Goal: Task Accomplishment & Management: Use online tool/utility

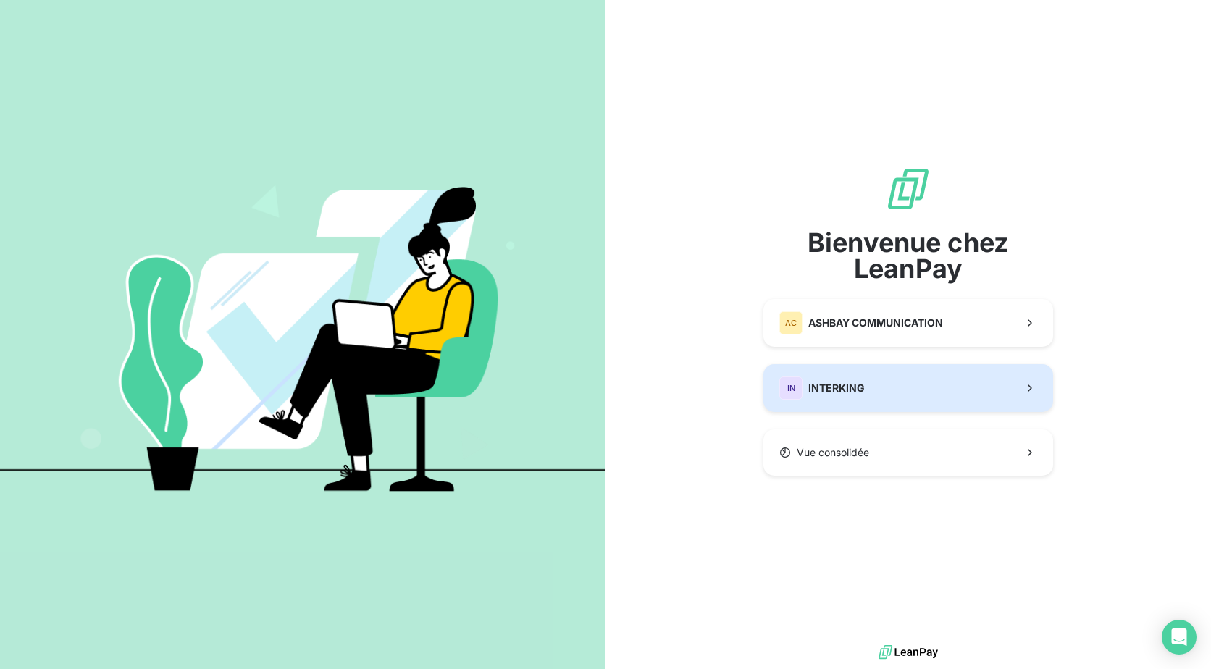
click at [893, 385] on button "IN INTERKING" at bounding box center [909, 388] width 290 height 48
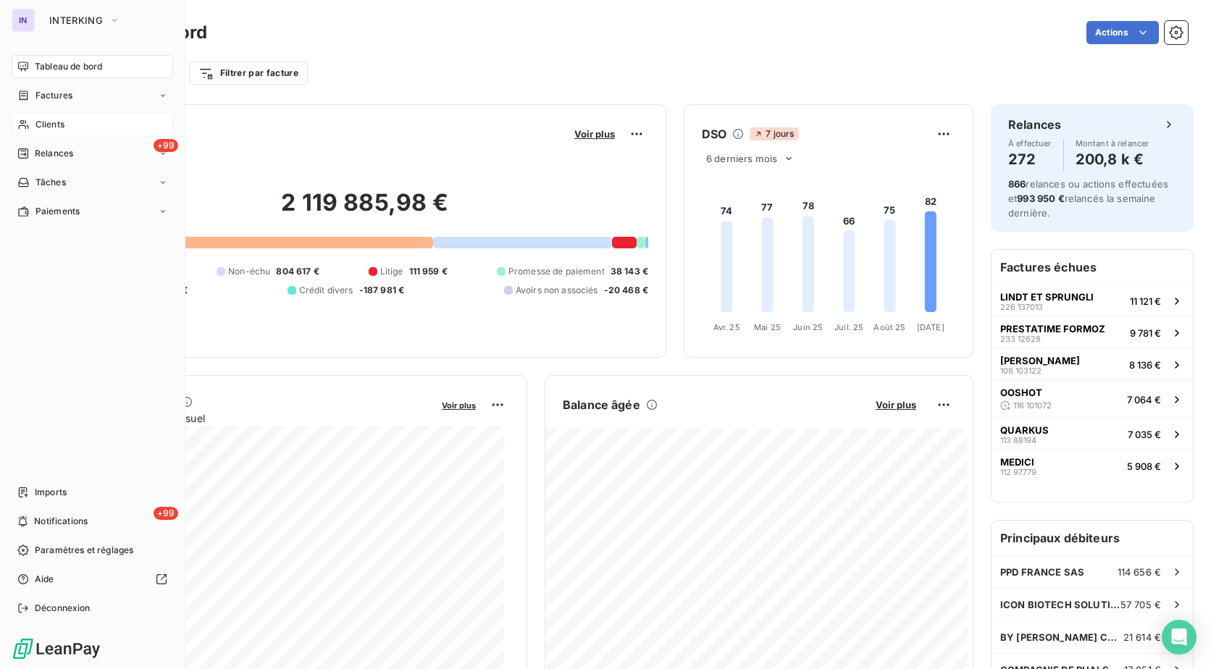
click at [47, 121] on span "Clients" at bounding box center [50, 124] width 29 height 13
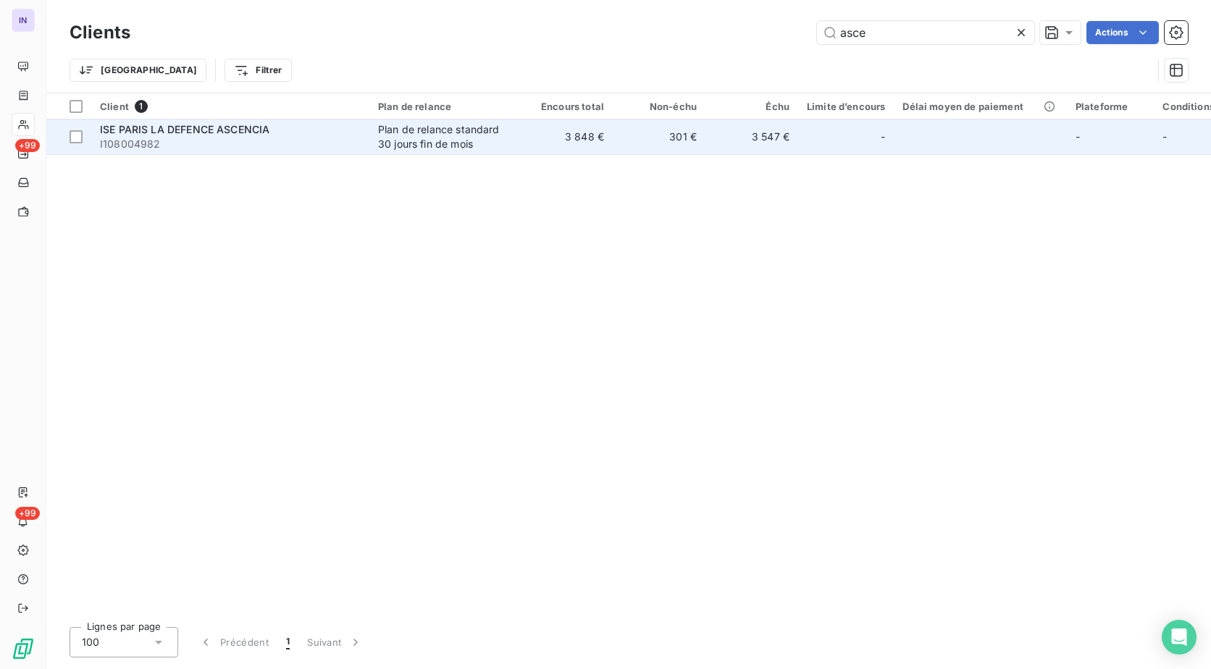
type input "asce"
click at [325, 151] on span "I108004982" at bounding box center [230, 144] width 261 height 14
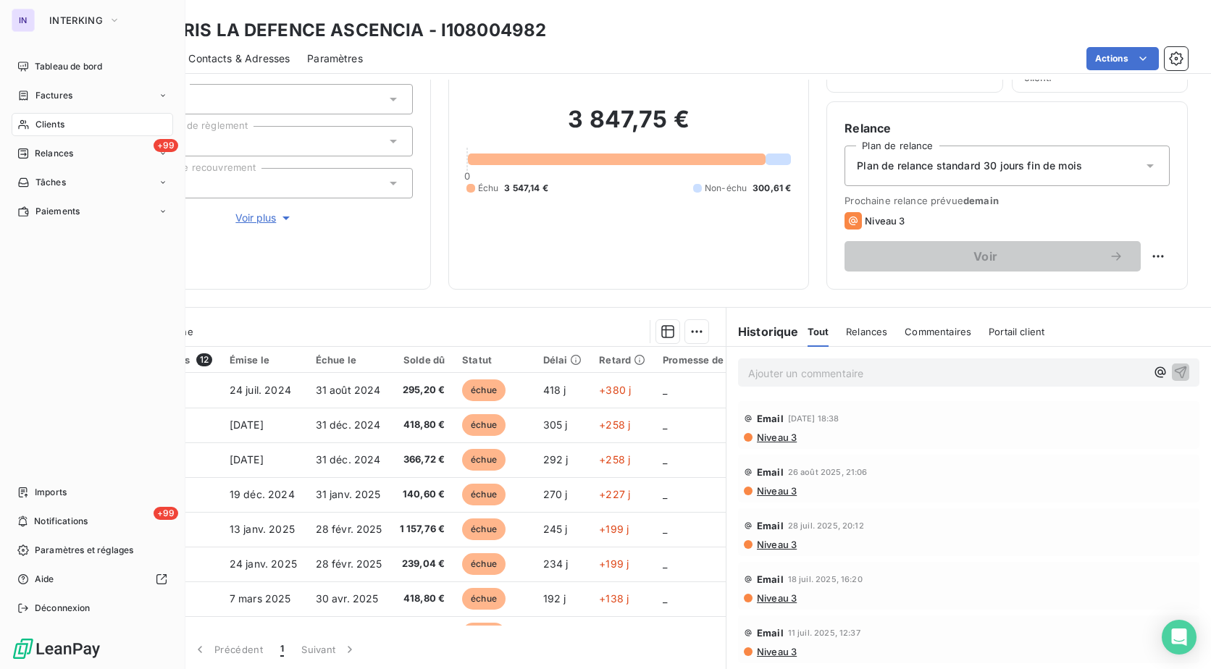
click at [42, 120] on span "Clients" at bounding box center [50, 124] width 29 height 13
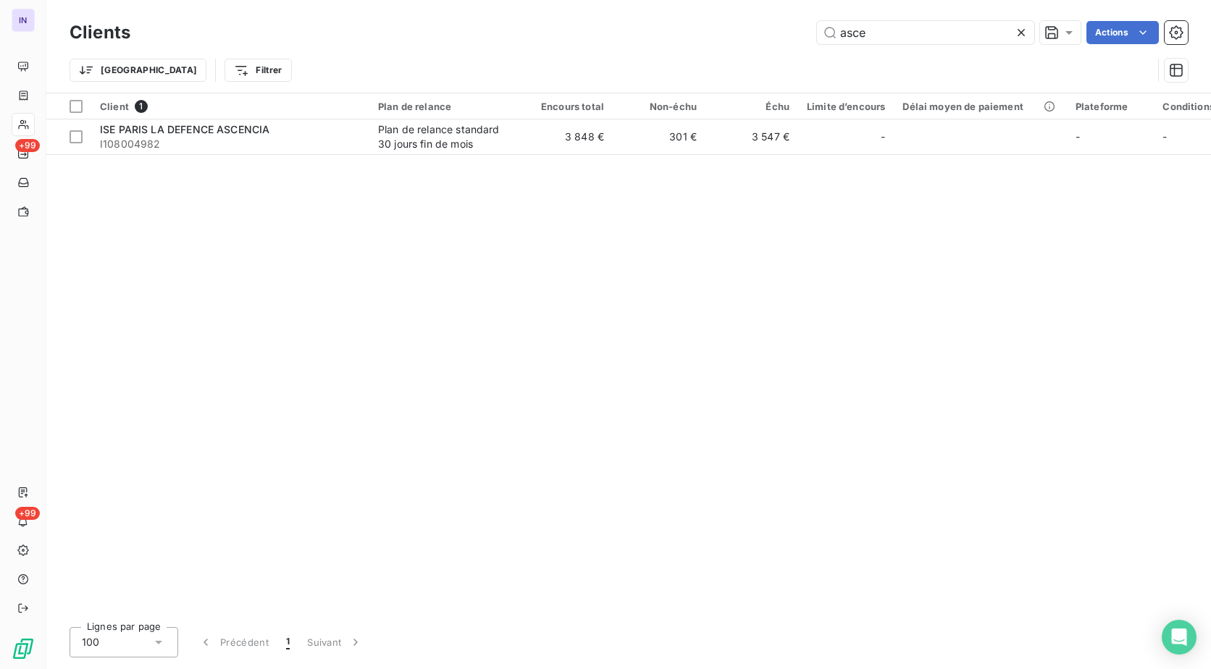
drag, startPoint x: 875, startPoint y: 30, endPoint x: 620, endPoint y: 14, distance: 255.5
click at [623, 20] on div "Clients asce Actions" at bounding box center [629, 32] width 1119 height 30
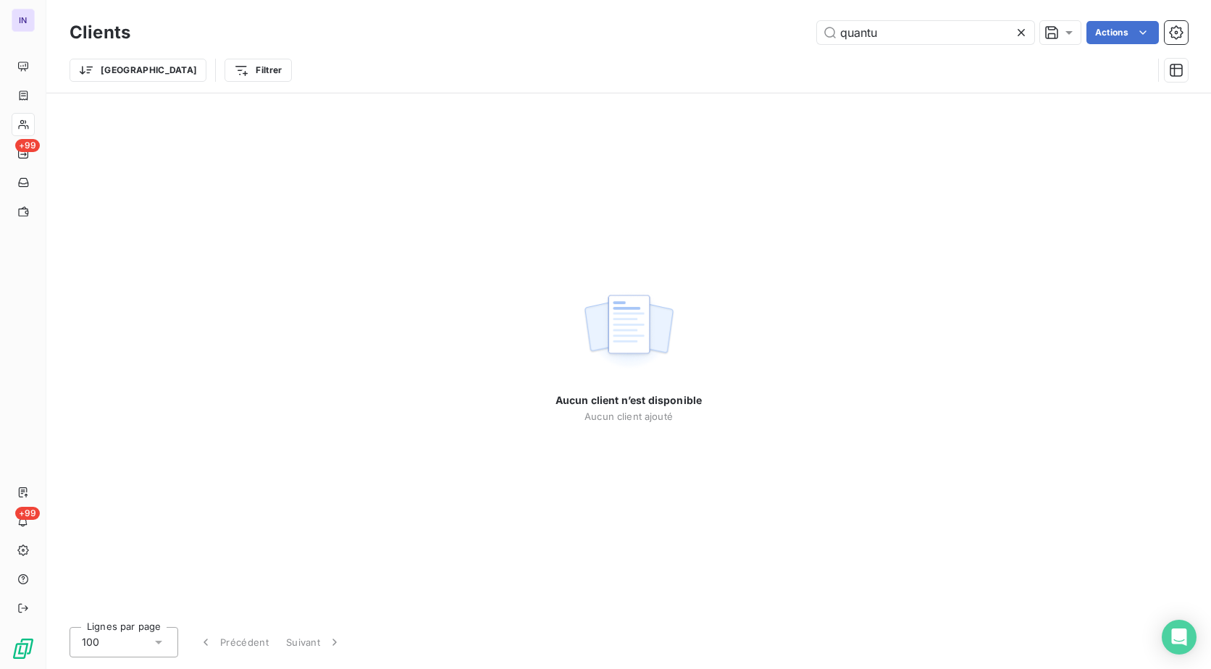
type input "quantu"
drag, startPoint x: 913, startPoint y: 30, endPoint x: 643, endPoint y: 34, distance: 270.3
click at [643, 34] on div "quantu Actions" at bounding box center [668, 32] width 1040 height 23
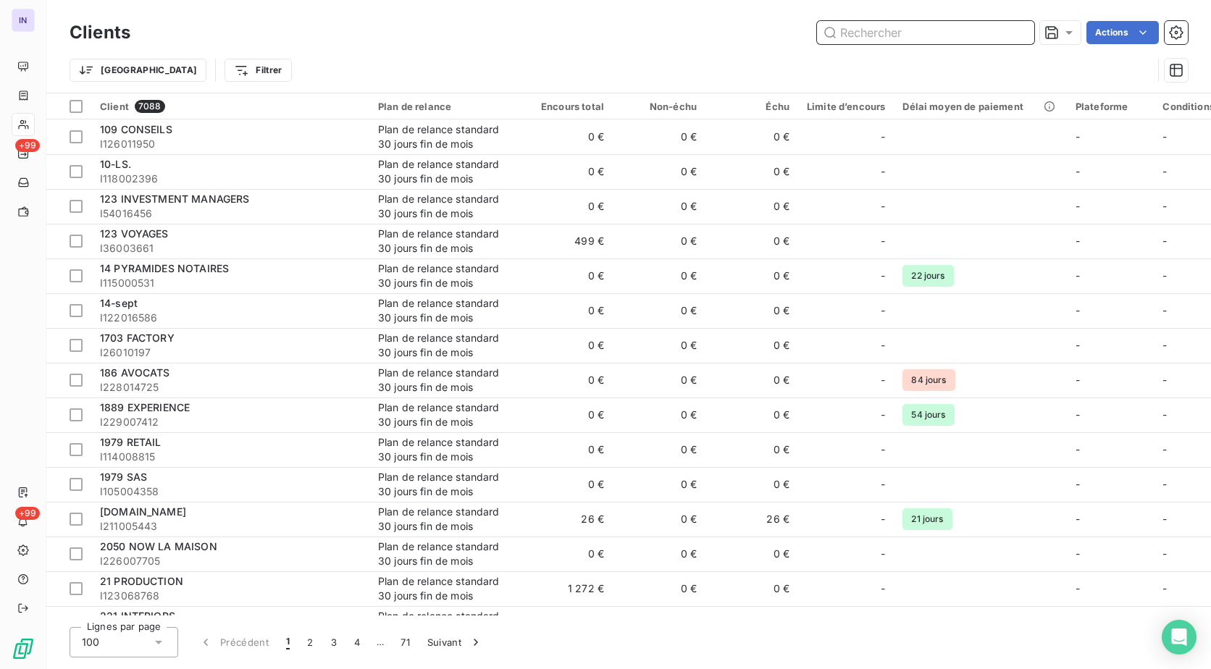
click at [918, 32] on input "text" at bounding box center [925, 32] width 217 height 23
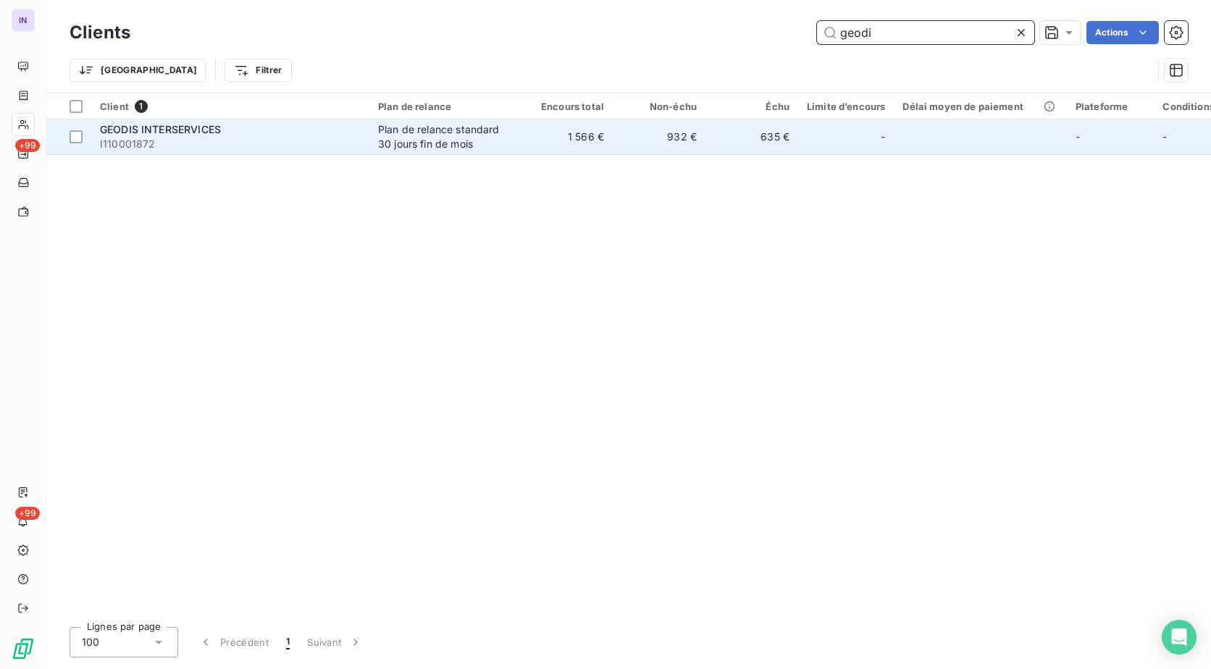
type input "geodi"
click at [300, 132] on div "GEODIS INTERSERVICES" at bounding box center [230, 129] width 261 height 14
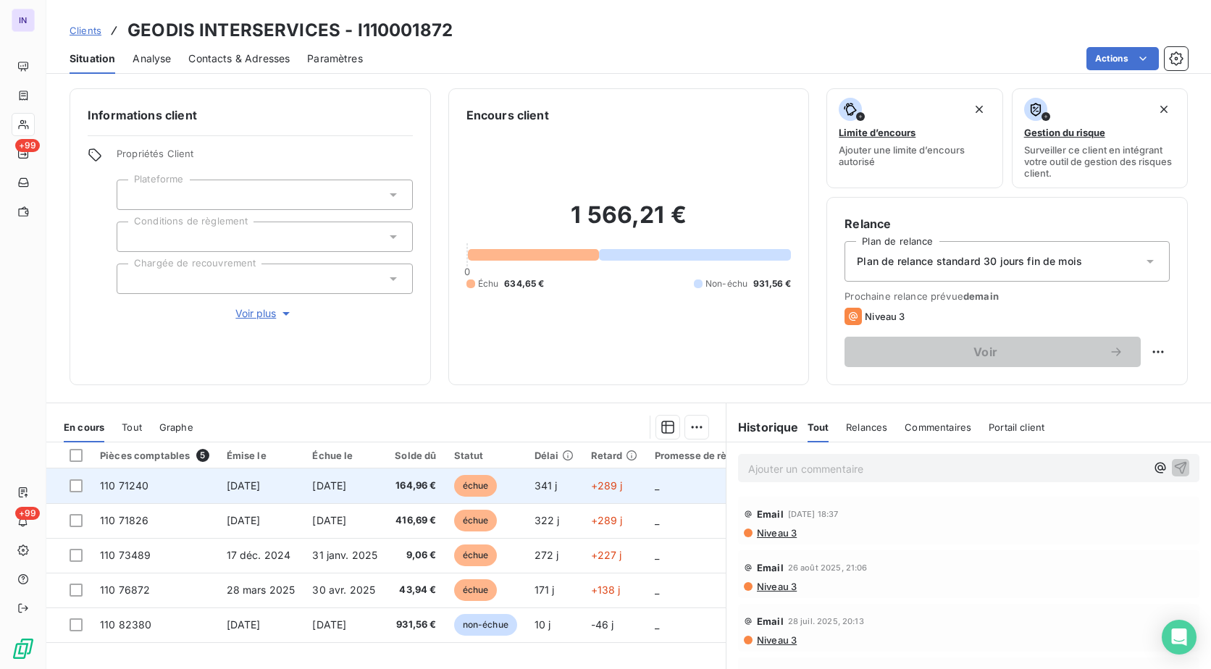
click at [283, 487] on td "[DATE]" at bounding box center [261, 486] width 86 height 35
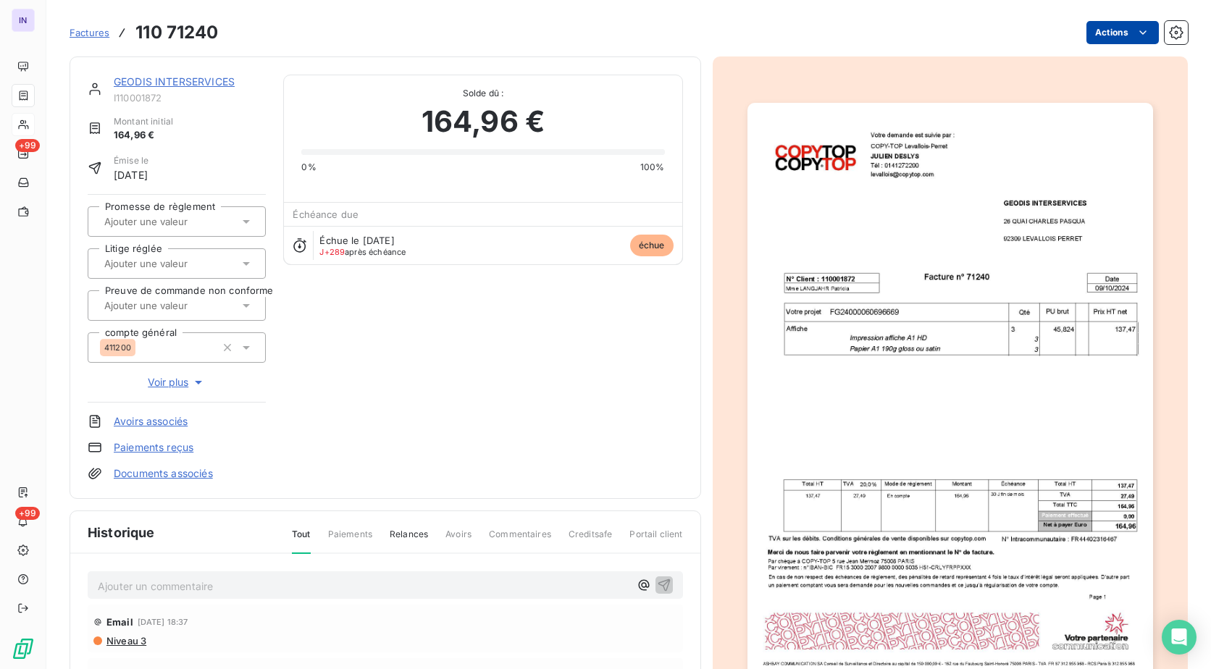
click at [1092, 35] on html "IN +99 +99 Factures 110 71240 Actions GEODIS INTERSERVICES I110001872 Montant i…" at bounding box center [605, 334] width 1211 height 669
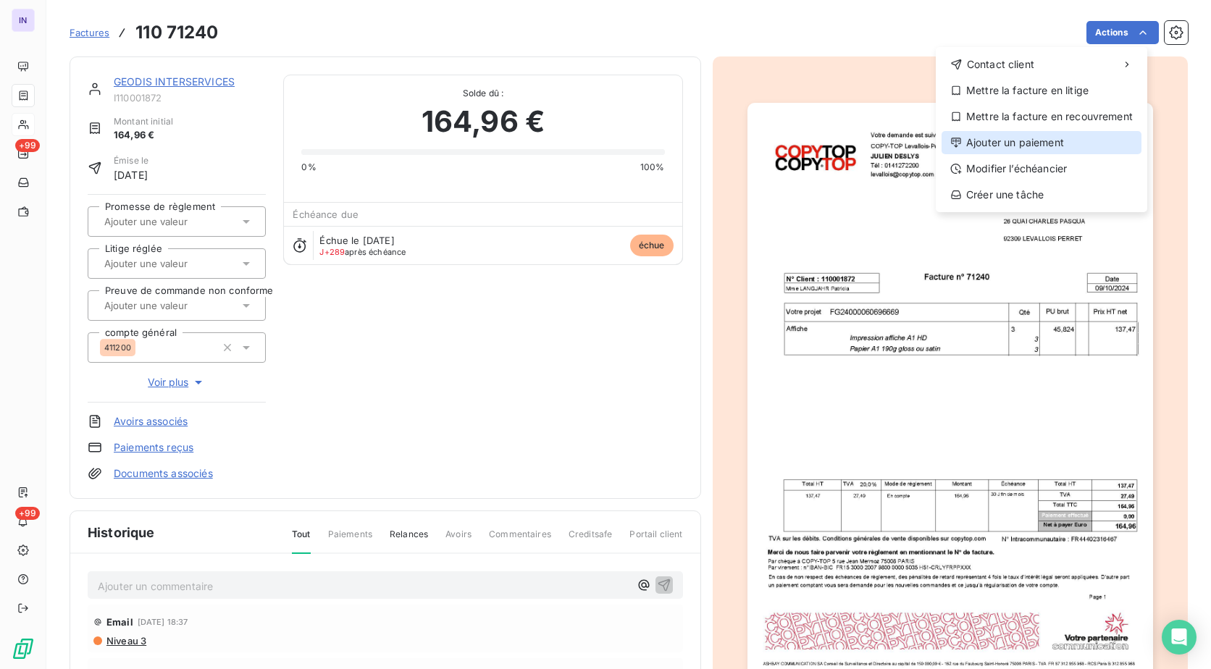
click at [1026, 138] on div "Ajouter un paiement" at bounding box center [1042, 142] width 200 height 23
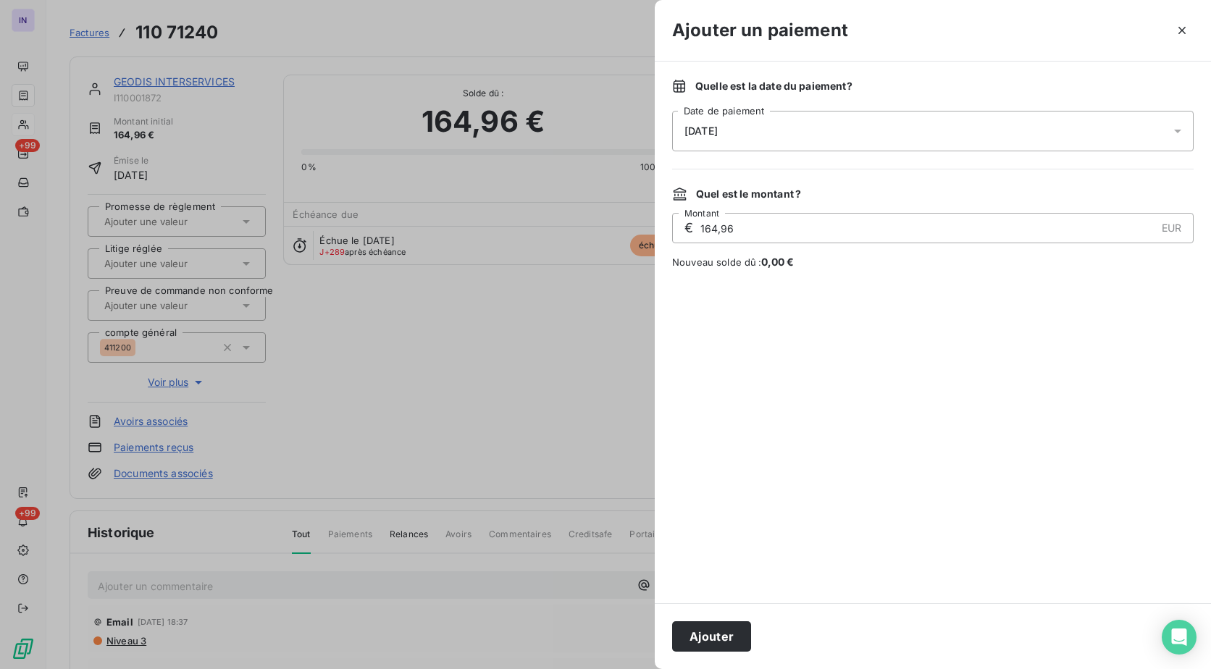
click at [985, 129] on div "[DATE]" at bounding box center [933, 131] width 522 height 41
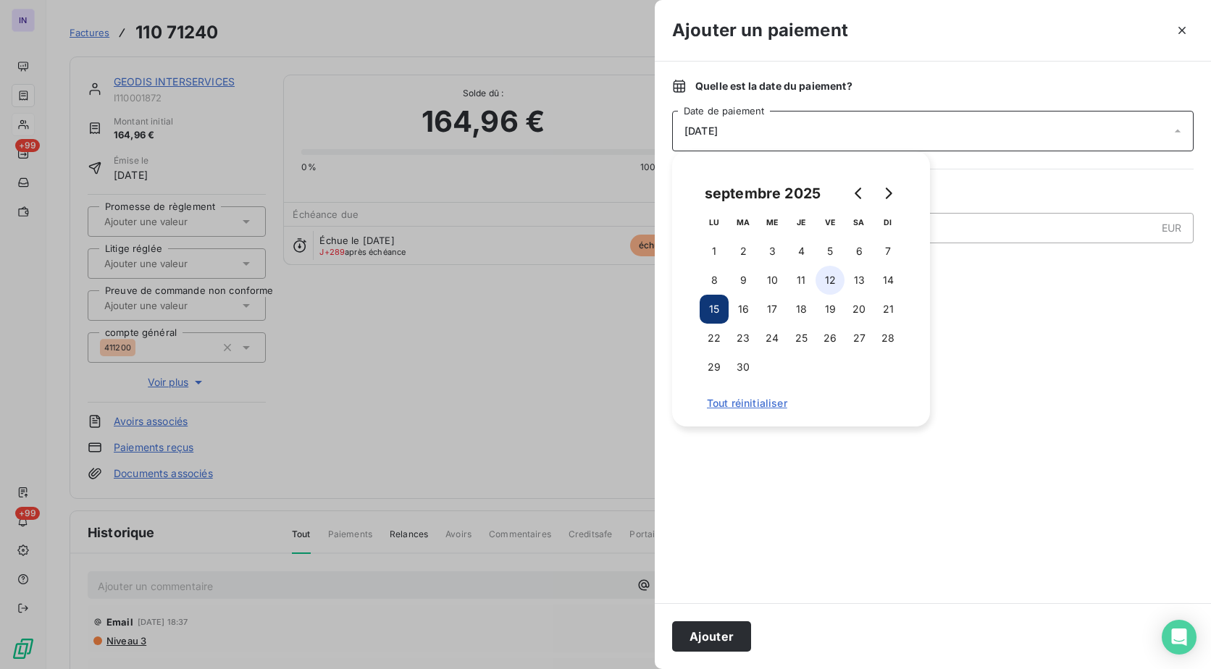
click at [835, 280] on button "12" at bounding box center [830, 280] width 29 height 29
click at [712, 630] on button "Ajouter" at bounding box center [711, 637] width 79 height 30
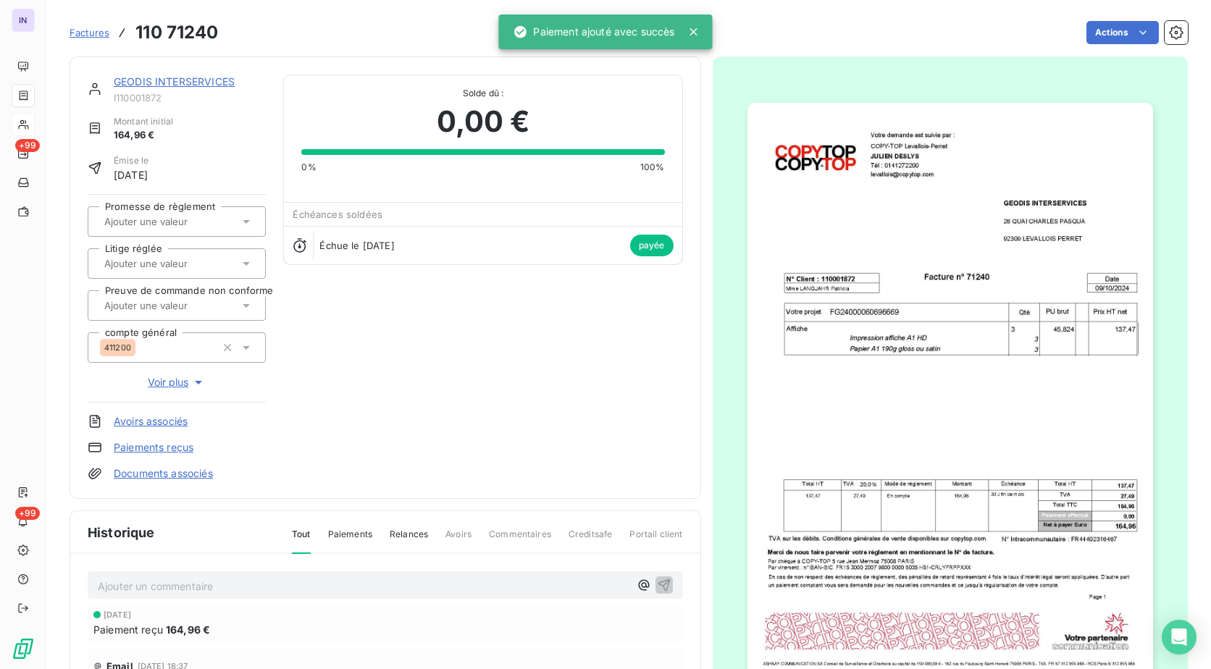
click at [193, 75] on link "GEODIS INTERSERVICES" at bounding box center [174, 81] width 121 height 12
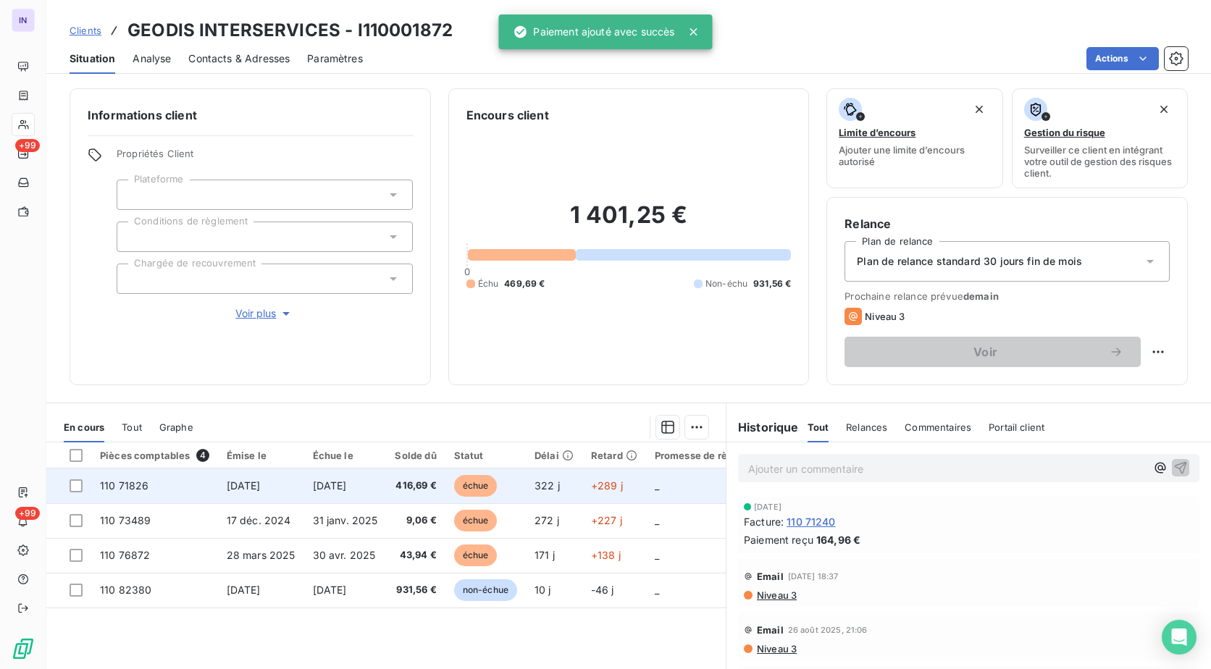
click at [305, 498] on td "[DATE]" at bounding box center [345, 486] width 83 height 35
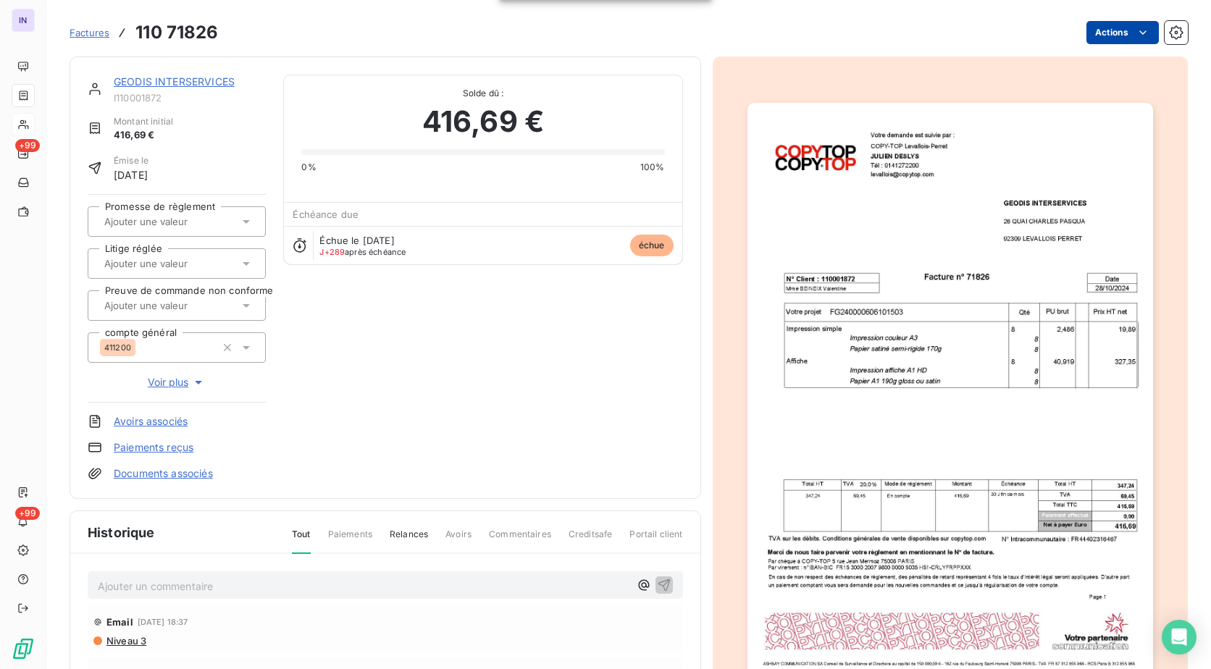
click at [1115, 31] on html "IN +99 +99 Factures 110 71826 Actions GEODIS INTERSERVICES I110001872 Montant i…" at bounding box center [605, 334] width 1211 height 669
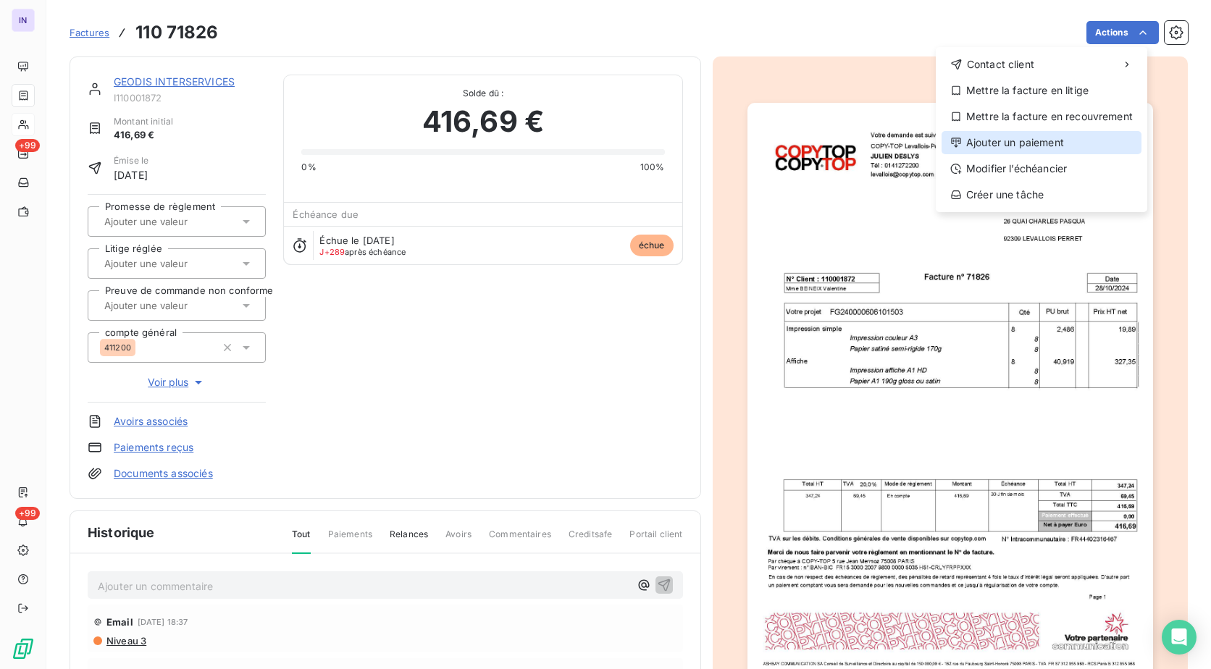
click at [996, 150] on div "Ajouter un paiement" at bounding box center [1042, 142] width 200 height 23
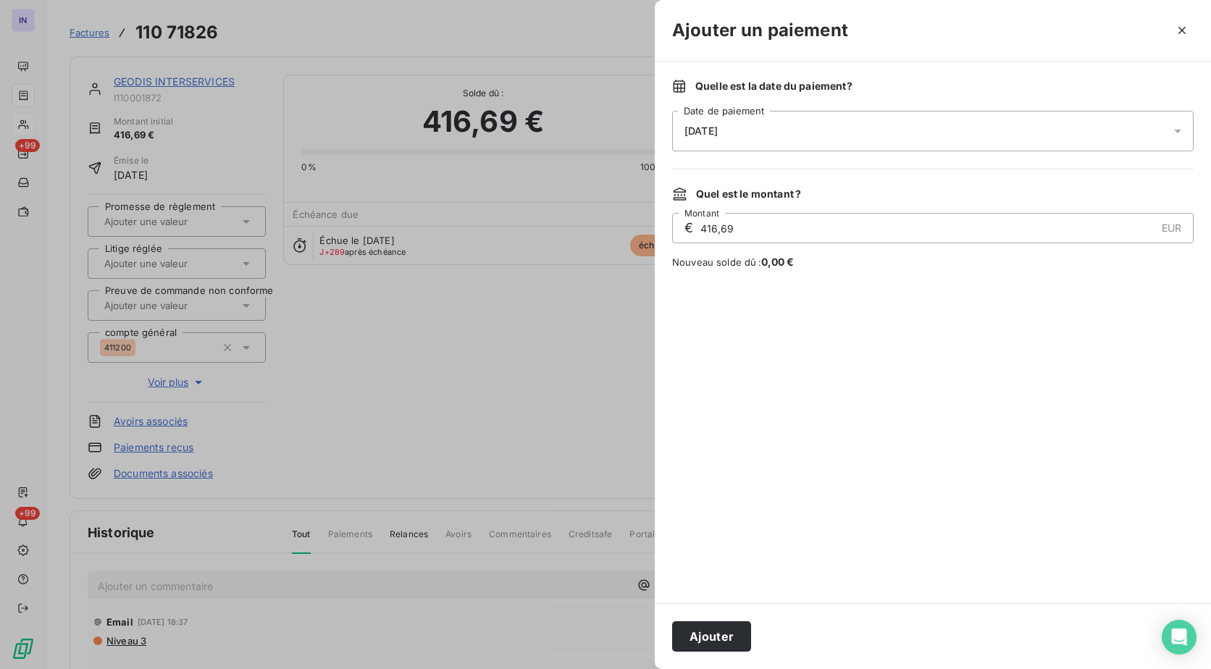
click at [804, 121] on div "[DATE]" at bounding box center [933, 131] width 522 height 41
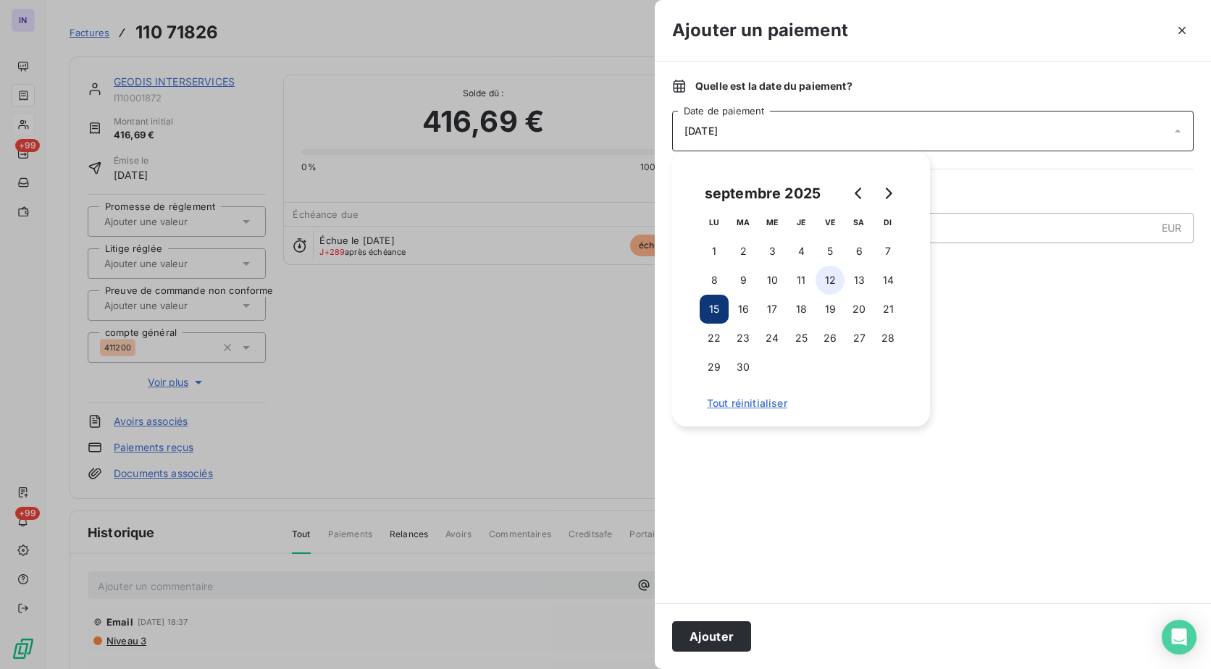
click at [827, 275] on button "12" at bounding box center [830, 280] width 29 height 29
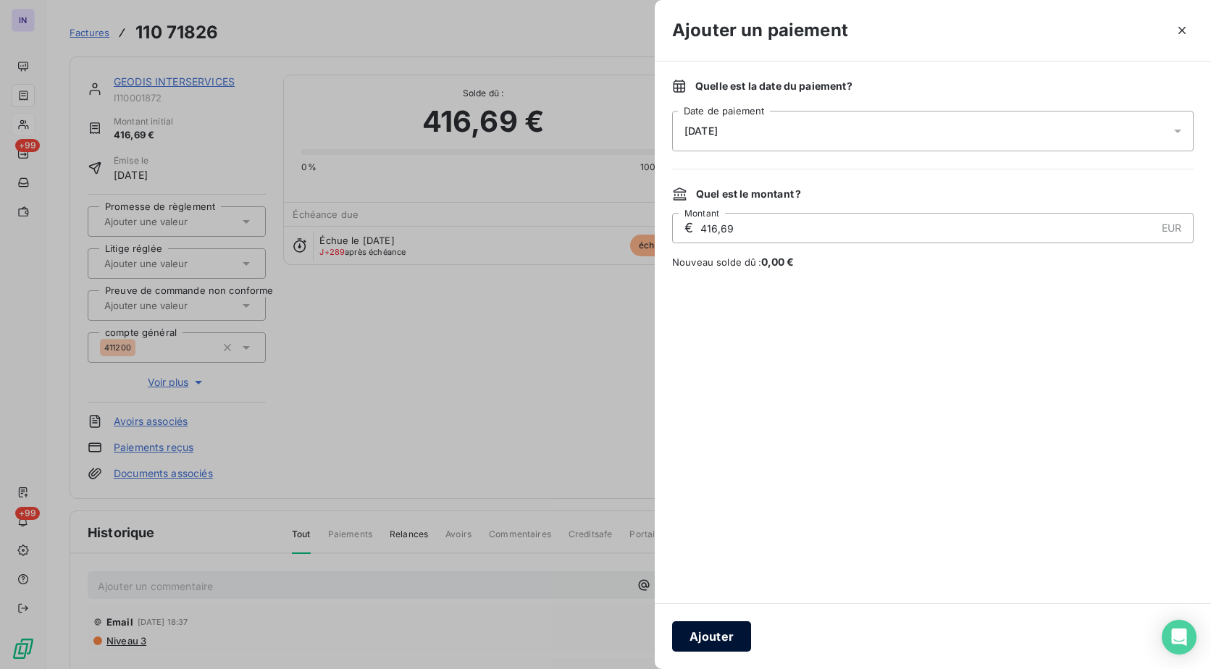
click at [711, 632] on button "Ajouter" at bounding box center [711, 637] width 79 height 30
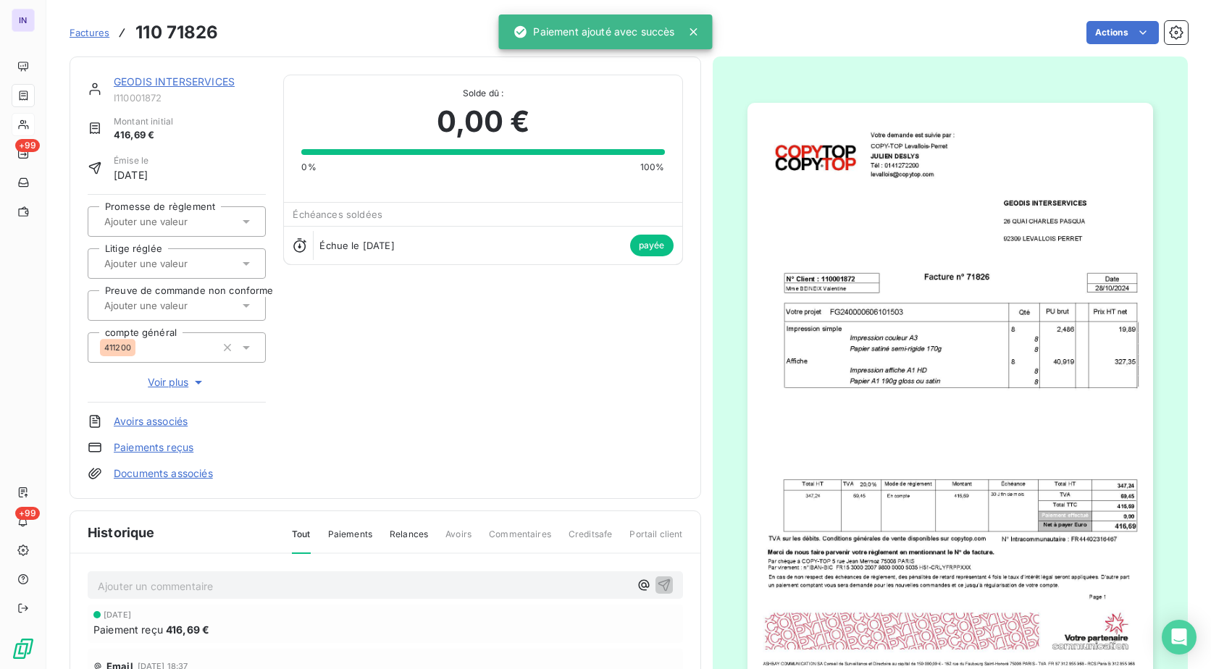
click at [182, 82] on link "GEODIS INTERSERVICES" at bounding box center [174, 81] width 121 height 12
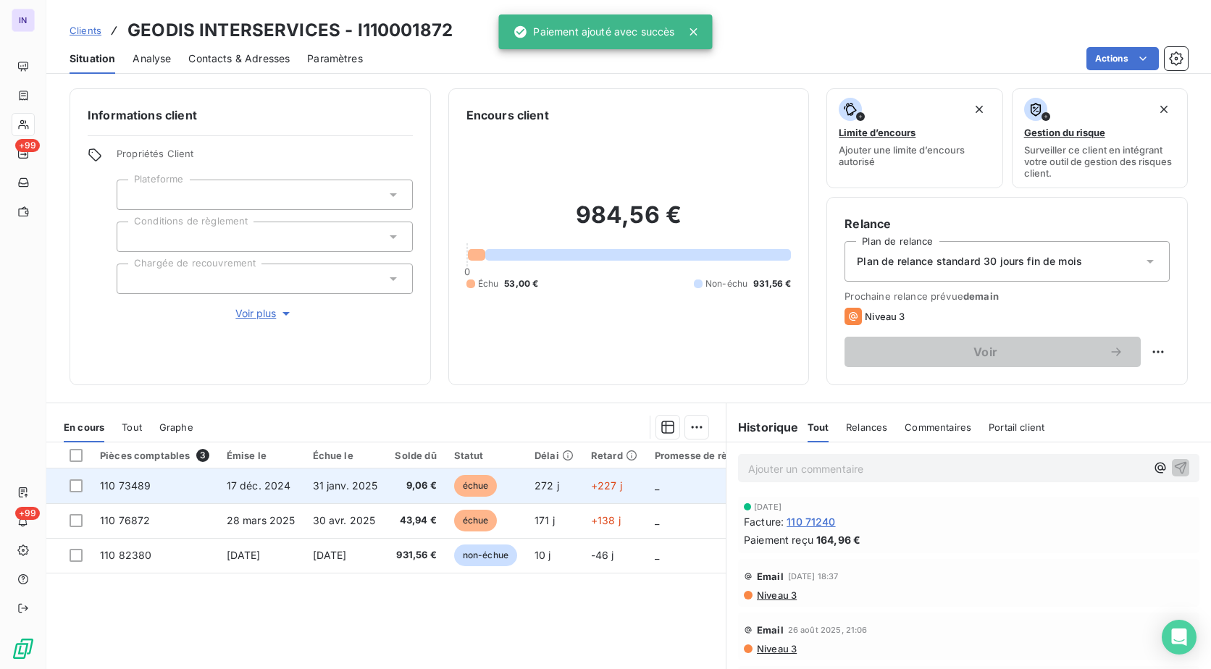
click at [280, 498] on td "17 déc. 2024" at bounding box center [261, 486] width 86 height 35
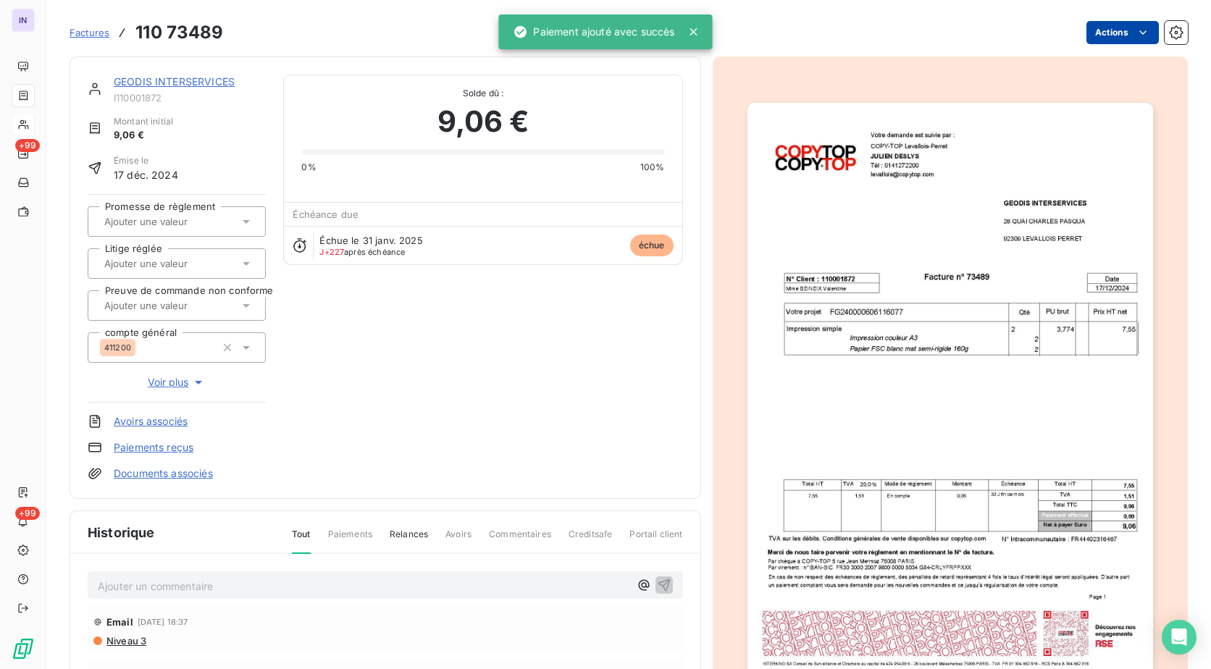
click at [1090, 31] on html "IN +99 +99 Factures 110 73489 Actions GEODIS INTERSERVICES I110001872 Montant i…" at bounding box center [605, 334] width 1211 height 669
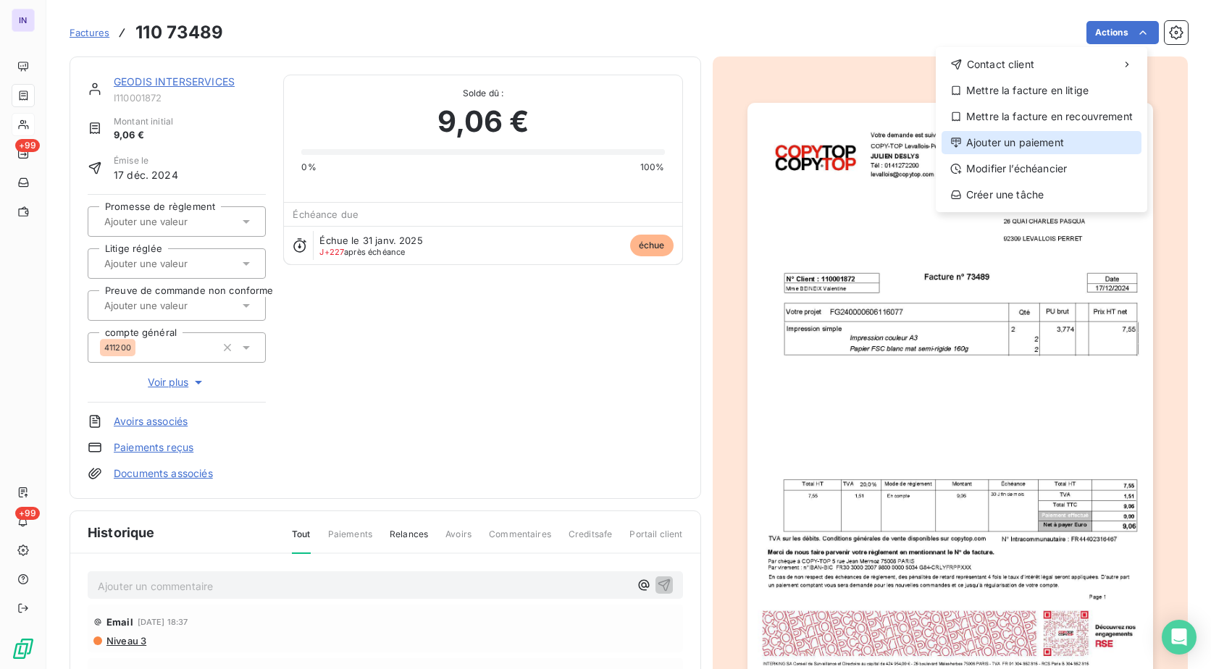
click at [1018, 133] on div "Ajouter un paiement" at bounding box center [1042, 142] width 200 height 23
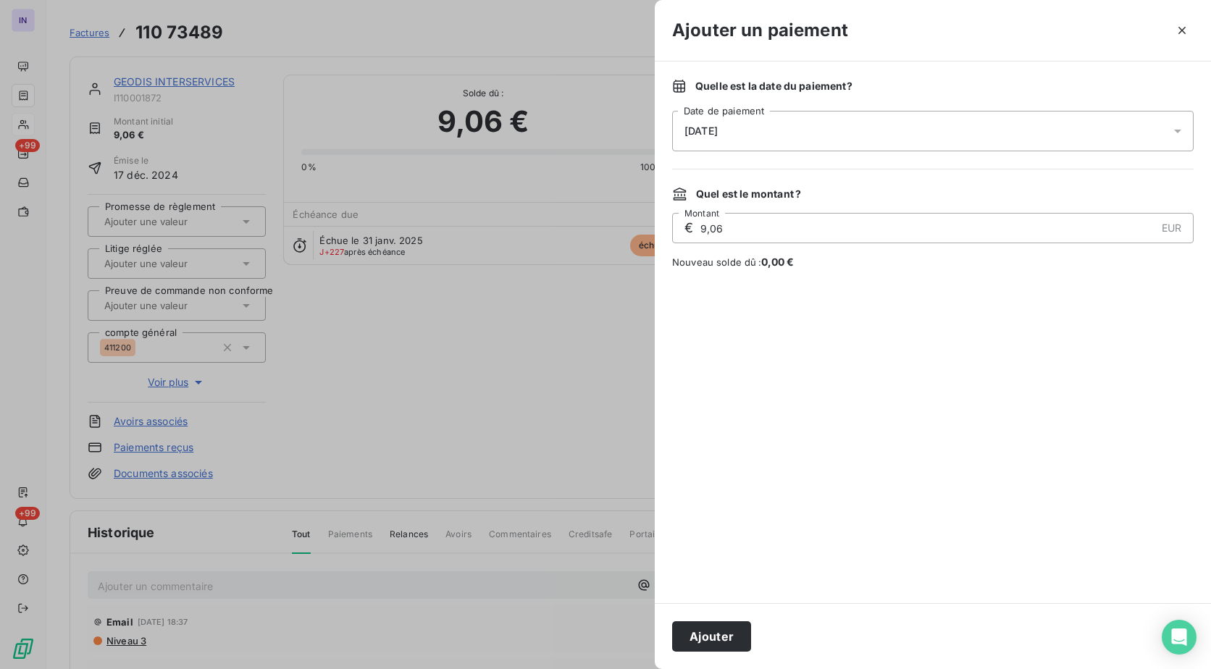
click at [840, 133] on div "[DATE]" at bounding box center [933, 131] width 522 height 41
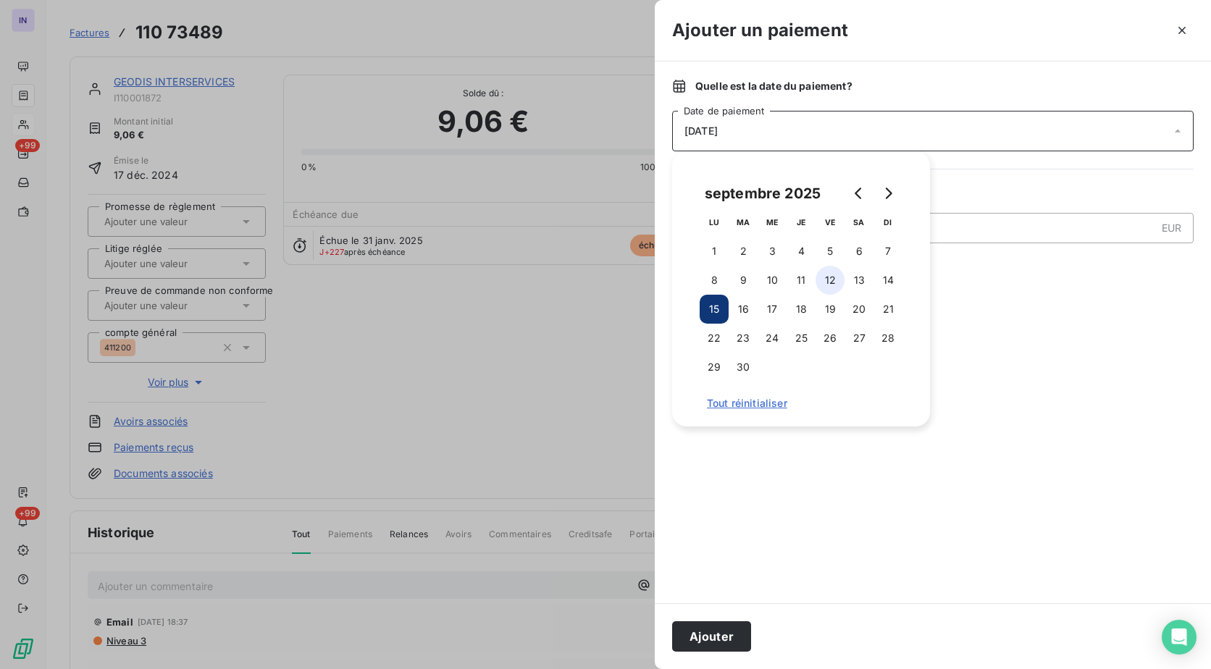
click at [827, 283] on button "12" at bounding box center [830, 280] width 29 height 29
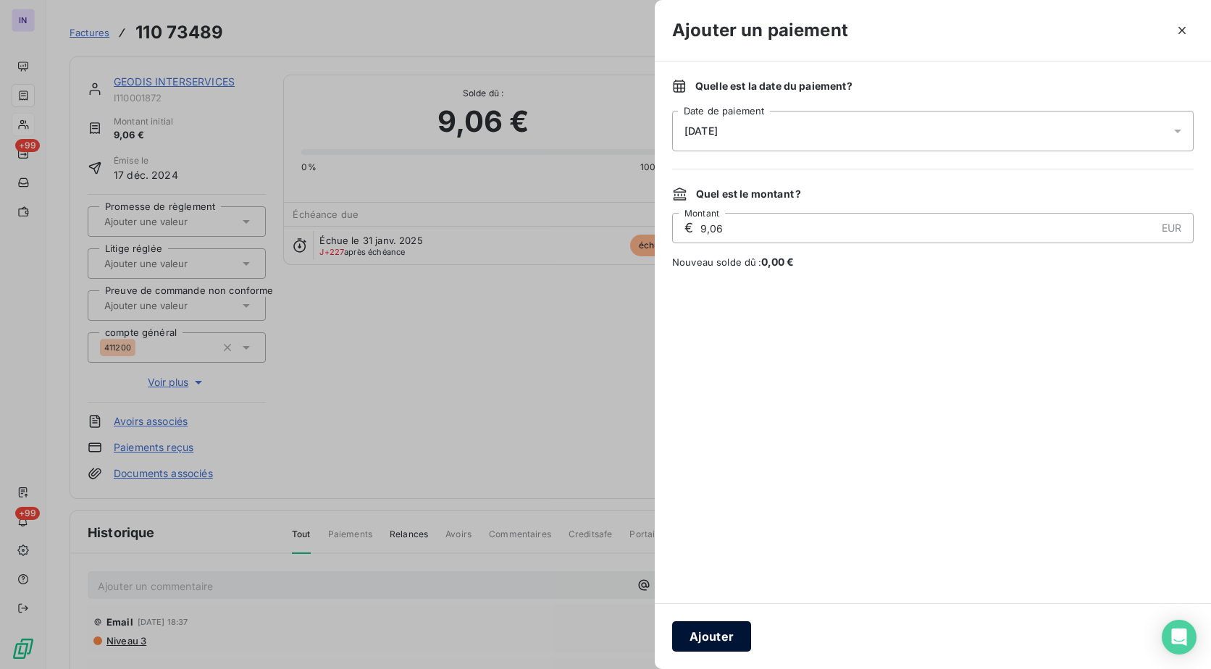
click at [712, 638] on button "Ajouter" at bounding box center [711, 637] width 79 height 30
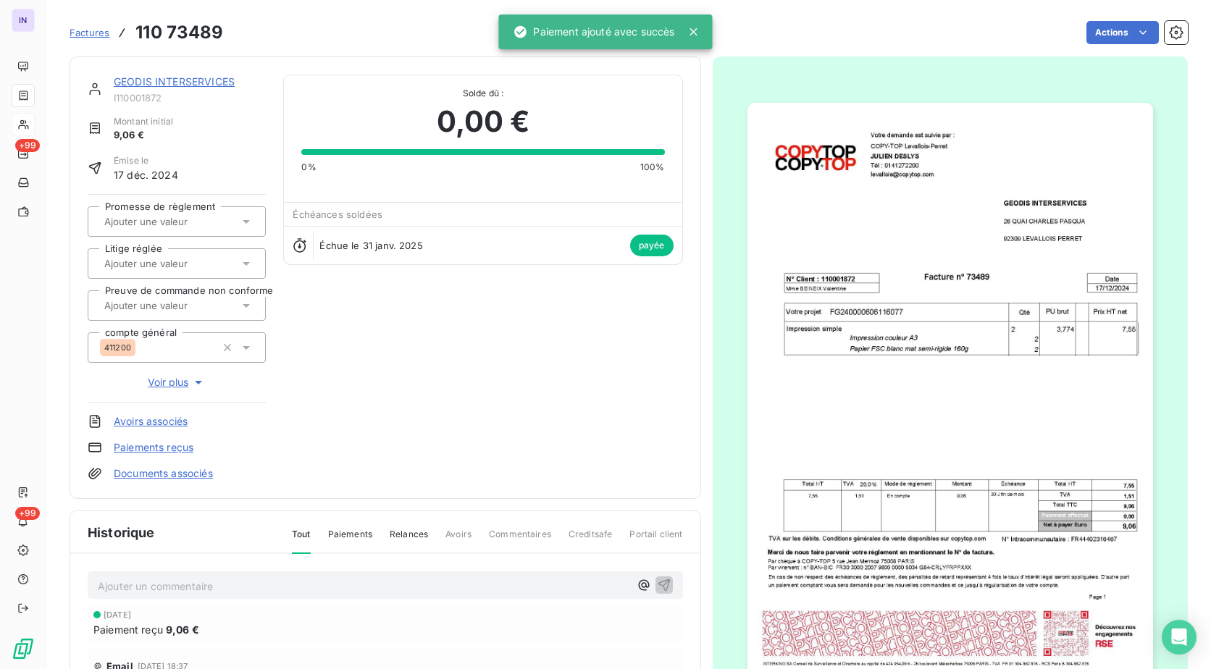
click at [215, 80] on link "GEODIS INTERSERVICES" at bounding box center [174, 81] width 121 height 12
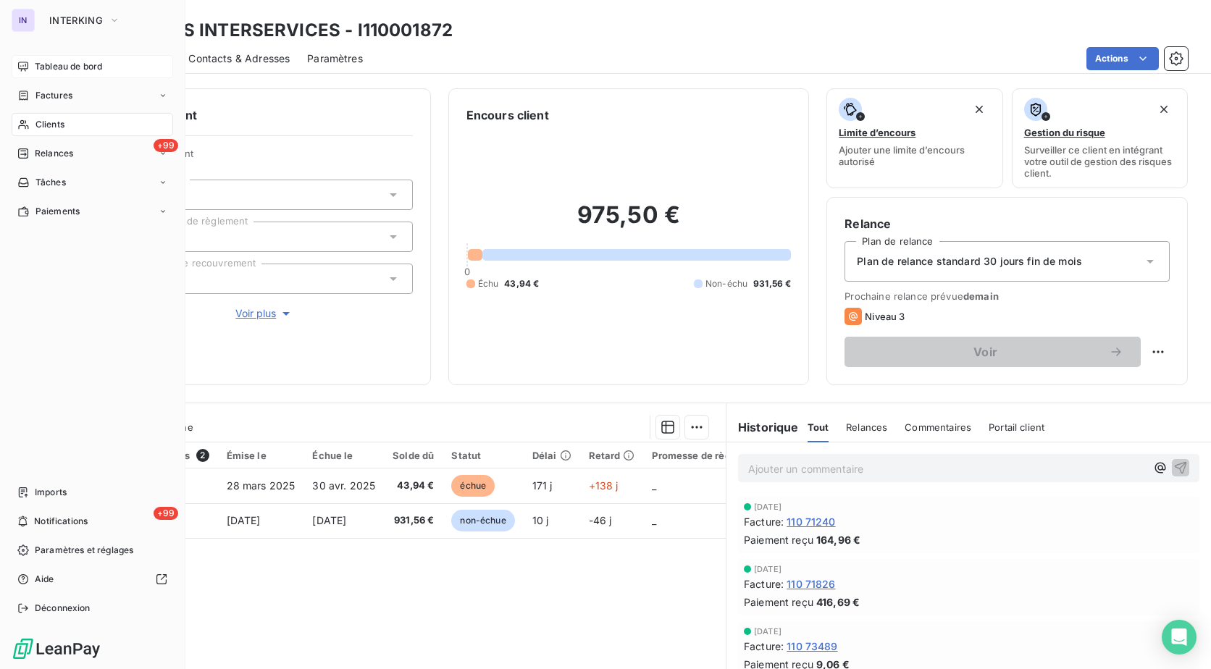
click at [56, 58] on div "Tableau de bord" at bounding box center [93, 66] width 162 height 23
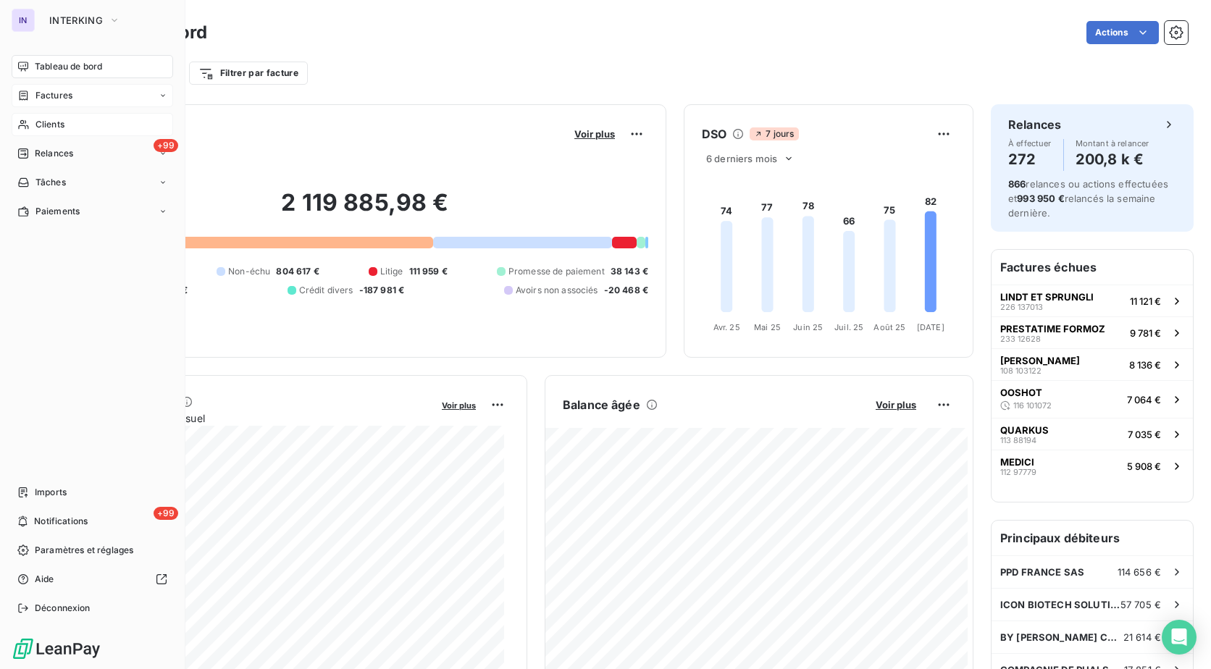
click at [44, 88] on div "Factures" at bounding box center [93, 95] width 162 height 23
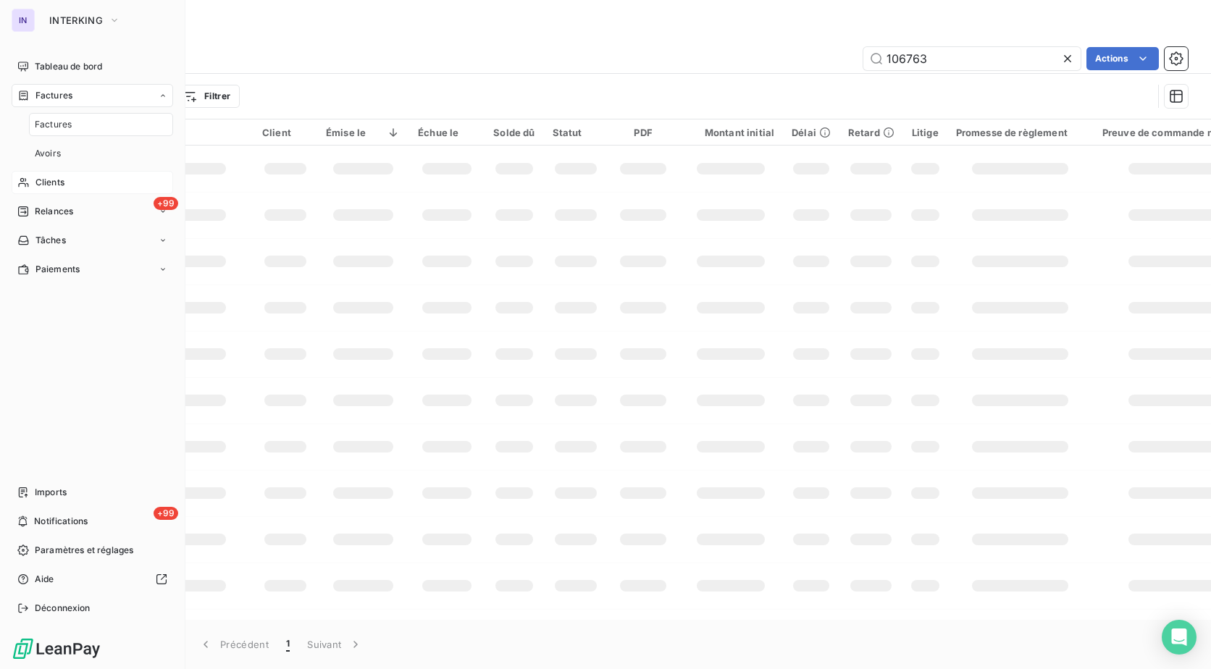
click at [74, 117] on div "Factures" at bounding box center [101, 124] width 144 height 23
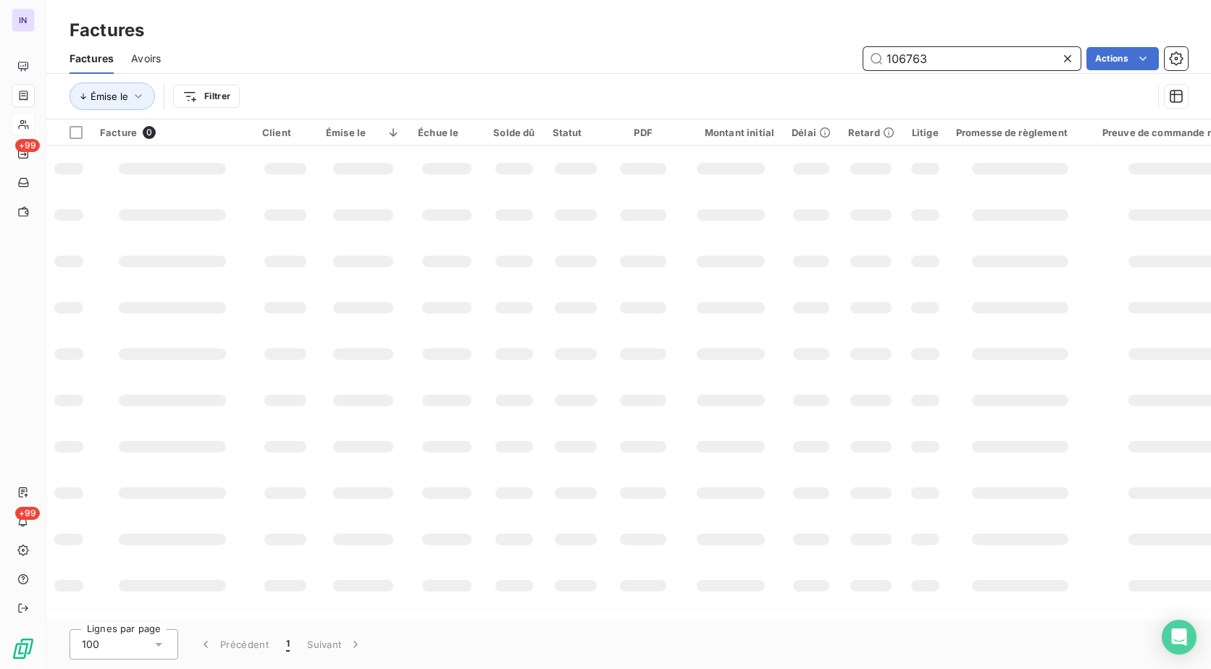
drag, startPoint x: 940, startPoint y: 58, endPoint x: 722, endPoint y: 51, distance: 217.5
click at [722, 59] on div "106763 Actions" at bounding box center [683, 58] width 1010 height 23
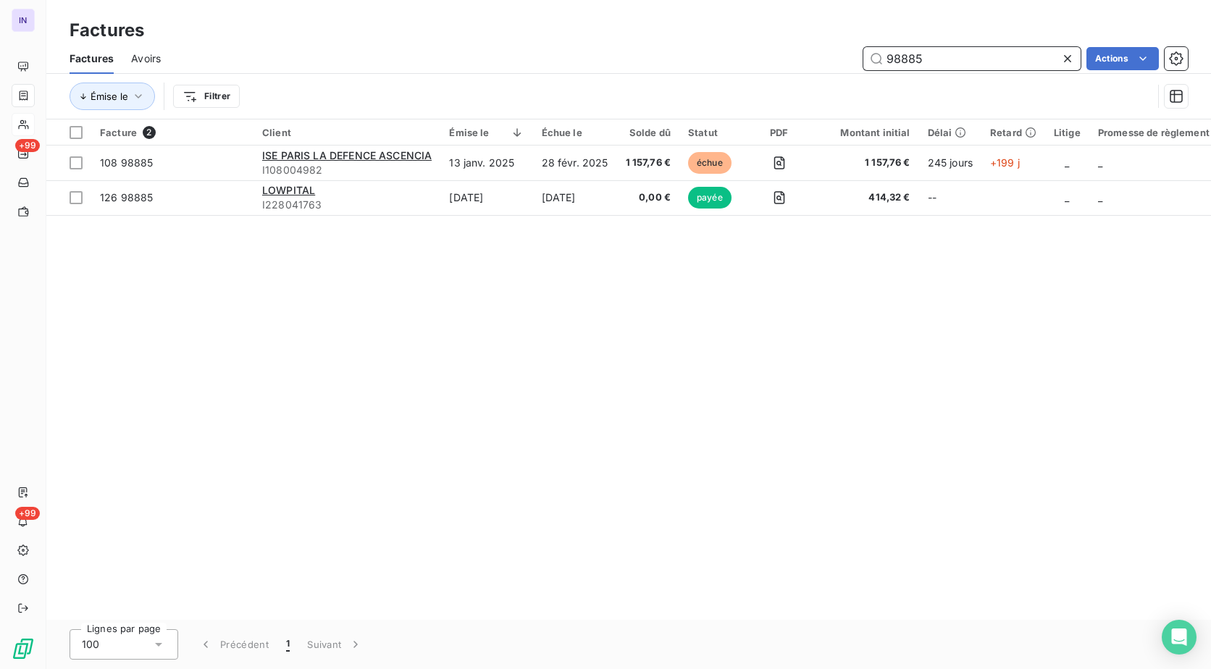
type input "98885"
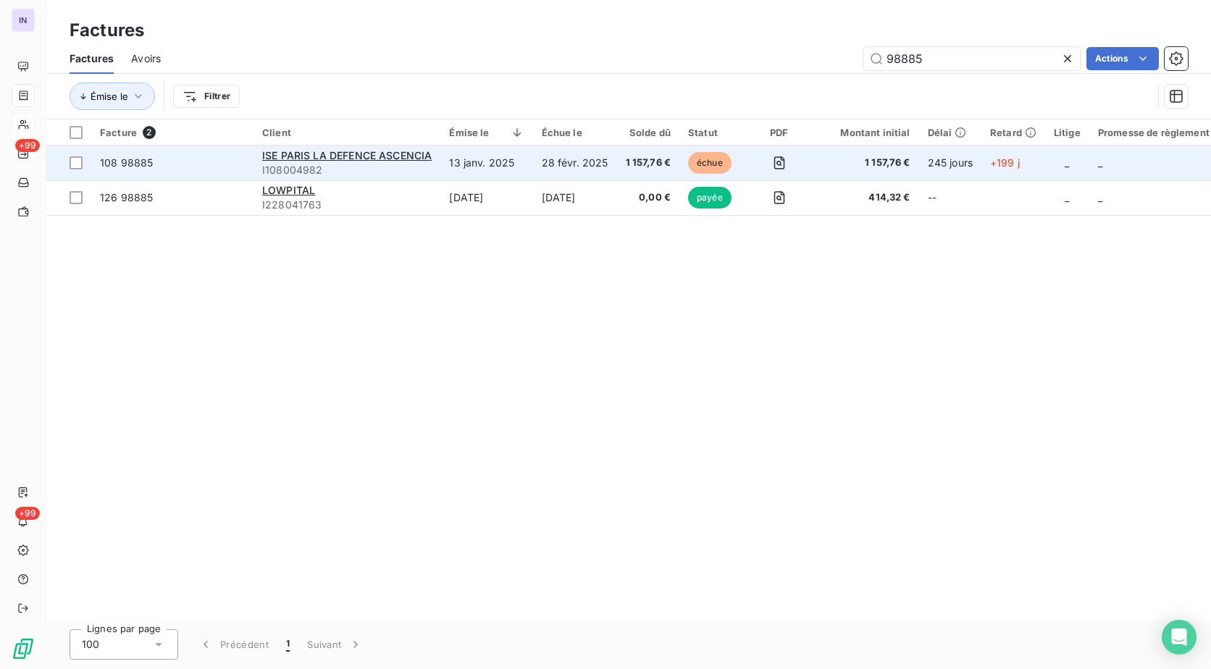
click at [413, 169] on span "I108004982" at bounding box center [347, 170] width 170 height 14
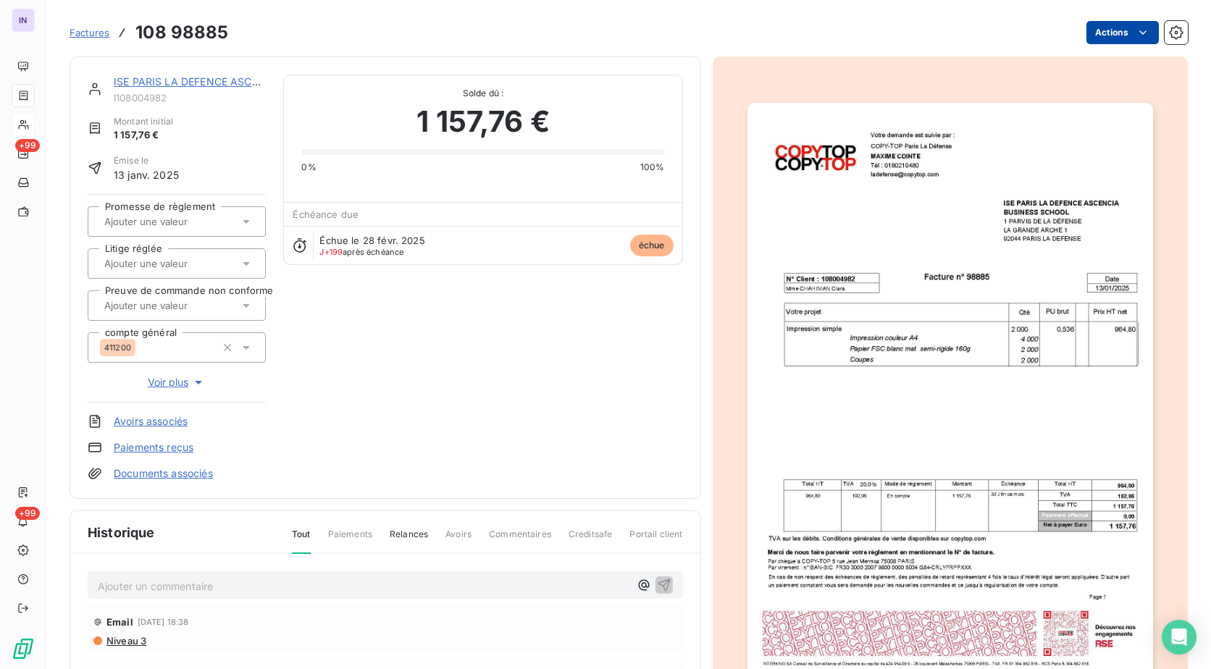
click at [1094, 25] on div "Factures 108 98885 Actions" at bounding box center [629, 32] width 1119 height 30
click at [1093, 25] on html "IN +99 +99 Factures 108 98885 Actions ISE [GEOGRAPHIC_DATA] LA DEFENCE ASCENCIA…" at bounding box center [605, 334] width 1211 height 669
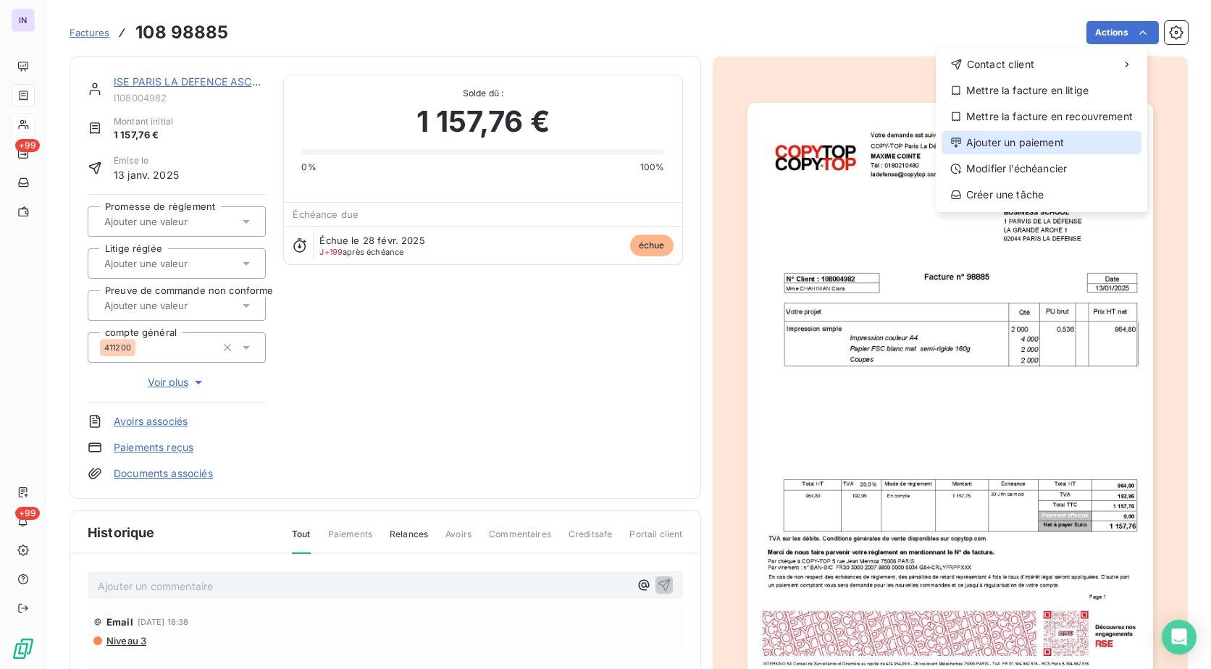
click at [1011, 131] on div "Ajouter un paiement" at bounding box center [1042, 142] width 200 height 23
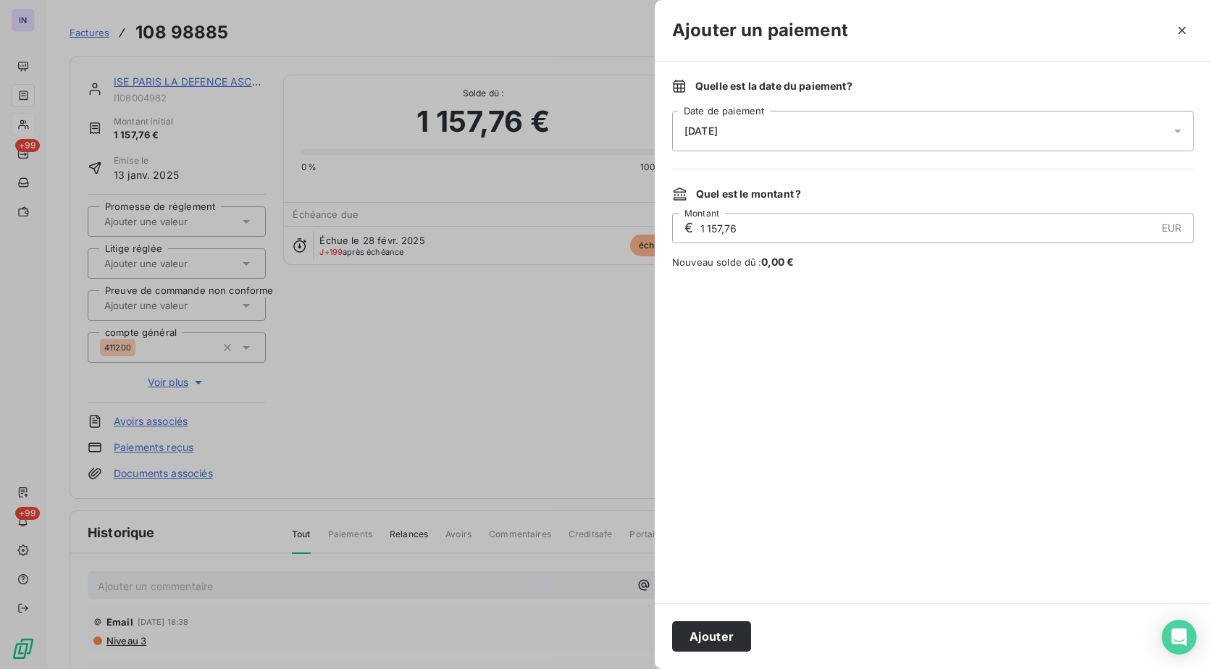
click at [842, 118] on div "[DATE]" at bounding box center [933, 131] width 522 height 41
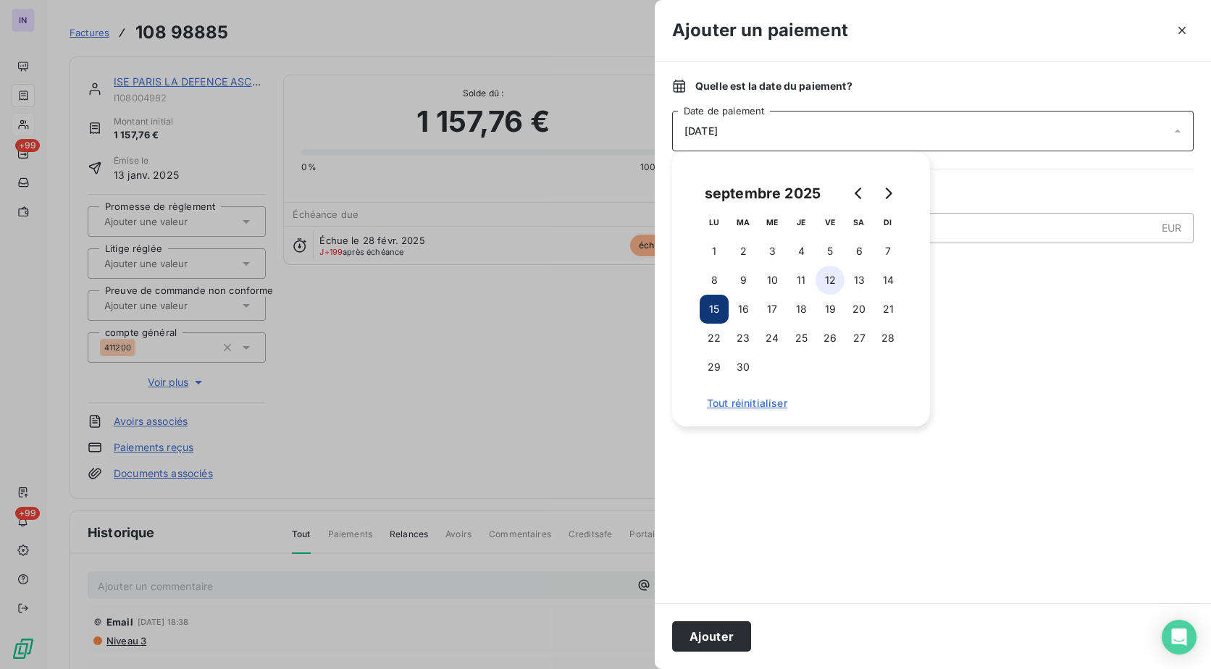
click at [829, 276] on button "12" at bounding box center [830, 280] width 29 height 29
click at [734, 623] on button "Ajouter" at bounding box center [711, 637] width 79 height 30
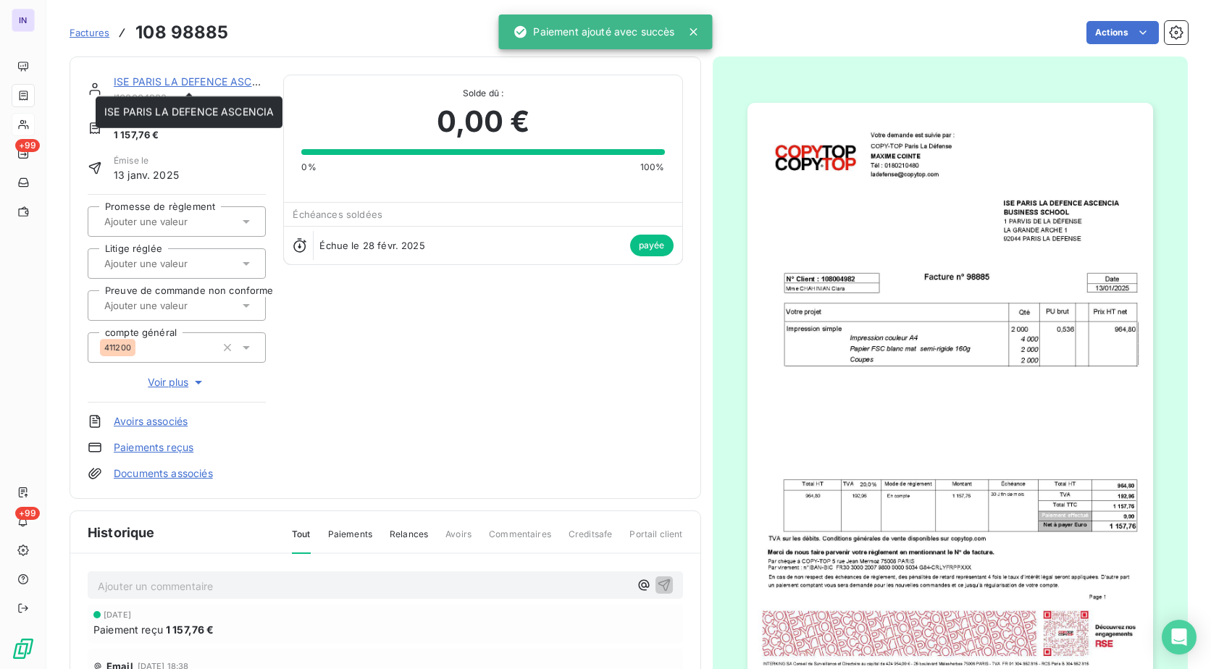
click at [218, 82] on link "ISE PARIS LA DEFENCE ASCENCIA" at bounding box center [199, 81] width 170 height 12
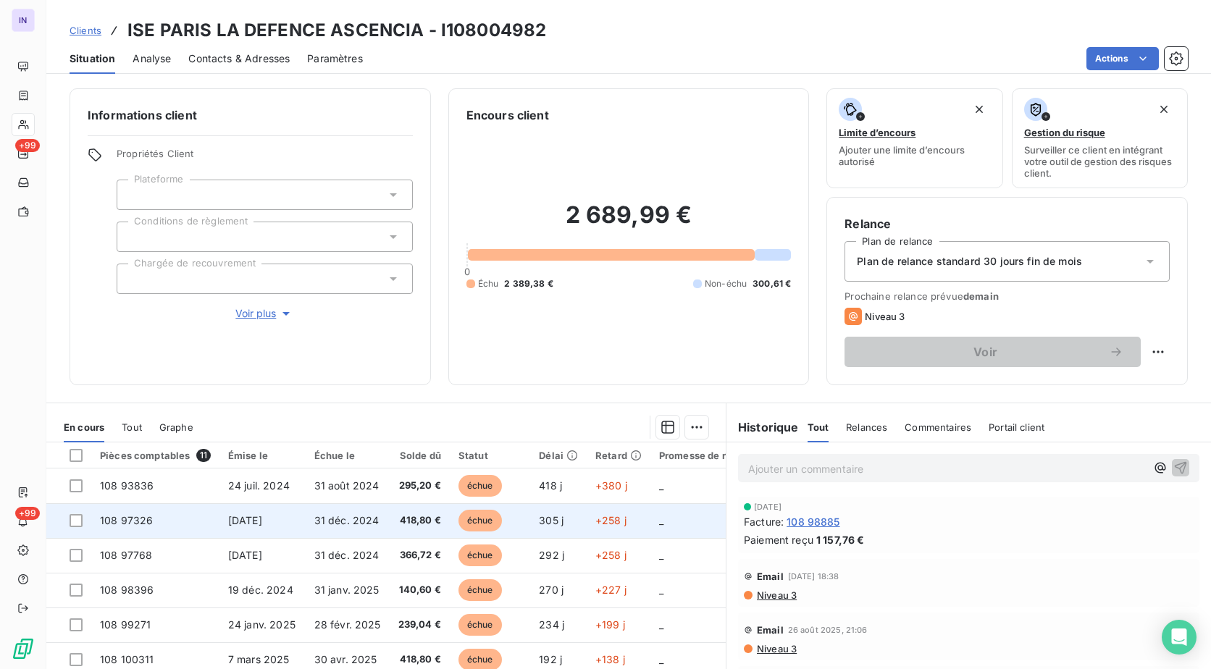
click at [314, 518] on span "31 déc. 2024" at bounding box center [346, 520] width 65 height 12
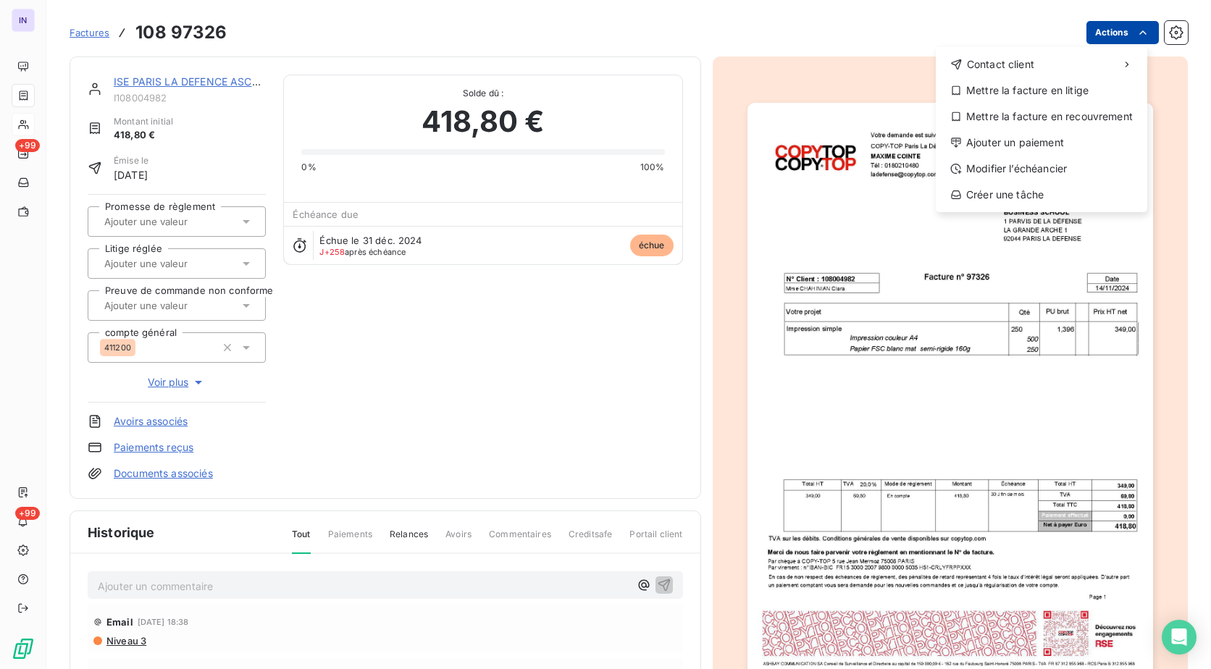
click at [1088, 35] on html "IN +99 +99 Factures [PHONE_NUMBER] Actions Contact client Mettre la facture en …" at bounding box center [605, 334] width 1211 height 669
click at [1017, 146] on div "Ajouter un paiement" at bounding box center [1042, 142] width 200 height 23
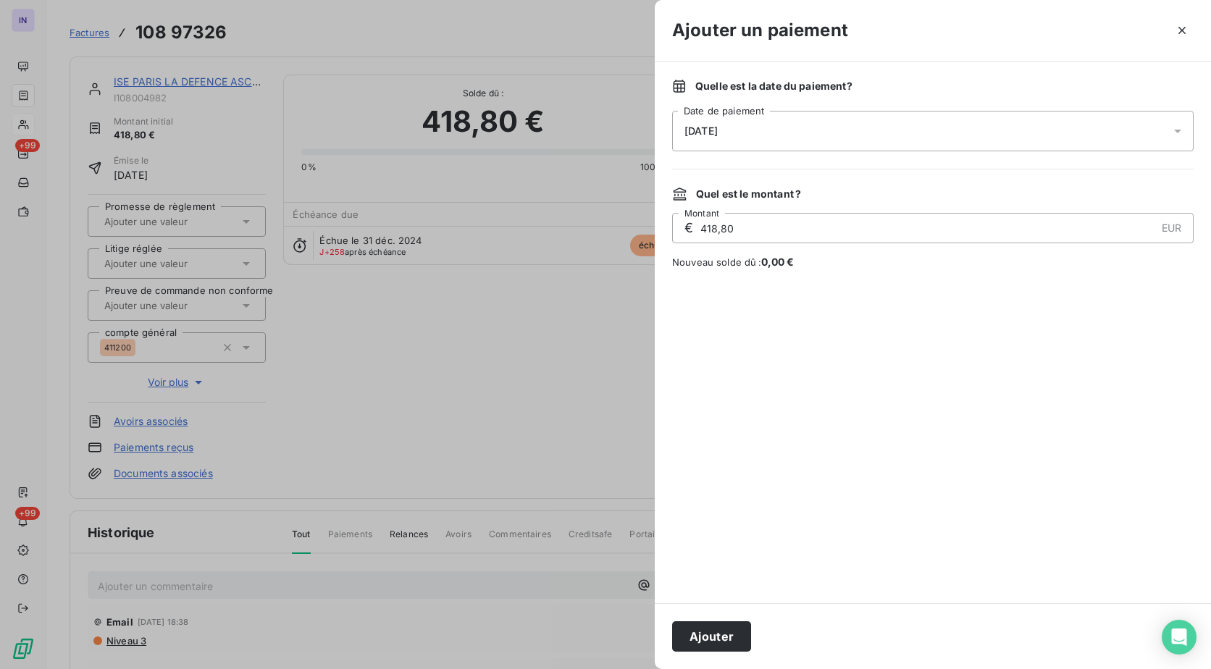
click at [871, 133] on div "[DATE]" at bounding box center [933, 131] width 522 height 41
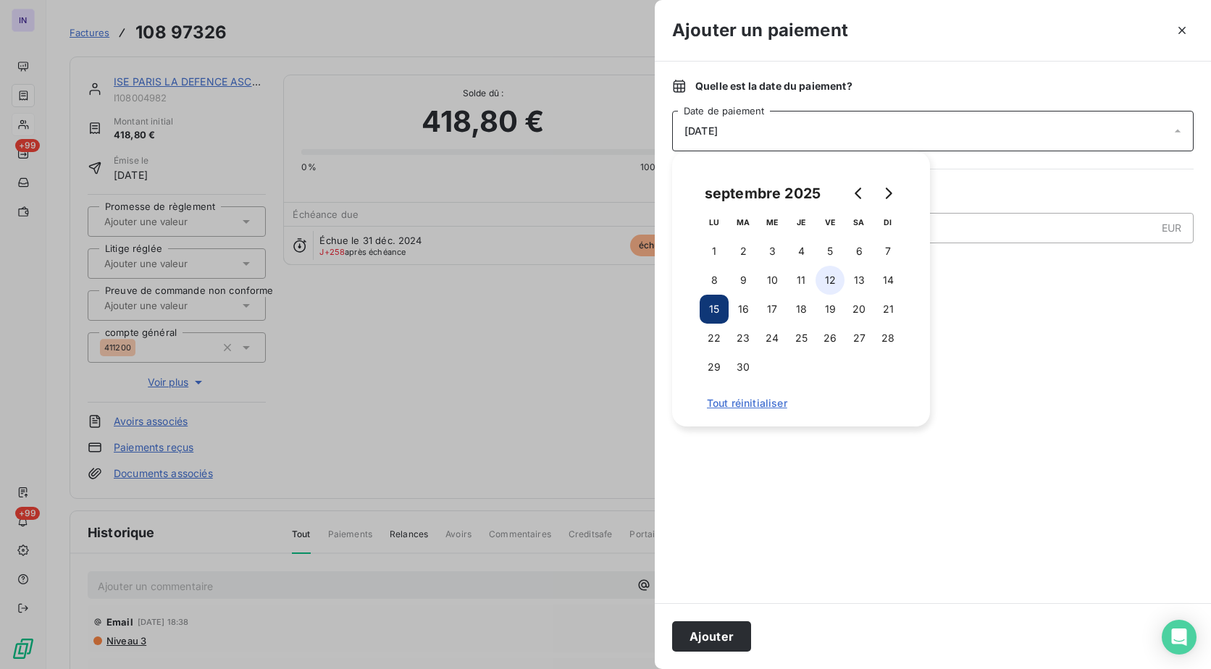
click at [825, 279] on button "12" at bounding box center [830, 280] width 29 height 29
click at [719, 632] on button "Ajouter" at bounding box center [711, 637] width 79 height 30
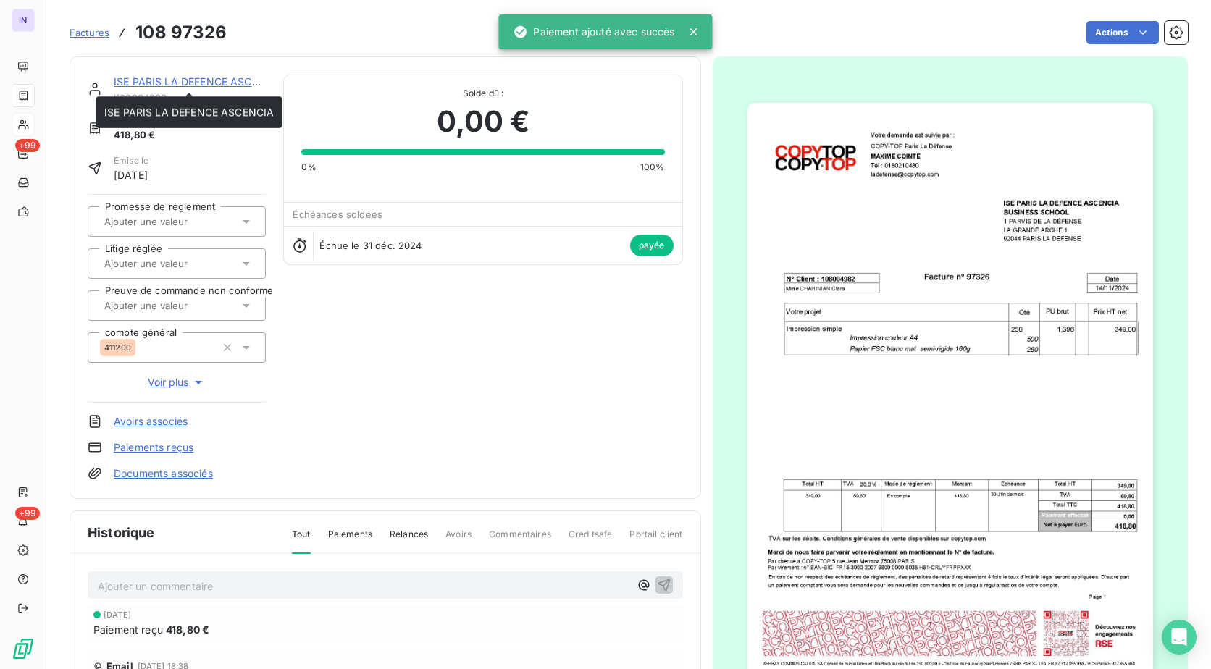
click at [218, 79] on link "ISE PARIS LA DEFENCE ASCENCIA" at bounding box center [199, 81] width 170 height 12
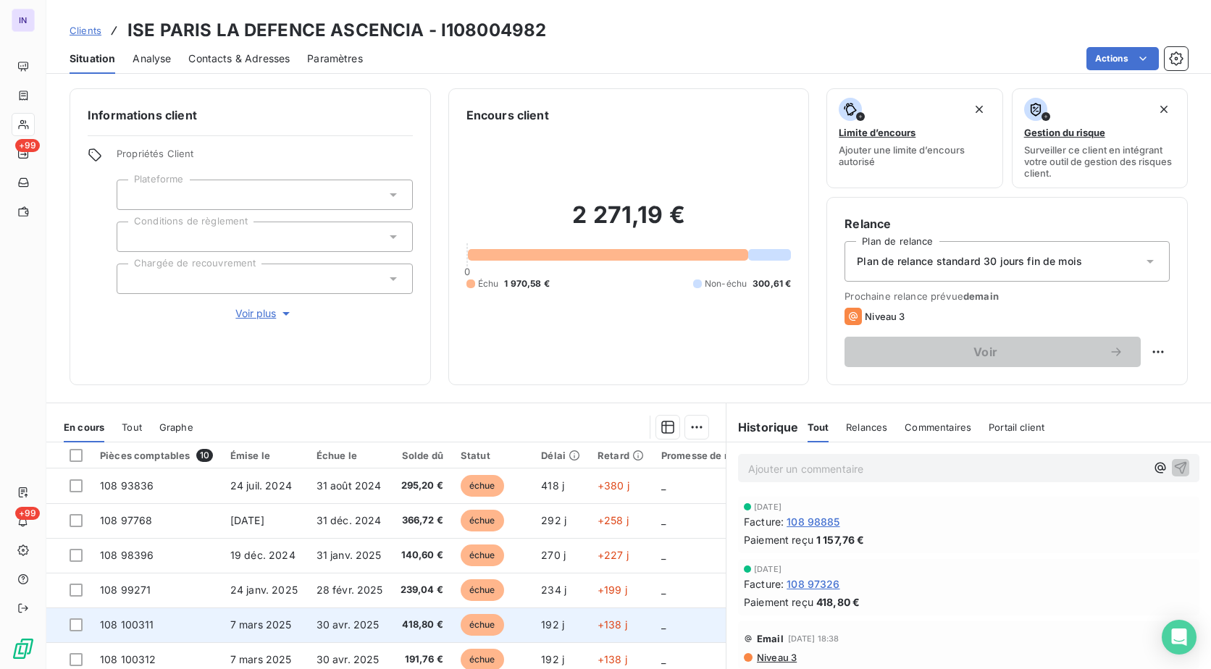
click at [349, 617] on td "30 avr. 2025" at bounding box center [350, 625] width 84 height 35
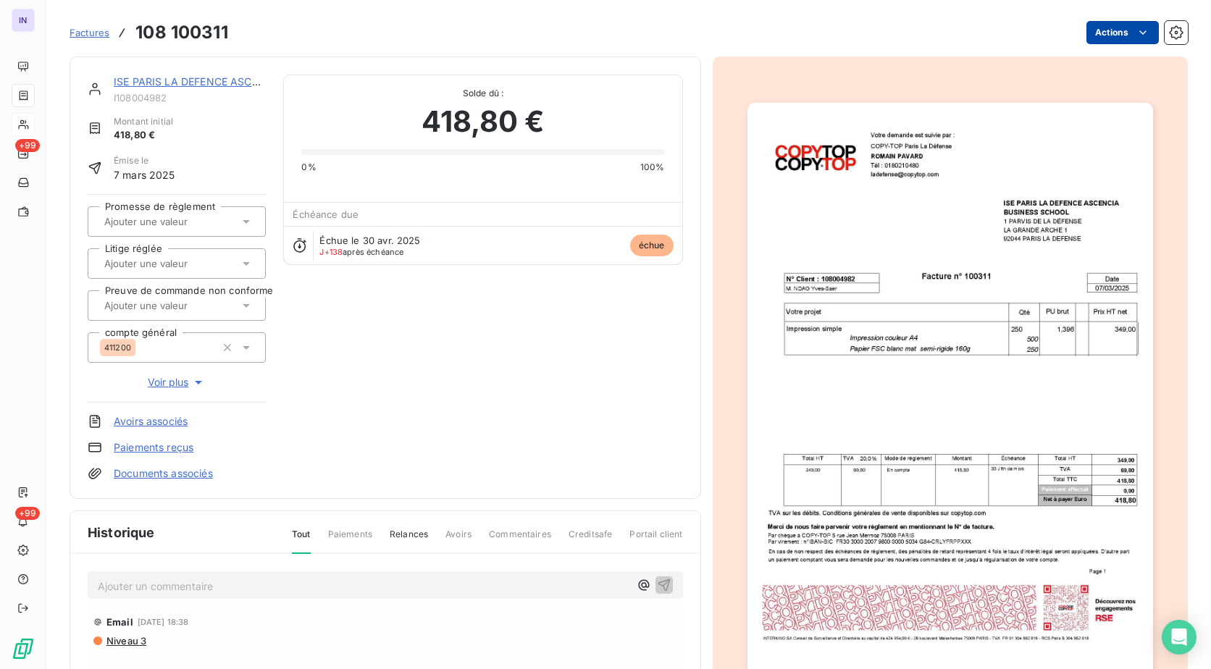
click at [1099, 29] on html "IN +99 +99 Factures 108 100311 Actions ISE [GEOGRAPHIC_DATA] LA DEFENCE ASCENCI…" at bounding box center [605, 334] width 1211 height 669
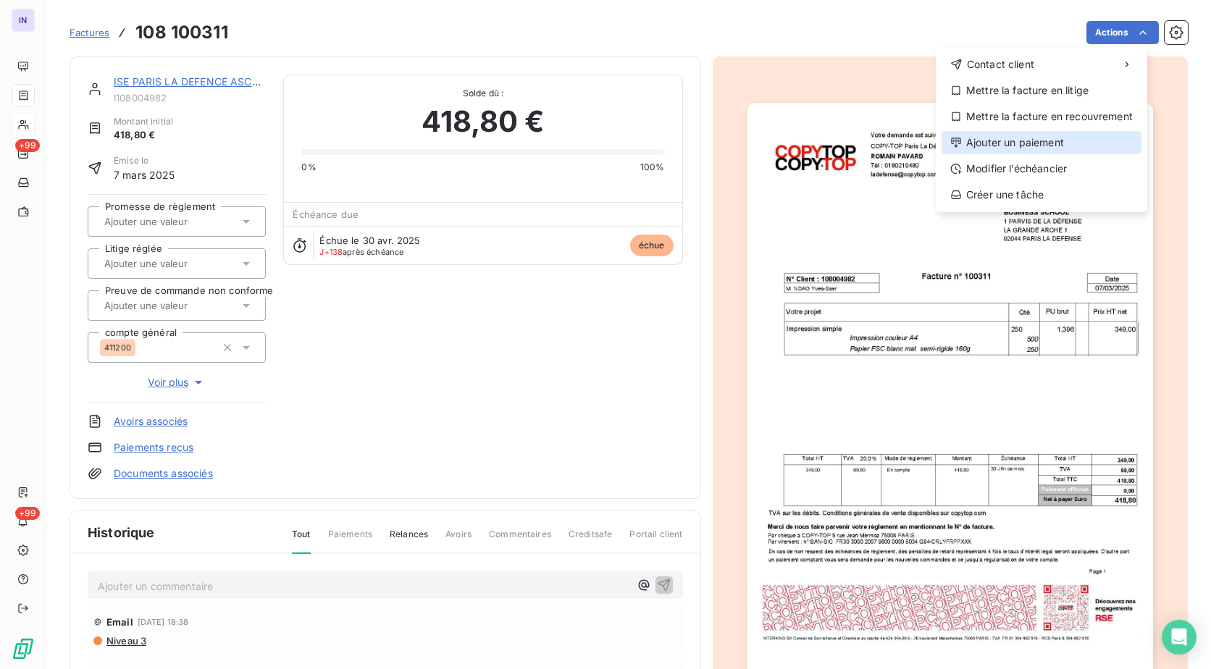
click at [1038, 135] on div "Ajouter un paiement" at bounding box center [1042, 142] width 200 height 23
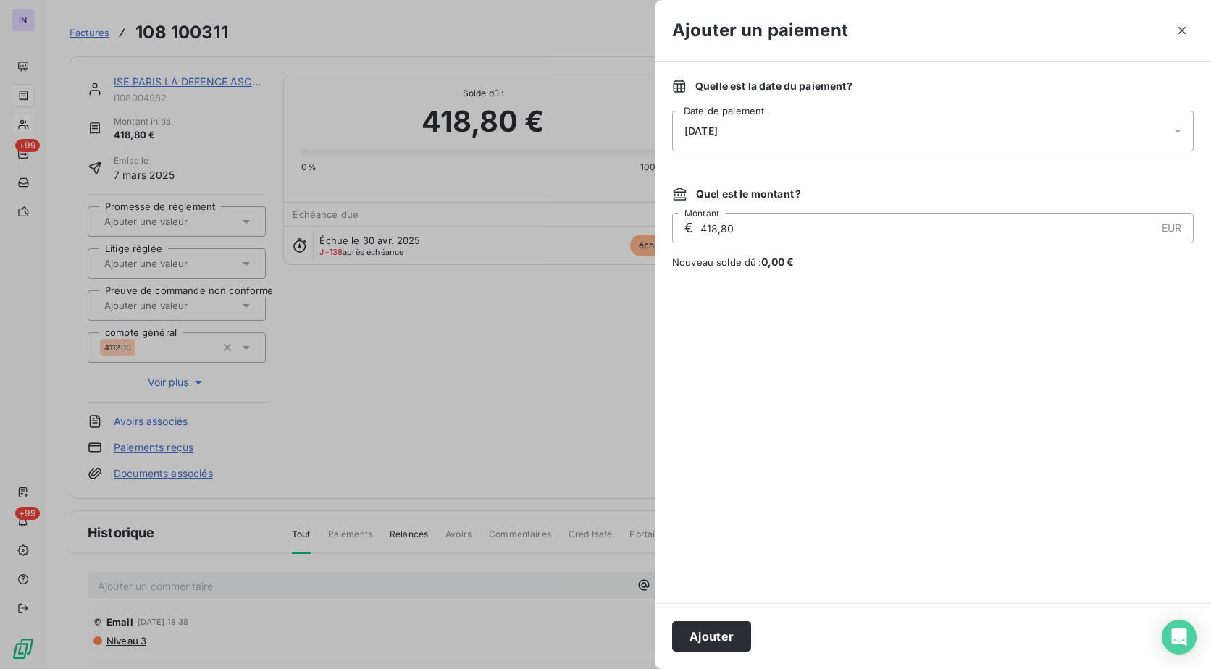
click at [822, 133] on div "[DATE]" at bounding box center [933, 131] width 522 height 41
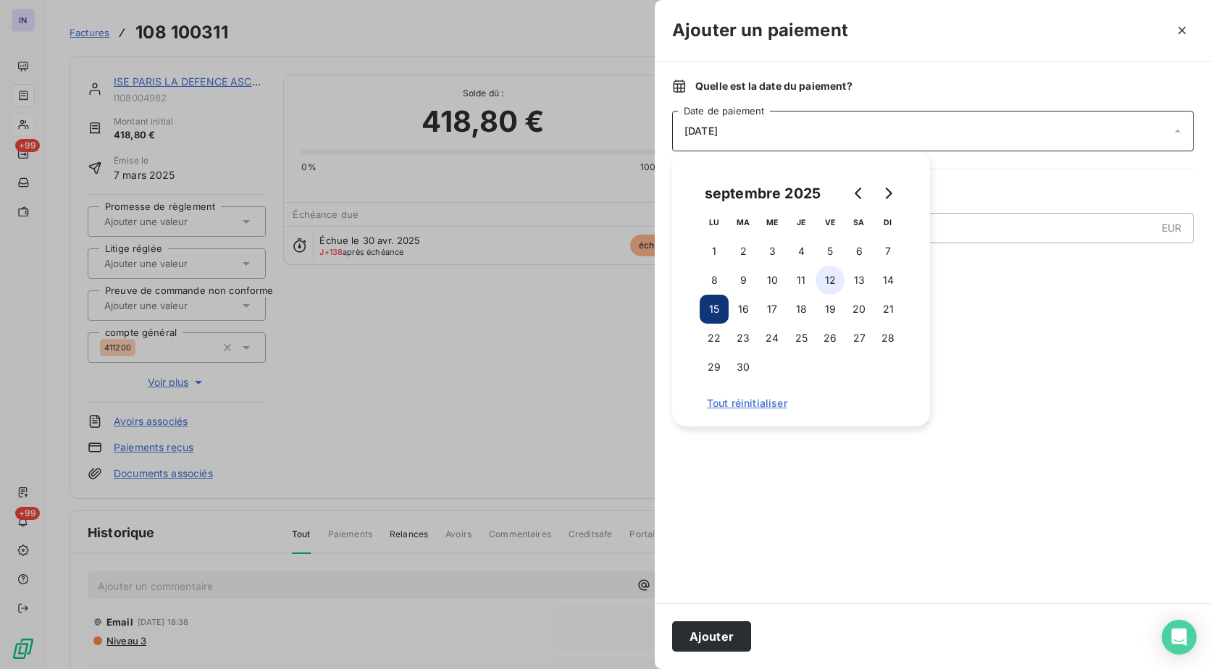
click at [836, 275] on button "12" at bounding box center [830, 280] width 29 height 29
click at [735, 633] on button "Ajouter" at bounding box center [711, 637] width 79 height 30
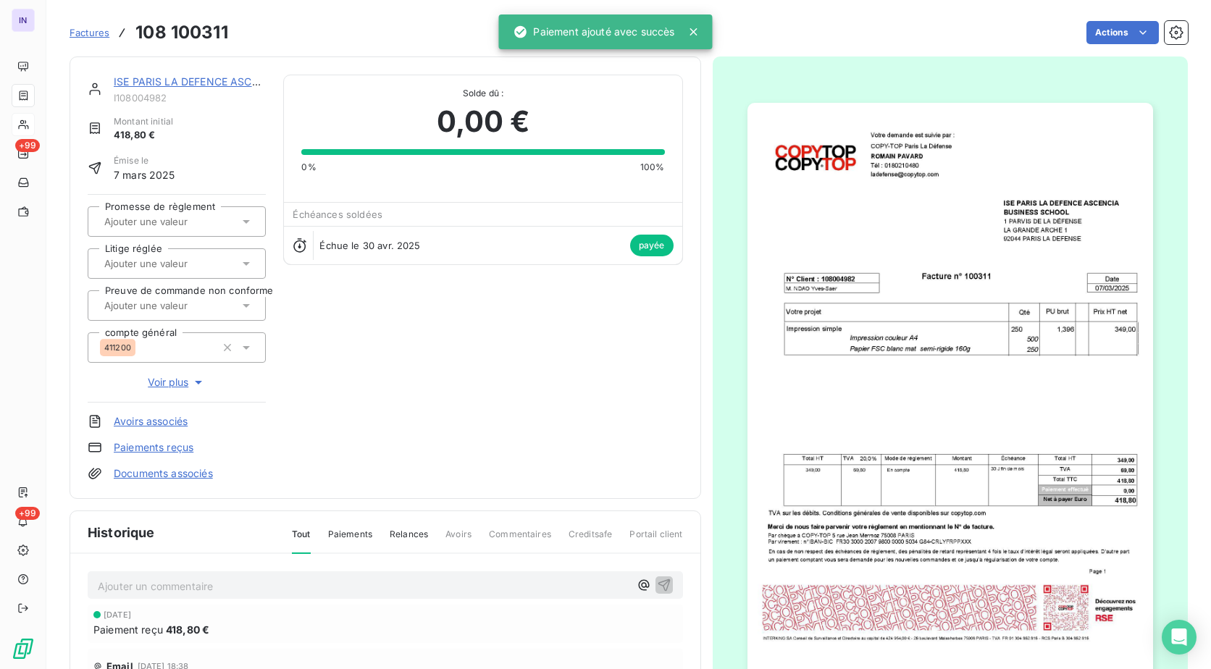
click at [212, 78] on link "ISE PARIS LA DEFENCE ASCENCIA" at bounding box center [199, 81] width 170 height 12
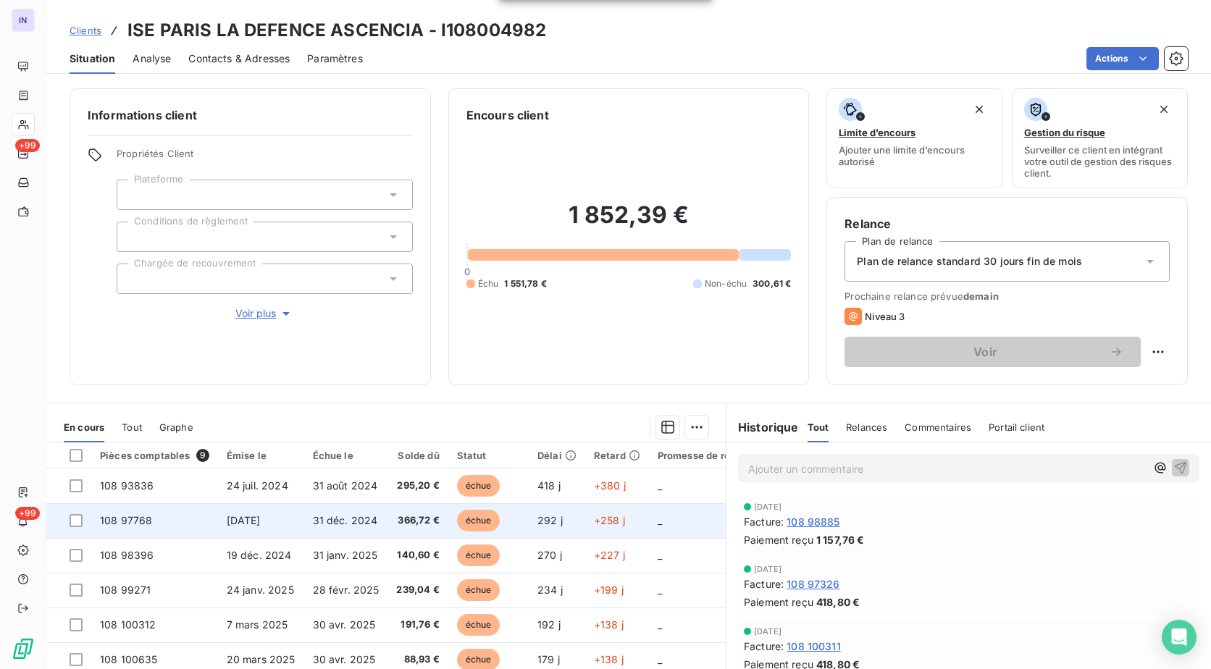
click at [266, 512] on td "[DATE]" at bounding box center [261, 521] width 86 height 35
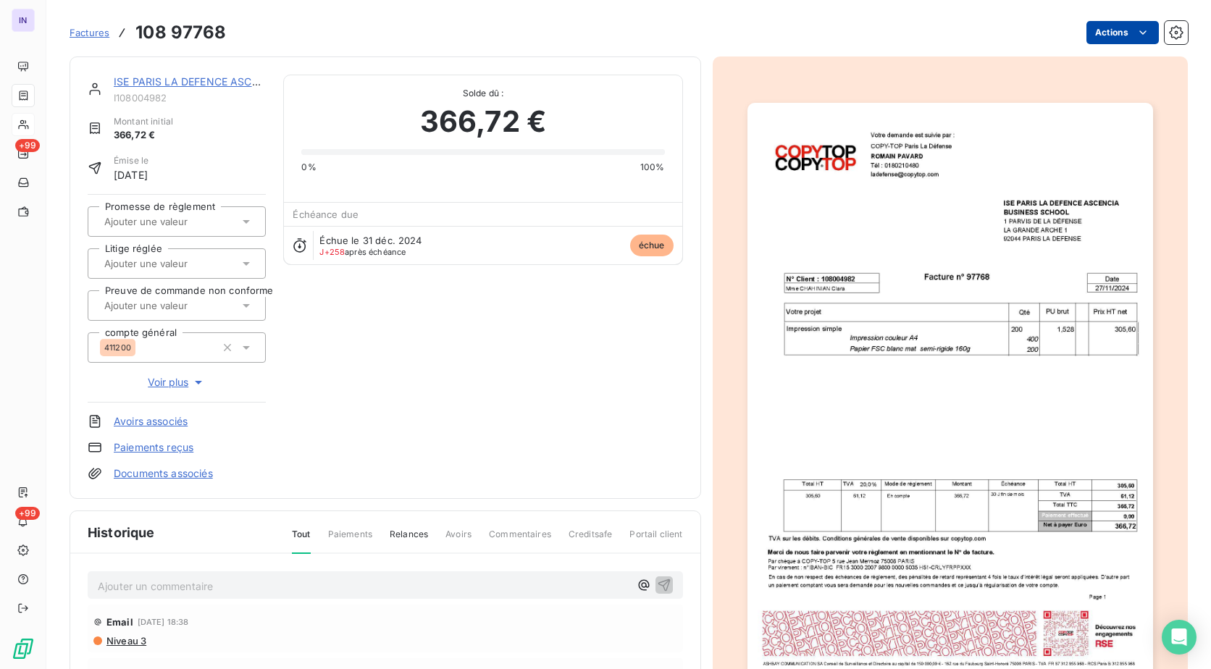
click at [1115, 31] on html "IN +99 +99 Factures 108 97768 Actions ISE [GEOGRAPHIC_DATA] LA DEFENCE ASCENCIA…" at bounding box center [605, 334] width 1211 height 669
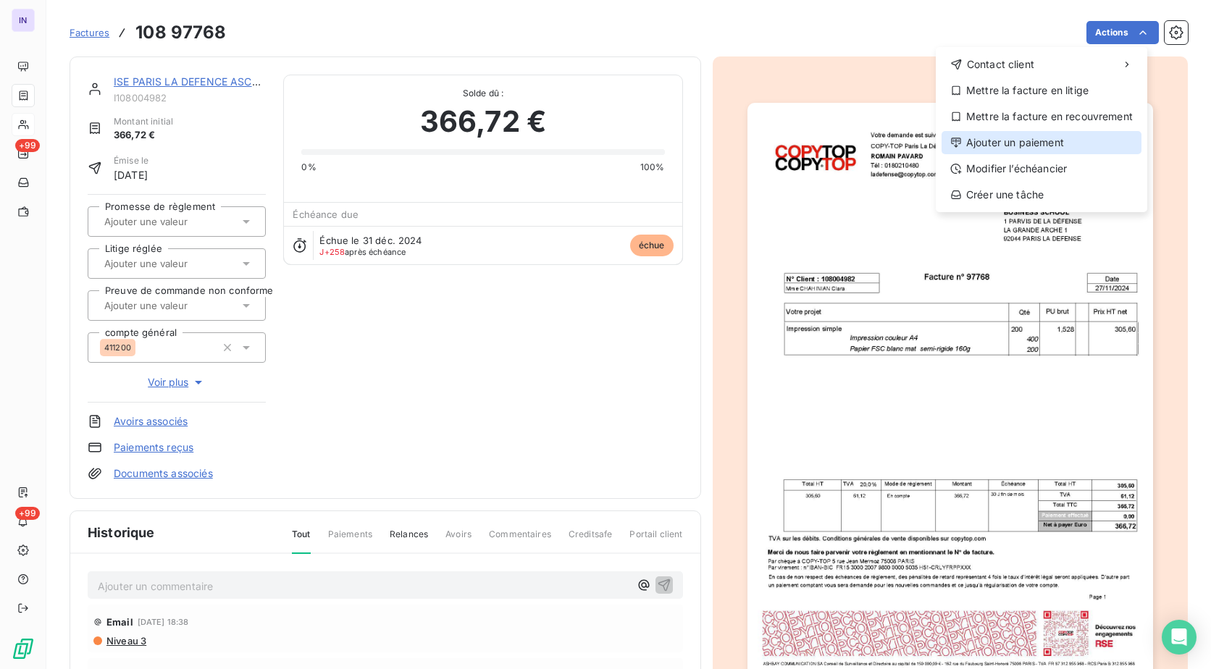
click at [993, 133] on div "Ajouter un paiement" at bounding box center [1042, 142] width 200 height 23
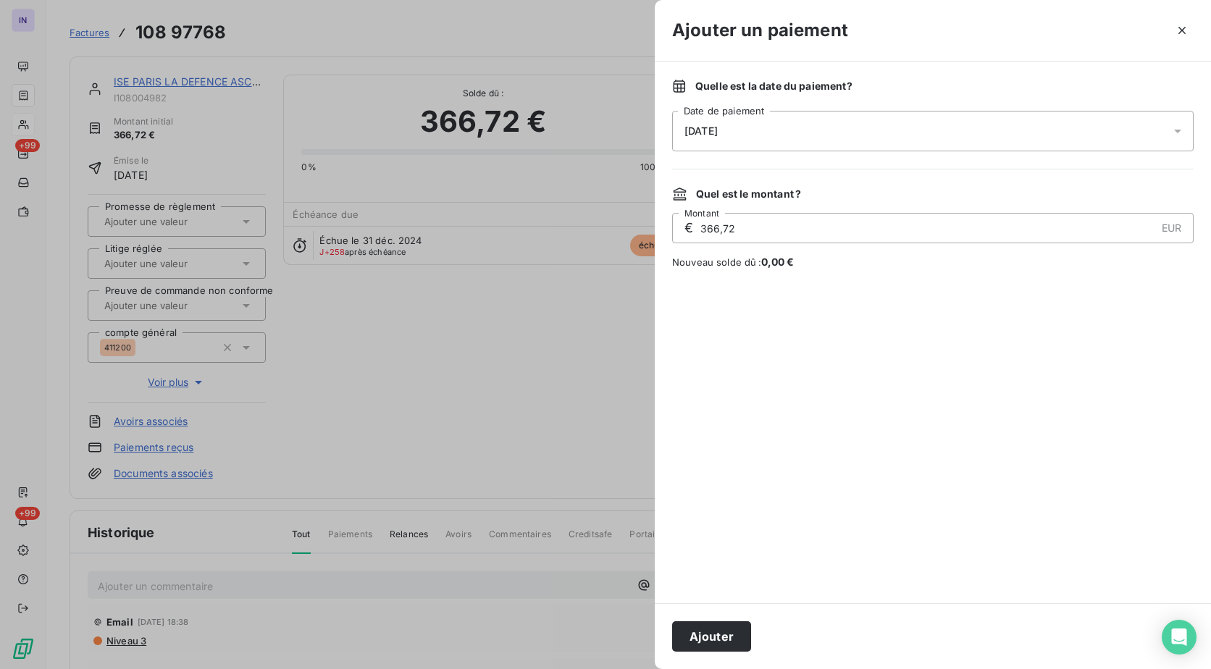
click at [864, 117] on div "[DATE]" at bounding box center [933, 131] width 522 height 41
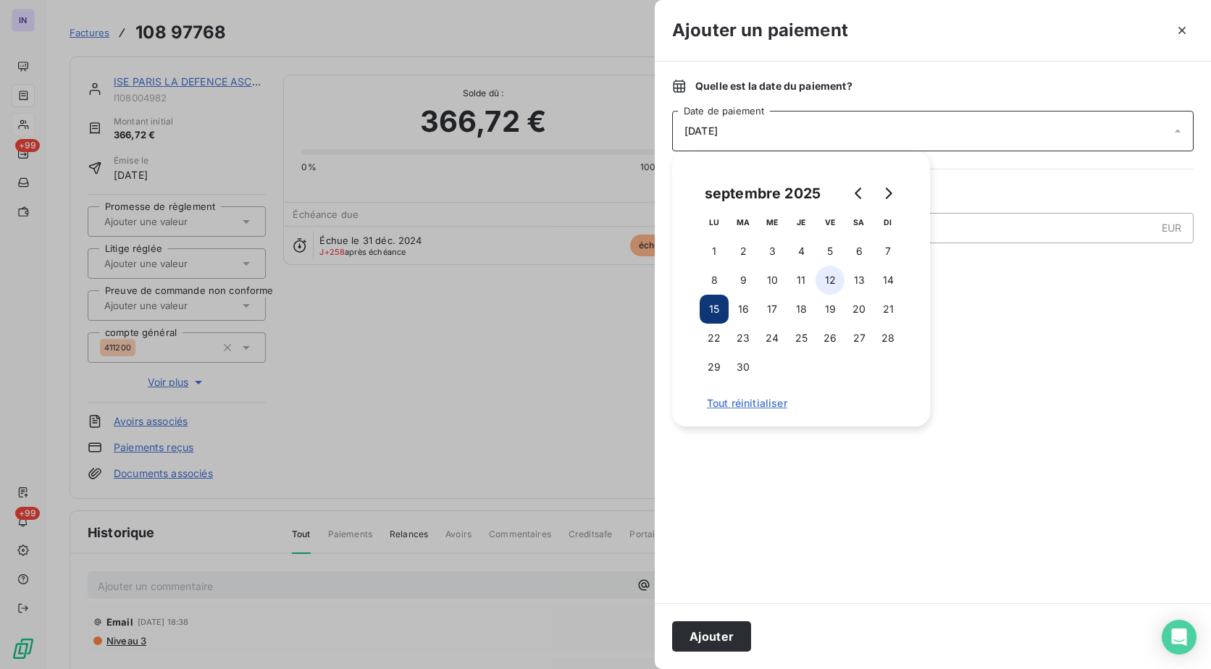
click at [821, 283] on button "12" at bounding box center [830, 280] width 29 height 29
click at [722, 630] on button "Ajouter" at bounding box center [711, 637] width 79 height 30
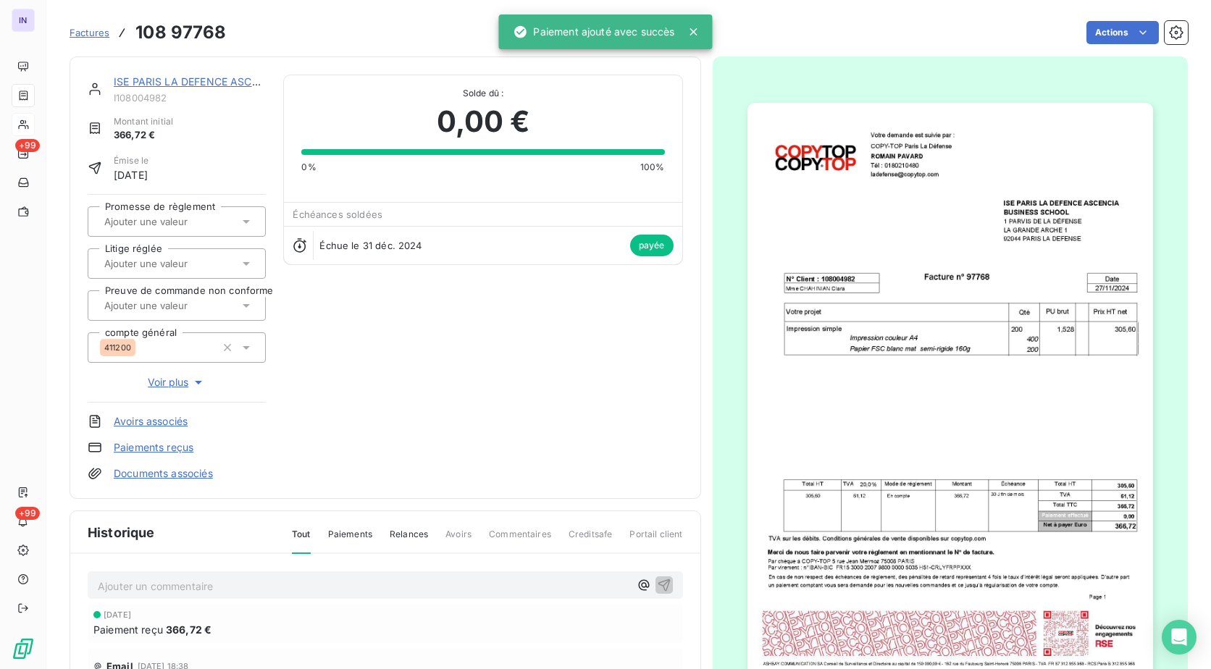
click at [200, 78] on link "ISE PARIS LA DEFENCE ASCENCIA" at bounding box center [199, 81] width 170 height 12
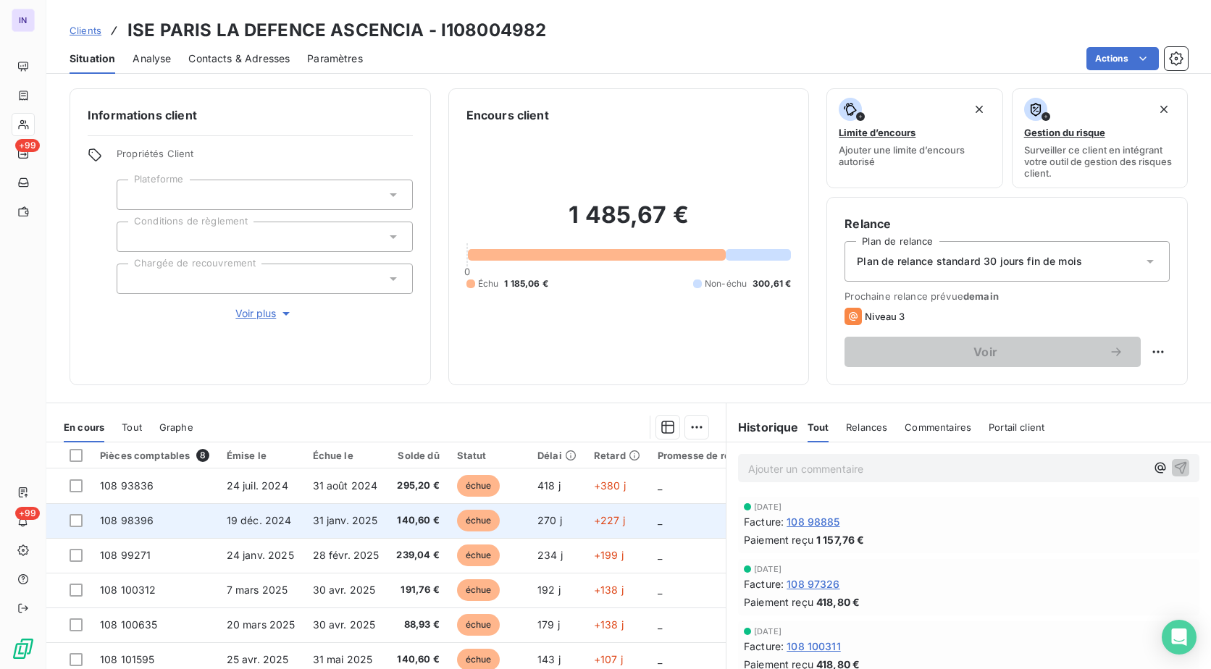
click at [244, 523] on span "19 déc. 2024" at bounding box center [259, 520] width 65 height 12
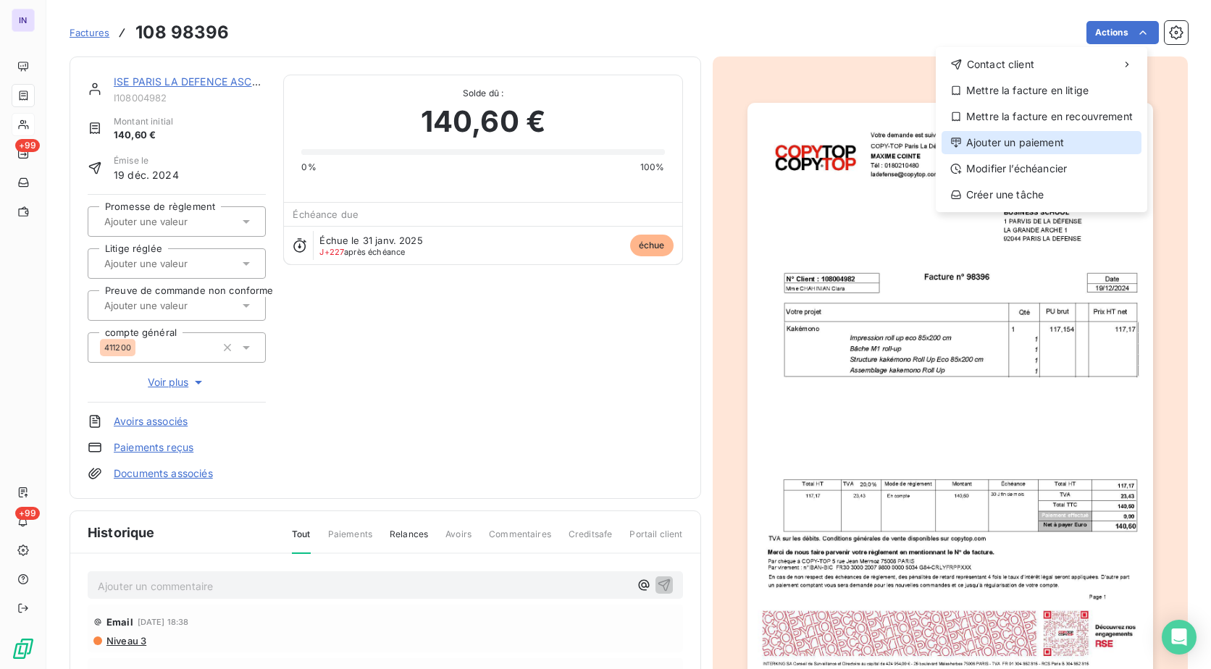
click at [1023, 141] on div "Ajouter un paiement" at bounding box center [1042, 142] width 200 height 23
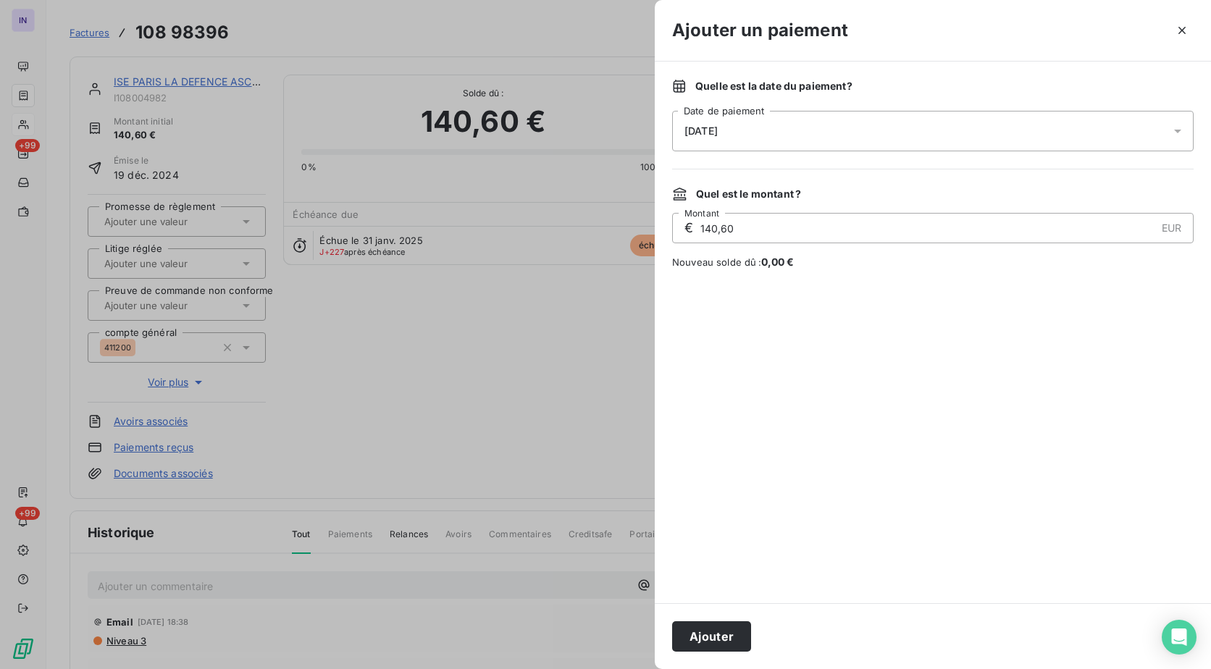
click at [802, 124] on div "[DATE]" at bounding box center [933, 131] width 522 height 41
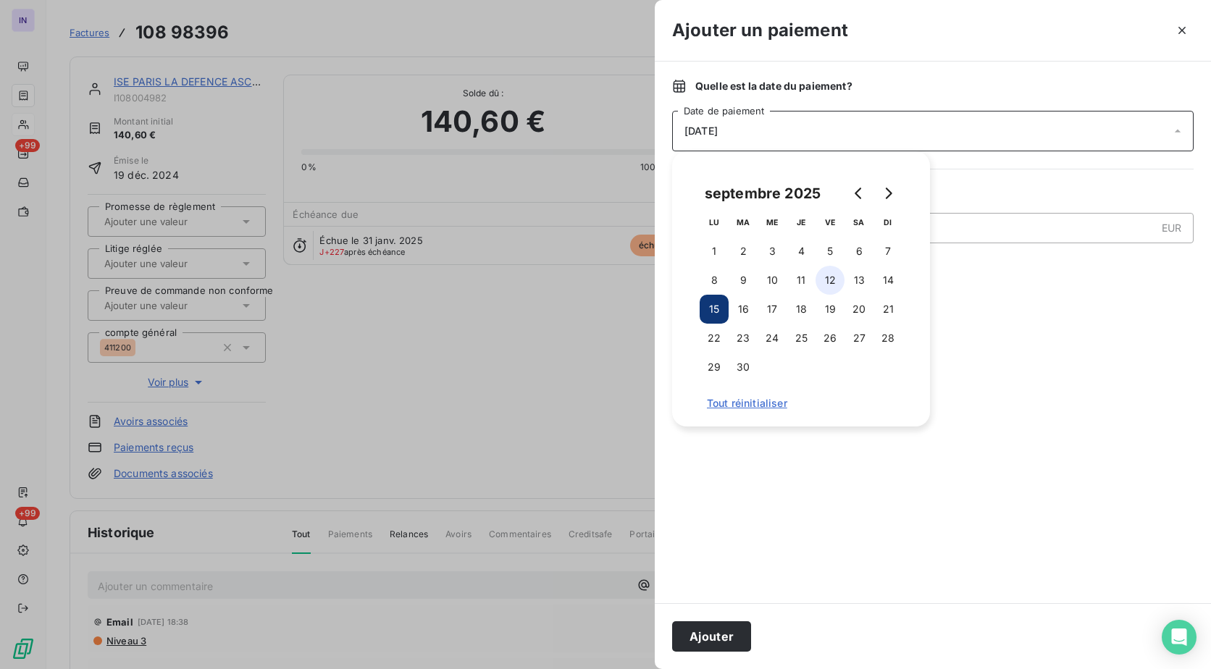
click at [825, 283] on button "12" at bounding box center [830, 280] width 29 height 29
click at [727, 643] on button "Ajouter" at bounding box center [711, 637] width 79 height 30
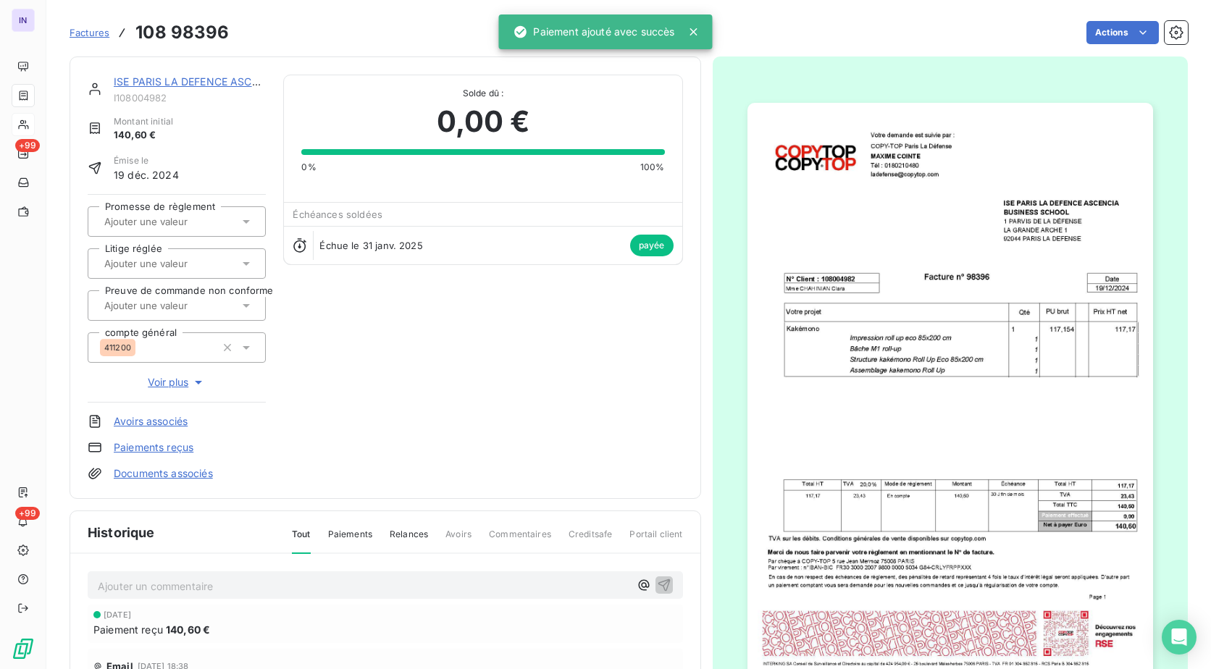
click at [222, 83] on link "ISE PARIS LA DEFENCE ASCENCIA" at bounding box center [199, 81] width 170 height 12
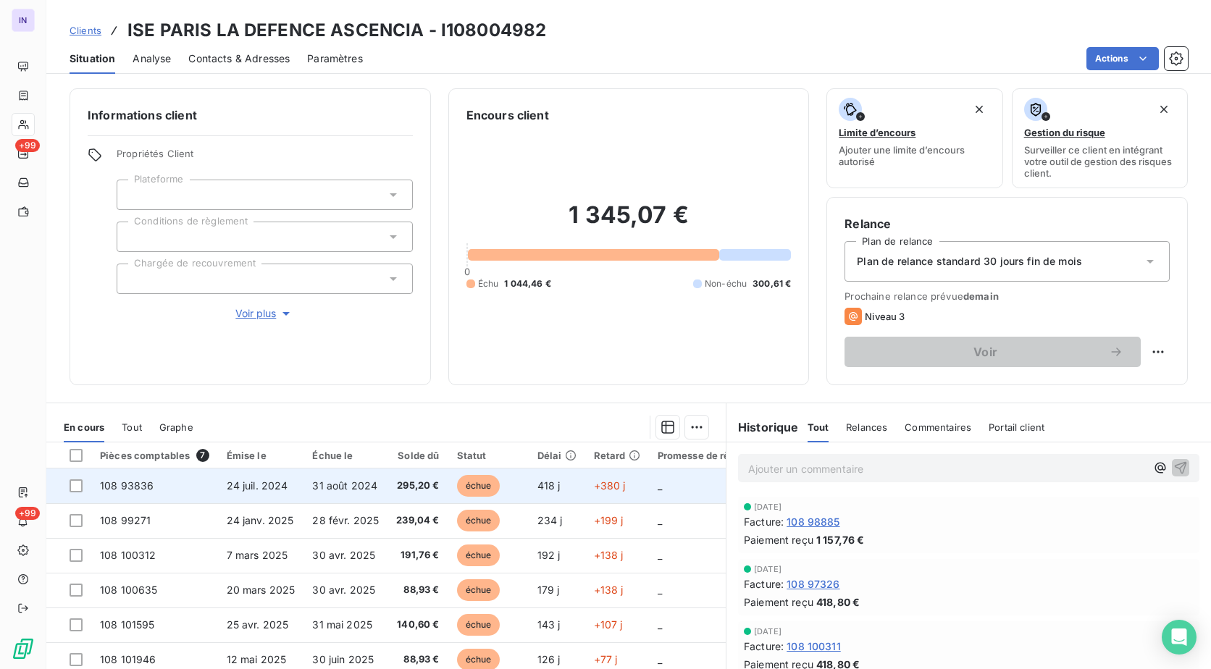
click at [346, 494] on td "31 août 2024" at bounding box center [346, 486] width 84 height 35
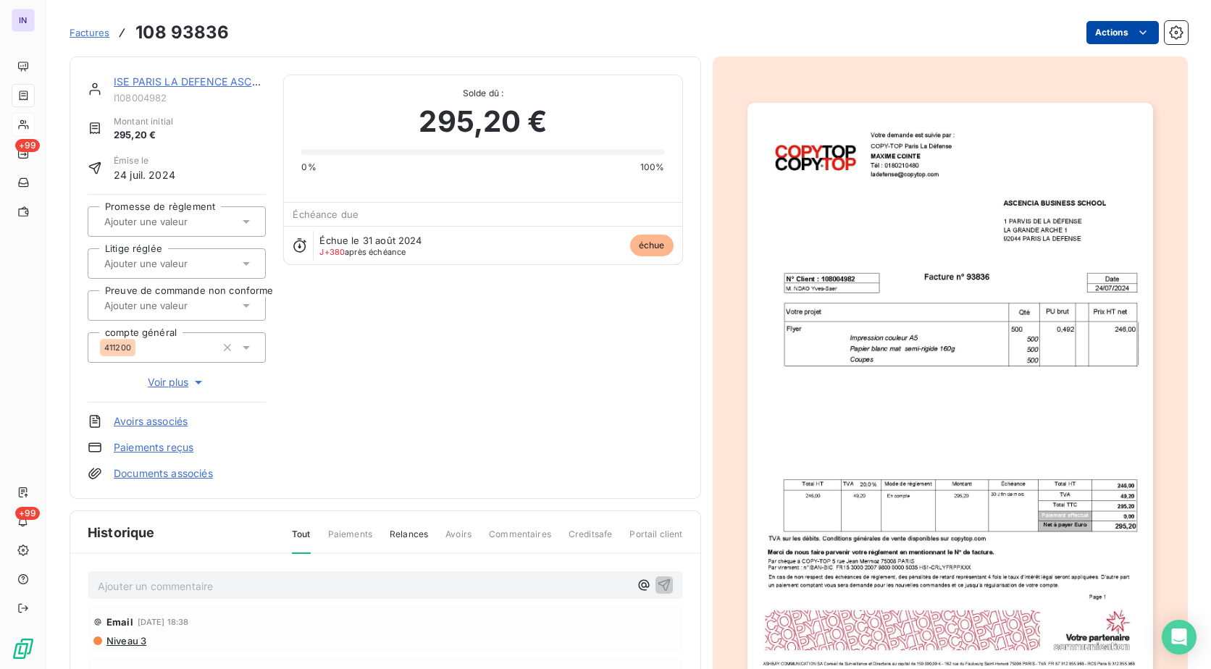
click at [1102, 28] on html "IN +99 +99 Factures 108 93836 Actions ISE [GEOGRAPHIC_DATA] LA DEFENCE ASCENCIA…" at bounding box center [605, 334] width 1211 height 669
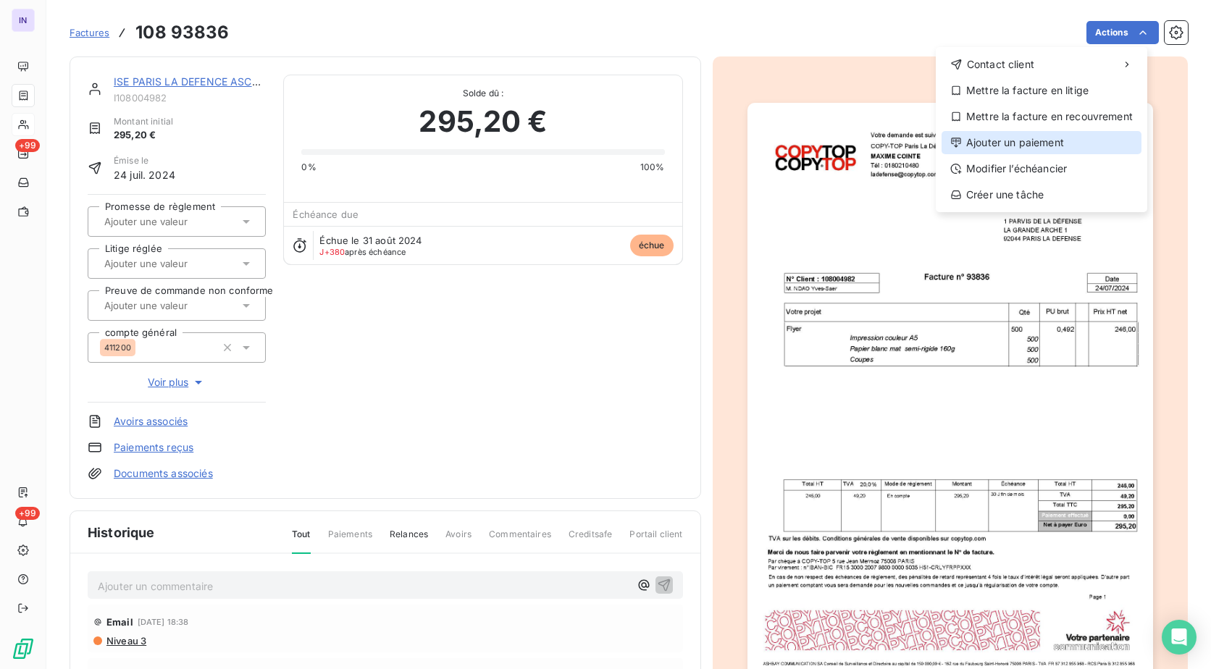
click at [1027, 138] on div "Ajouter un paiement" at bounding box center [1042, 142] width 200 height 23
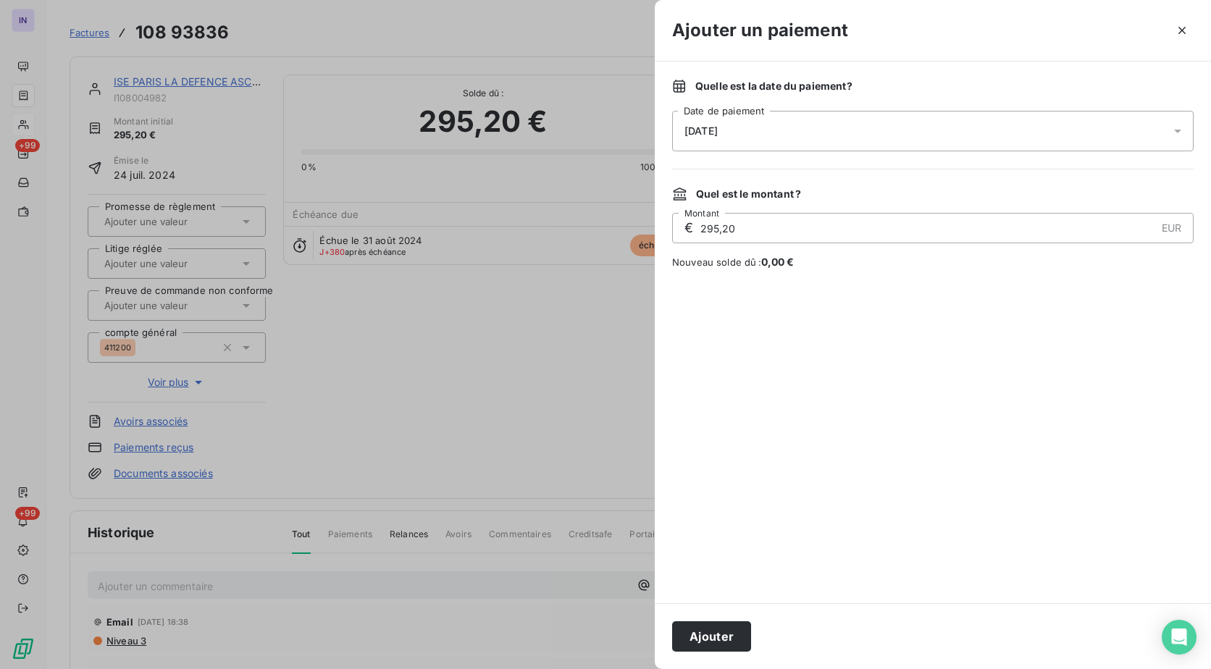
click at [930, 122] on div "[DATE]" at bounding box center [933, 131] width 522 height 41
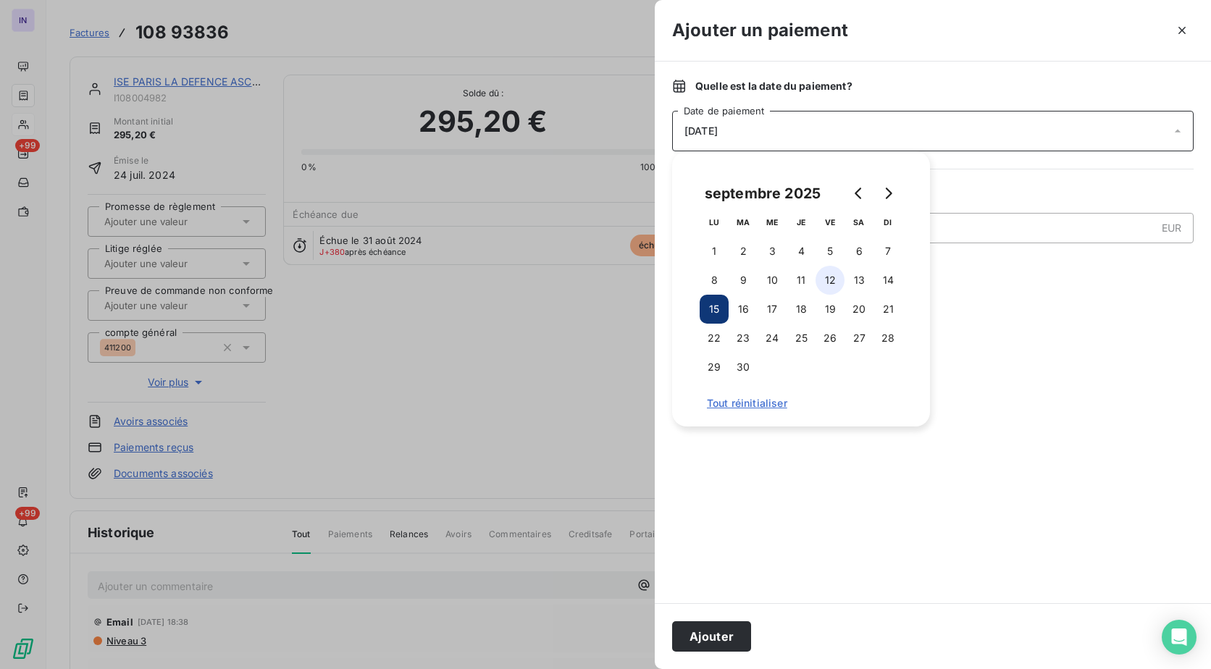
click at [836, 275] on button "12" at bounding box center [830, 280] width 29 height 29
click at [715, 642] on button "Ajouter" at bounding box center [711, 637] width 79 height 30
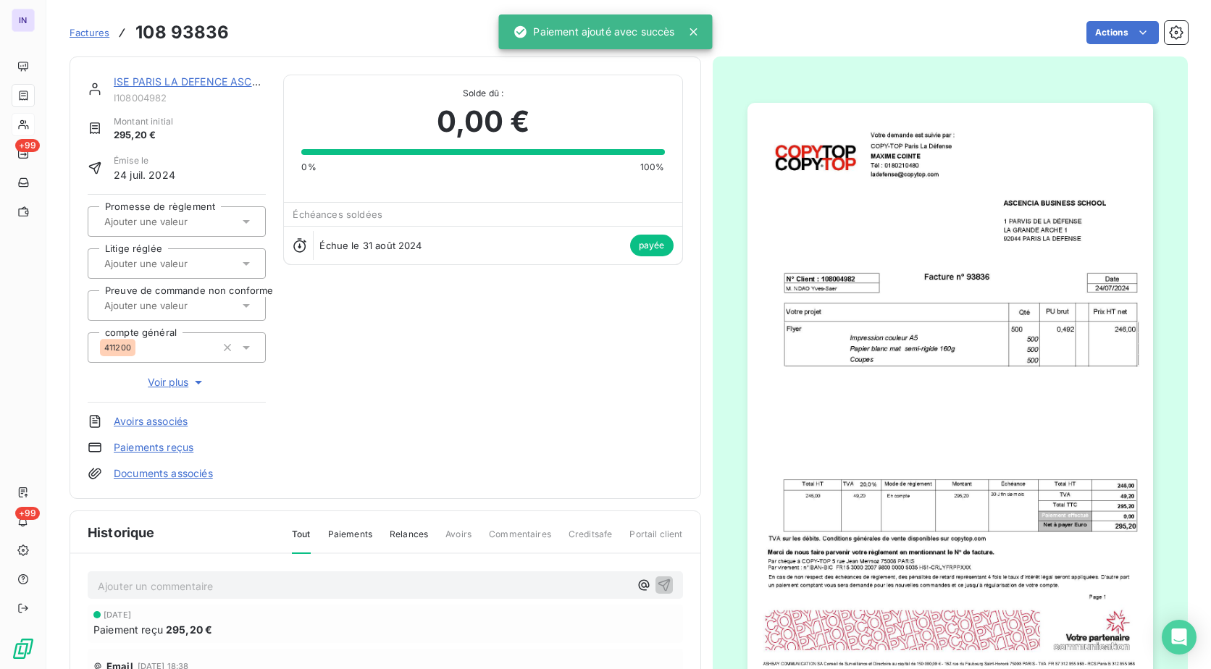
click at [223, 78] on link "ISE PARIS LA DEFENCE ASCENCIA" at bounding box center [199, 81] width 170 height 12
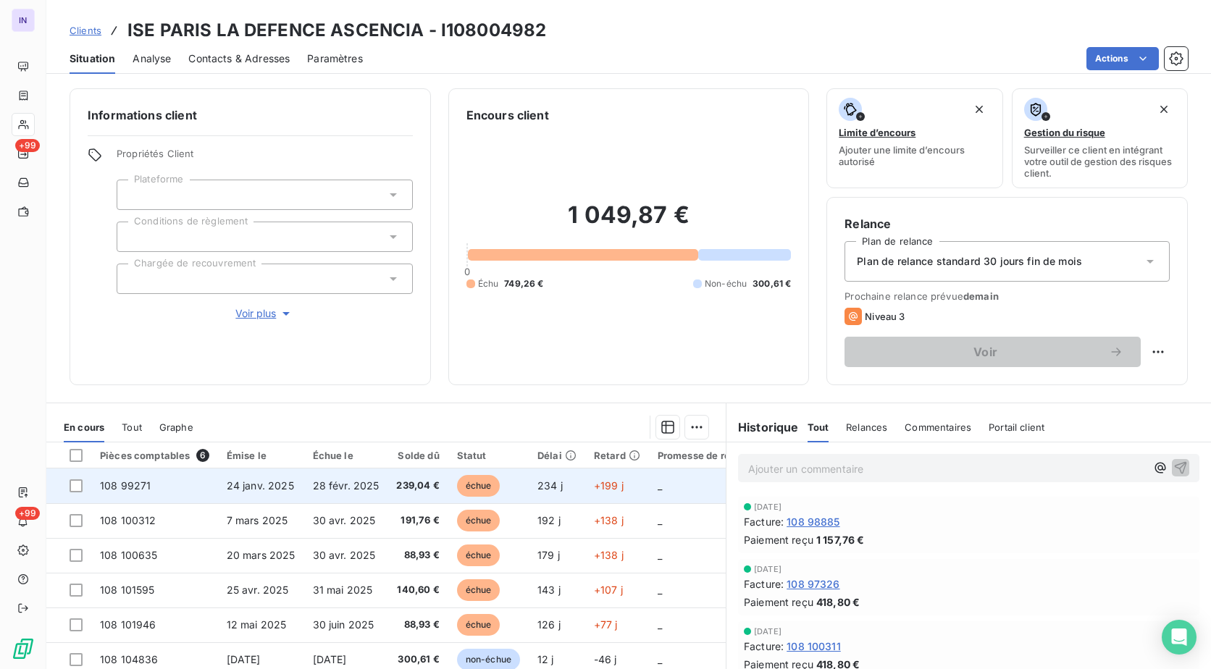
click at [348, 495] on td "28 févr. 2025" at bounding box center [346, 486] width 84 height 35
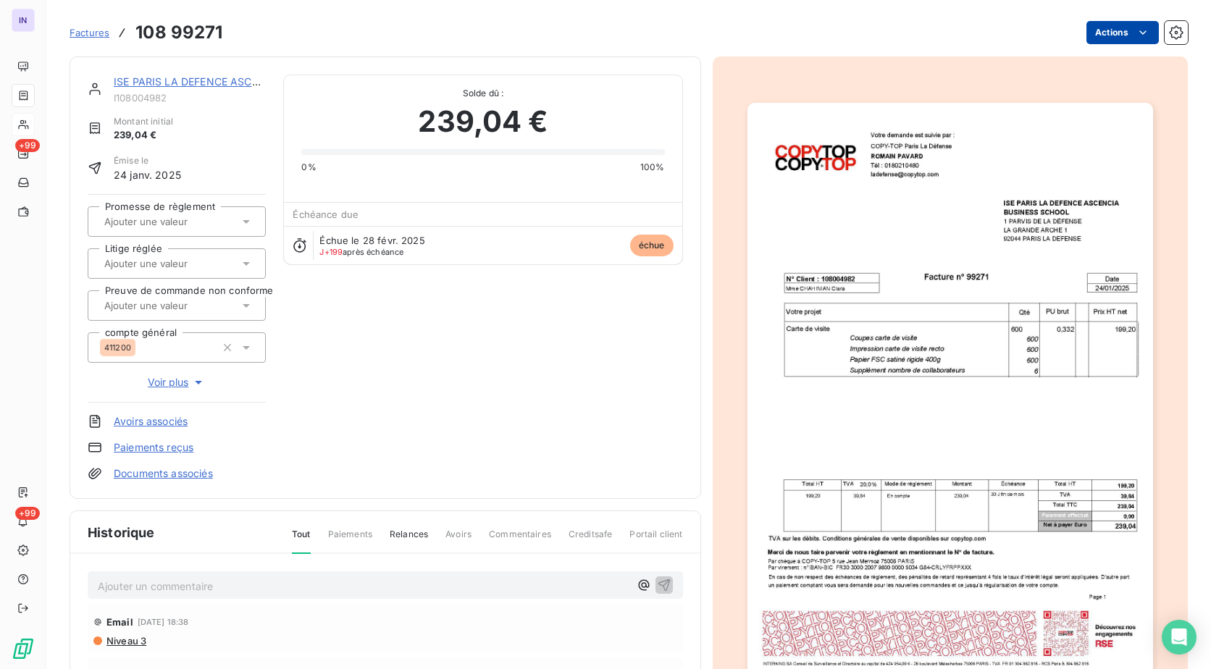
click at [1095, 36] on html "IN +99 +99 Factures 108 99271 Actions ISE [GEOGRAPHIC_DATA] LA DEFENCE ASCENCIA…" at bounding box center [605, 334] width 1211 height 669
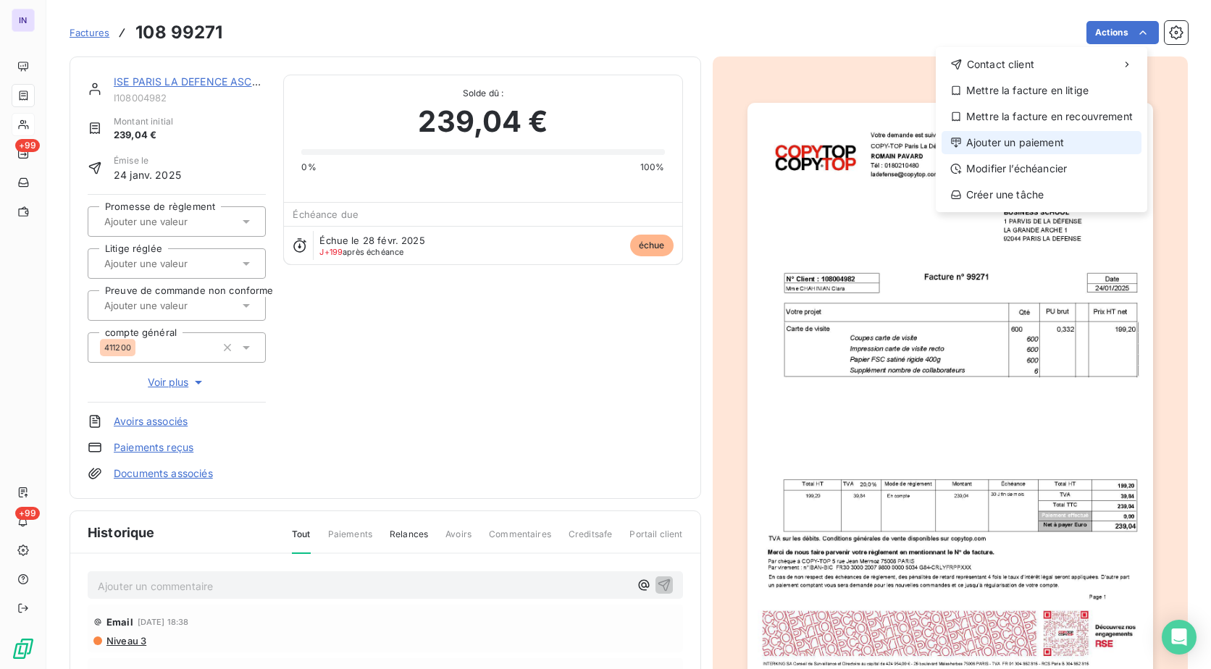
click at [1032, 145] on div "Ajouter un paiement" at bounding box center [1042, 142] width 200 height 23
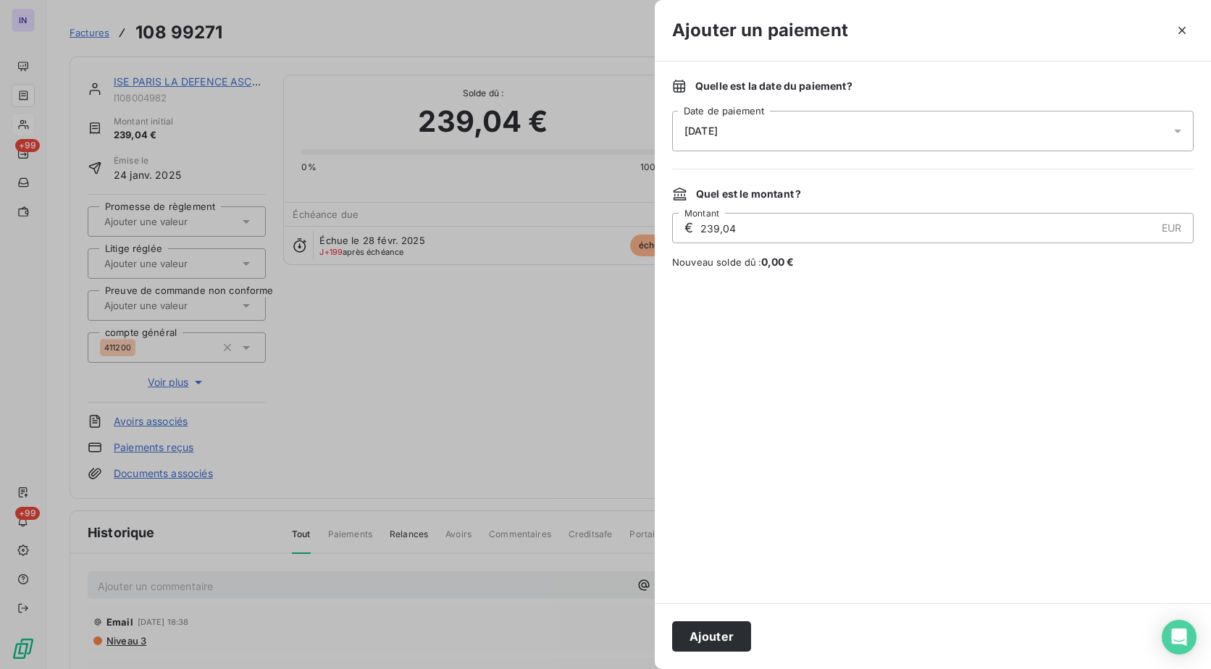
click at [756, 106] on div "Quelle est la date du paiement ? [DATE] Date de paiement" at bounding box center [933, 115] width 522 height 72
drag, startPoint x: 749, startPoint y: 128, endPoint x: 752, endPoint y: 150, distance: 22.6
click at [751, 129] on div "[DATE]" at bounding box center [933, 131] width 522 height 41
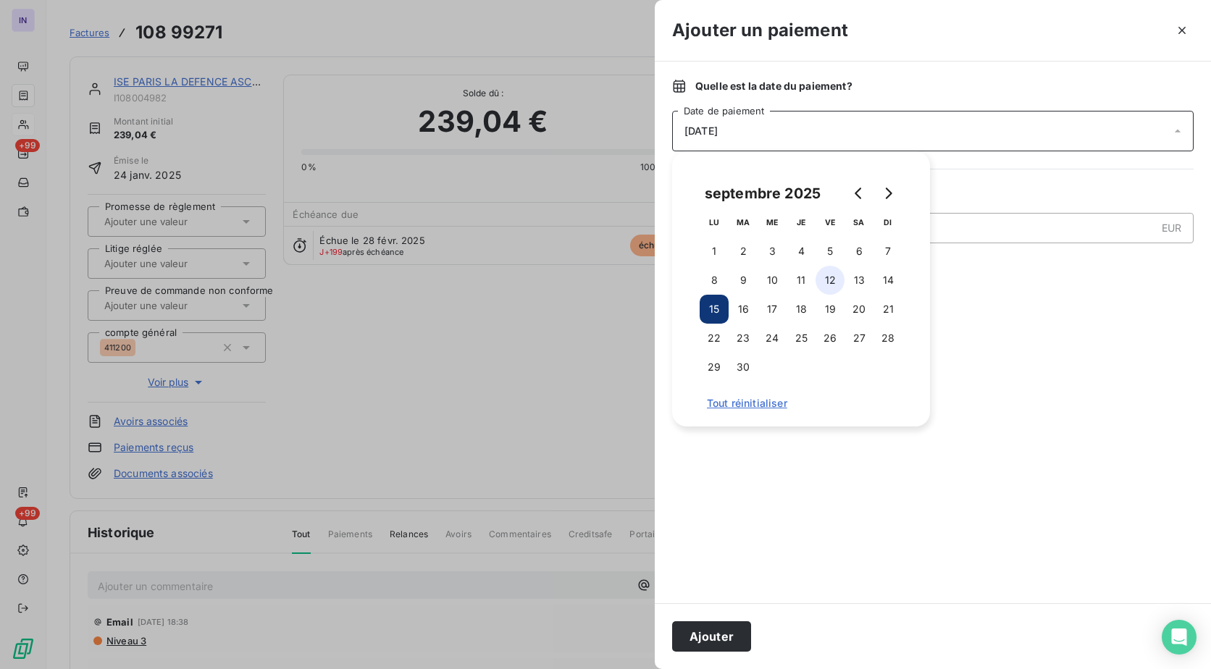
click at [827, 287] on button "12" at bounding box center [830, 280] width 29 height 29
click at [725, 630] on button "Ajouter" at bounding box center [711, 637] width 79 height 30
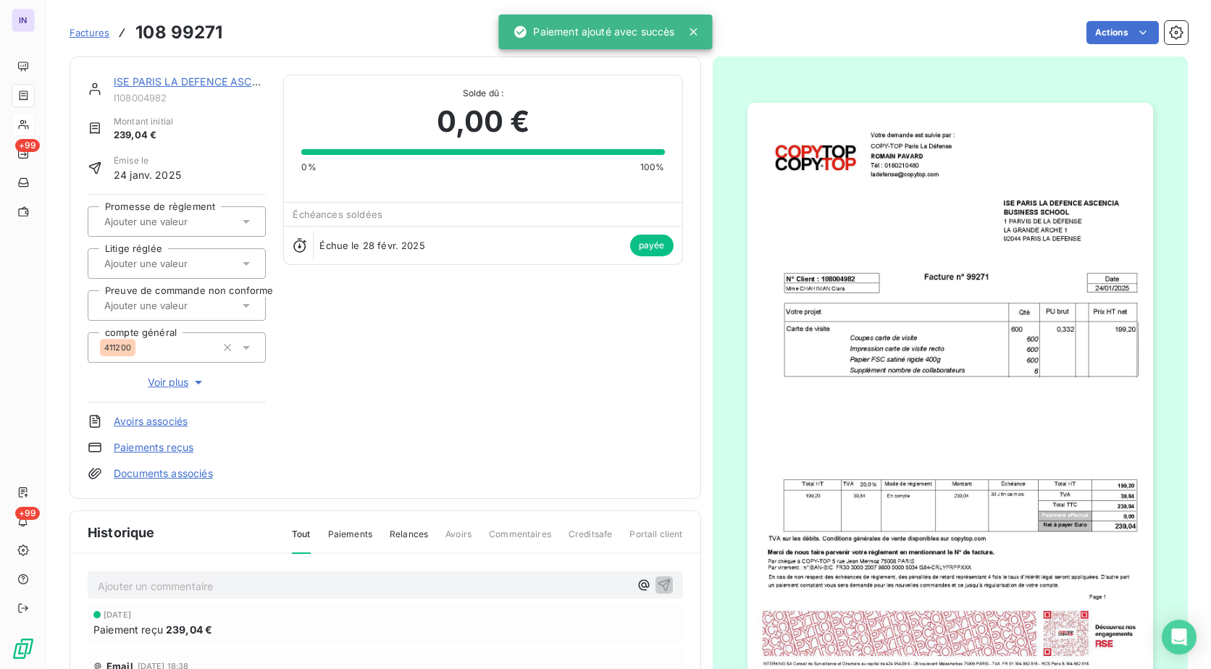
click at [196, 80] on link "ISE PARIS LA DEFENCE ASCENCIA" at bounding box center [199, 81] width 170 height 12
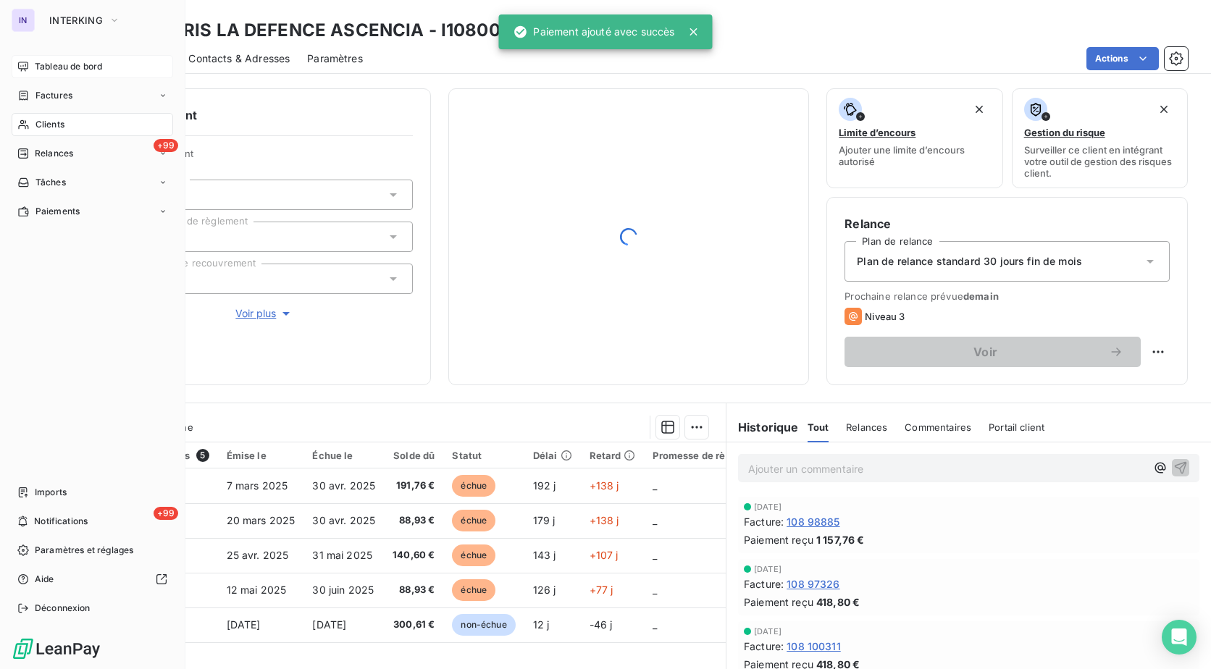
click at [62, 66] on span "Tableau de bord" at bounding box center [68, 66] width 67 height 13
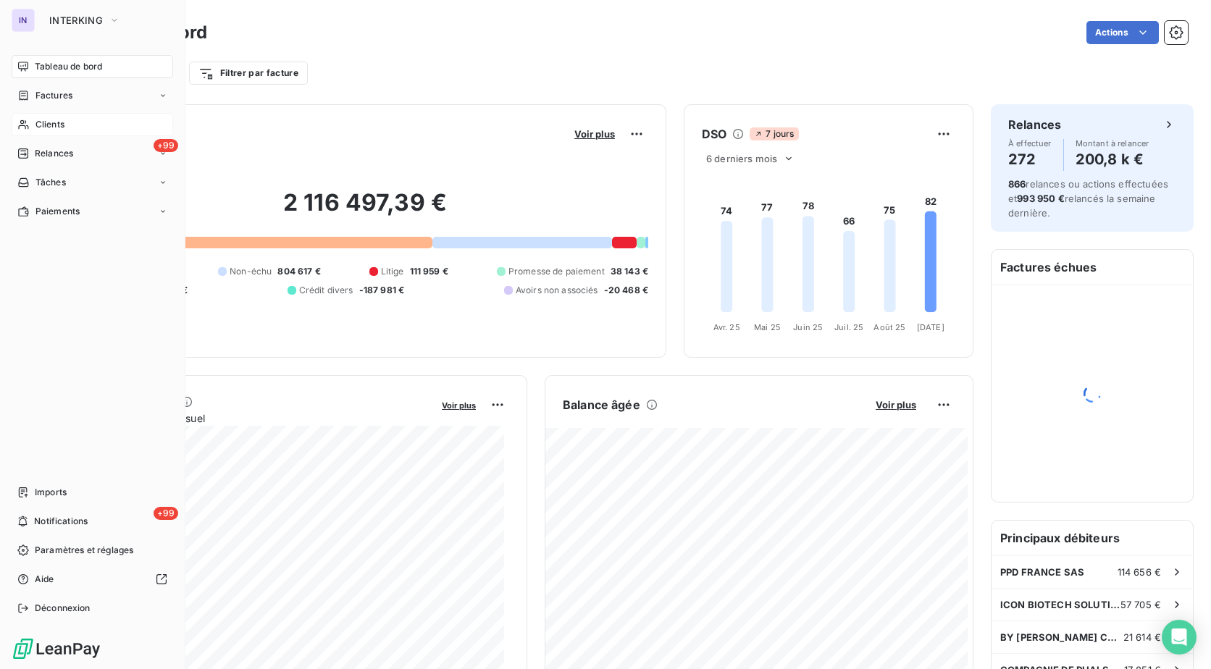
click at [46, 122] on span "Clients" at bounding box center [50, 124] width 29 height 13
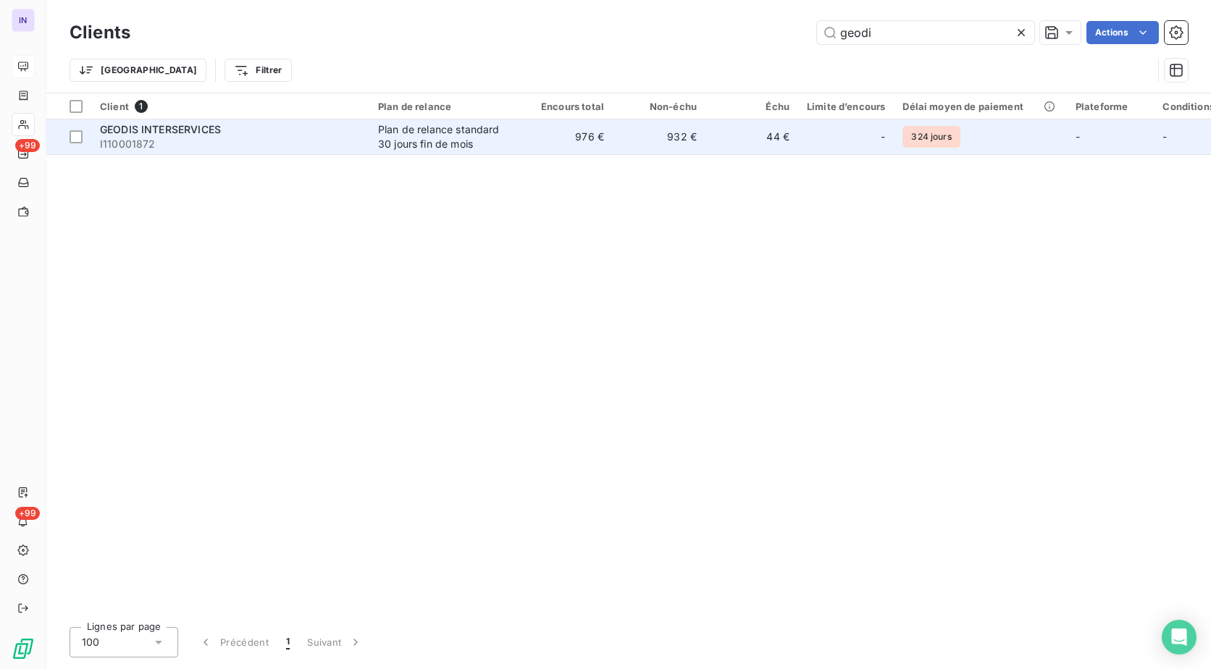
click at [375, 128] on td "Plan de relance standard 30 jours fin de mois" at bounding box center [445, 137] width 151 height 35
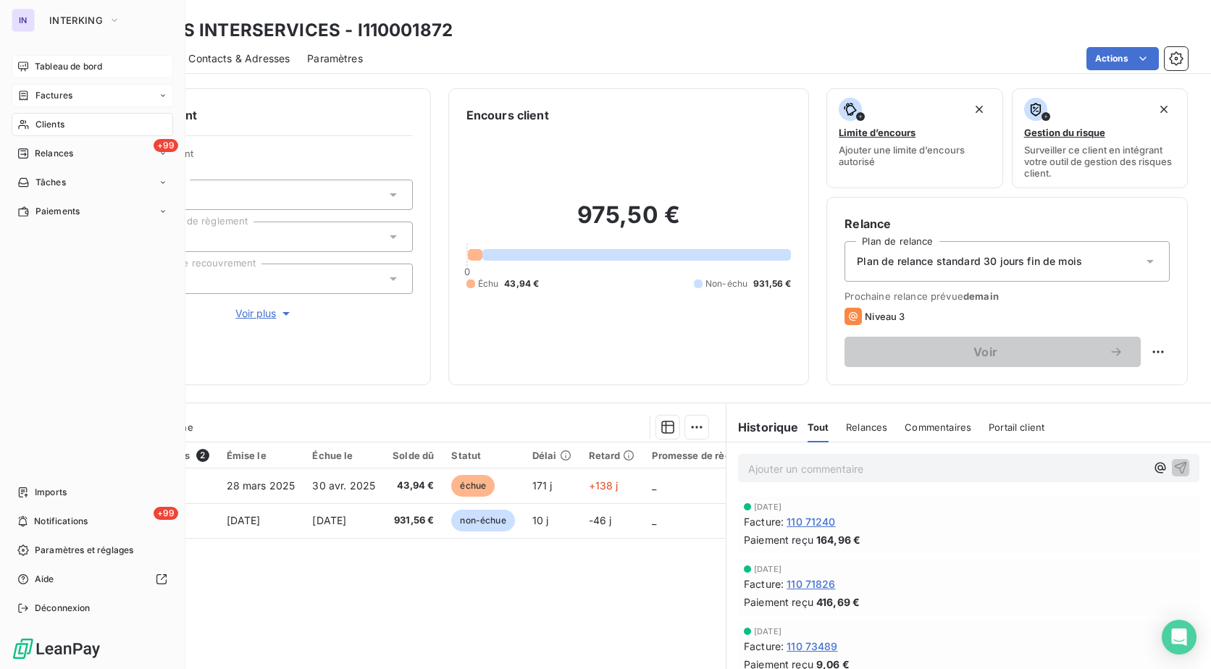
click at [63, 89] on span "Factures" at bounding box center [54, 95] width 37 height 13
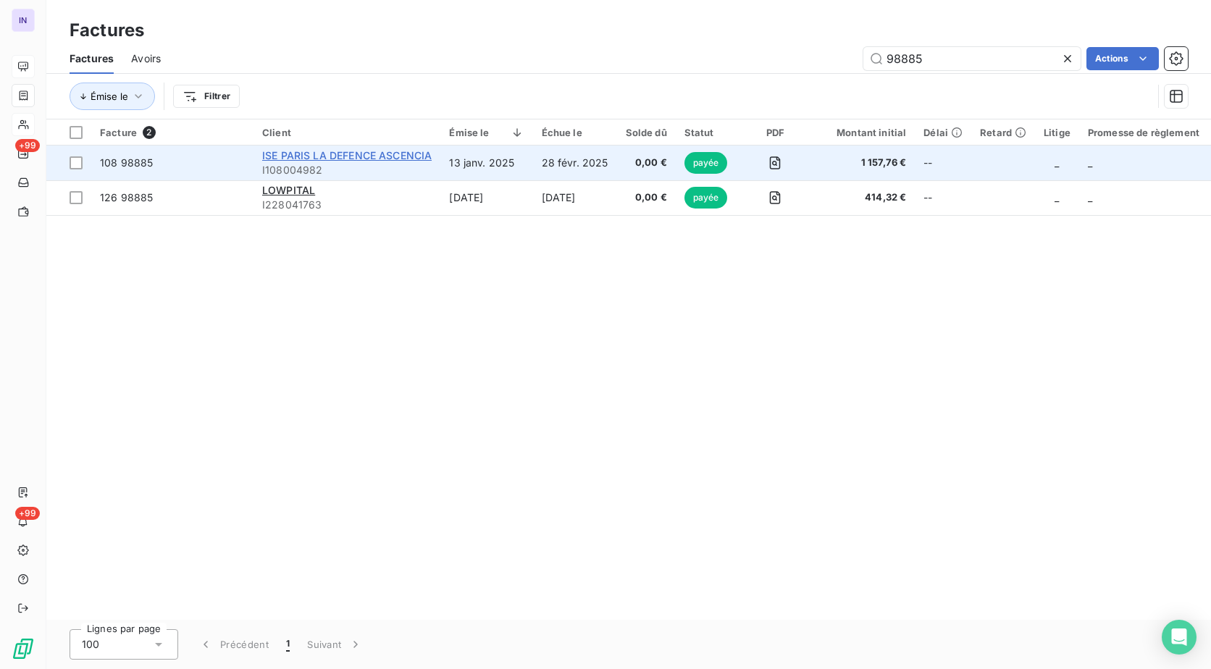
click at [347, 150] on span "ISE PARIS LA DEFENCE ASCENCIA" at bounding box center [347, 155] width 170 height 12
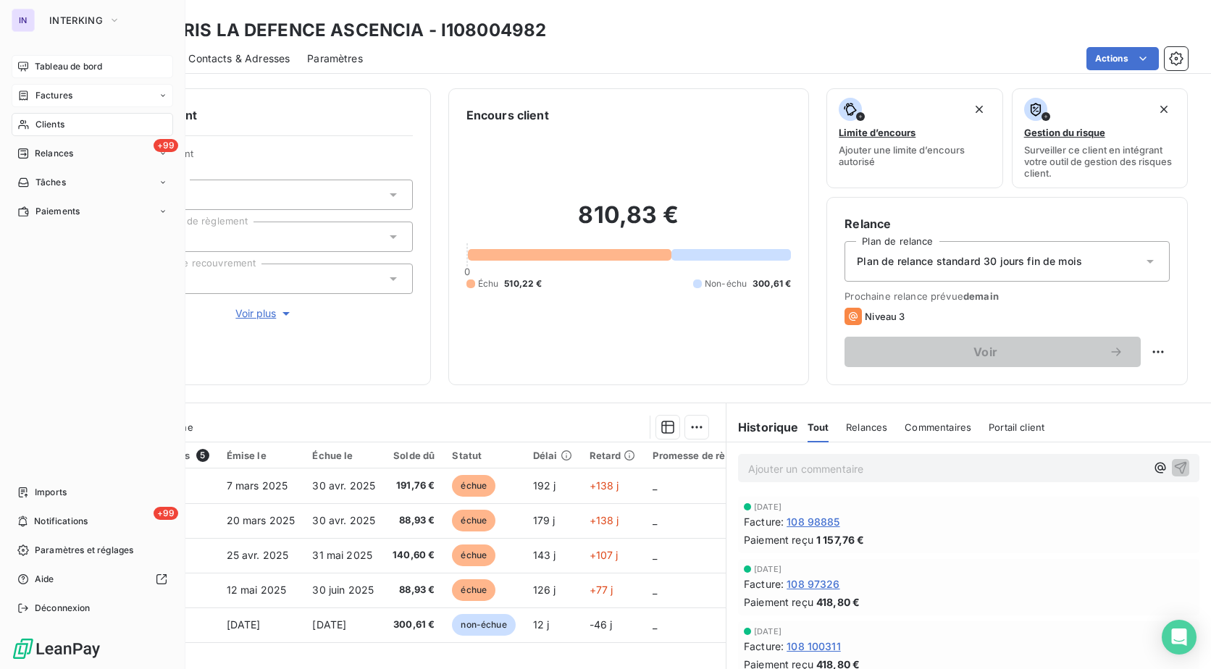
drag, startPoint x: 61, startPoint y: 95, endPoint x: 101, endPoint y: 97, distance: 40.6
click at [61, 95] on span "Factures" at bounding box center [54, 95] width 37 height 13
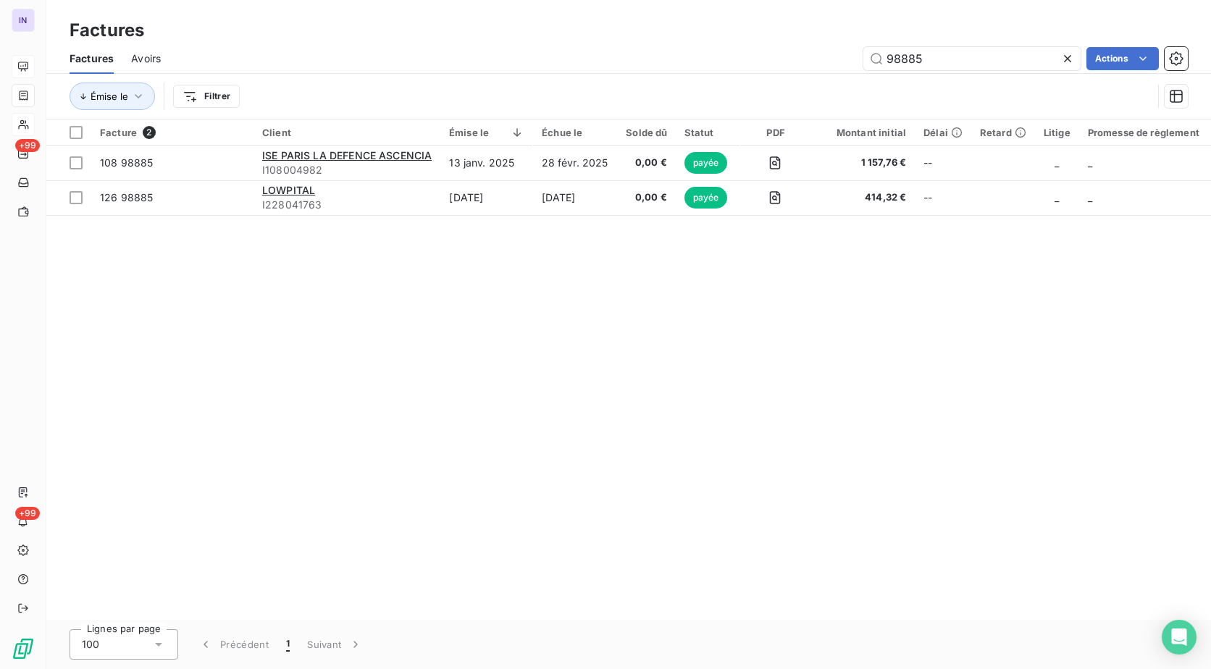
drag, startPoint x: 909, startPoint y: 65, endPoint x: 754, endPoint y: 63, distance: 155.1
click at [740, 67] on div "Factures Avoirs 98885 Actions" at bounding box center [628, 58] width 1165 height 30
drag, startPoint x: 941, startPoint y: 60, endPoint x: 562, endPoint y: 57, distance: 379.0
click at [562, 57] on div "98885 Actions" at bounding box center [683, 58] width 1010 height 23
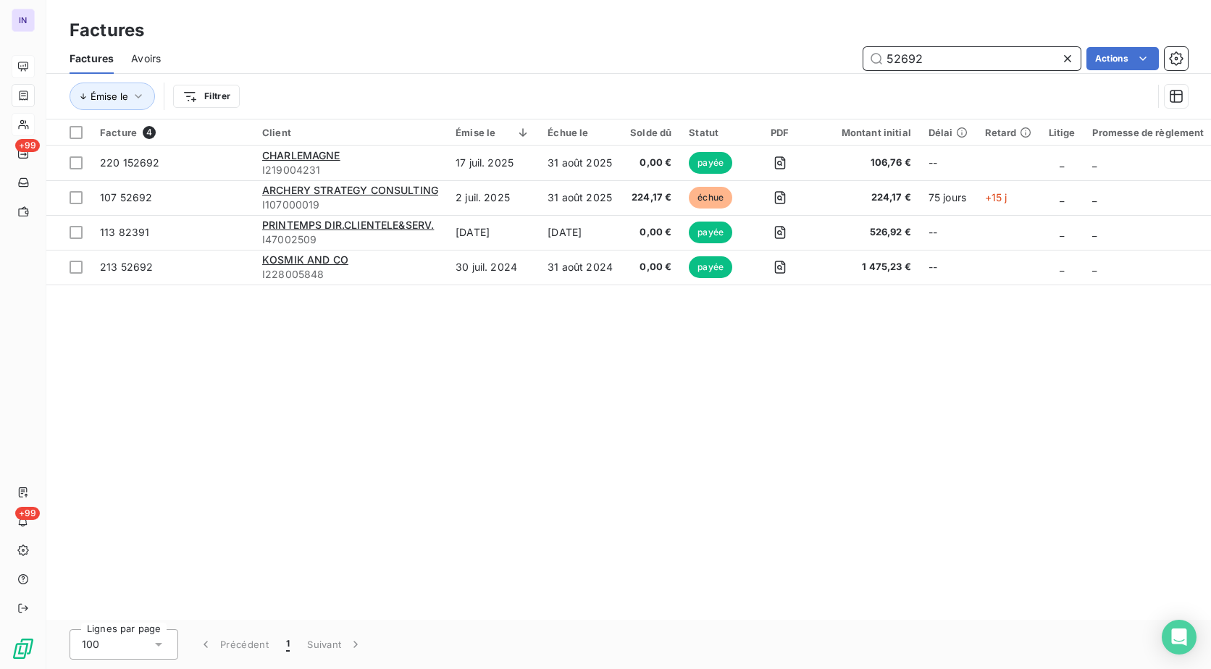
type input "52692"
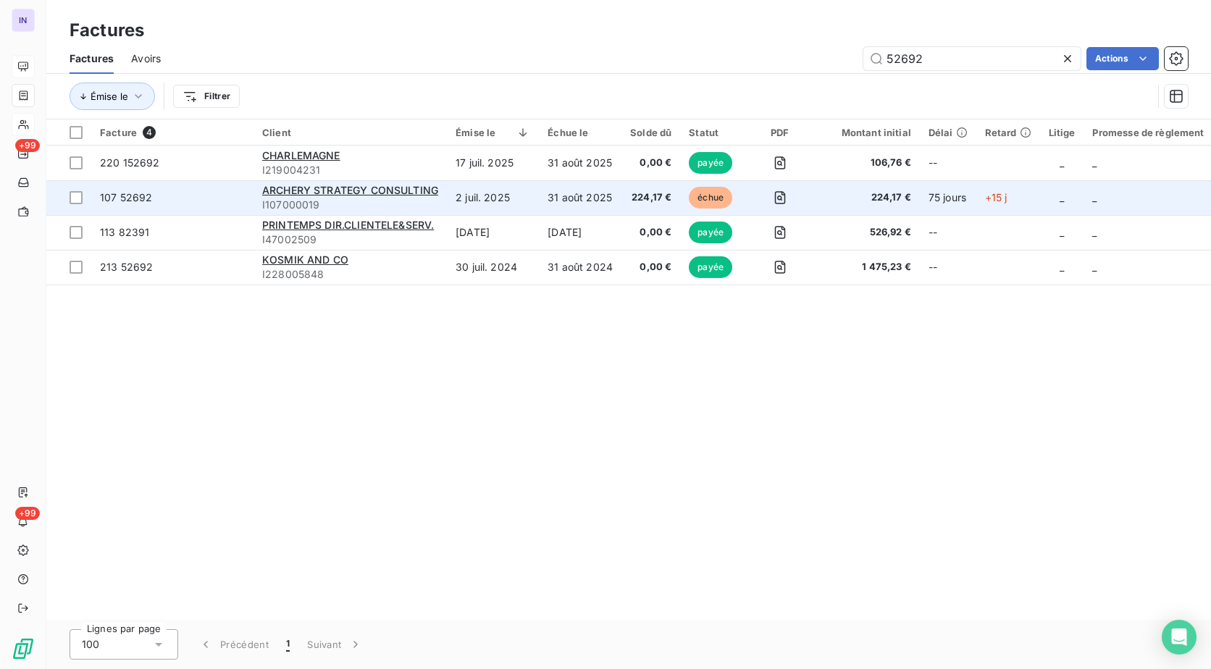
click at [557, 195] on td "31 août 2025" at bounding box center [580, 197] width 83 height 35
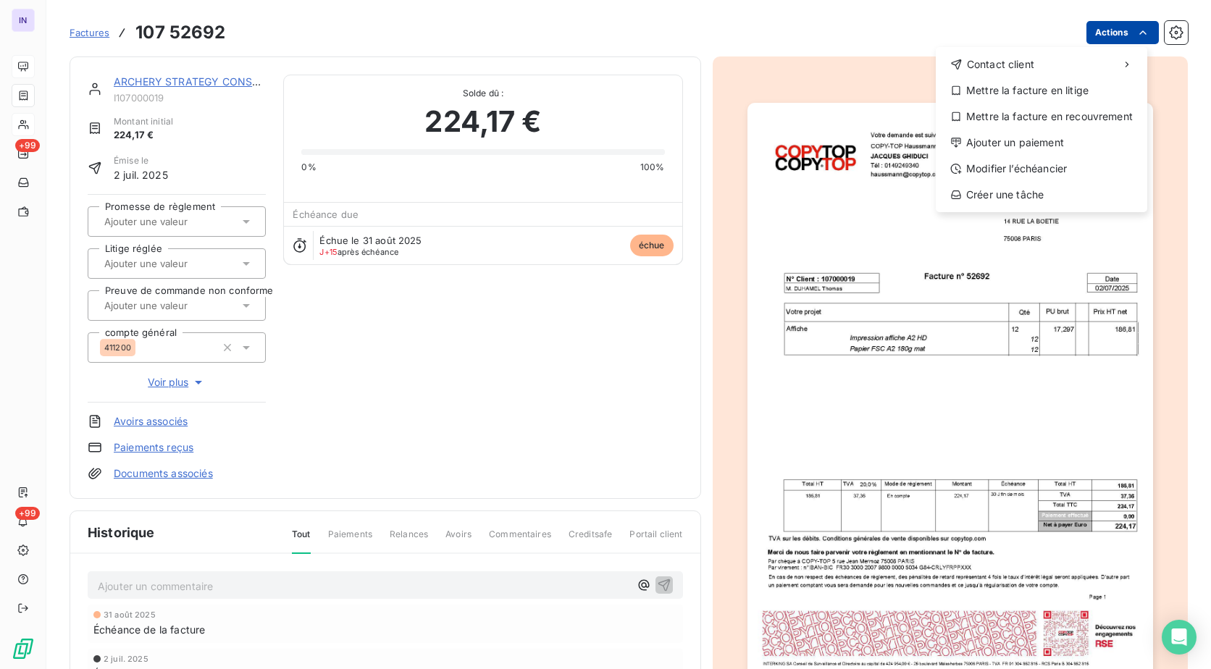
click at [1086, 43] on html "IN +99 +99 Factures [PHONE_NUMBER] Actions Contact client Mettre la facture en …" at bounding box center [605, 334] width 1211 height 669
click at [1048, 135] on div "Ajouter un paiement" at bounding box center [1042, 142] width 200 height 23
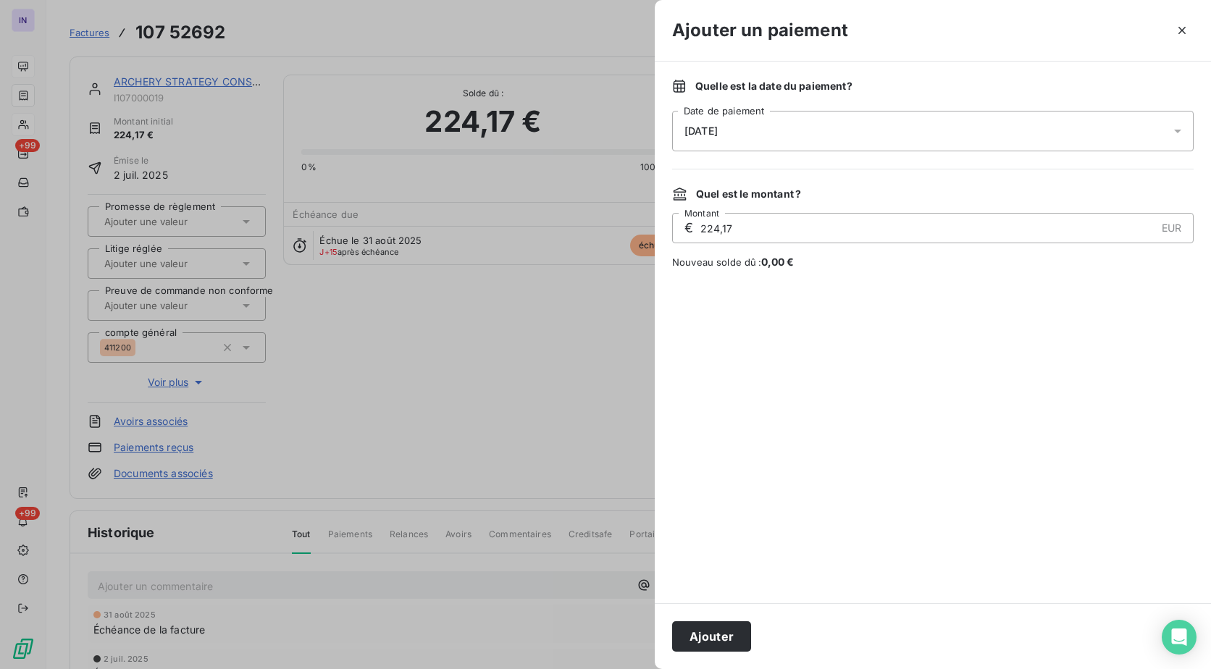
click at [946, 141] on div "[DATE]" at bounding box center [933, 131] width 522 height 41
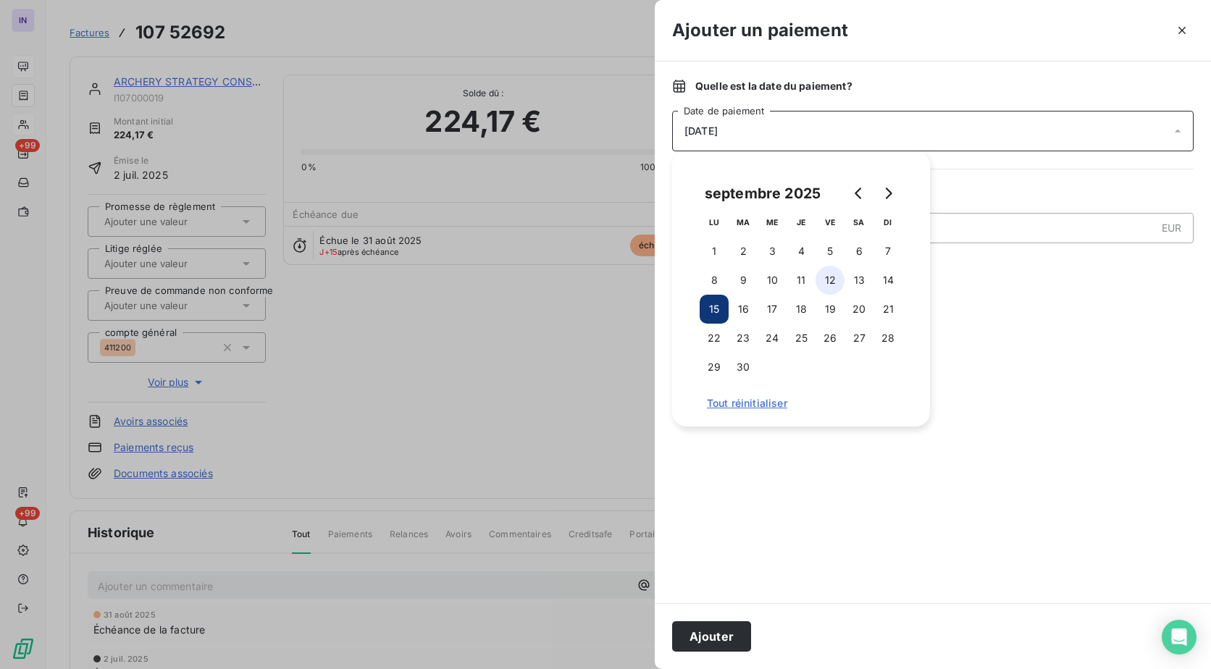
click at [833, 280] on button "12" at bounding box center [830, 280] width 29 height 29
click at [727, 632] on button "Ajouter" at bounding box center [711, 637] width 79 height 30
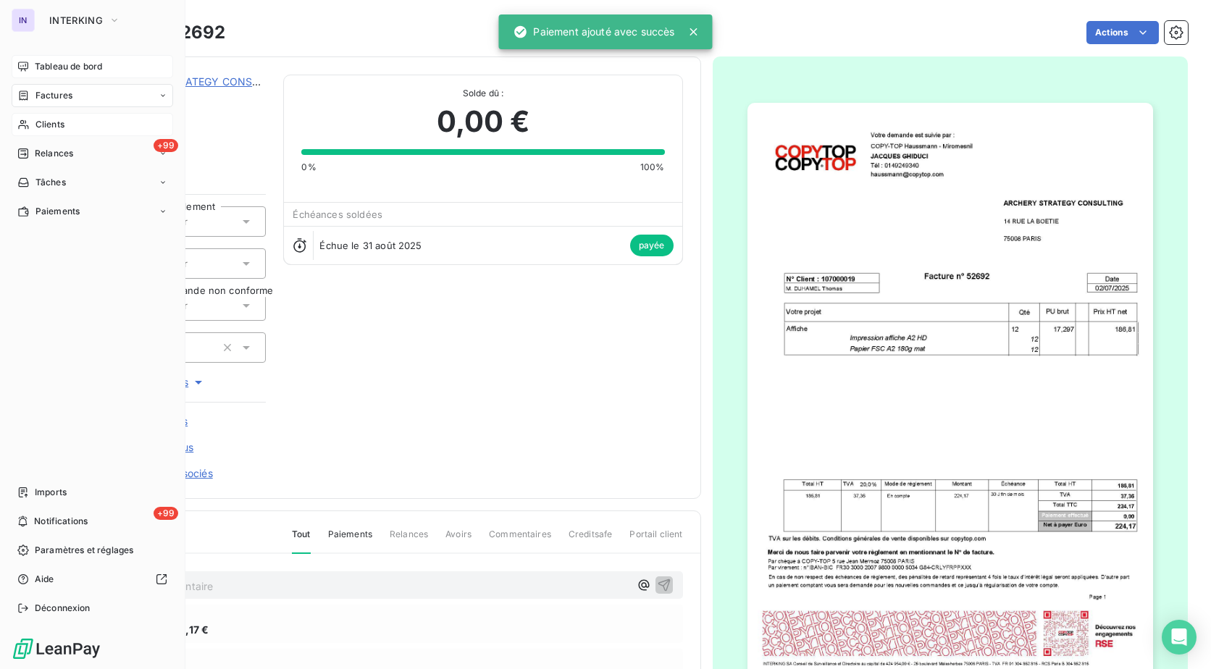
click at [57, 91] on span "Factures" at bounding box center [54, 95] width 37 height 13
click at [75, 124] on div "Factures" at bounding box center [101, 124] width 144 height 23
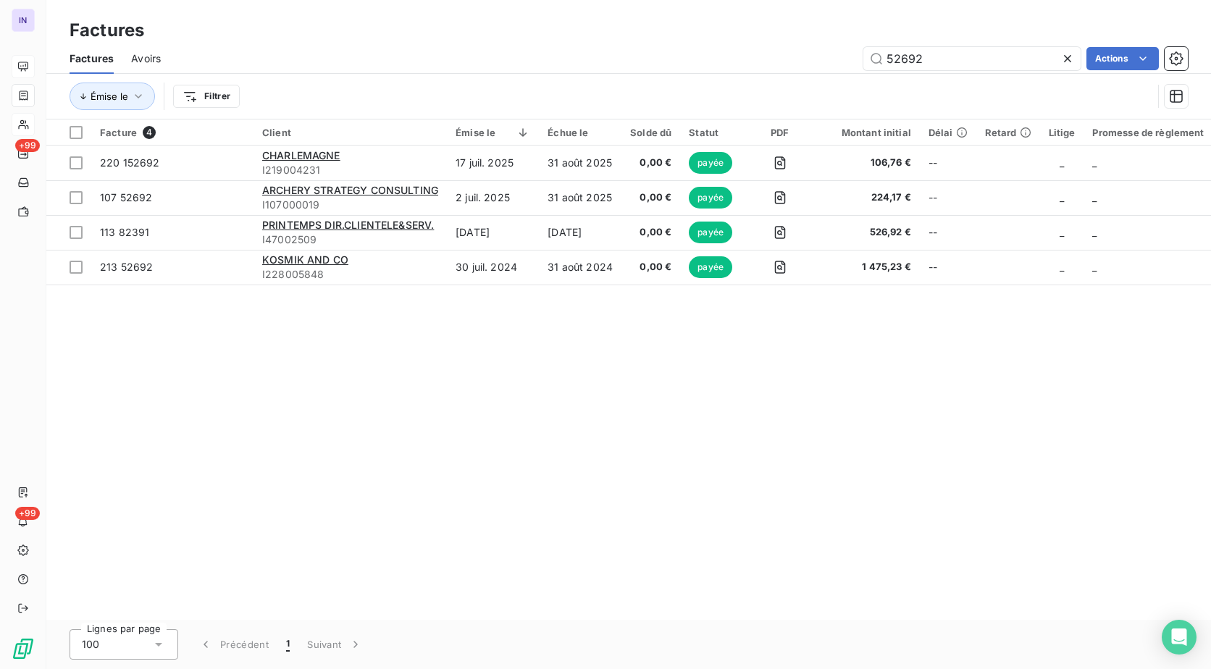
drag, startPoint x: 959, startPoint y: 55, endPoint x: 594, endPoint y: 46, distance: 364.6
click at [596, 52] on div "52692 Actions" at bounding box center [683, 58] width 1010 height 23
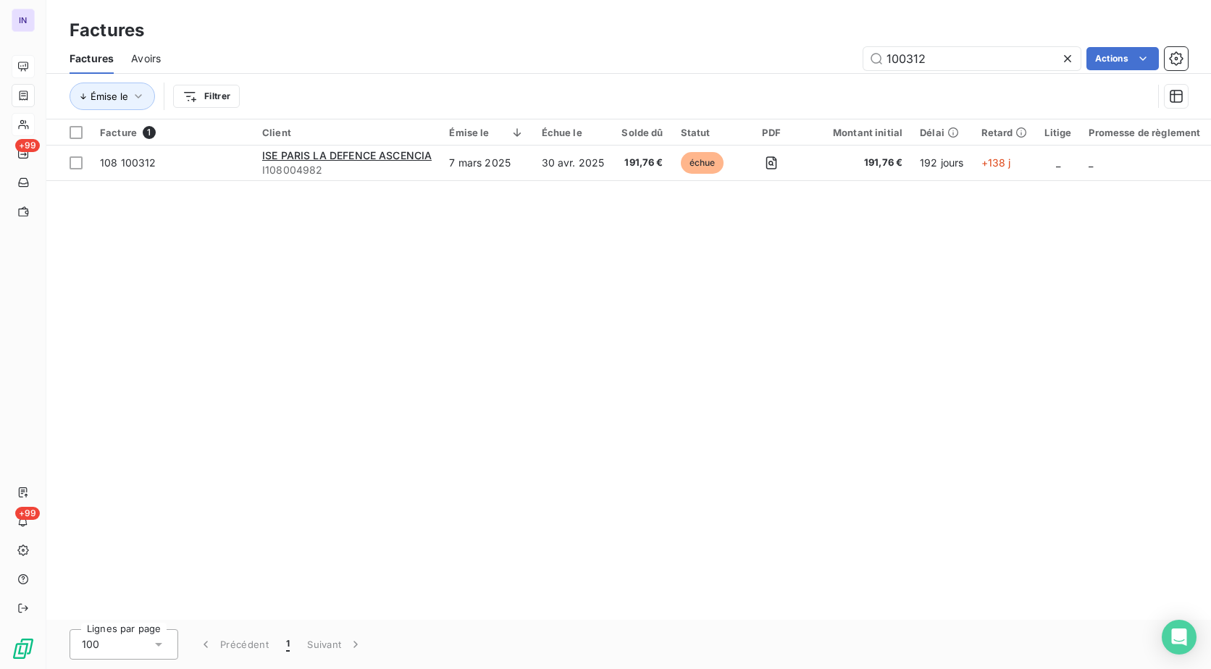
type input "100312"
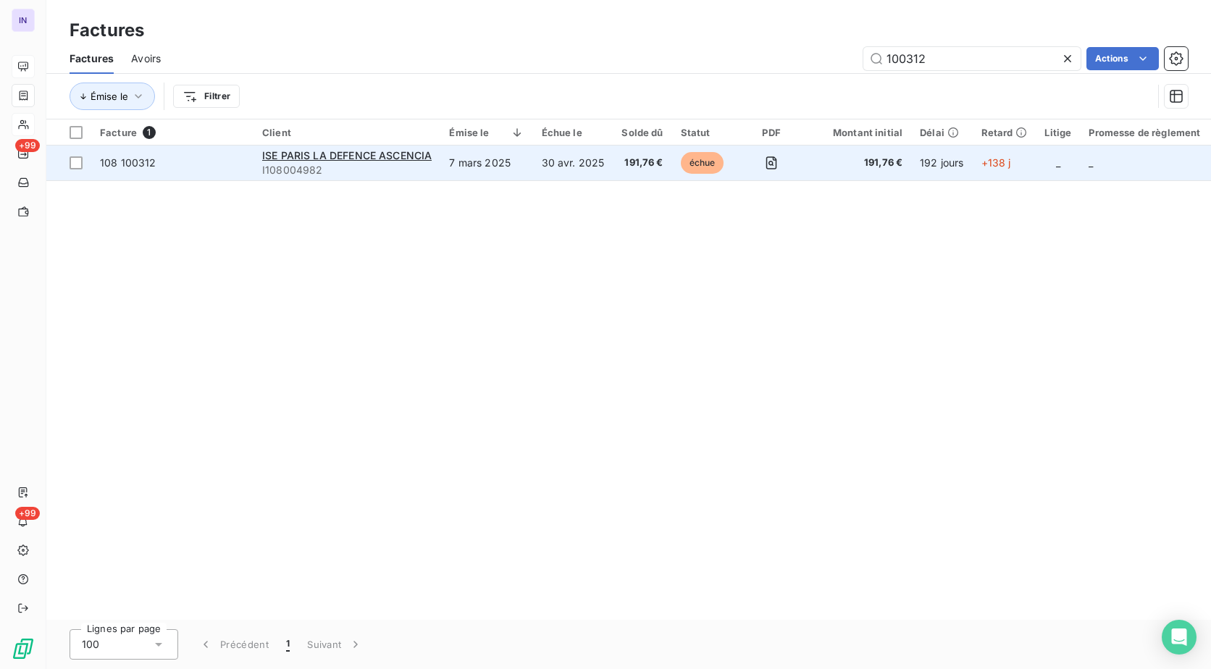
click at [539, 172] on td "30 avr. 2025" at bounding box center [573, 163] width 80 height 35
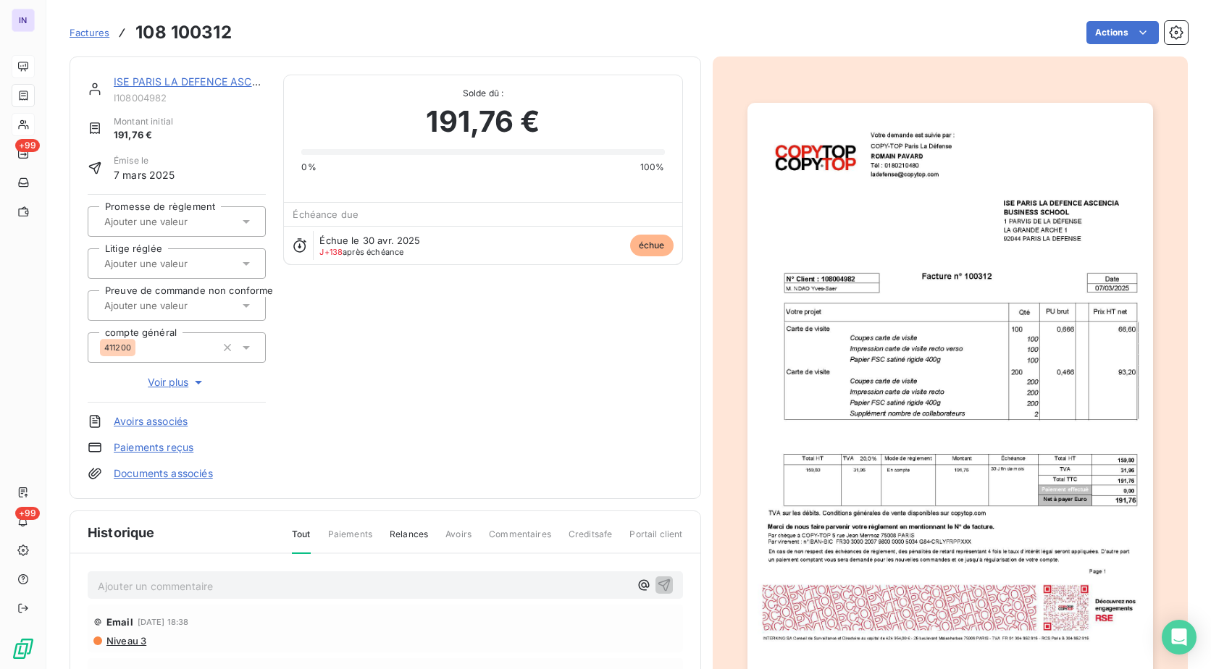
click at [1090, 35] on html "IN +99 +99 Factures 108 100312 Actions ISE [GEOGRAPHIC_DATA] LA DEFENCE ASCENCI…" at bounding box center [605, 334] width 1211 height 669
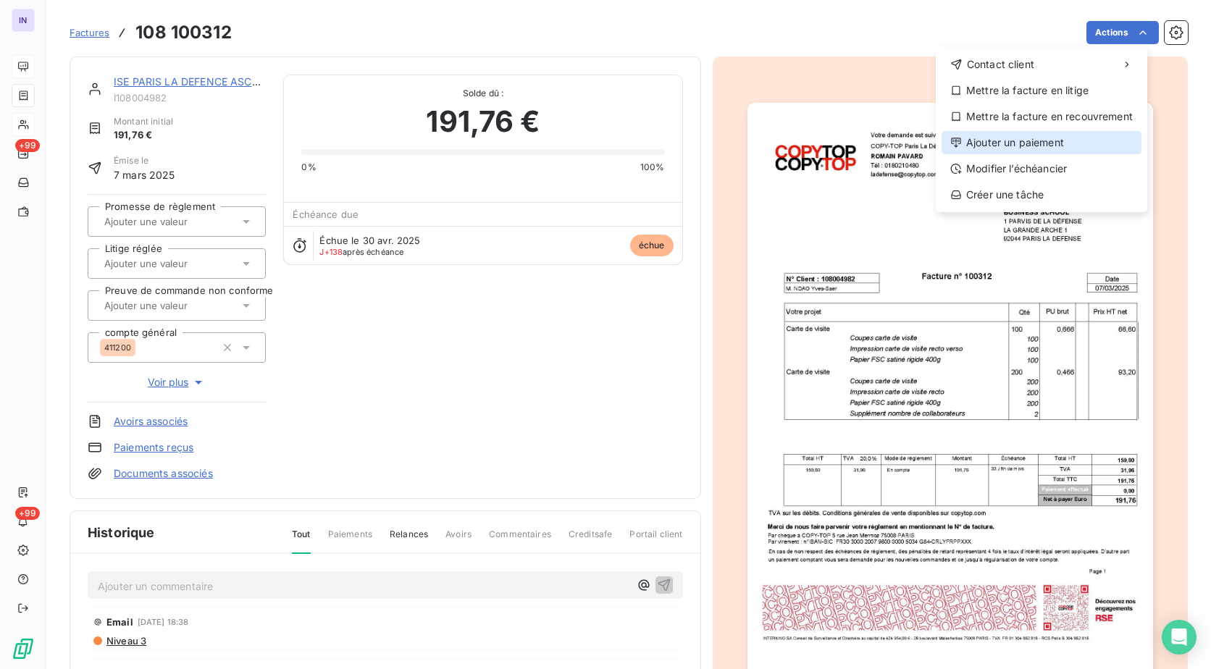
click at [1016, 153] on div "Ajouter un paiement" at bounding box center [1042, 142] width 200 height 23
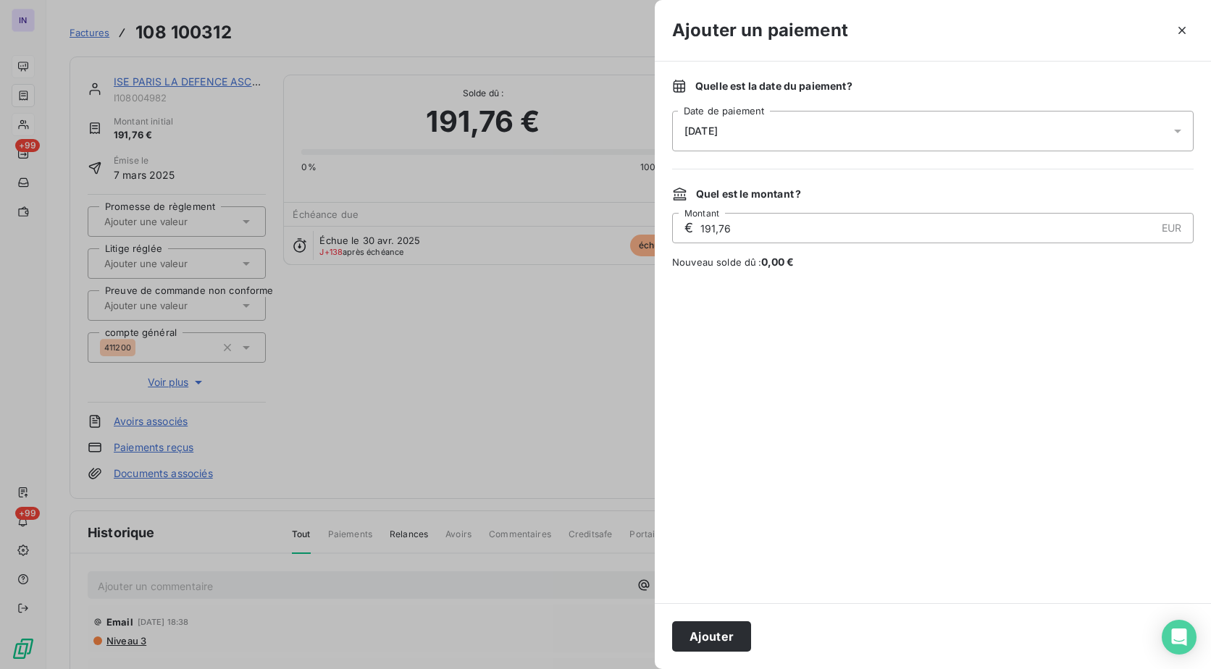
click at [909, 120] on div "[DATE]" at bounding box center [933, 131] width 522 height 41
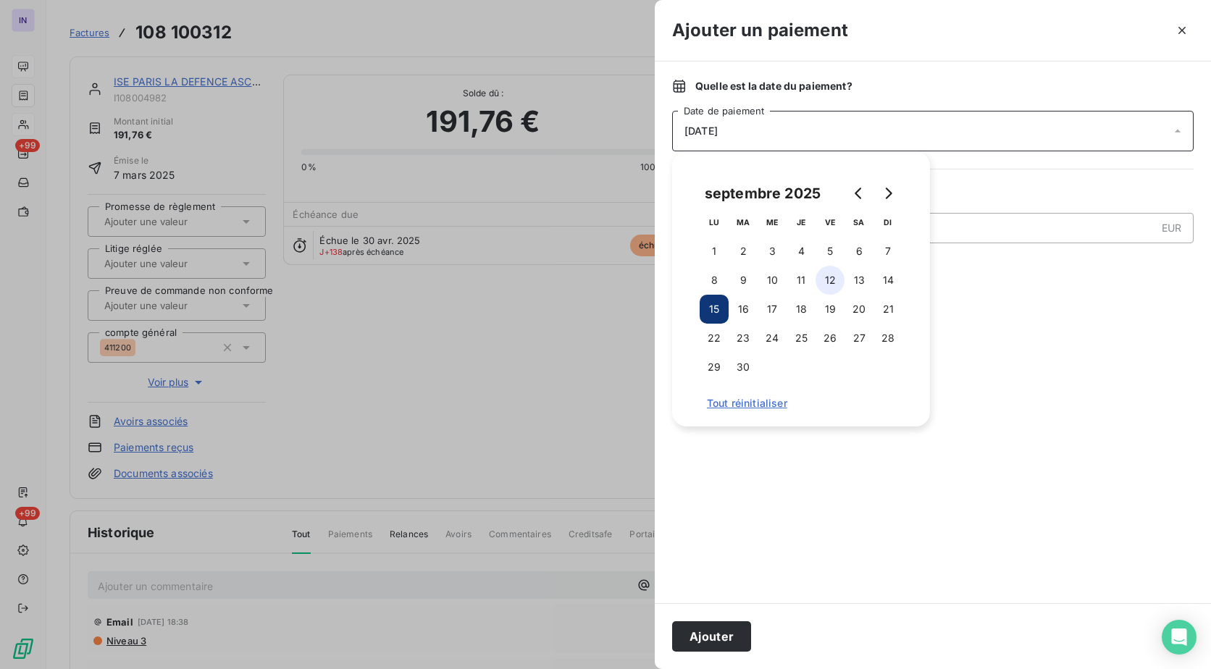
click at [838, 272] on button "12" at bounding box center [830, 280] width 29 height 29
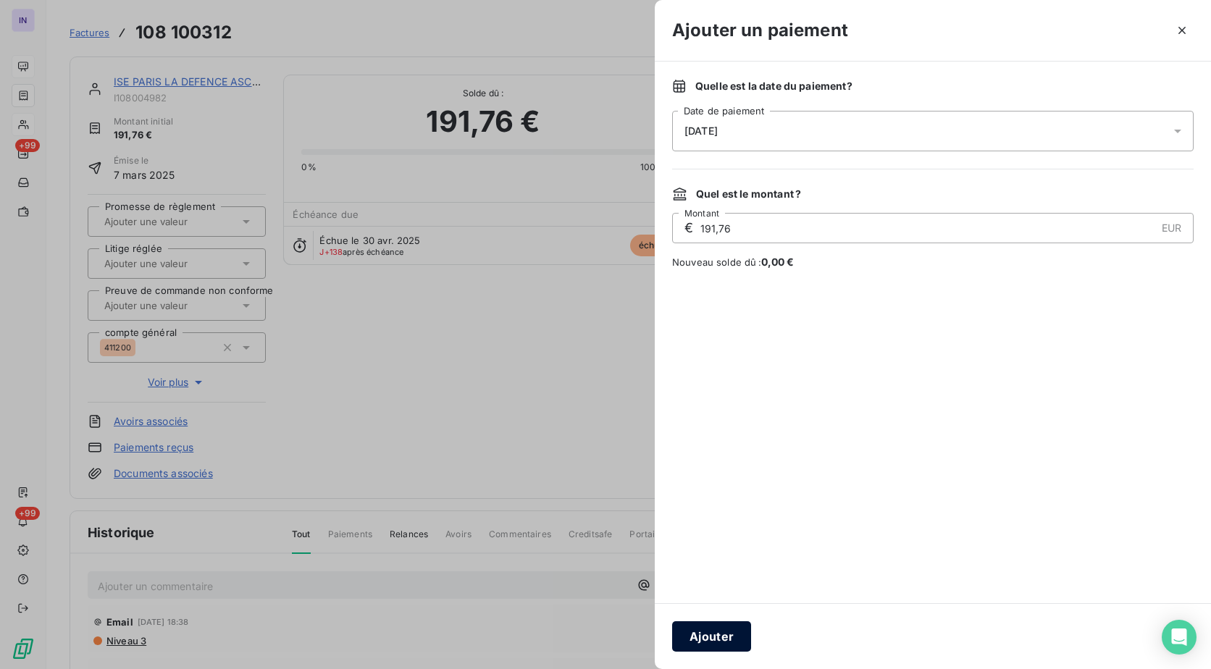
click at [696, 641] on button "Ajouter" at bounding box center [711, 637] width 79 height 30
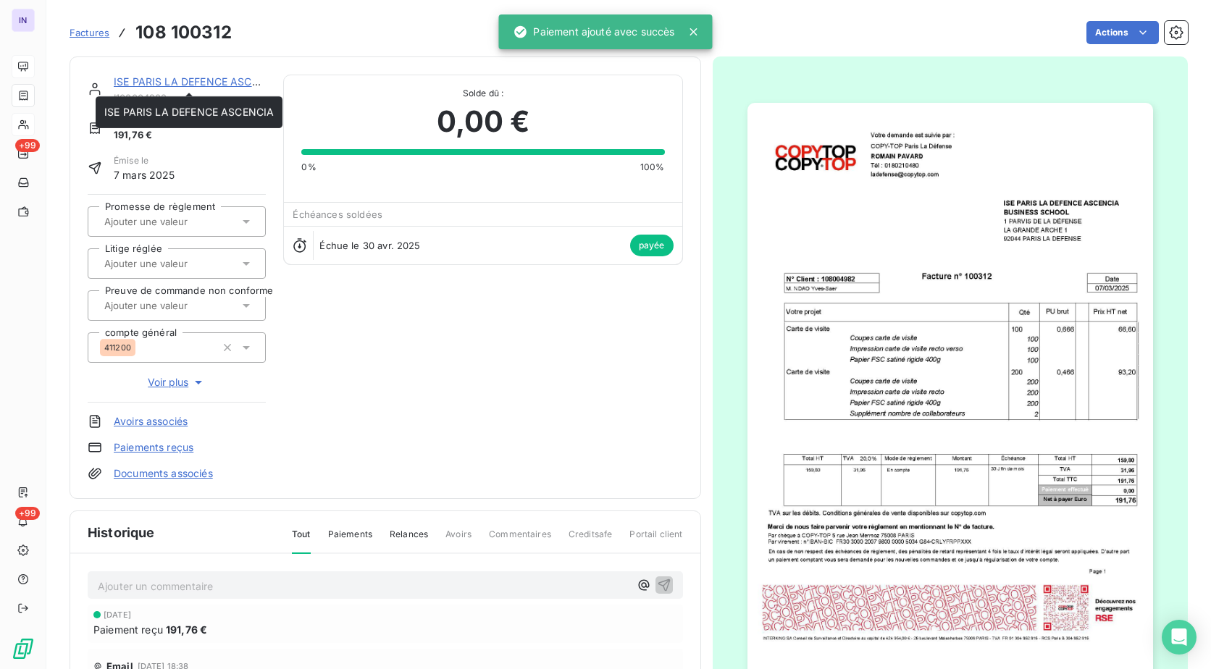
click at [223, 85] on link "ISE PARIS LA DEFENCE ASCENCIA" at bounding box center [199, 81] width 170 height 12
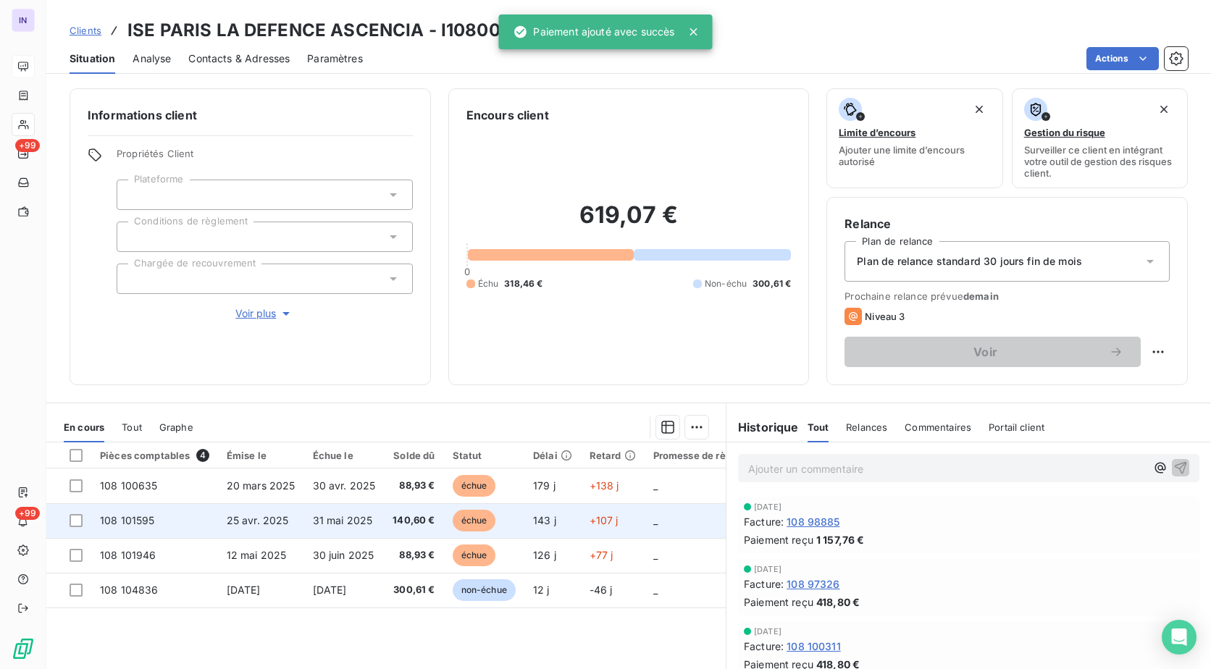
click at [209, 519] on td "108 101595" at bounding box center [154, 521] width 127 height 35
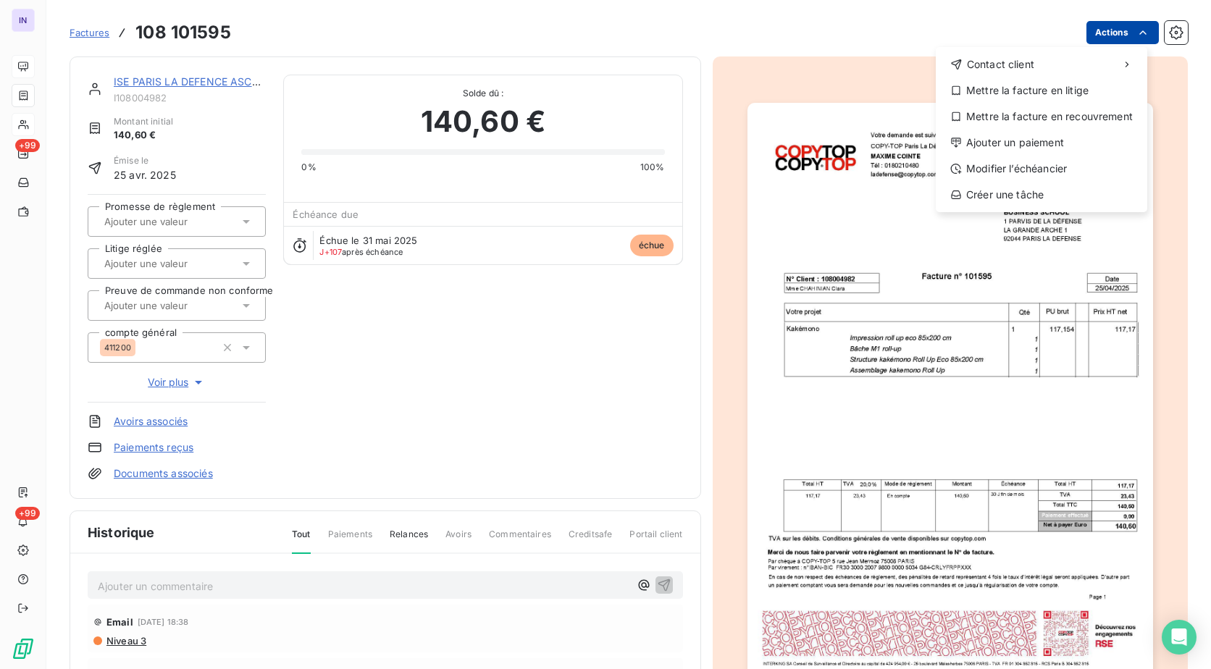
click at [1117, 27] on html "IN +99 +99 Factures [PHONE_NUMBER] Actions Contact client Mettre la facture en …" at bounding box center [605, 334] width 1211 height 669
click at [1050, 149] on div "Ajouter un paiement" at bounding box center [1042, 142] width 200 height 23
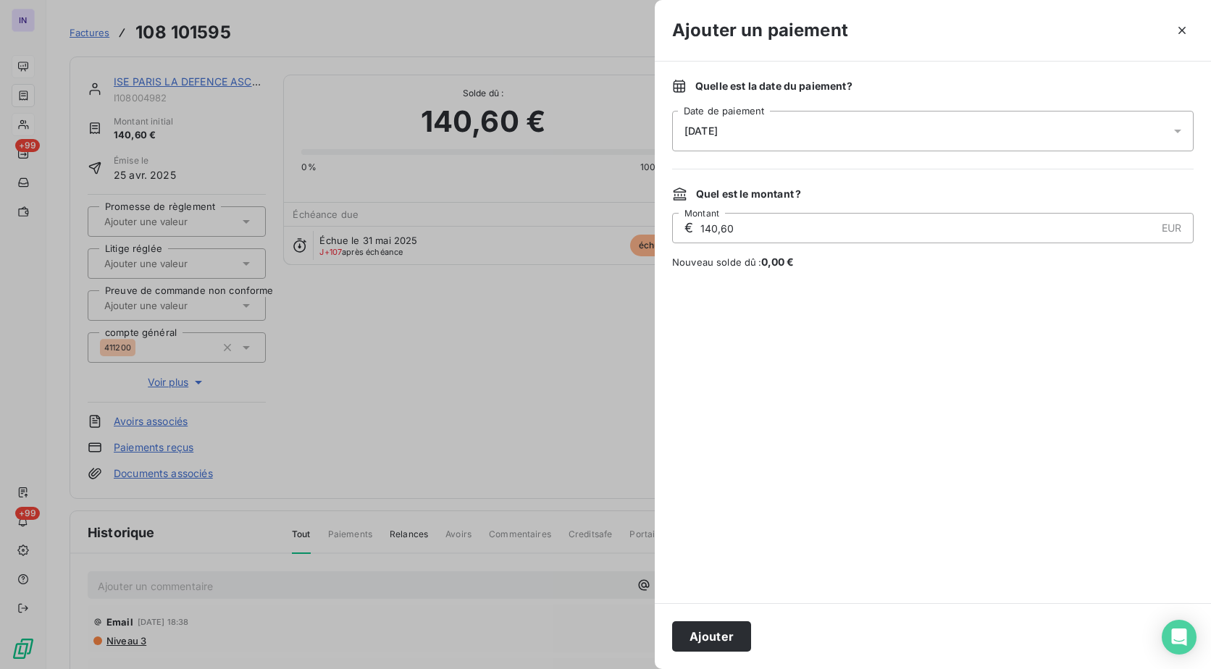
click at [838, 141] on div "[DATE]" at bounding box center [933, 131] width 522 height 41
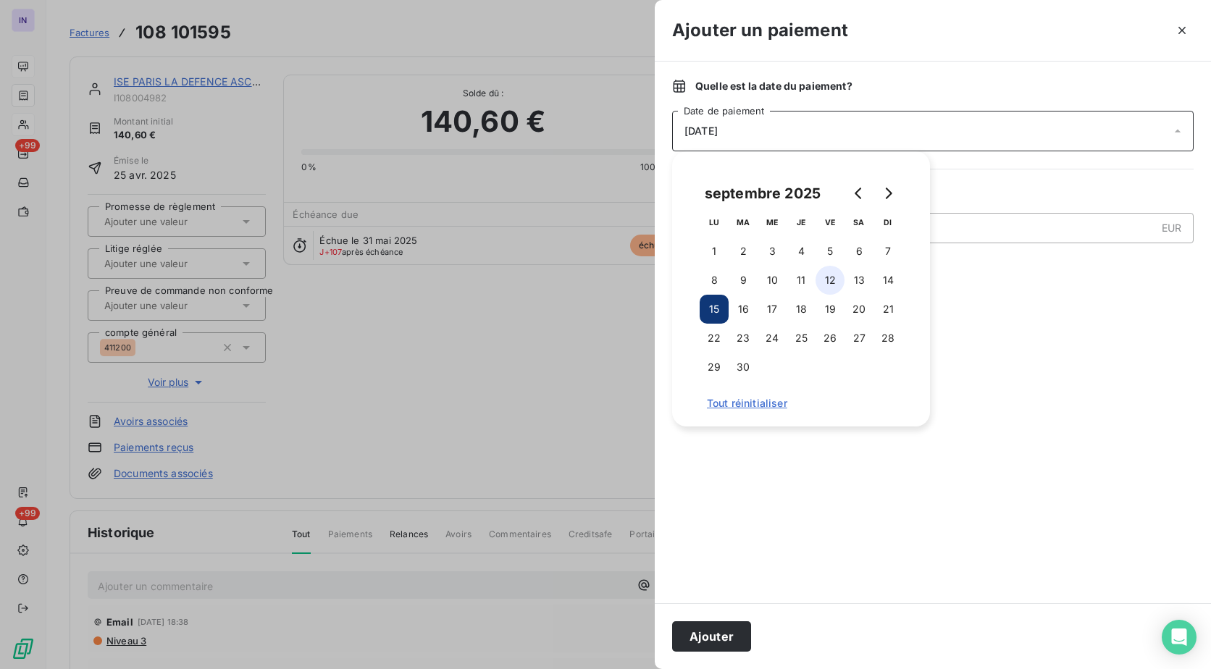
click at [829, 283] on button "12" at bounding box center [830, 280] width 29 height 29
click at [734, 638] on button "Ajouter" at bounding box center [711, 637] width 79 height 30
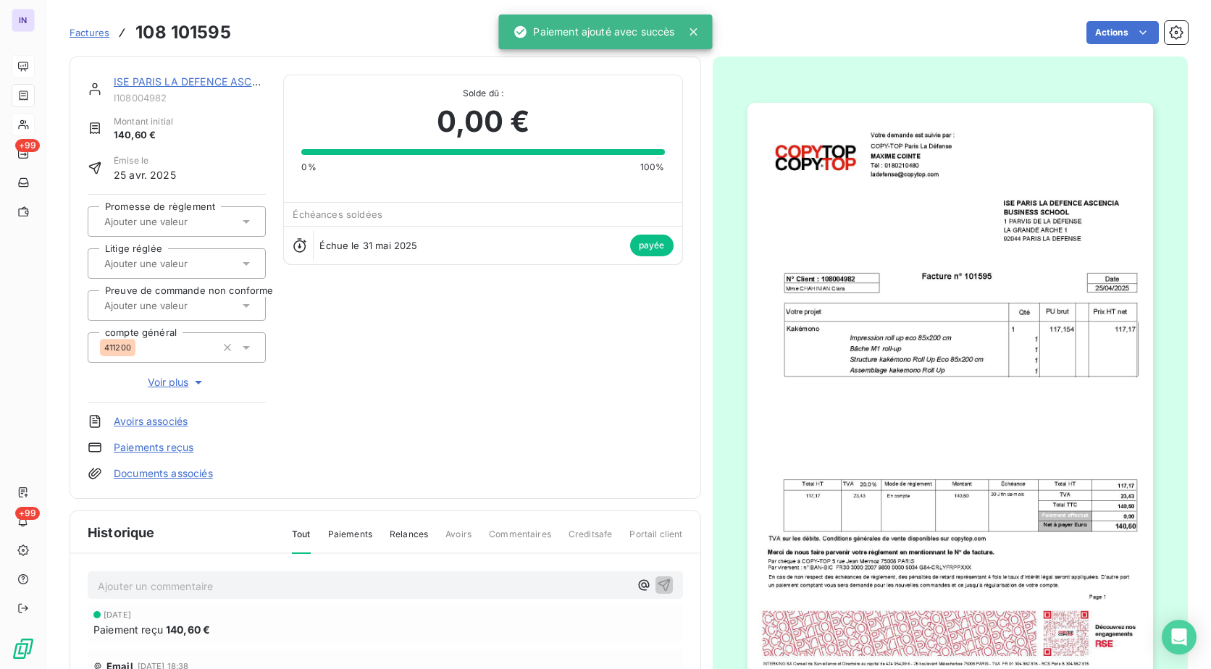
click at [221, 84] on link "ISE PARIS LA DEFENCE ASCENCIA" at bounding box center [199, 81] width 170 height 12
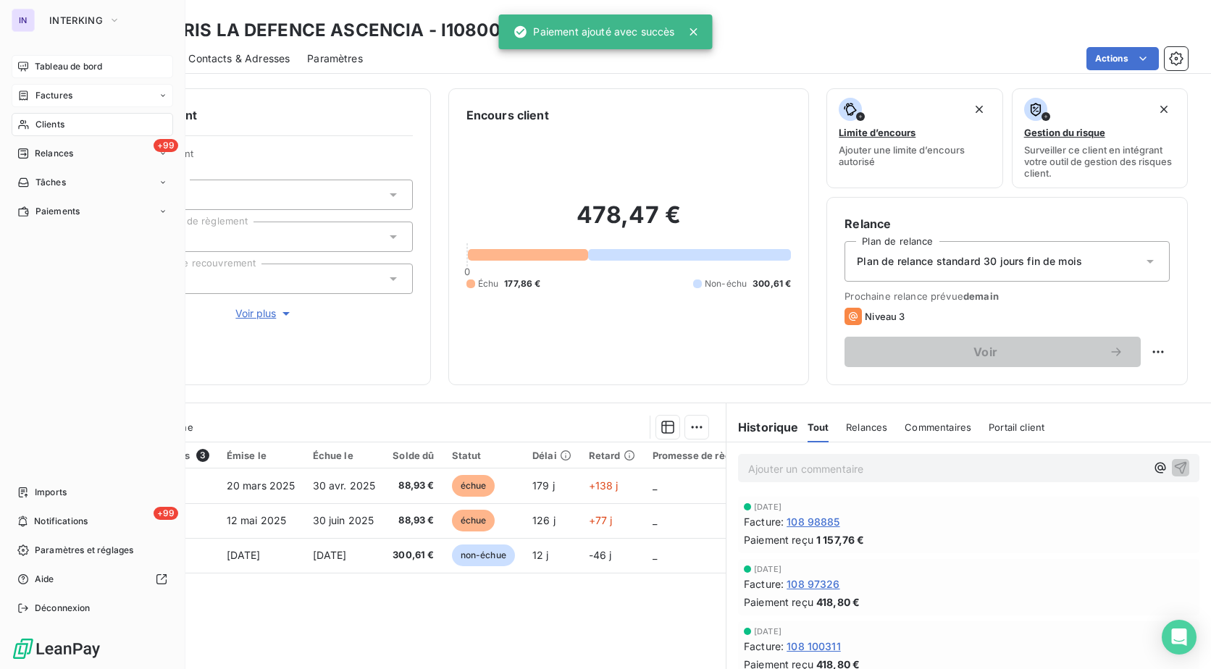
click at [51, 99] on span "Factures" at bounding box center [54, 95] width 37 height 13
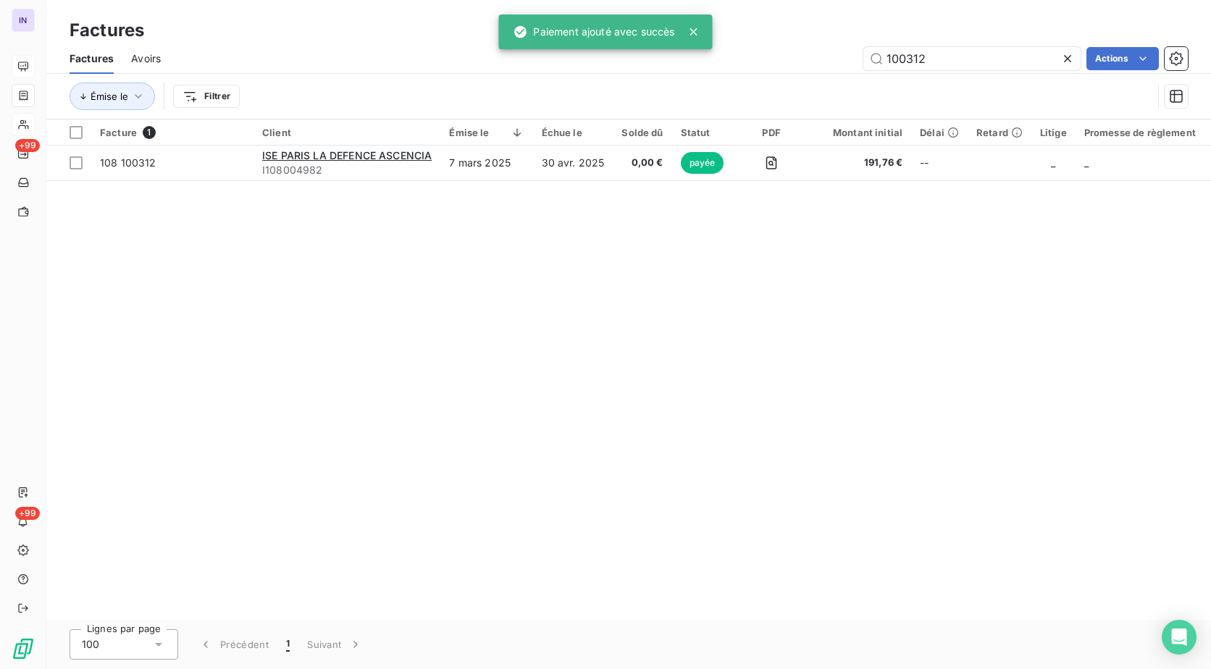
drag, startPoint x: 933, startPoint y: 61, endPoint x: 789, endPoint y: 59, distance: 143.5
click at [789, 59] on div "100312 Actions" at bounding box center [683, 58] width 1010 height 23
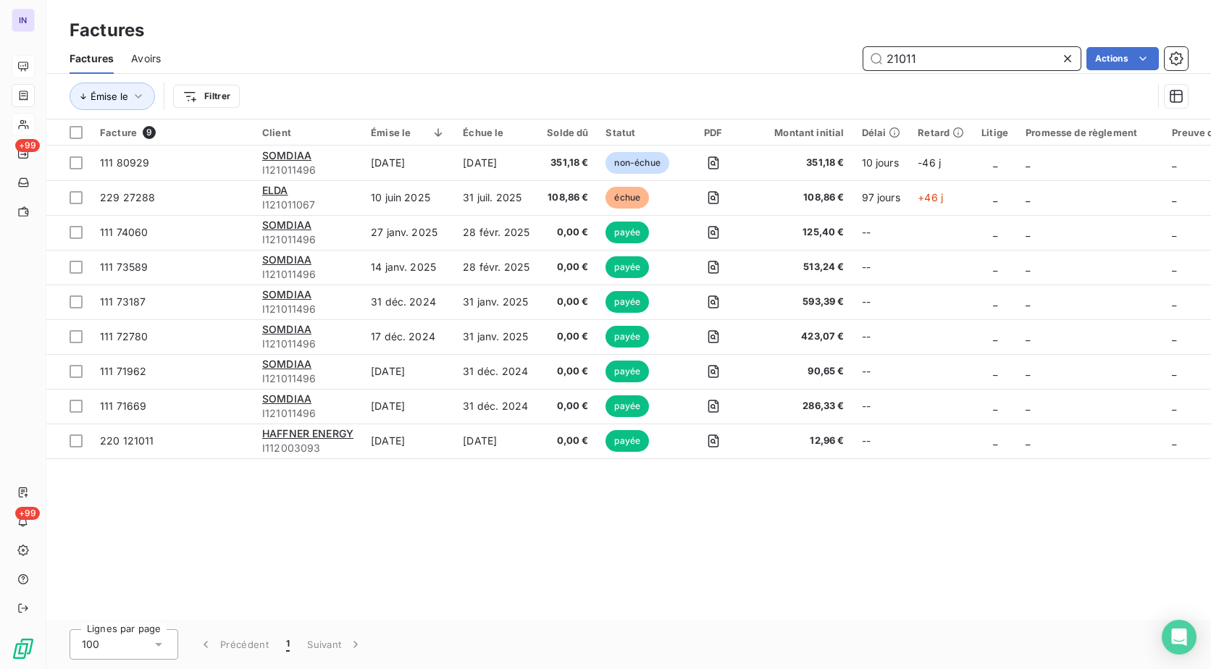
drag, startPoint x: 930, startPoint y: 65, endPoint x: 683, endPoint y: 59, distance: 247.2
click at [662, 64] on div "21011 Actions" at bounding box center [683, 58] width 1010 height 23
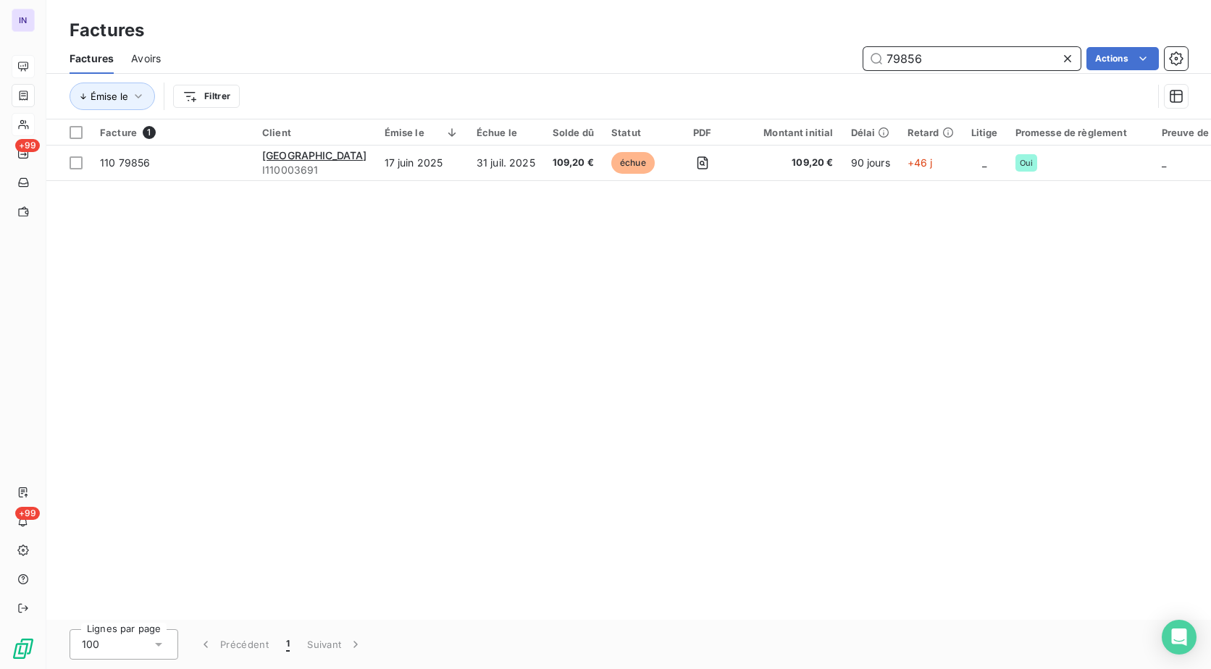
type input "79856"
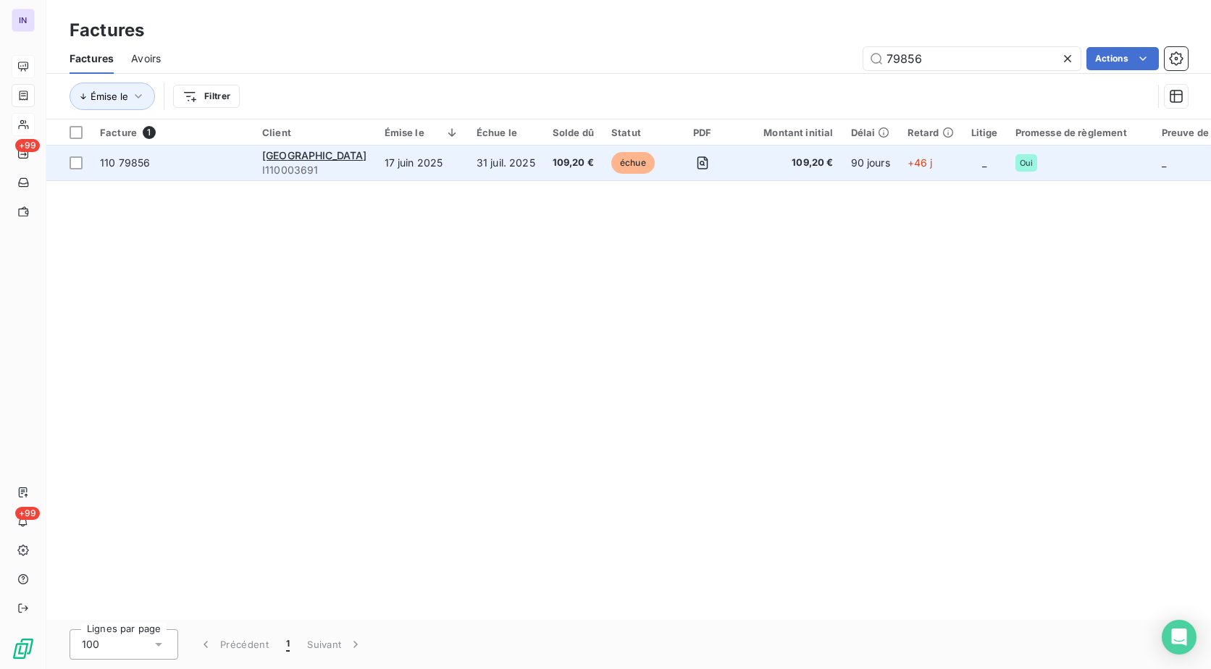
click at [468, 160] on td "31 juil. 2025" at bounding box center [506, 163] width 76 height 35
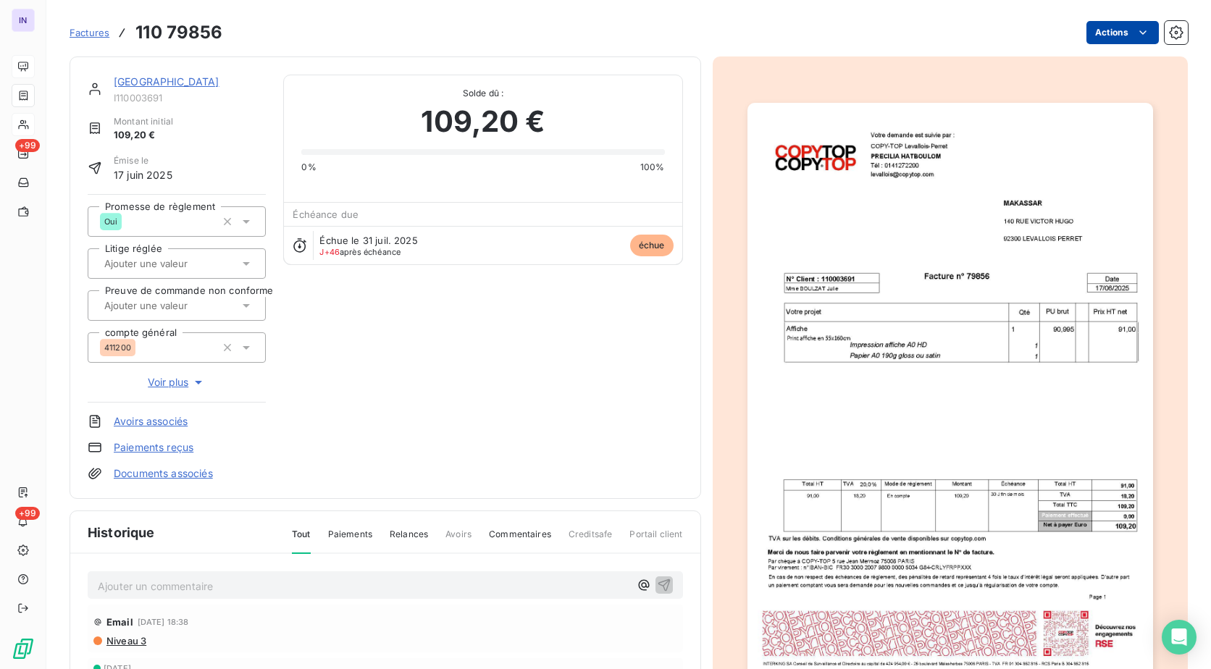
click at [1090, 33] on html "IN +99 +99 Factures 110 79856 Actions [GEOGRAPHIC_DATA] I110003691 Montant init…" at bounding box center [605, 334] width 1211 height 669
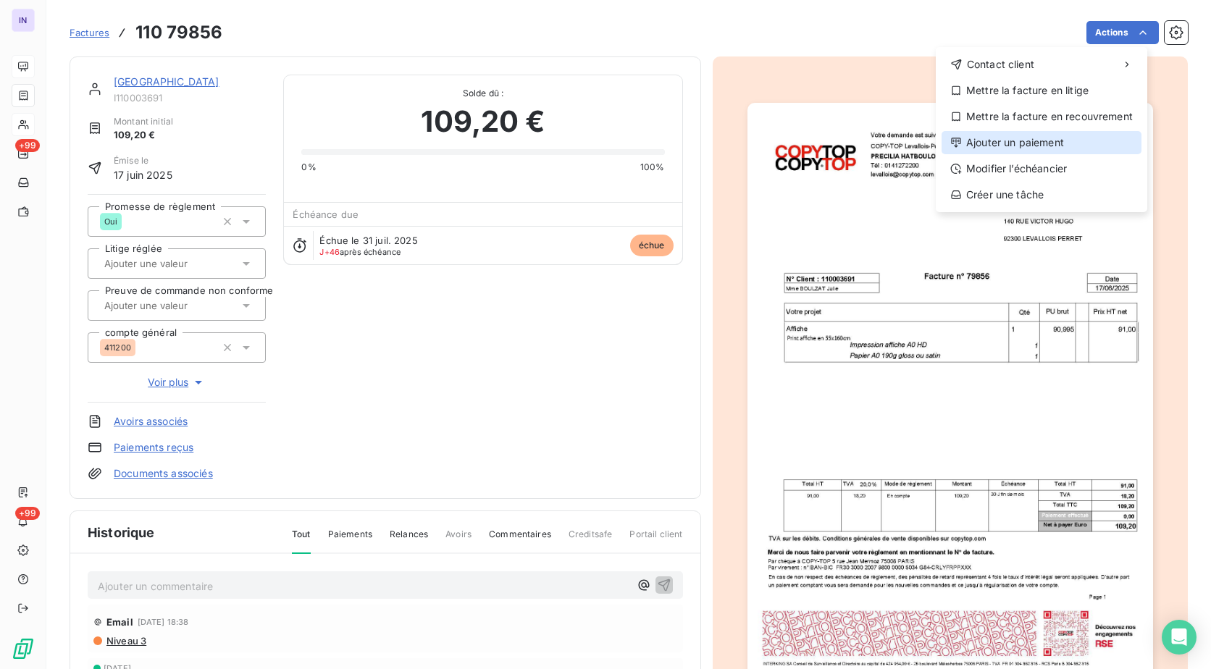
click at [1011, 149] on div "Ajouter un paiement" at bounding box center [1042, 142] width 200 height 23
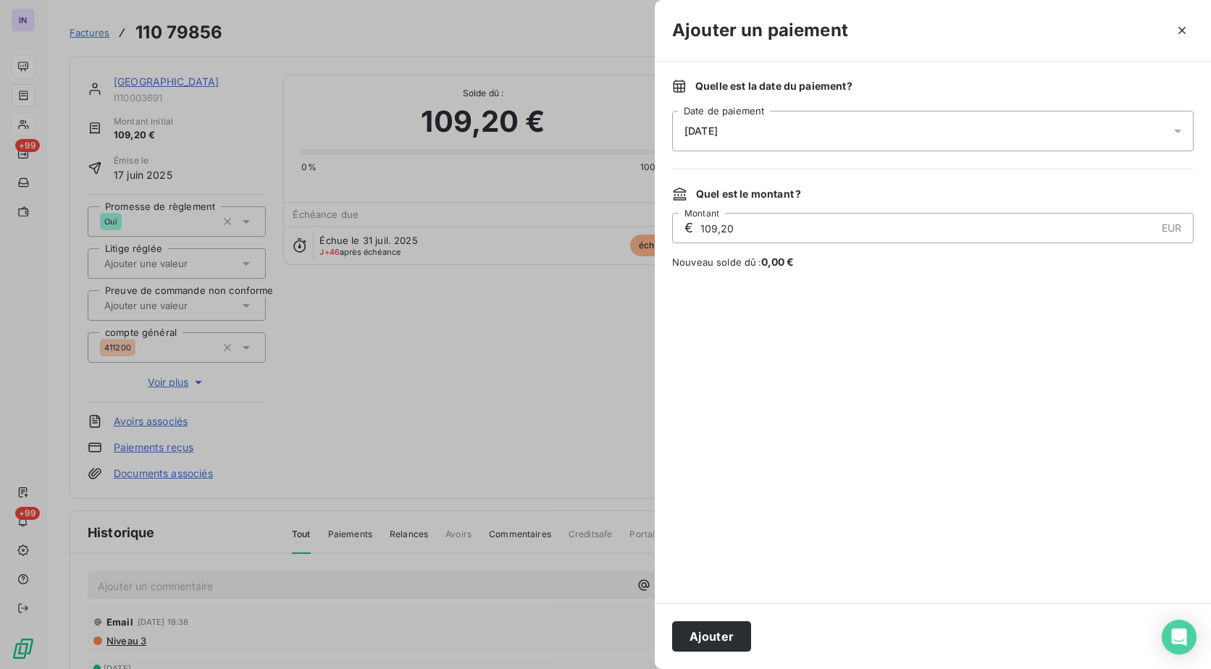
click at [859, 136] on div "[DATE]" at bounding box center [933, 131] width 522 height 41
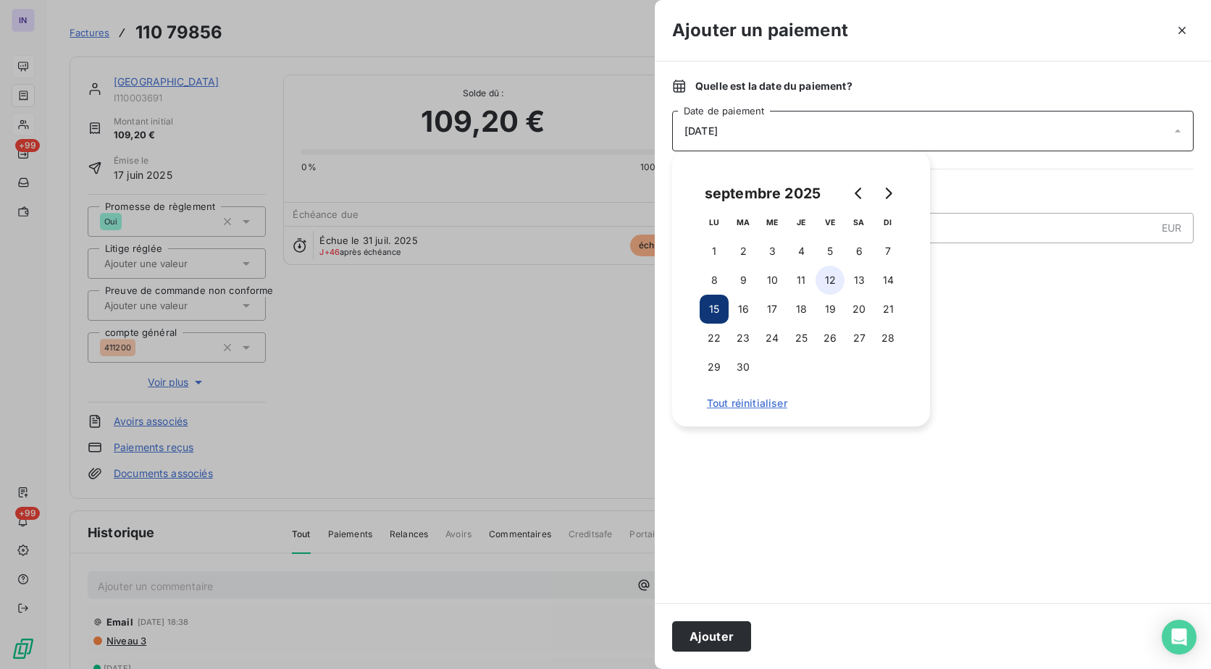
click at [836, 280] on button "12" at bounding box center [830, 280] width 29 height 29
click at [697, 635] on button "Ajouter" at bounding box center [711, 637] width 79 height 30
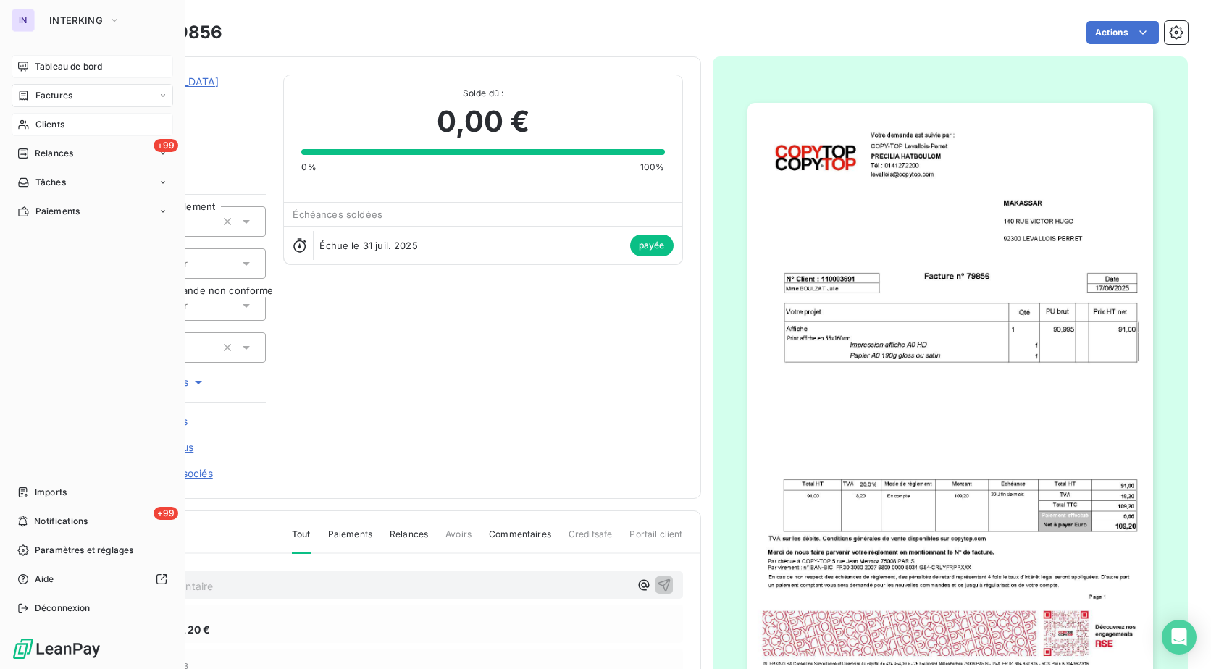
click at [54, 128] on span "Clients" at bounding box center [50, 124] width 29 height 13
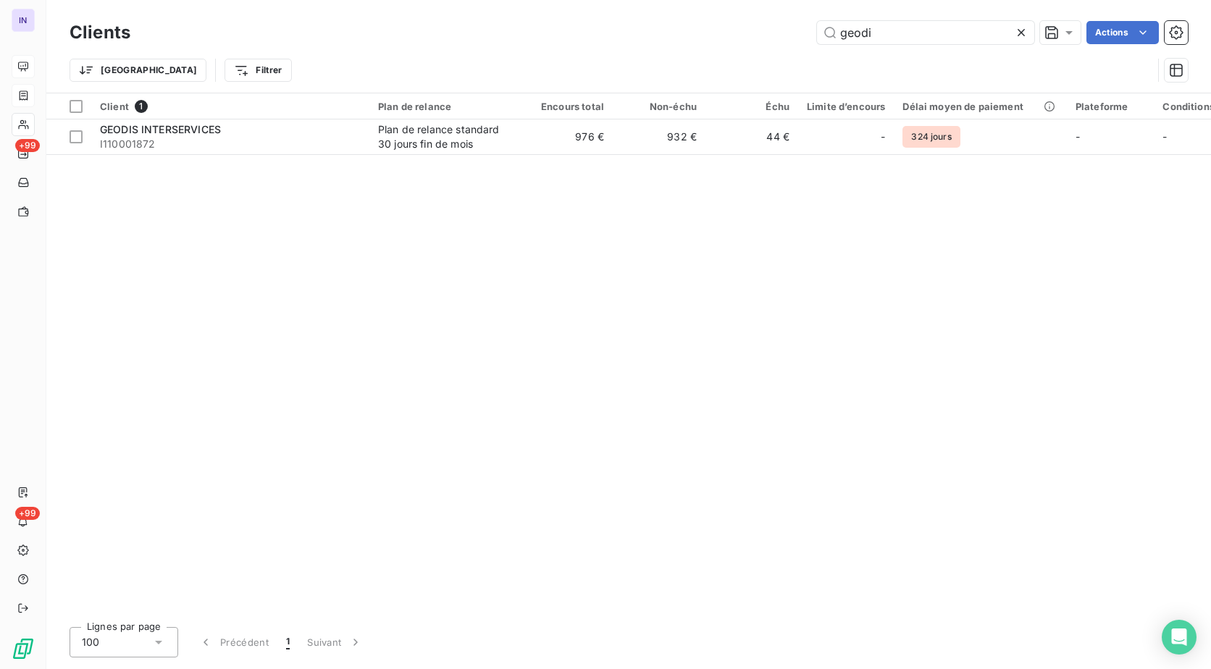
drag, startPoint x: 821, startPoint y: 33, endPoint x: 548, endPoint y: 21, distance: 272.7
click at [550, 21] on div "geodi Actions" at bounding box center [668, 32] width 1040 height 23
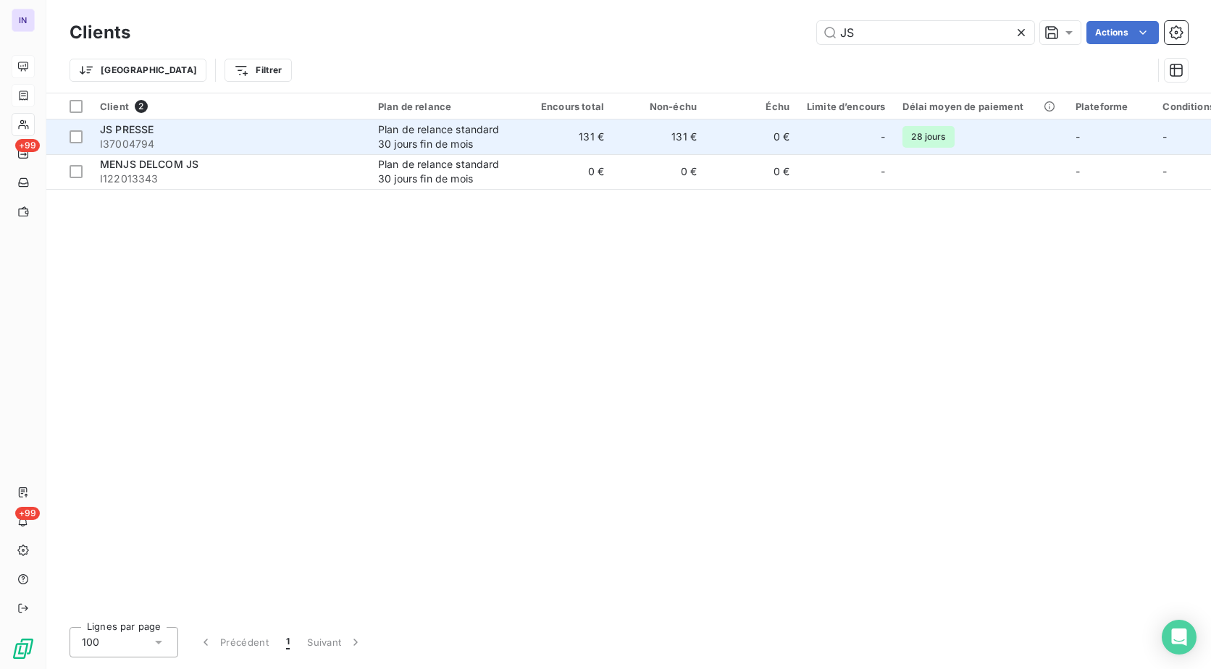
type input "JS"
click at [333, 128] on div "JS PRESSE" at bounding box center [230, 129] width 261 height 14
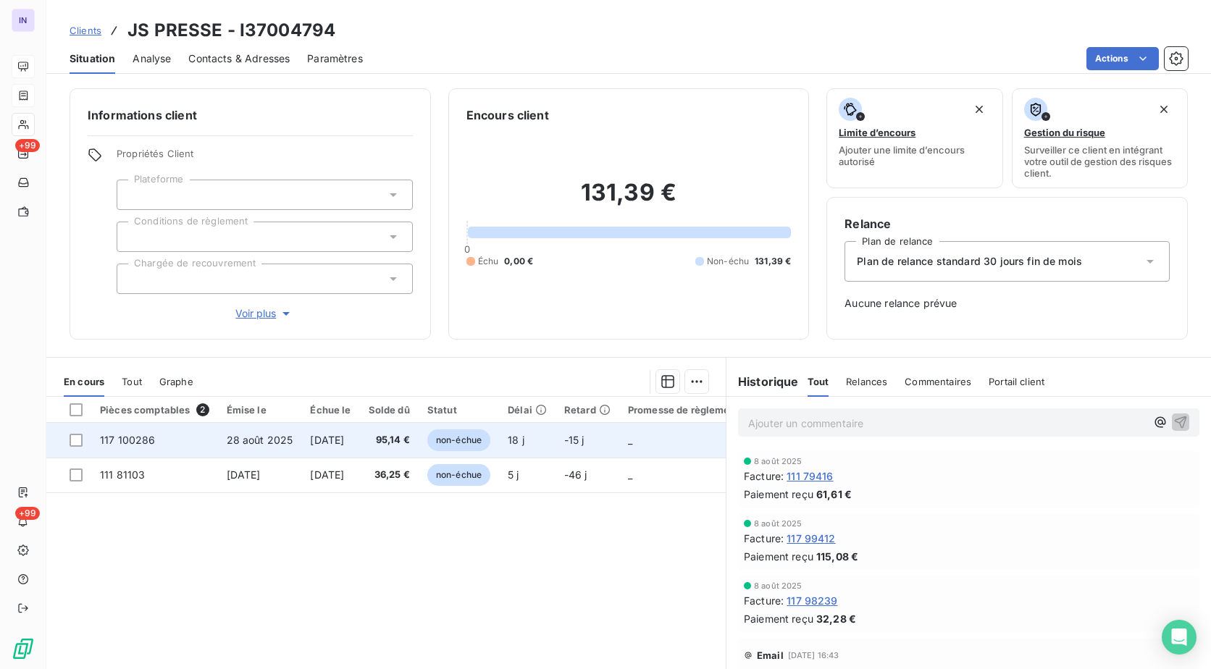
click at [397, 439] on span "95,14 €" at bounding box center [389, 440] width 41 height 14
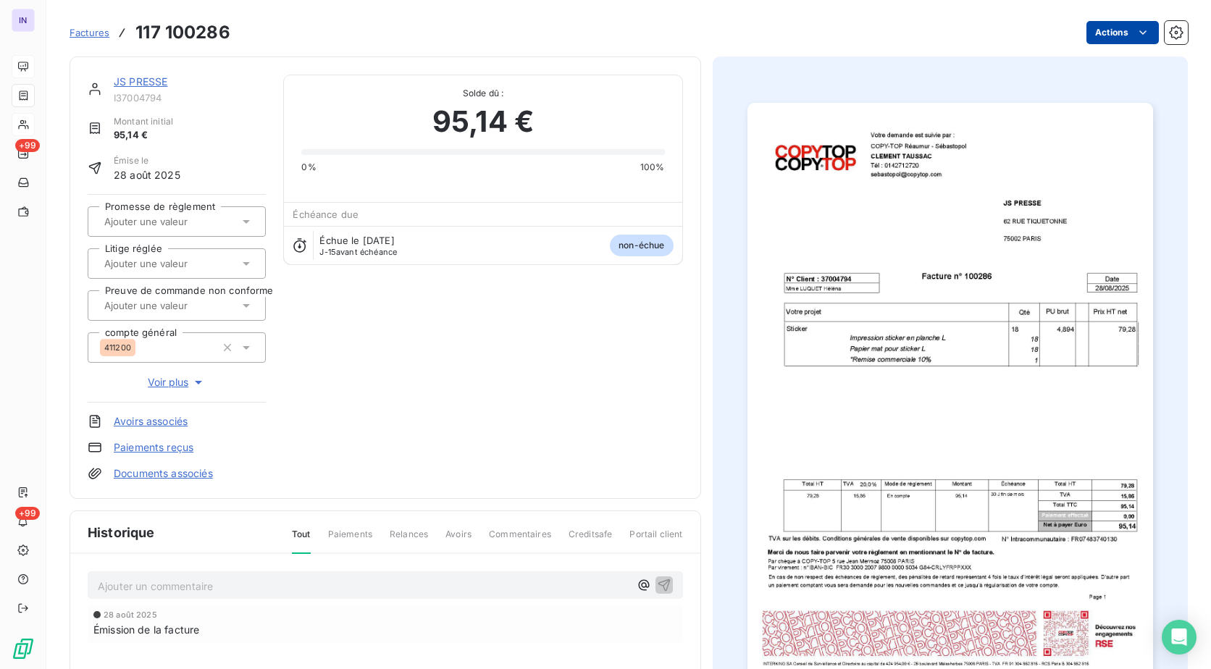
click at [1085, 30] on html "IN +99 +99 Factures 117 100286 Actions JS PRESSE I37004794 Montant initial 95,1…" at bounding box center [605, 334] width 1211 height 669
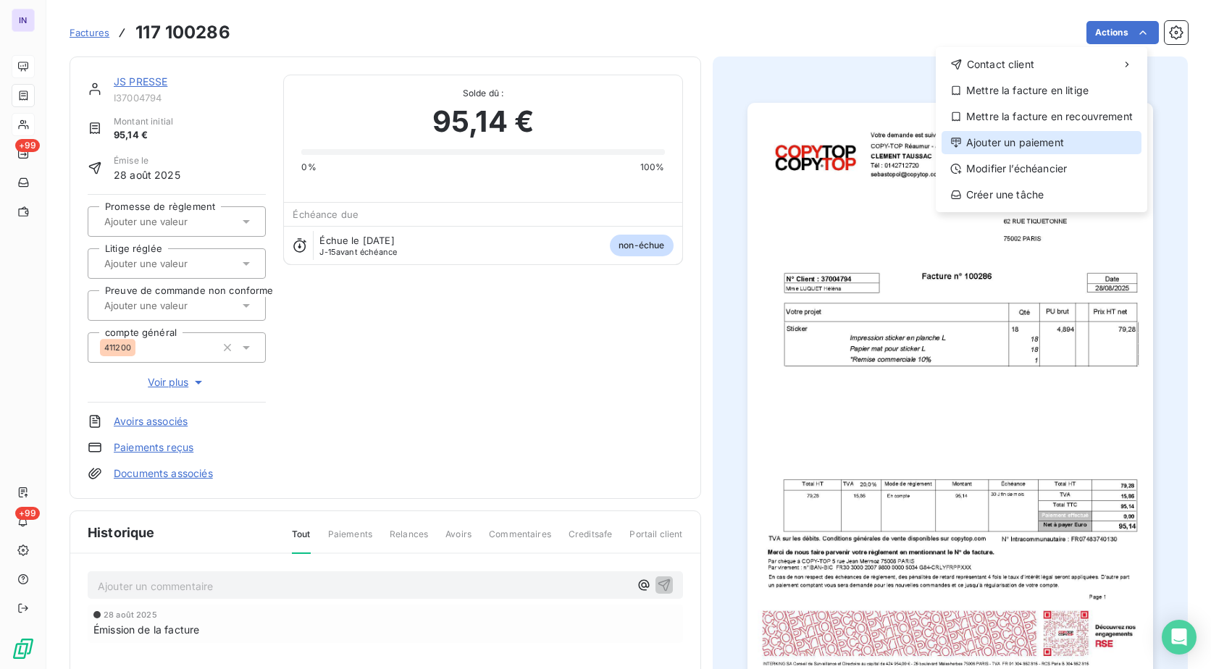
click at [989, 153] on div "Ajouter un paiement" at bounding box center [1042, 142] width 200 height 23
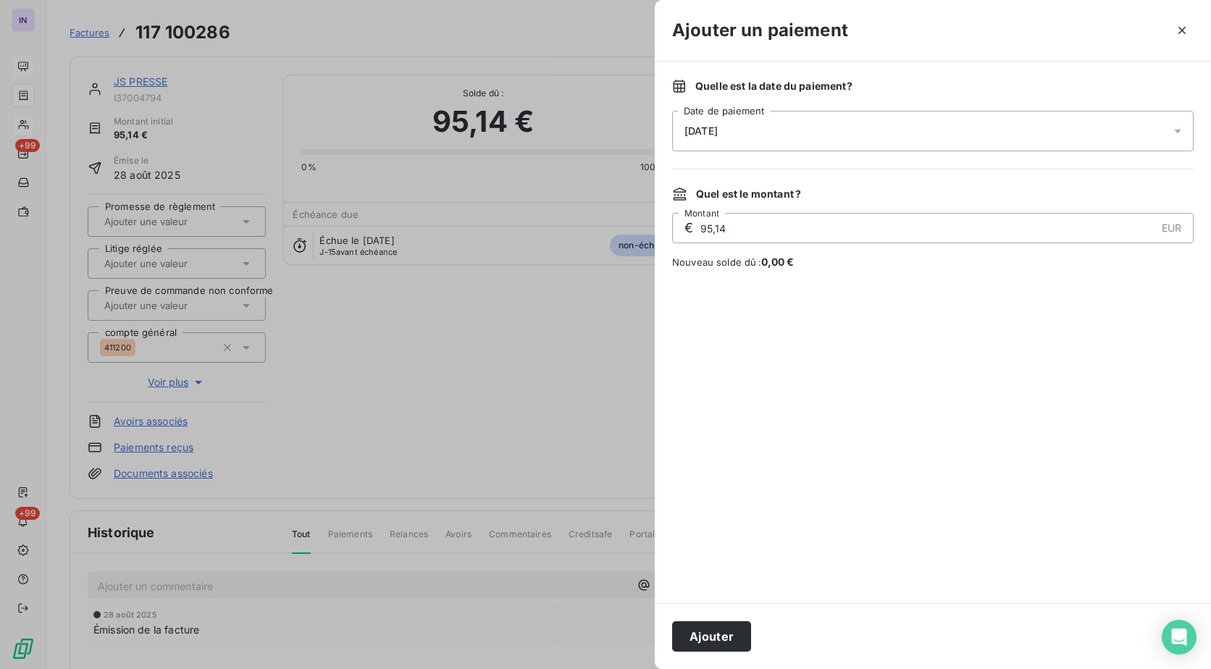
click at [868, 112] on div "[DATE]" at bounding box center [933, 131] width 522 height 41
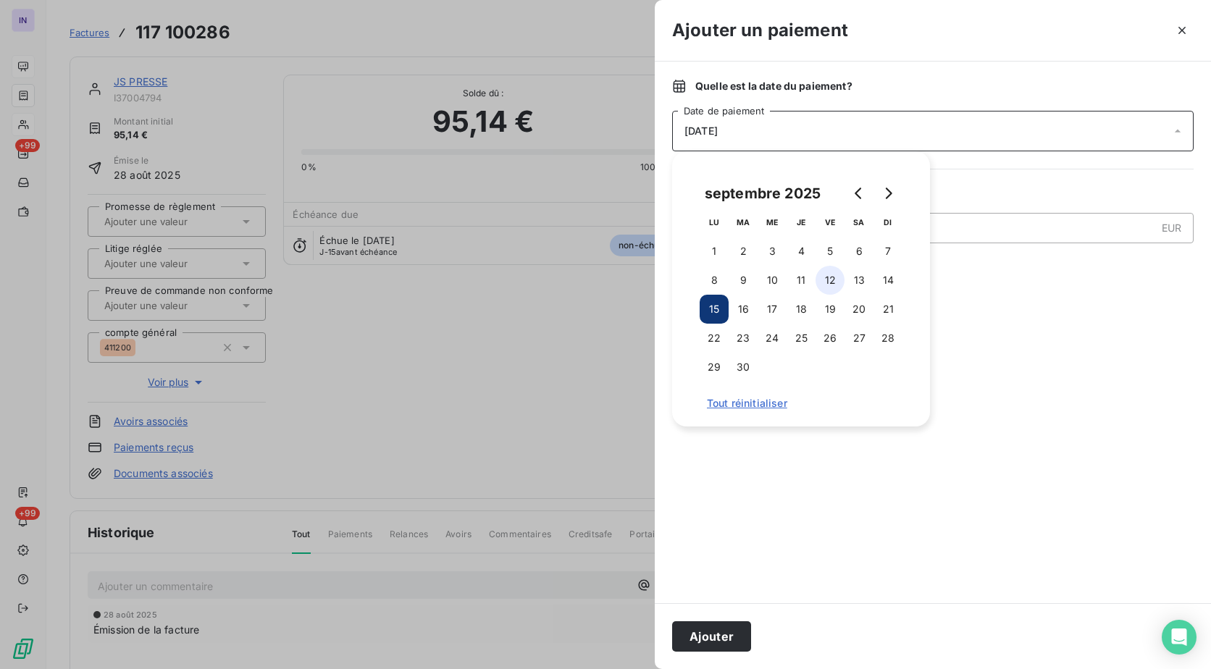
click at [836, 274] on button "12" at bounding box center [830, 280] width 29 height 29
click at [714, 628] on button "Ajouter" at bounding box center [711, 637] width 79 height 30
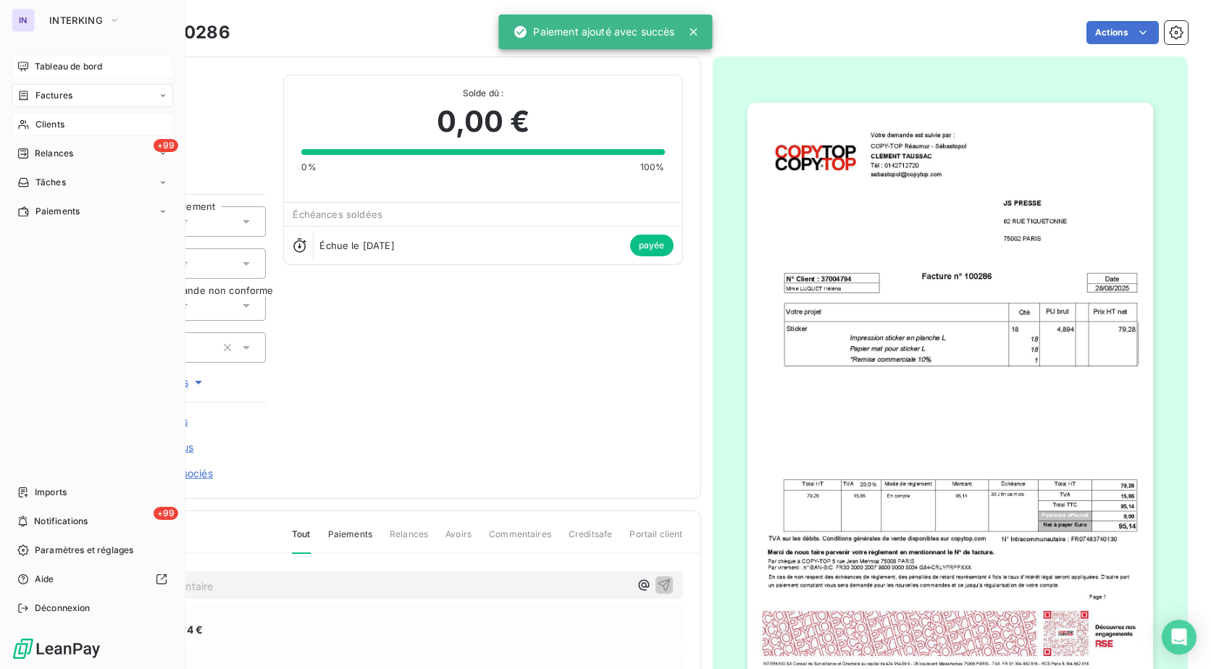
click at [71, 99] on span "Factures" at bounding box center [54, 95] width 37 height 13
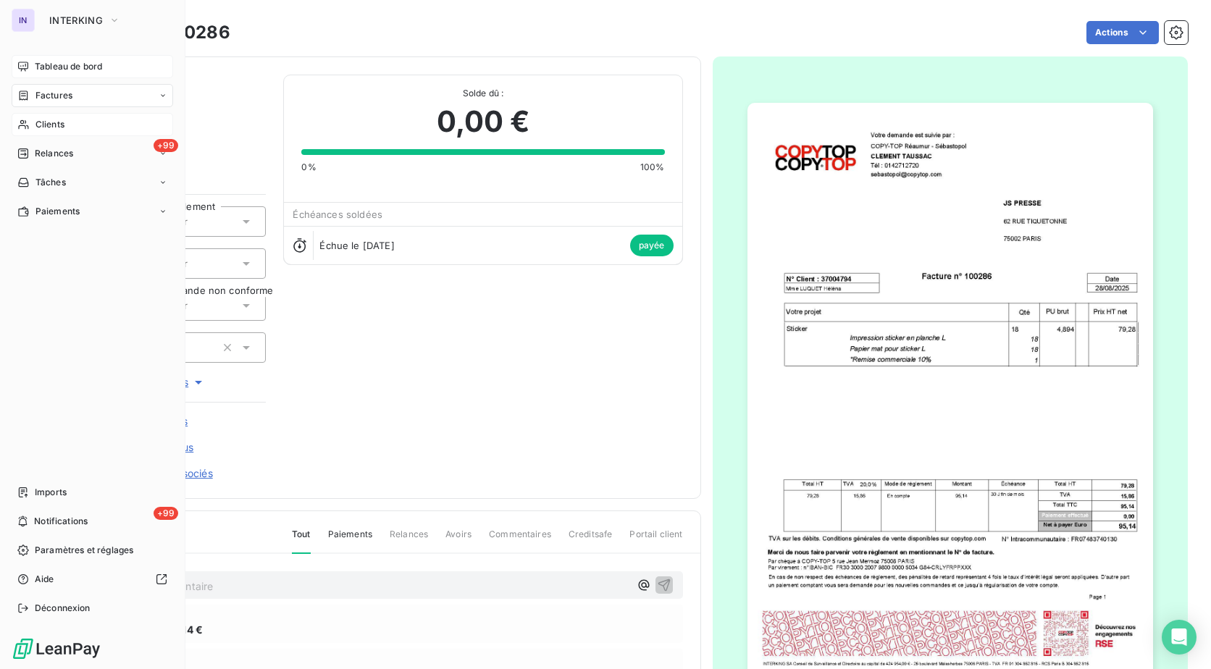
click at [64, 91] on span "Factures" at bounding box center [54, 95] width 37 height 13
click at [55, 122] on span "Factures" at bounding box center [53, 124] width 37 height 13
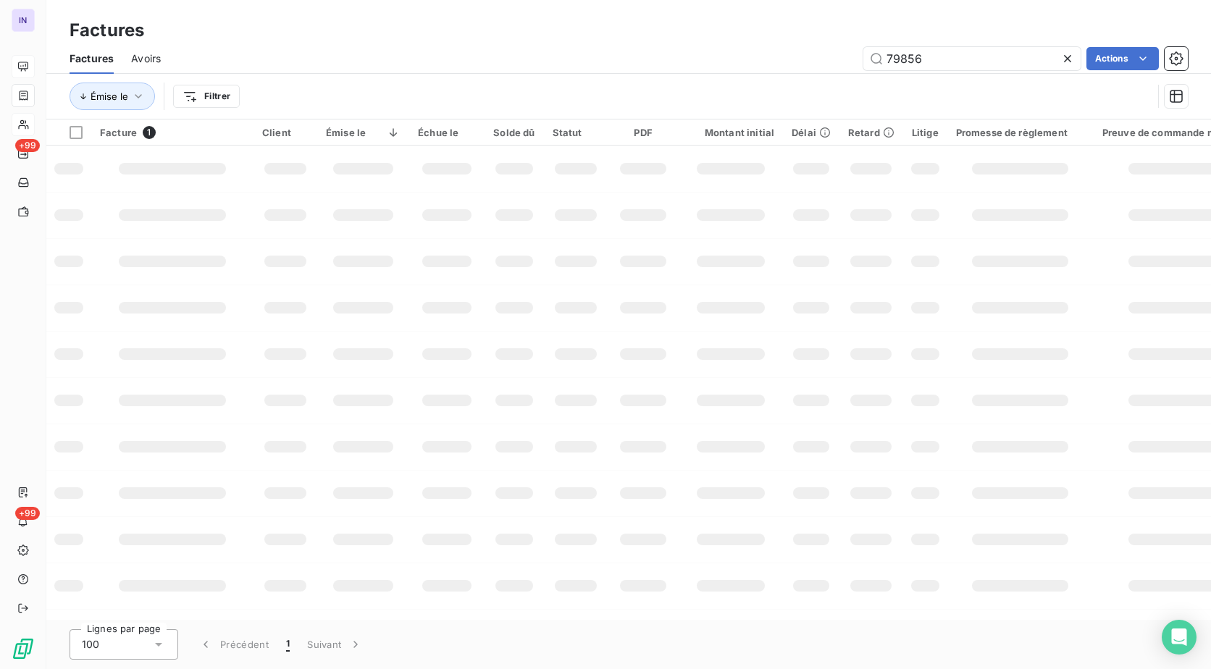
drag, startPoint x: 965, startPoint y: 54, endPoint x: 515, endPoint y: 75, distance: 450.4
click at [520, 83] on div "Factures Avoirs 79856 Actions Émise le Filtrer" at bounding box center [628, 80] width 1165 height 75
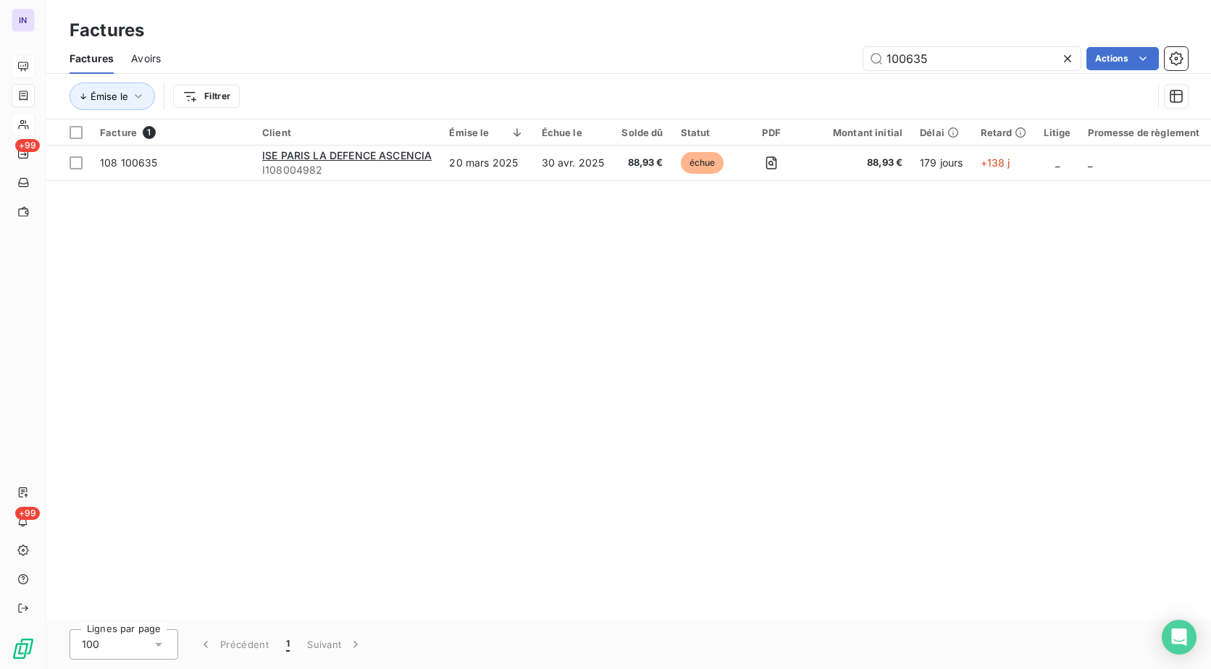
type input "100635"
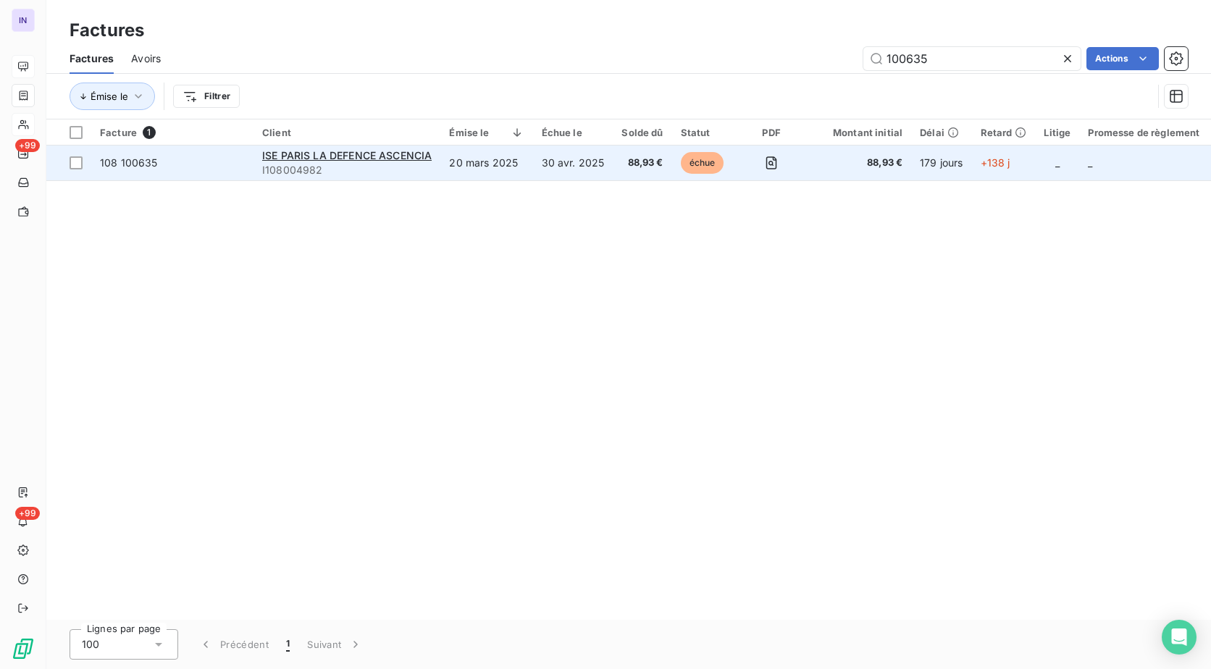
click at [528, 172] on td "20 mars 2025" at bounding box center [487, 163] width 92 height 35
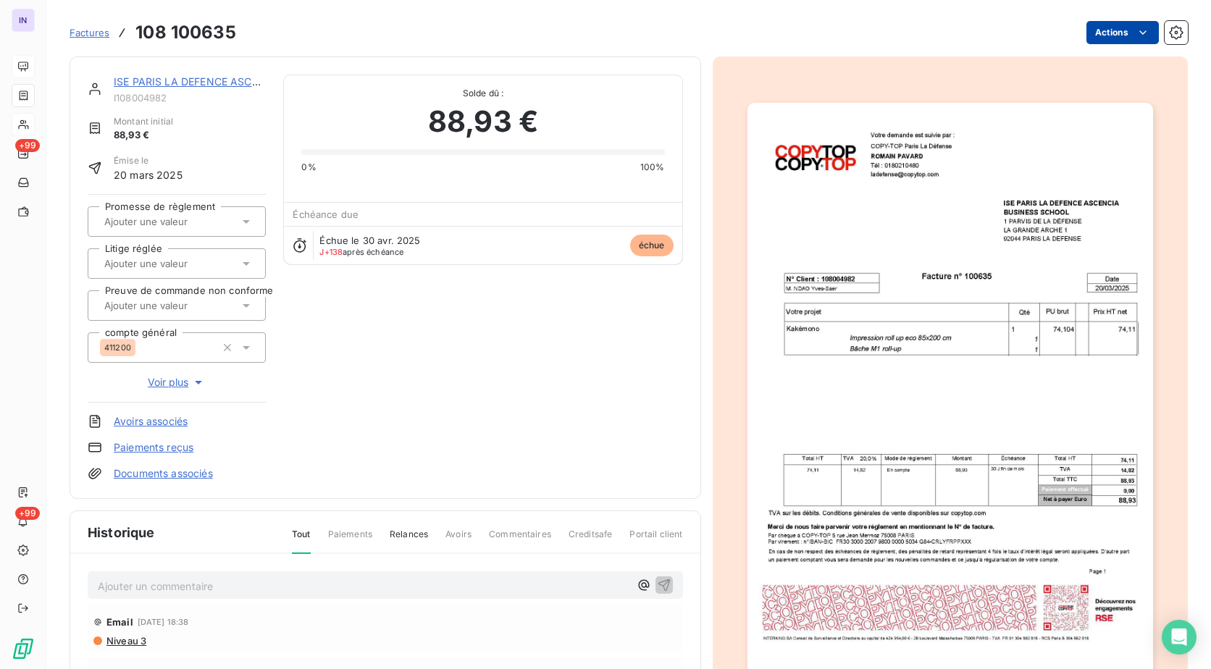
click at [1103, 40] on html "IN +99 +99 Factures 108 100635 Actions ISE [GEOGRAPHIC_DATA] LA DEFENCE ASCENCI…" at bounding box center [605, 334] width 1211 height 669
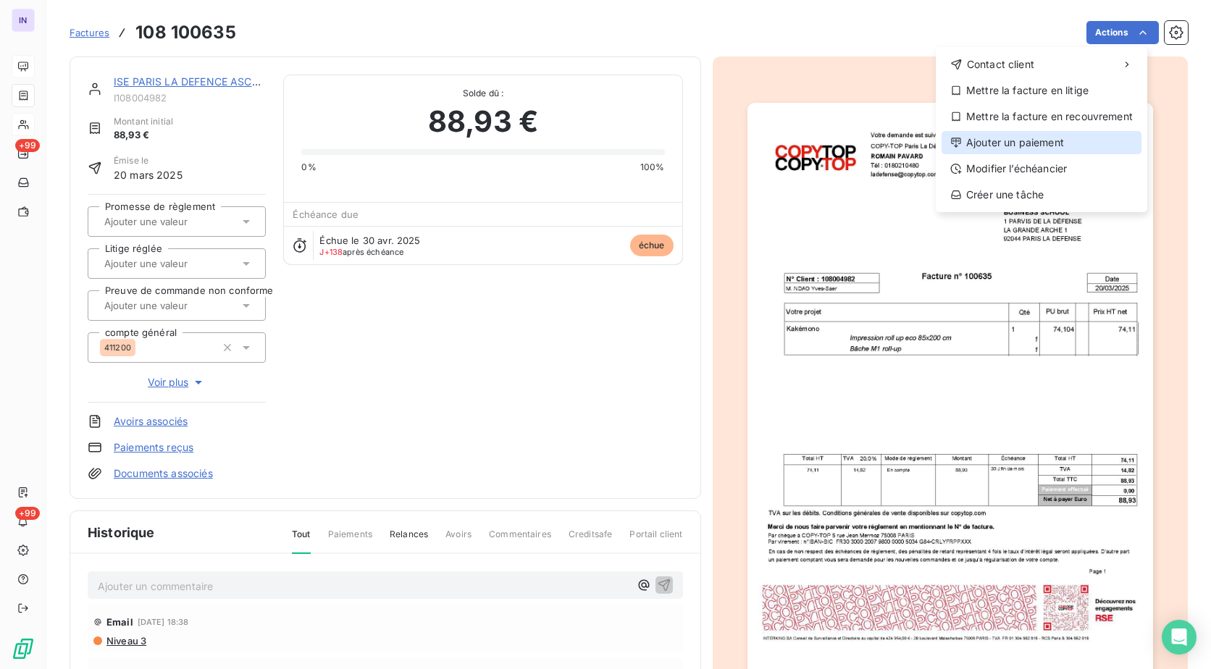
click at [1009, 141] on div "Ajouter un paiement" at bounding box center [1042, 142] width 200 height 23
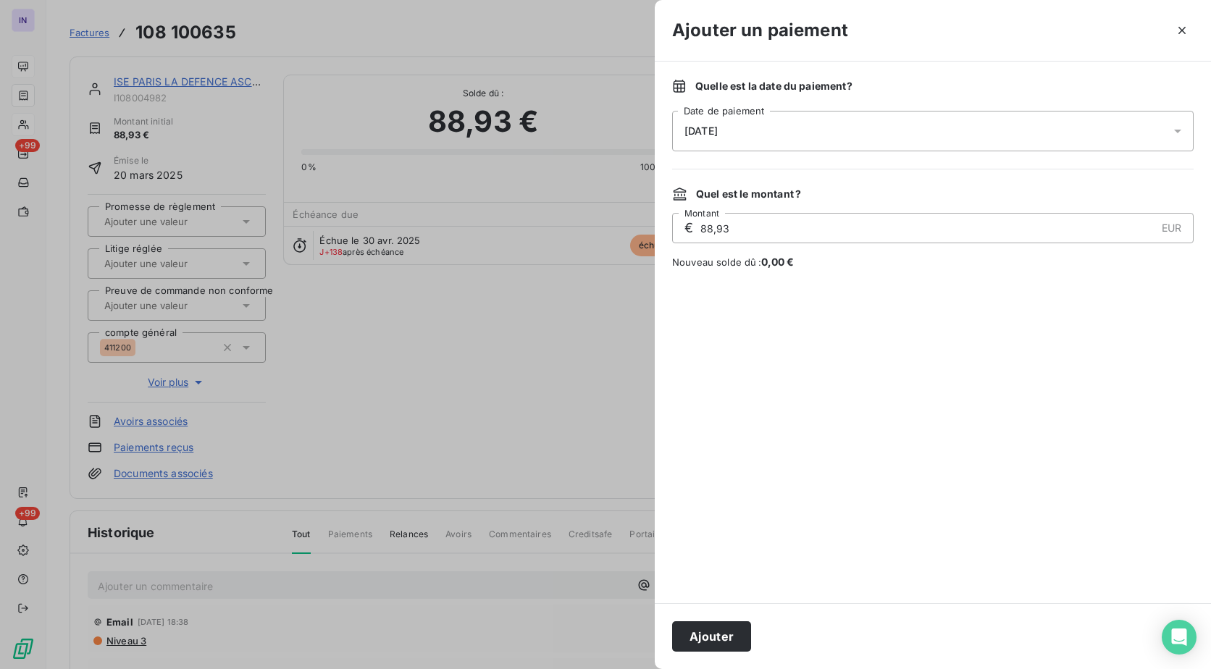
click at [861, 136] on div "[DATE]" at bounding box center [933, 131] width 522 height 41
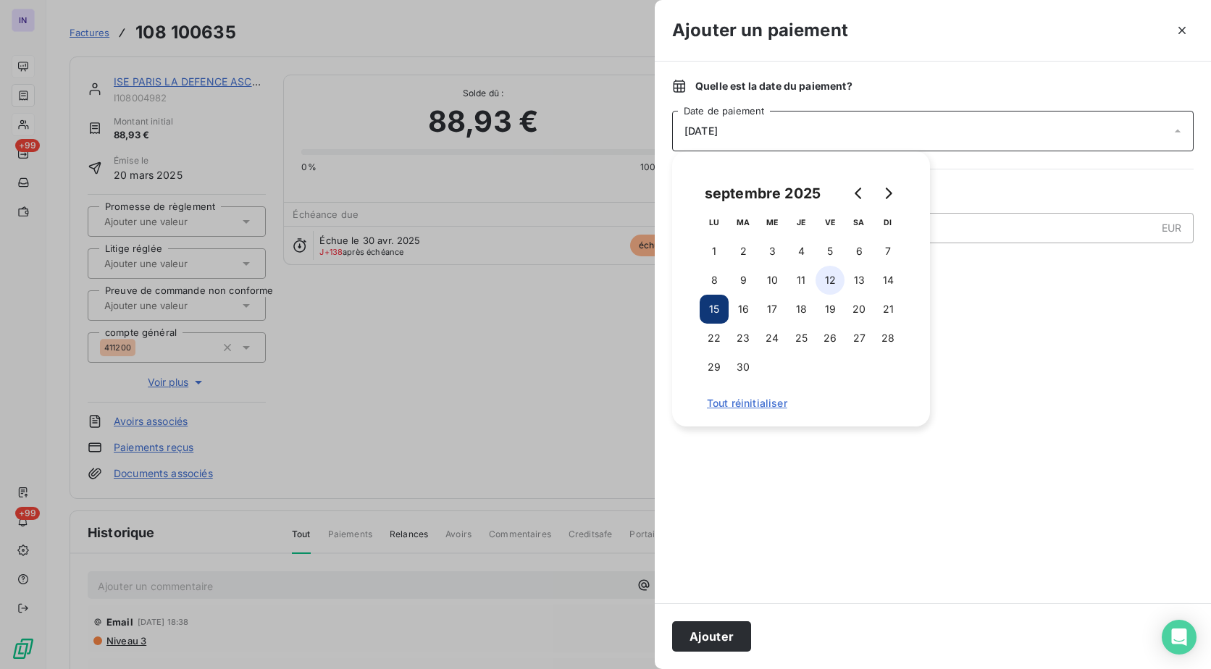
click at [825, 281] on button "12" at bounding box center [830, 280] width 29 height 29
click at [722, 630] on button "Ajouter" at bounding box center [711, 637] width 79 height 30
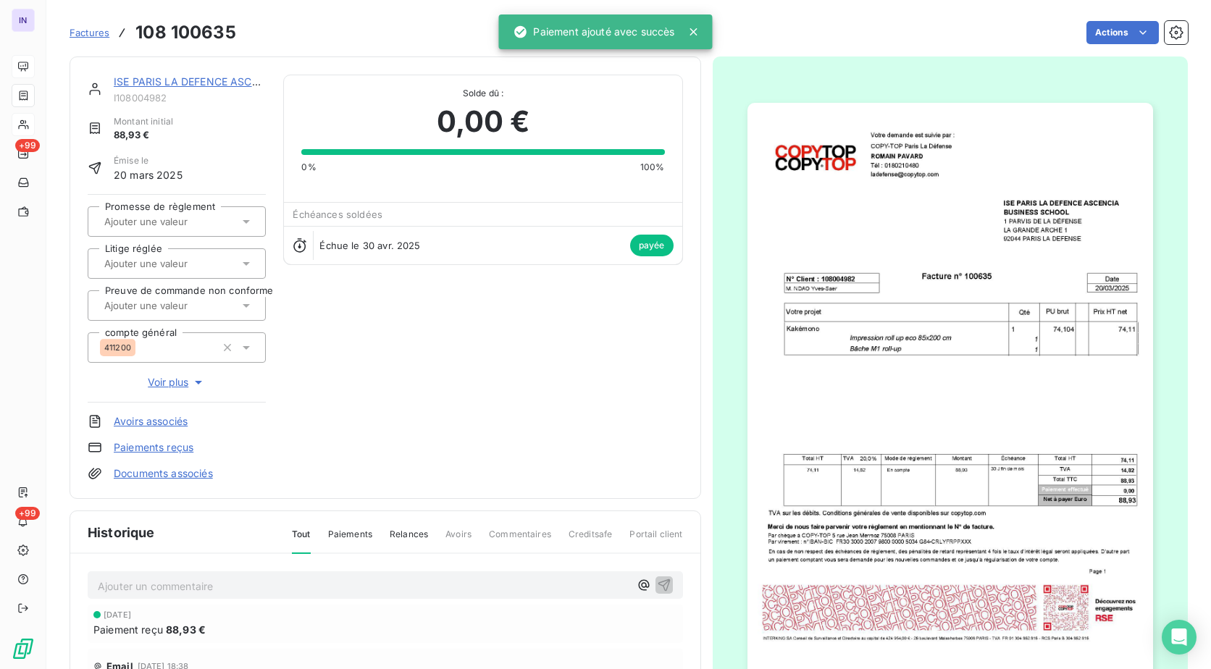
click at [201, 80] on link "ISE PARIS LA DEFENCE ASCENCIA" at bounding box center [199, 81] width 170 height 12
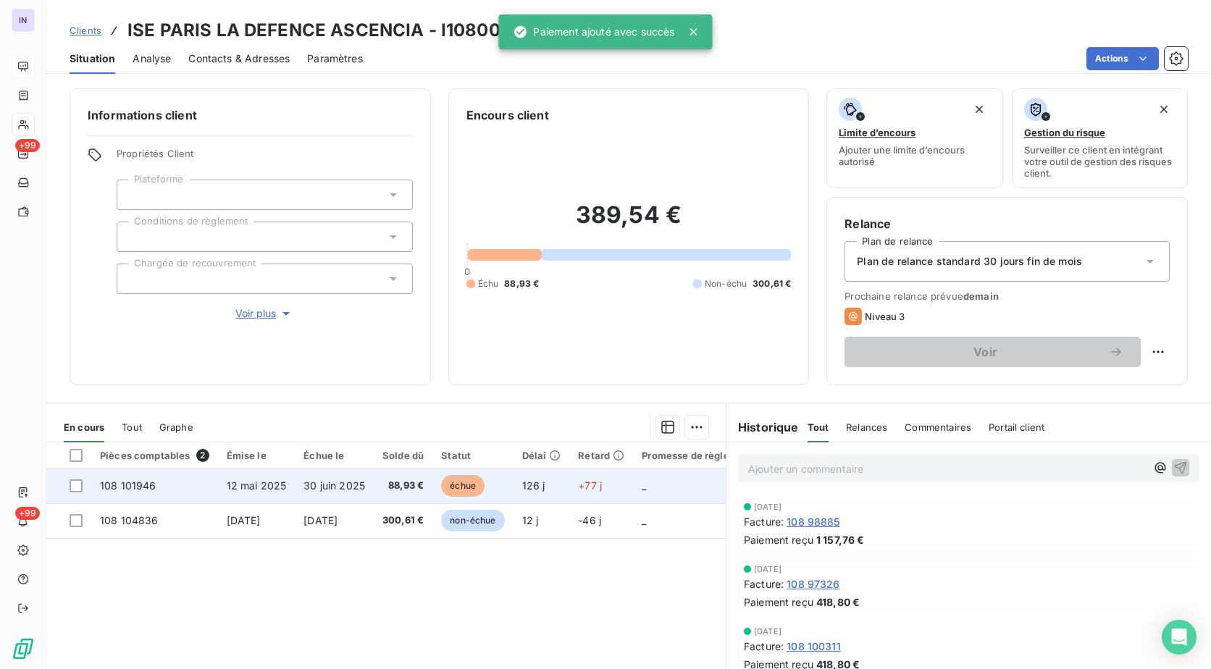
click at [363, 486] on span "30 juin 2025" at bounding box center [335, 486] width 62 height 12
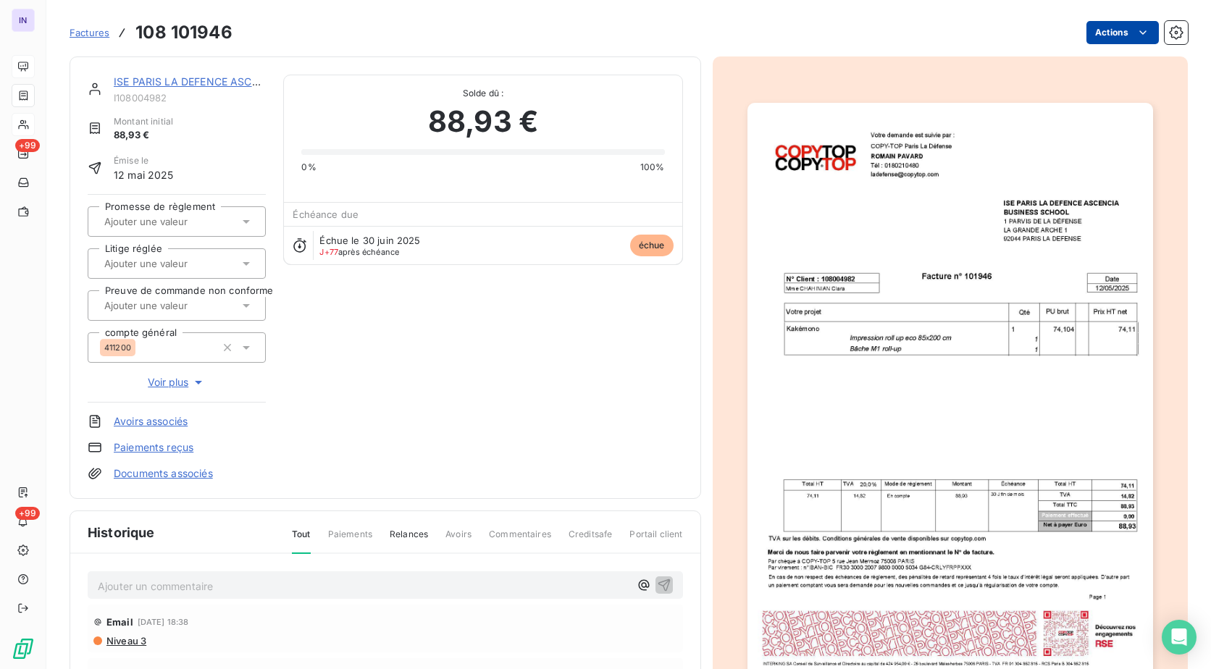
click at [1094, 33] on html "IN +99 +99 Factures 108 101946 Actions ISE [GEOGRAPHIC_DATA] LA DEFENCE ASCENCI…" at bounding box center [605, 334] width 1211 height 669
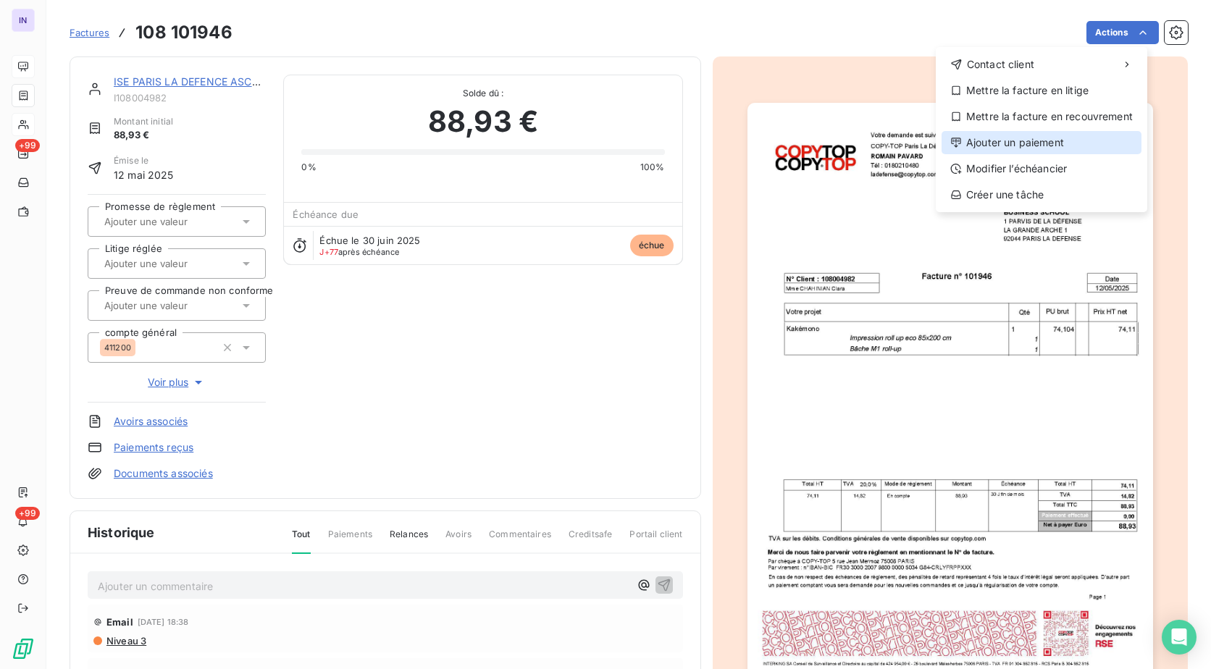
click at [1049, 135] on div "Ajouter un paiement" at bounding box center [1042, 142] width 200 height 23
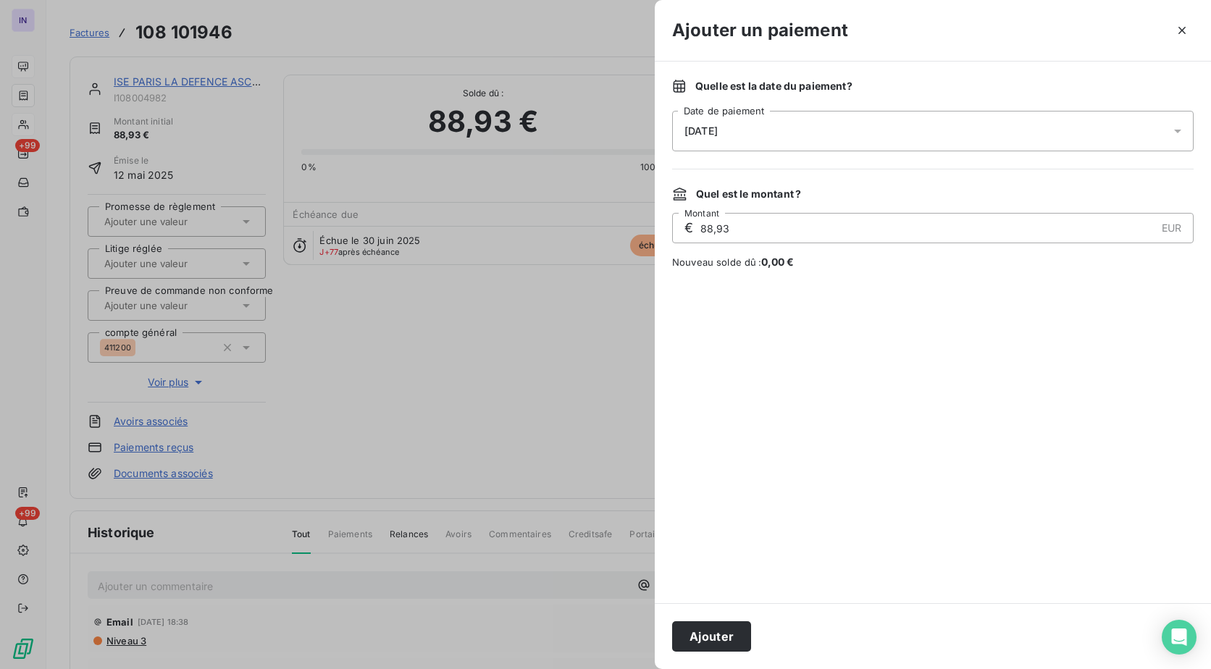
click at [865, 133] on div "[DATE]" at bounding box center [933, 131] width 522 height 41
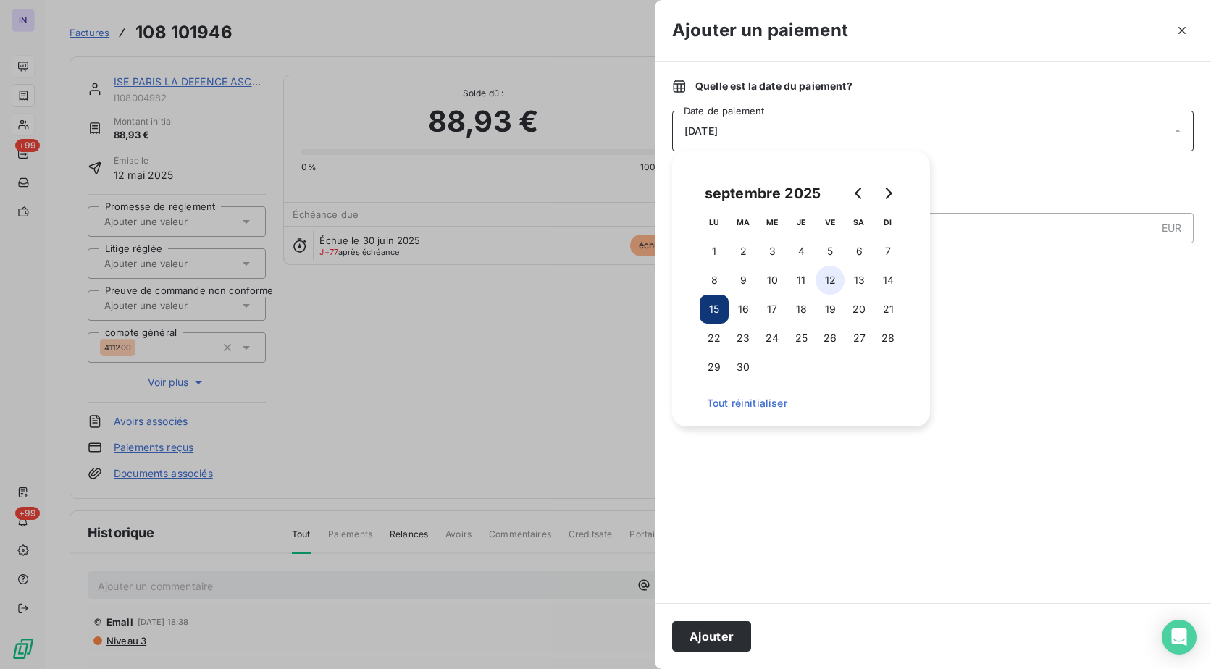
click at [834, 287] on button "12" at bounding box center [830, 280] width 29 height 29
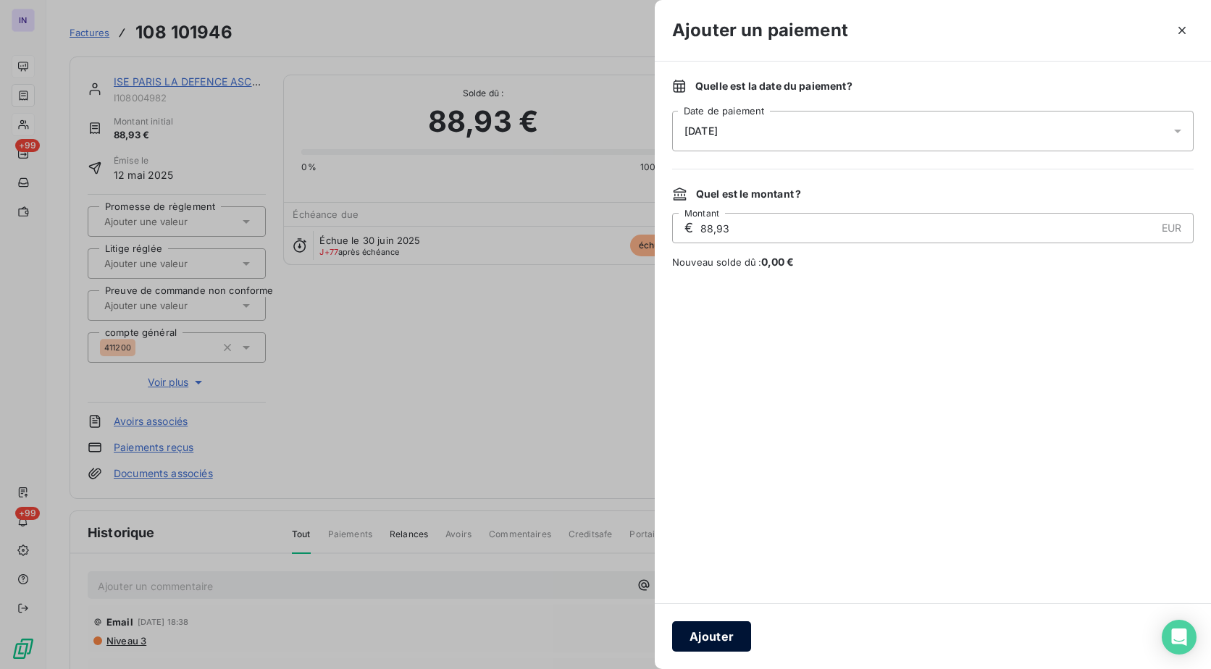
click at [714, 629] on button "Ajouter" at bounding box center [711, 637] width 79 height 30
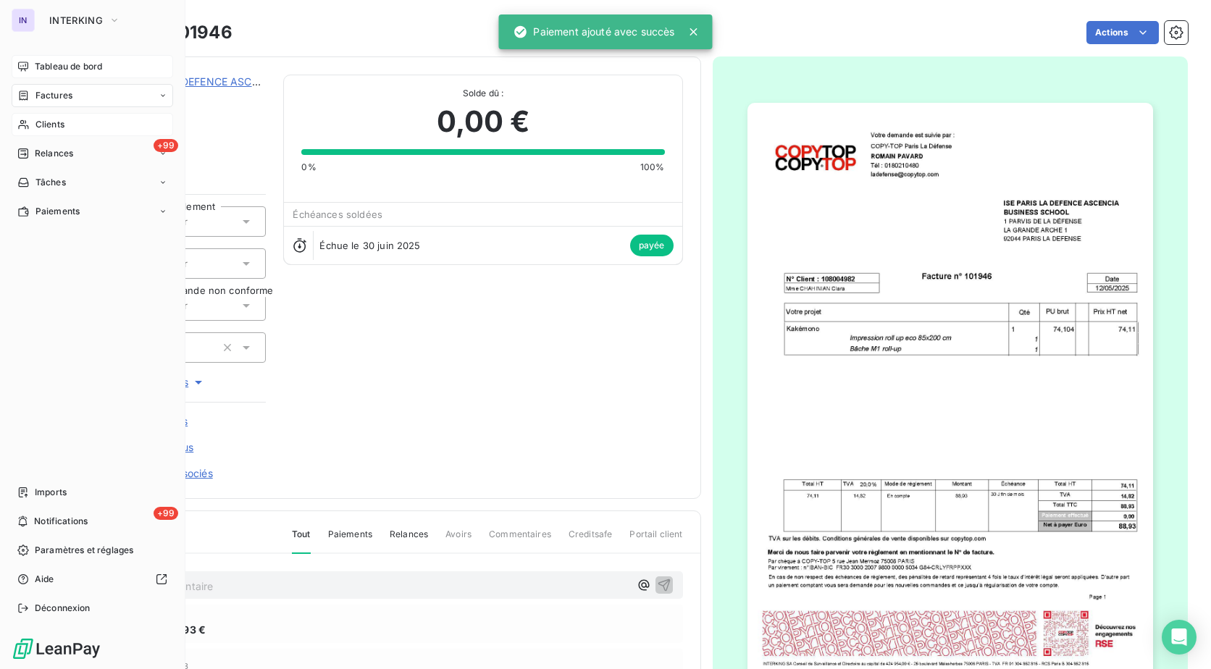
click at [54, 63] on span "Tableau de bord" at bounding box center [68, 66] width 67 height 13
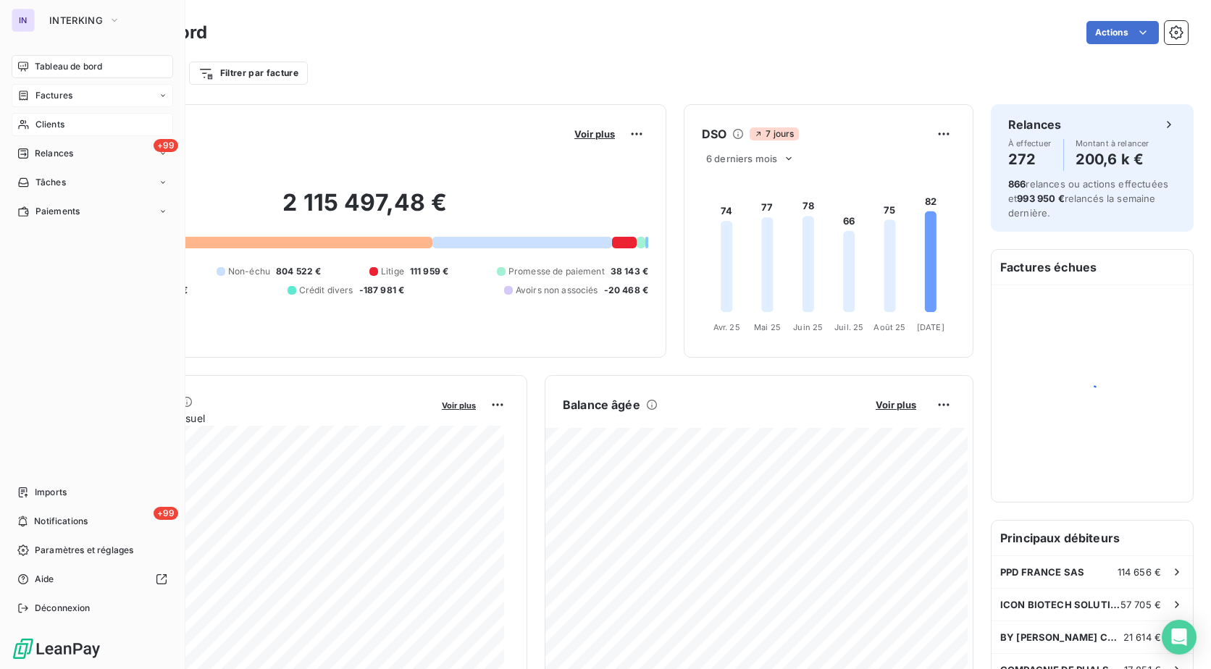
drag, startPoint x: 57, startPoint y: 95, endPoint x: 106, endPoint y: 85, distance: 50.3
click at [57, 95] on span "Factures" at bounding box center [54, 95] width 37 height 13
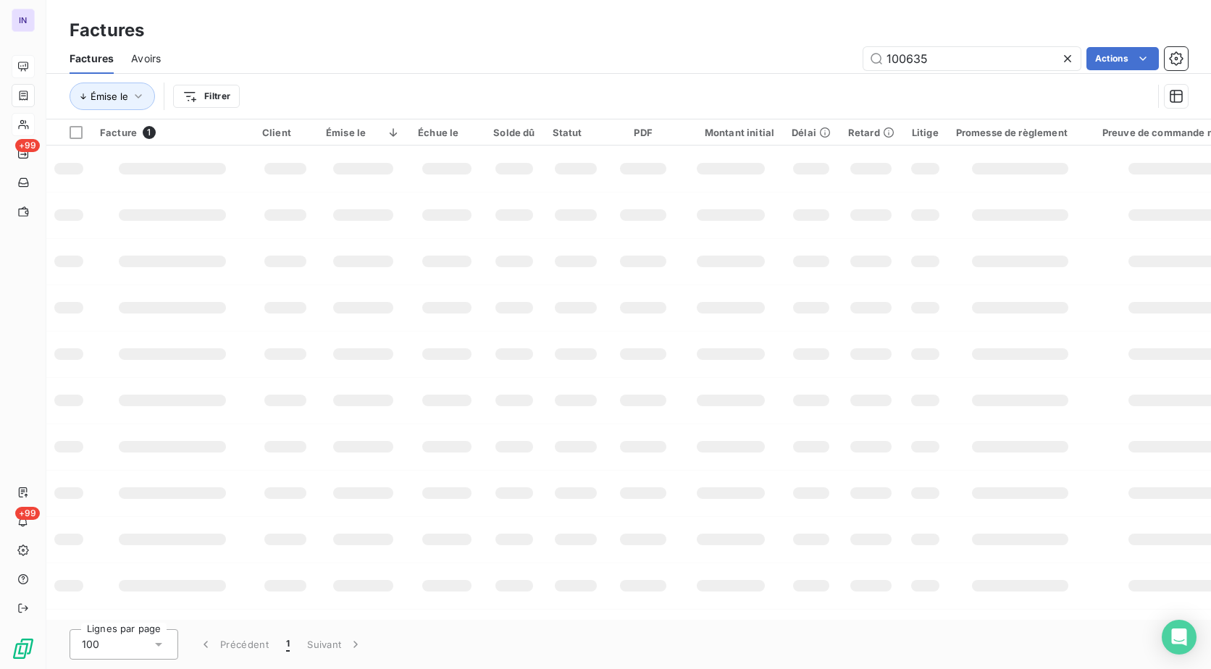
drag, startPoint x: 850, startPoint y: 72, endPoint x: 838, endPoint y: 72, distance: 12.3
click at [838, 72] on div "Factures Avoirs 100635 Actions" at bounding box center [628, 58] width 1165 height 30
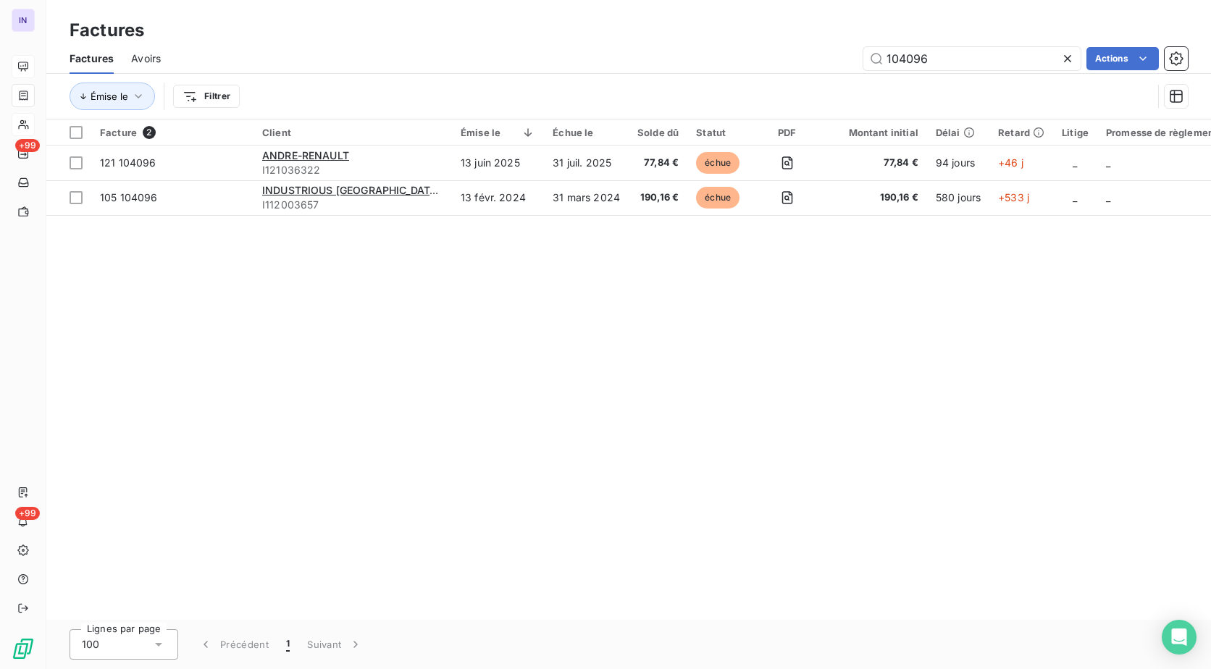
type input "104096"
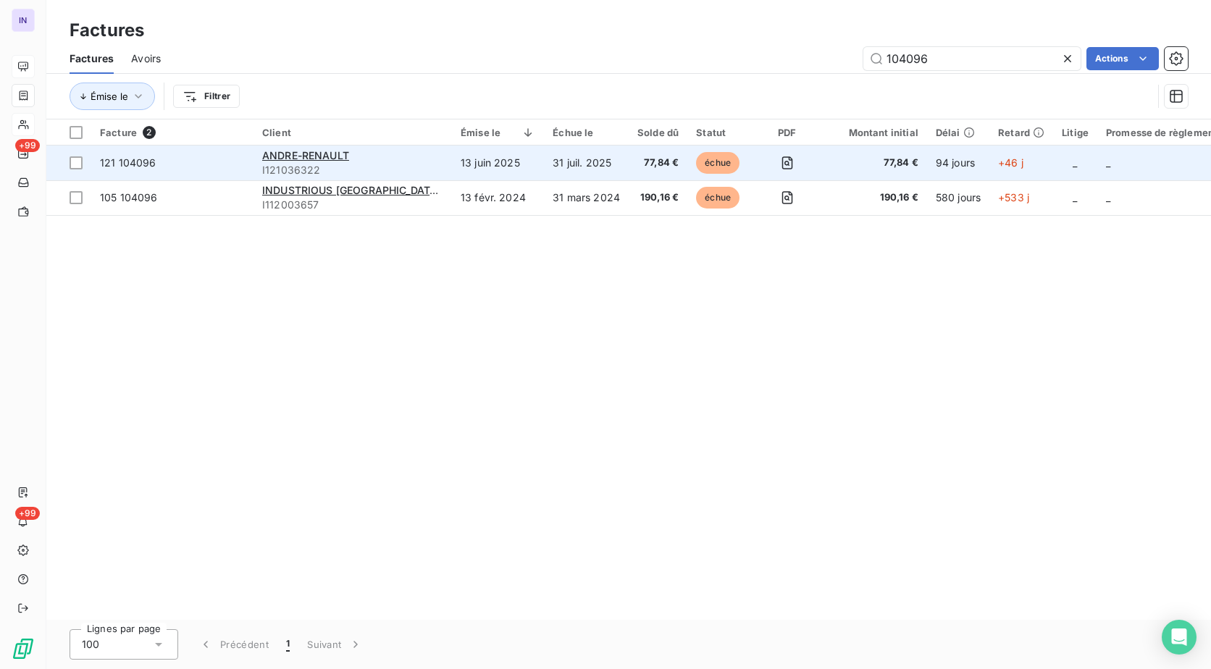
click at [579, 164] on td "31 juil. 2025" at bounding box center [586, 163] width 85 height 35
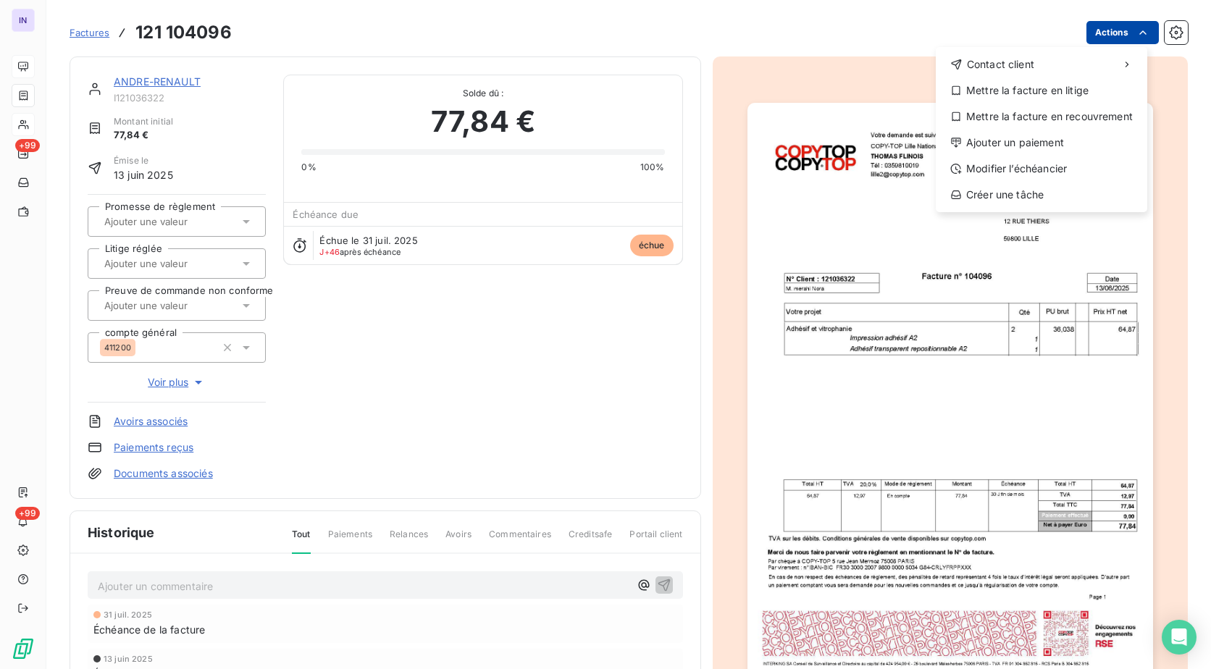
click at [1108, 30] on html "IN +99 +99 Factures [PHONE_NUMBER] Actions Contact client Mettre la facture en …" at bounding box center [605, 334] width 1211 height 669
click at [1032, 143] on div "Ajouter un paiement" at bounding box center [1042, 142] width 200 height 23
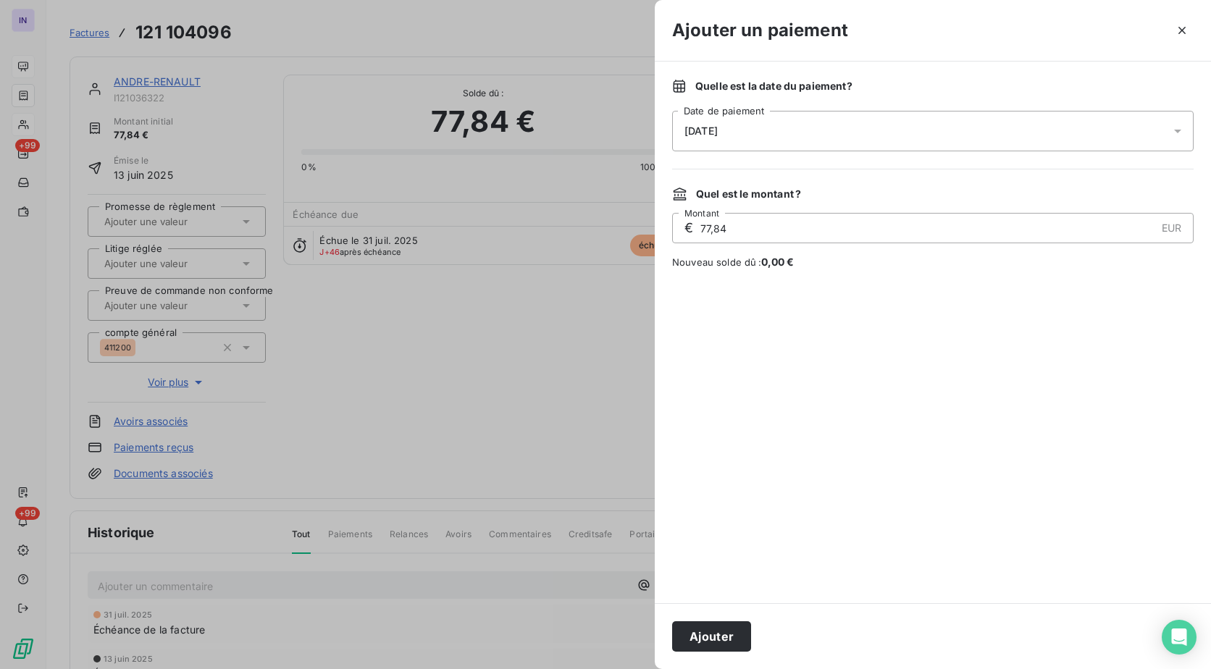
click at [813, 135] on div "[DATE]" at bounding box center [933, 131] width 522 height 41
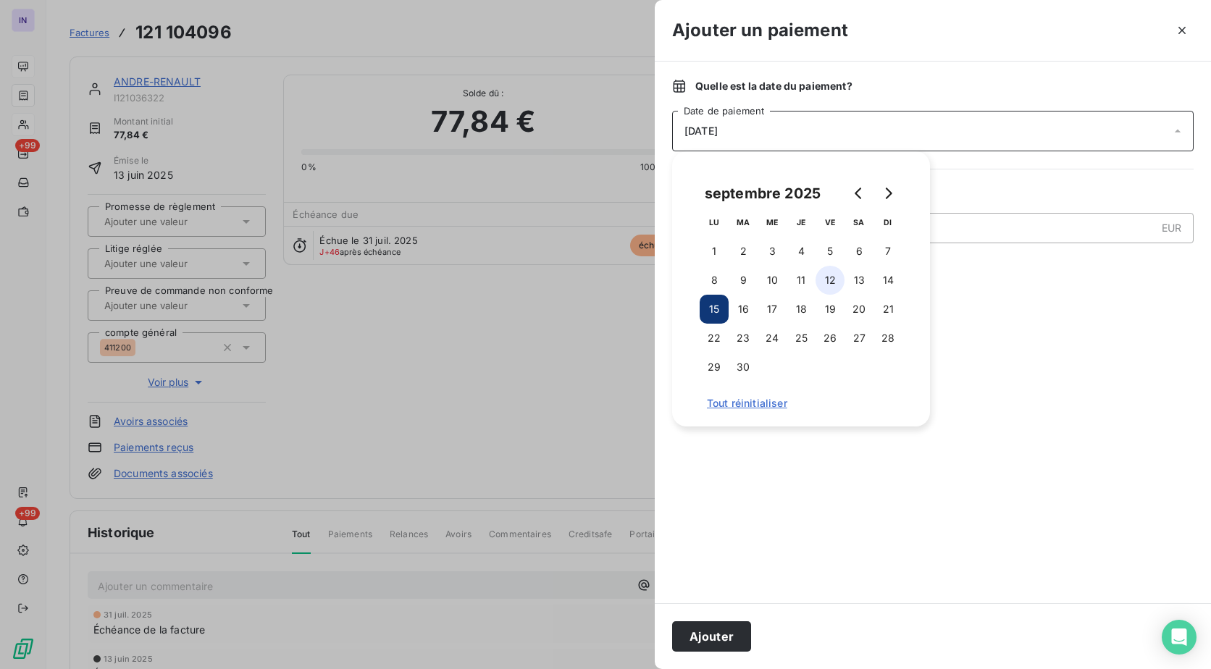
click at [822, 276] on button "12" at bounding box center [830, 280] width 29 height 29
click at [740, 634] on button "Ajouter" at bounding box center [711, 637] width 79 height 30
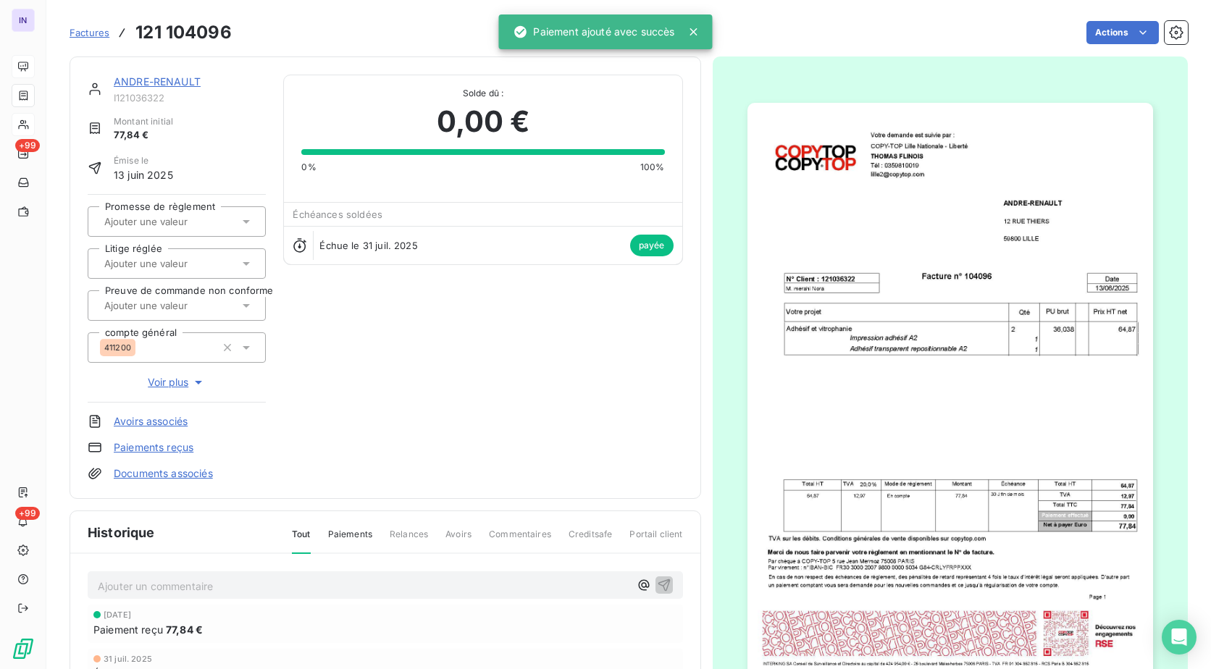
click at [192, 75] on div "ANDRE-RENAULT" at bounding box center [190, 82] width 152 height 14
click at [188, 81] on link "ANDRE-RENAULT" at bounding box center [157, 81] width 87 height 12
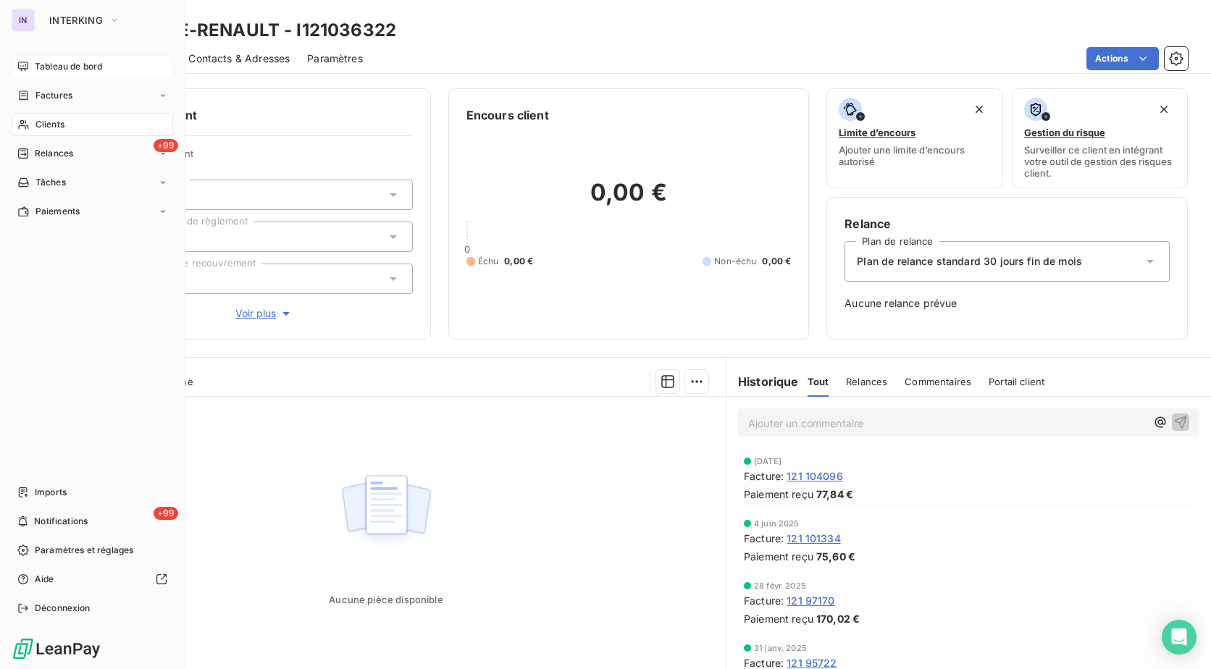
click at [63, 124] on span "Clients" at bounding box center [50, 124] width 29 height 13
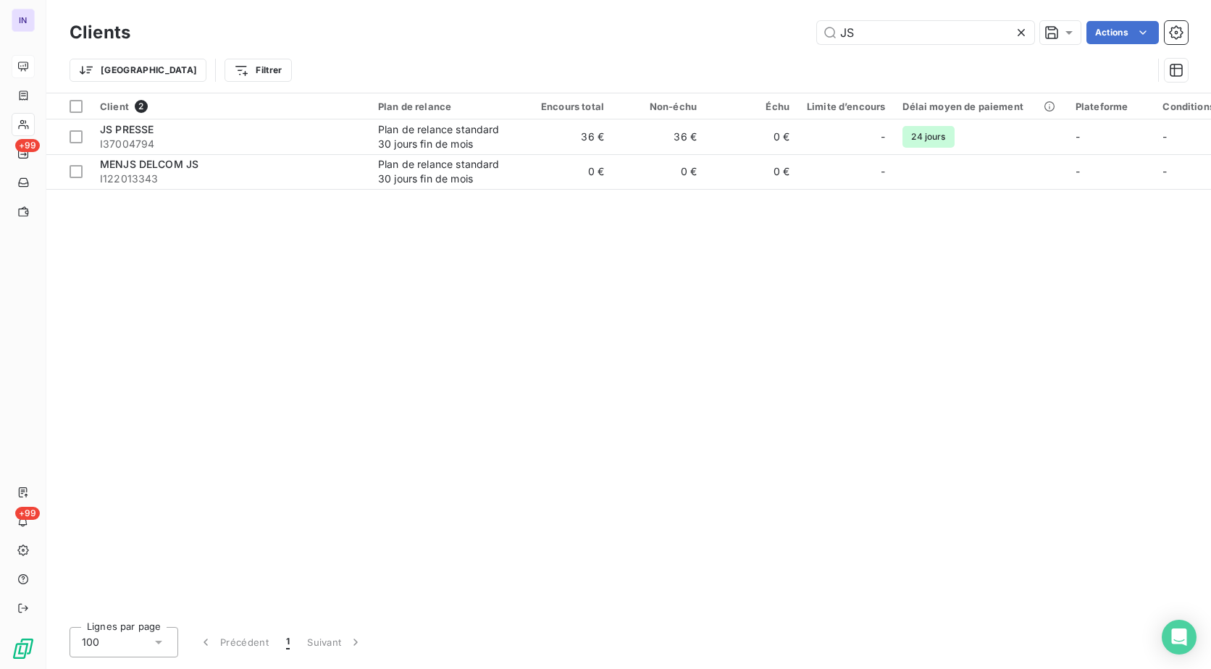
drag, startPoint x: 854, startPoint y: 30, endPoint x: 651, endPoint y: 28, distance: 202.2
click at [651, 29] on div "JS Actions" at bounding box center [668, 32] width 1040 height 23
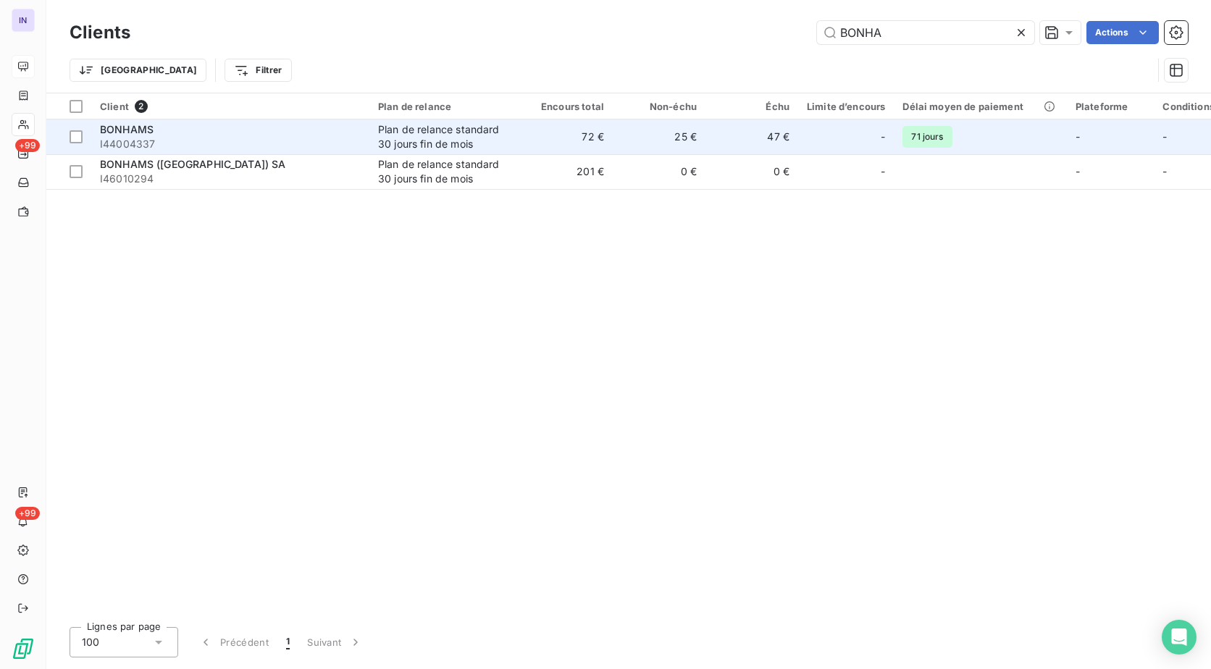
type input "BONHA"
click at [221, 149] on span "I44004337" at bounding box center [230, 144] width 261 height 14
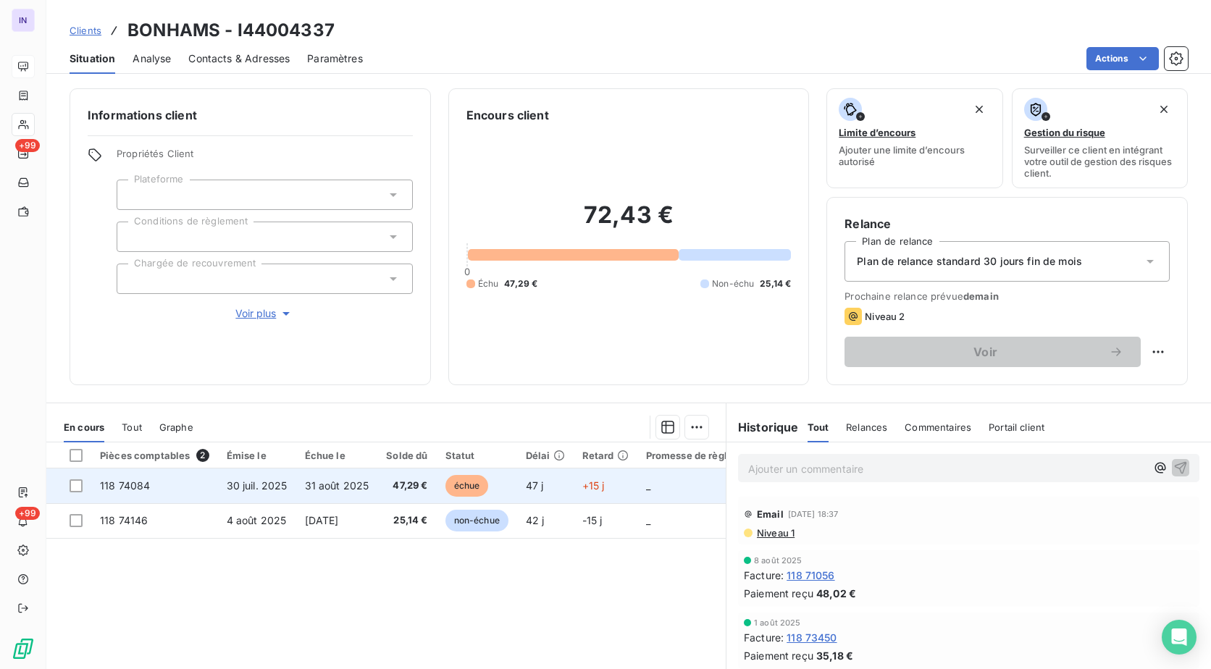
click at [367, 493] on td "31 août 2025" at bounding box center [337, 486] width 82 height 35
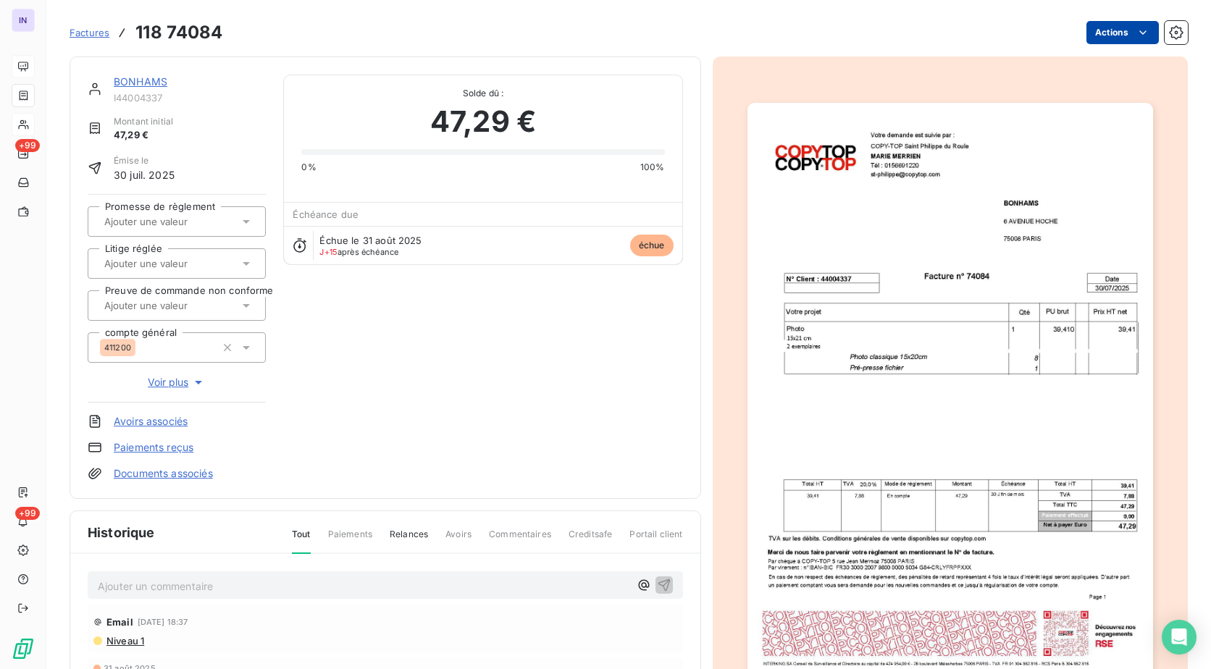
click at [1102, 31] on html "IN +99 +99 Factures 118 74084 Actions BONHAMS I44004337 Montant initial 47,29 €…" at bounding box center [605, 334] width 1211 height 669
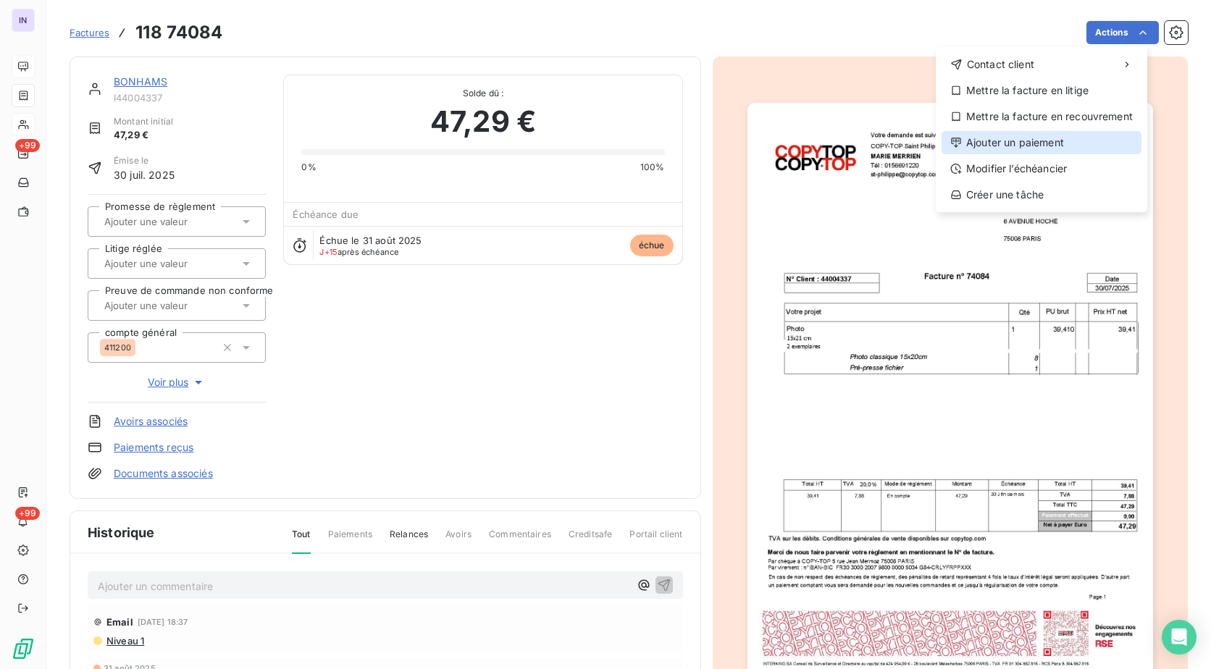
click at [1028, 142] on div "Ajouter un paiement" at bounding box center [1042, 142] width 200 height 23
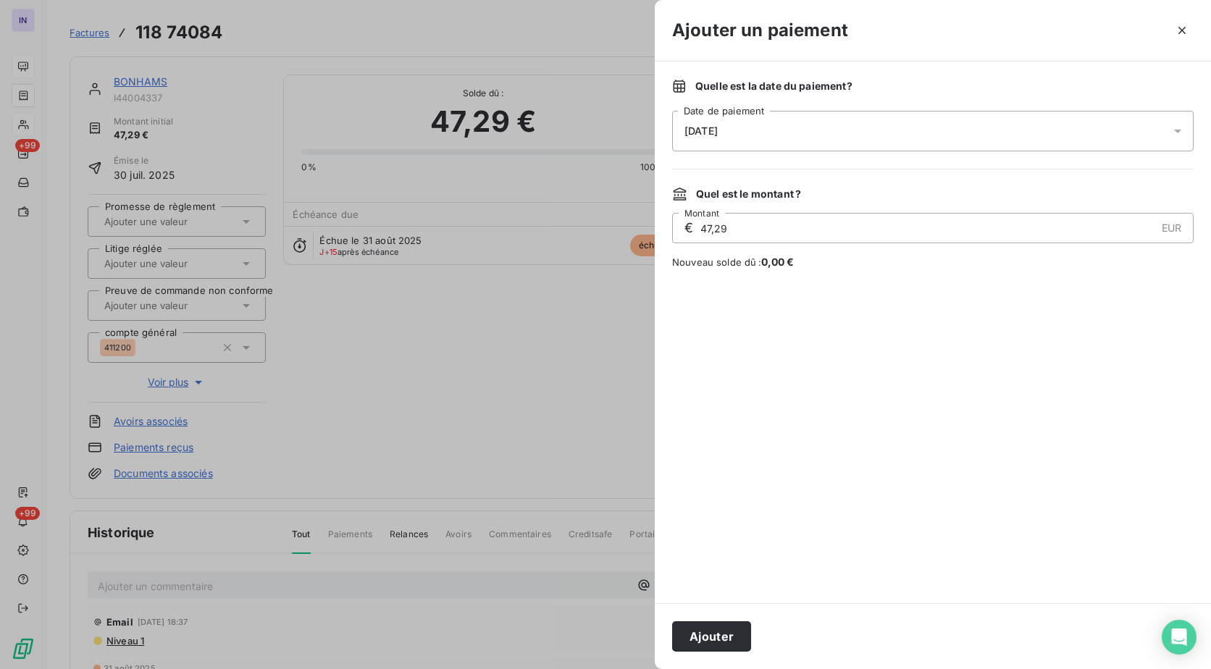
click at [842, 119] on div "[DATE]" at bounding box center [933, 131] width 522 height 41
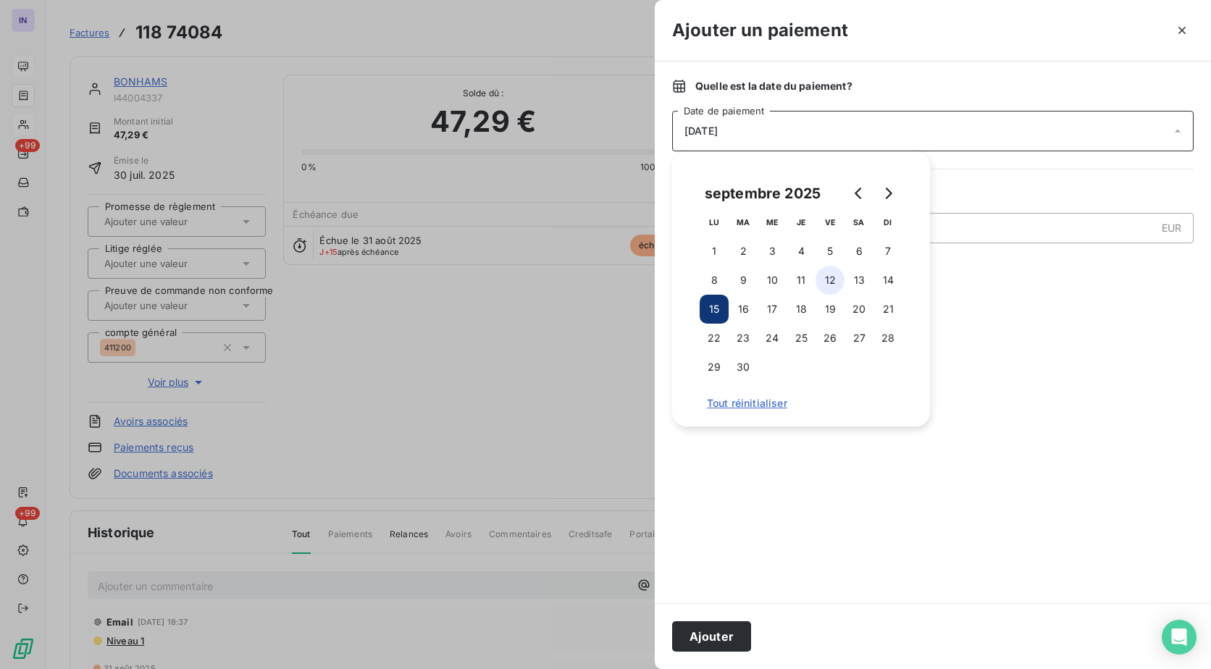
click at [835, 286] on button "12" at bounding box center [830, 280] width 29 height 29
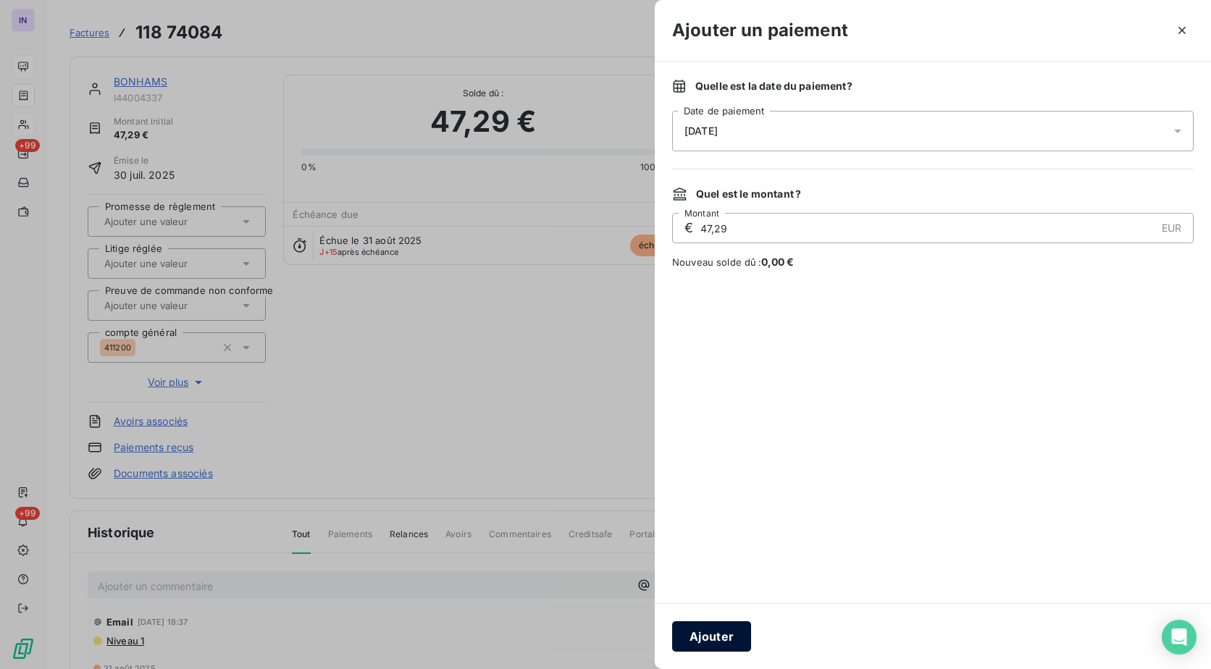
click at [722, 630] on button "Ajouter" at bounding box center [711, 637] width 79 height 30
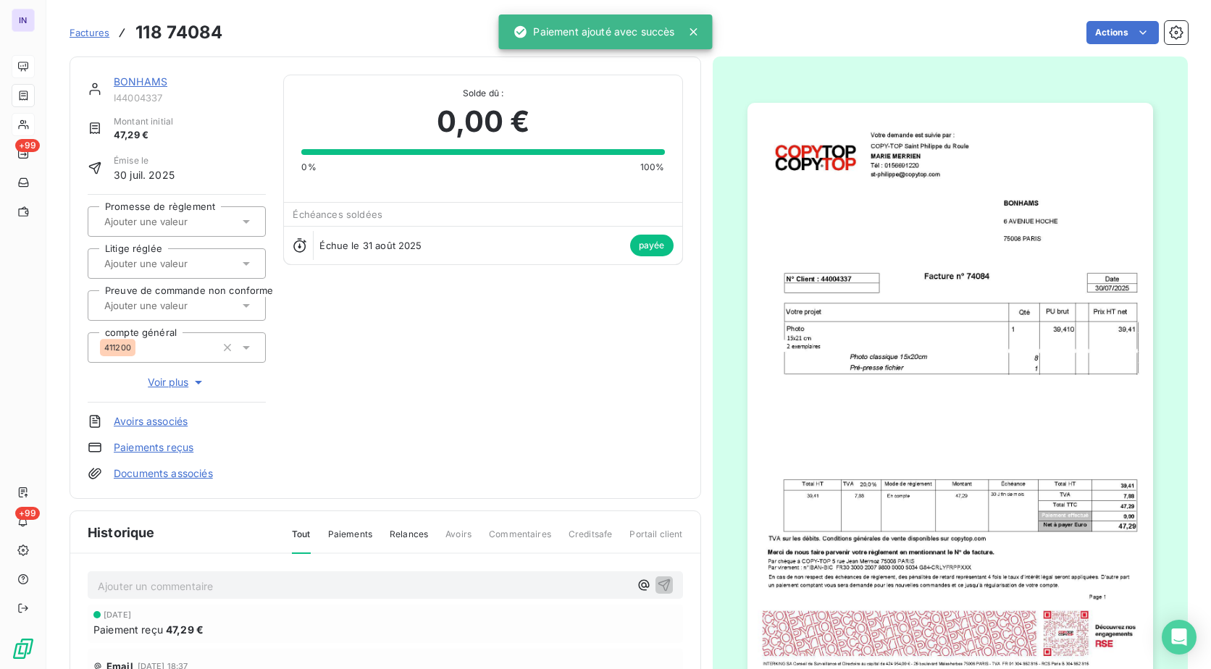
click at [150, 83] on link "BONHAMS" at bounding box center [141, 81] width 54 height 12
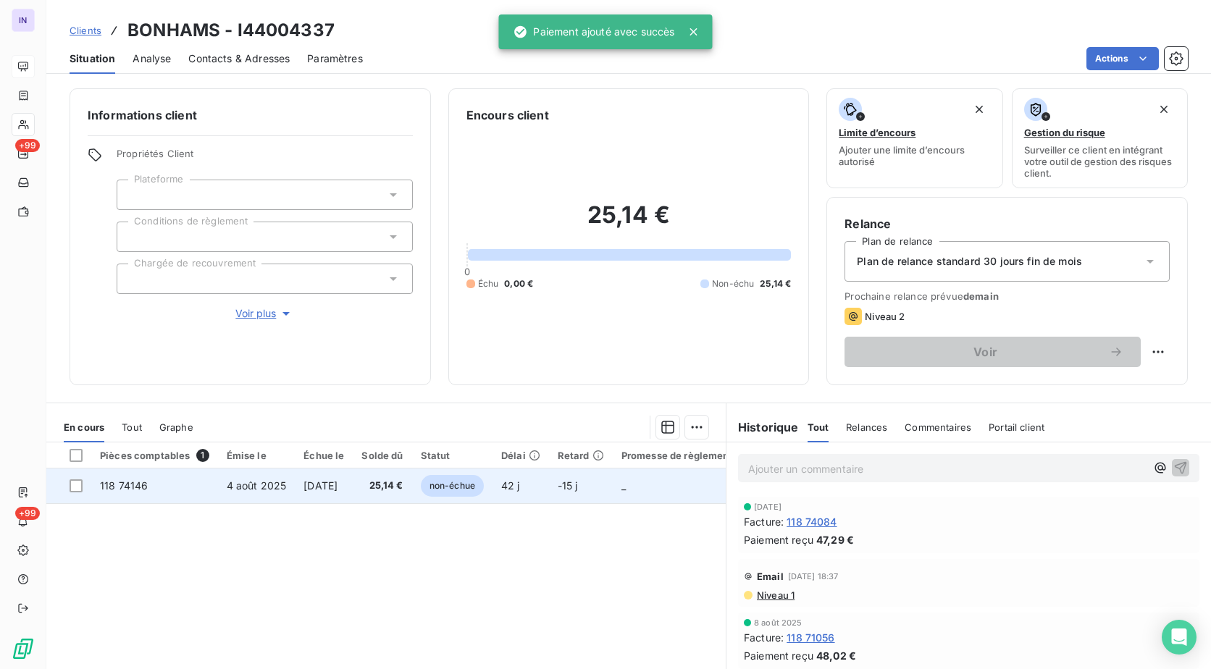
click at [338, 483] on span "[DATE]" at bounding box center [321, 486] width 34 height 12
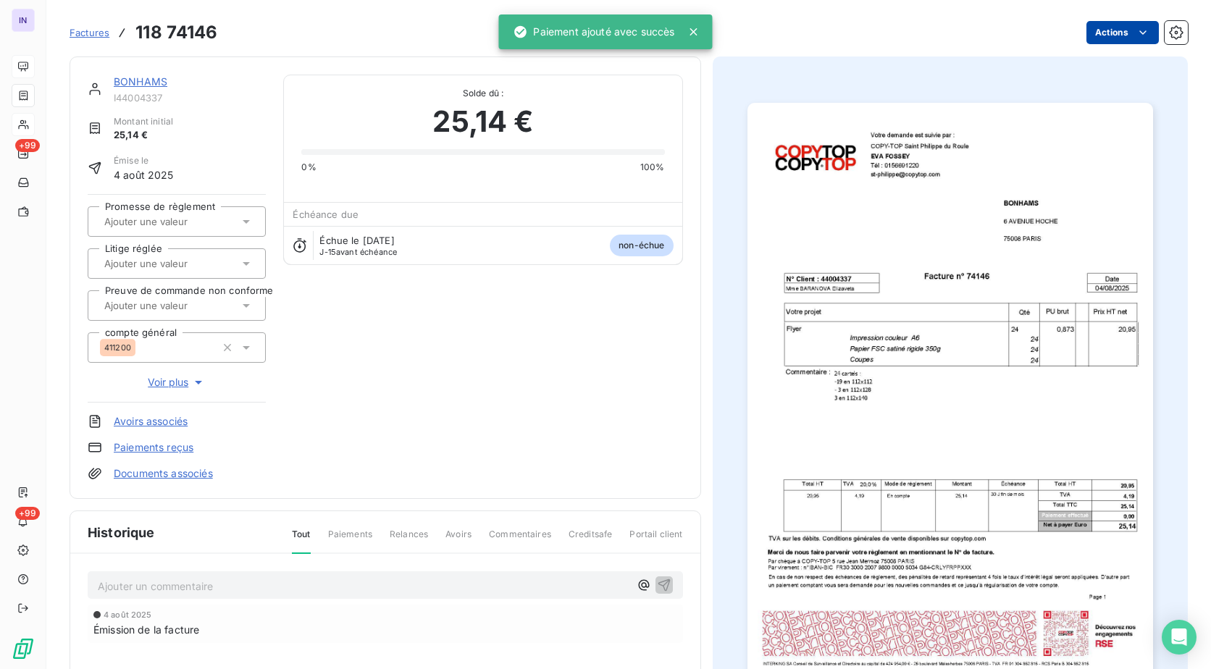
click at [1112, 28] on html "IN +99 +99 Factures 118 74146 Actions BONHAMS I44004337 Montant initial 25,14 €…" at bounding box center [605, 334] width 1211 height 669
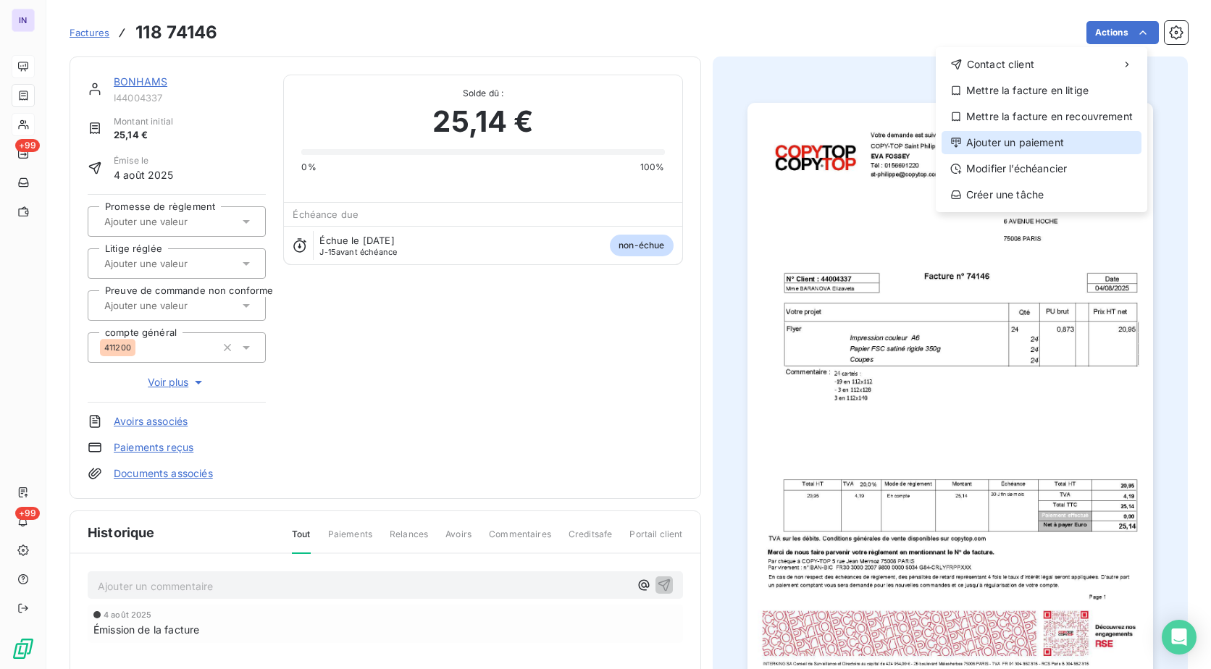
click at [1034, 141] on div "Ajouter un paiement" at bounding box center [1042, 142] width 200 height 23
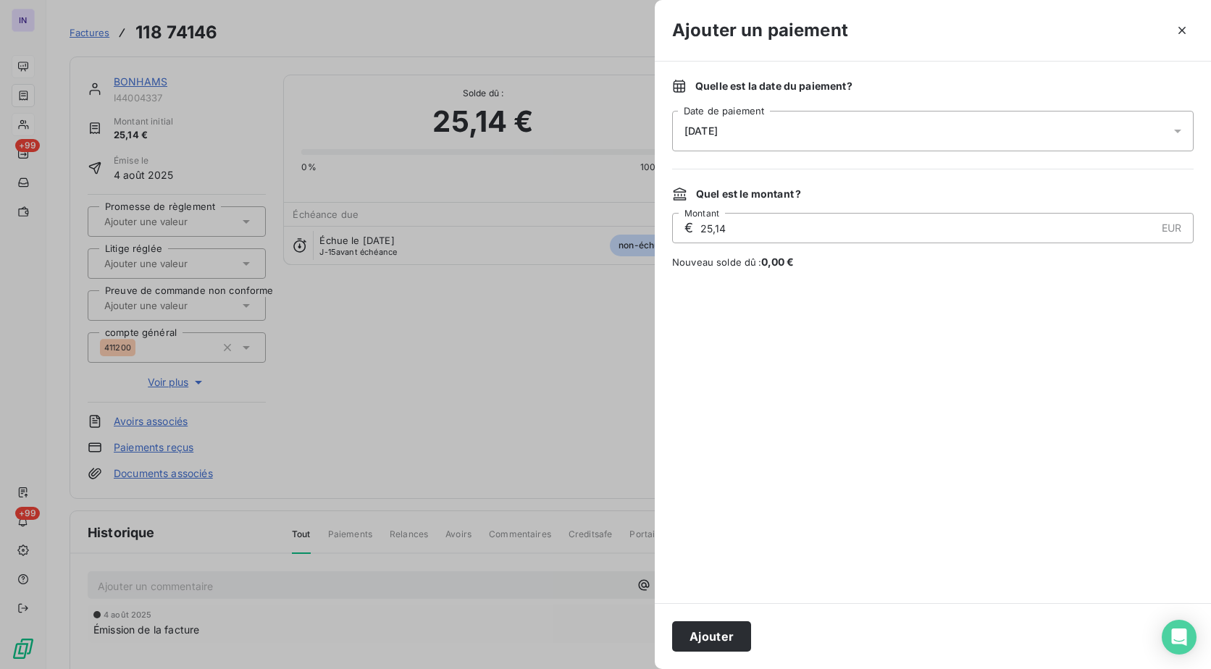
click at [902, 121] on div "[DATE]" at bounding box center [933, 131] width 522 height 41
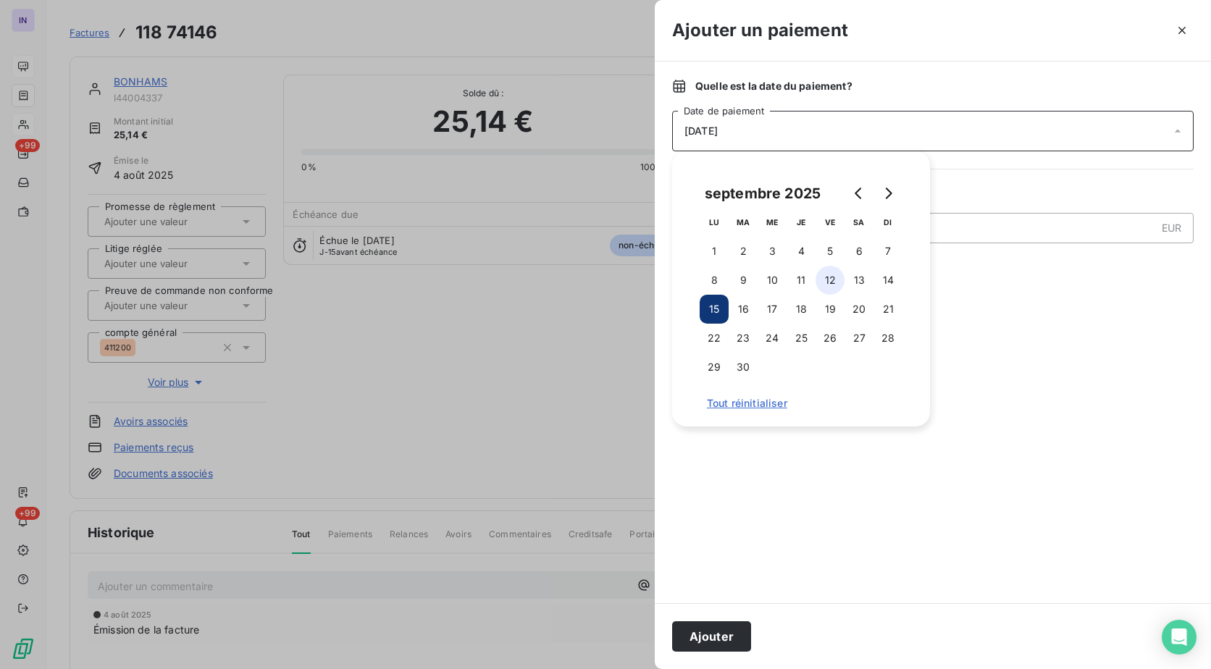
click at [827, 278] on button "12" at bounding box center [830, 280] width 29 height 29
click at [701, 630] on button "Ajouter" at bounding box center [711, 637] width 79 height 30
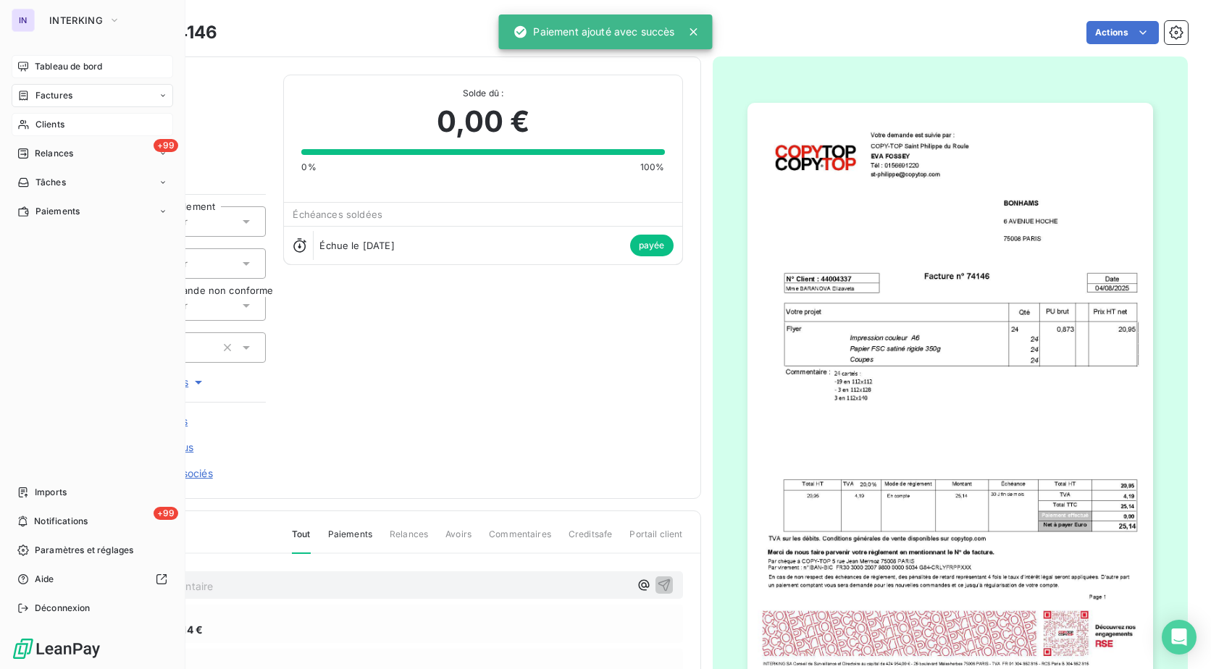
click at [55, 91] on span "Factures" at bounding box center [54, 95] width 37 height 13
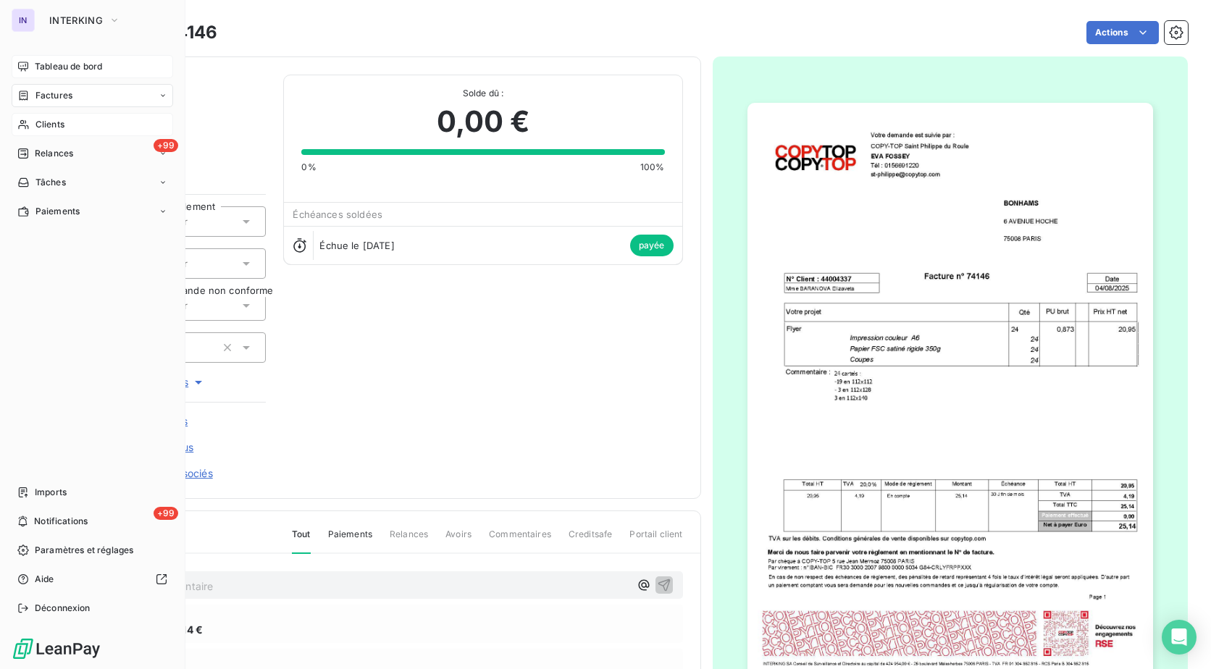
click at [55, 128] on span "Clients" at bounding box center [50, 124] width 29 height 13
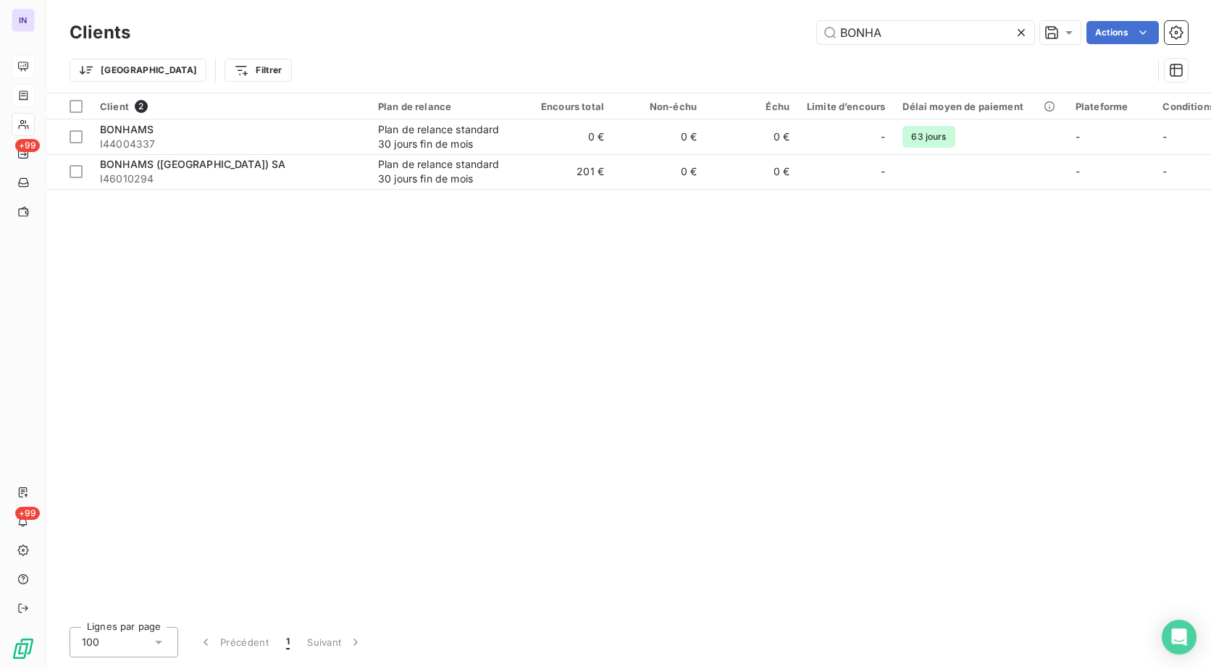
drag, startPoint x: 758, startPoint y: 57, endPoint x: 748, endPoint y: 57, distance: 9.4
click at [748, 57] on div "Clients BONHA Actions Trier Filtrer" at bounding box center [629, 54] width 1119 height 75
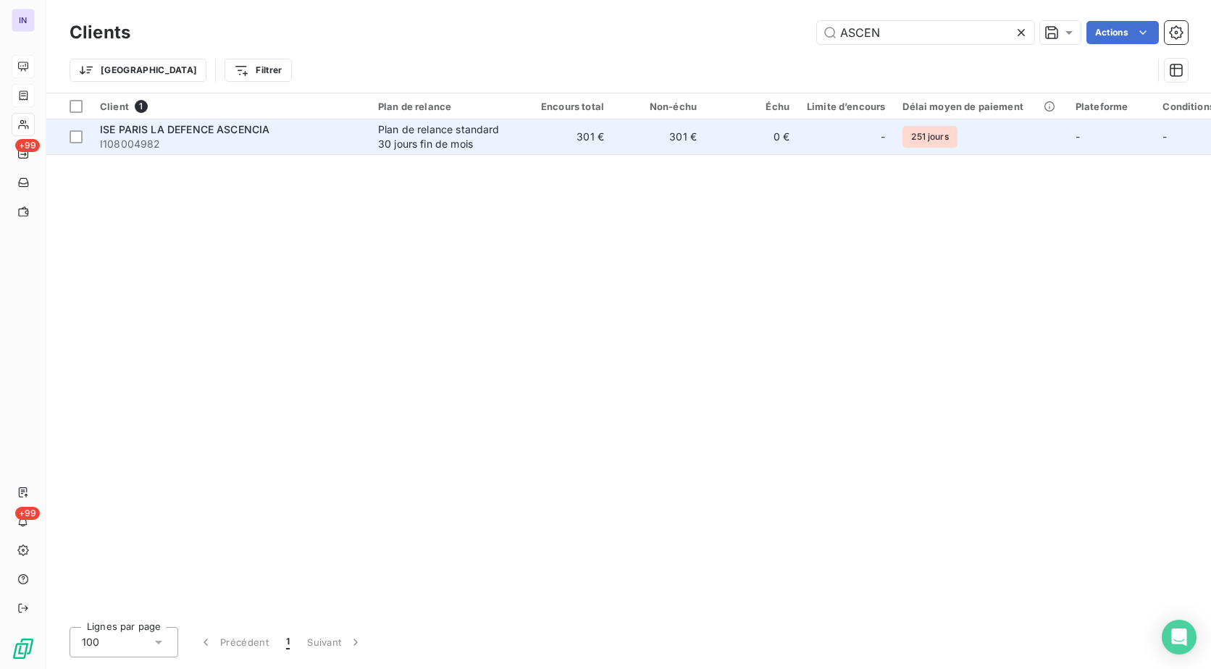
type input "ASCEN"
click at [520, 135] on td "301 €" at bounding box center [566, 137] width 93 height 35
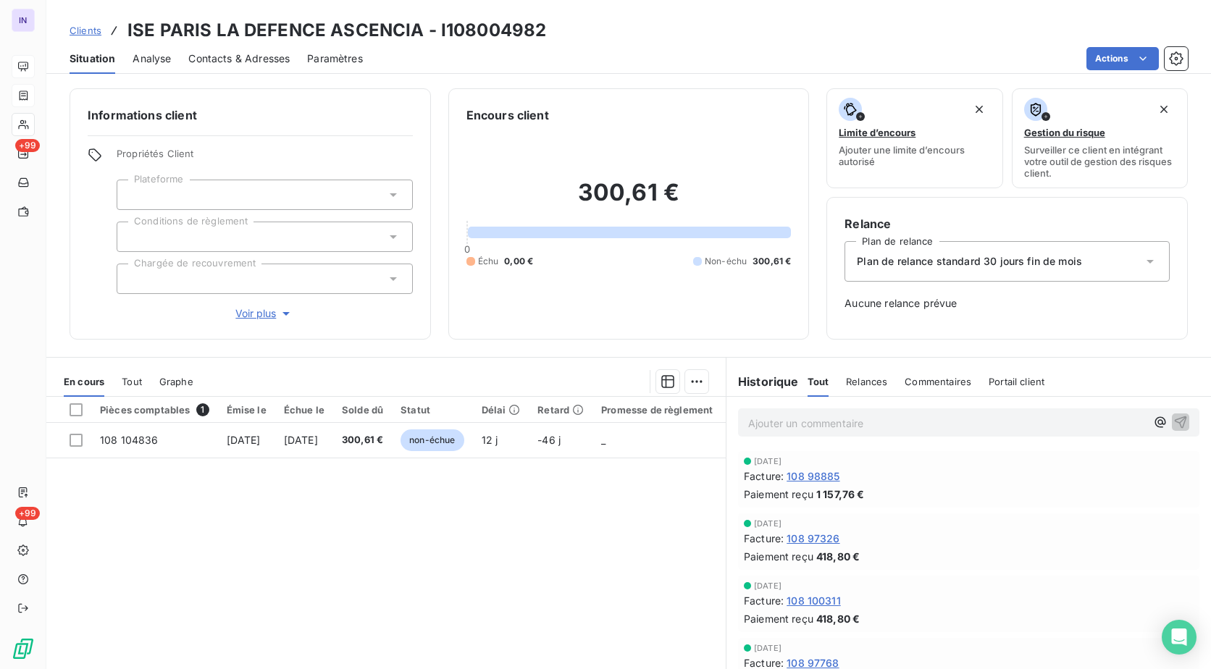
click at [128, 378] on span "Tout" at bounding box center [132, 382] width 20 height 12
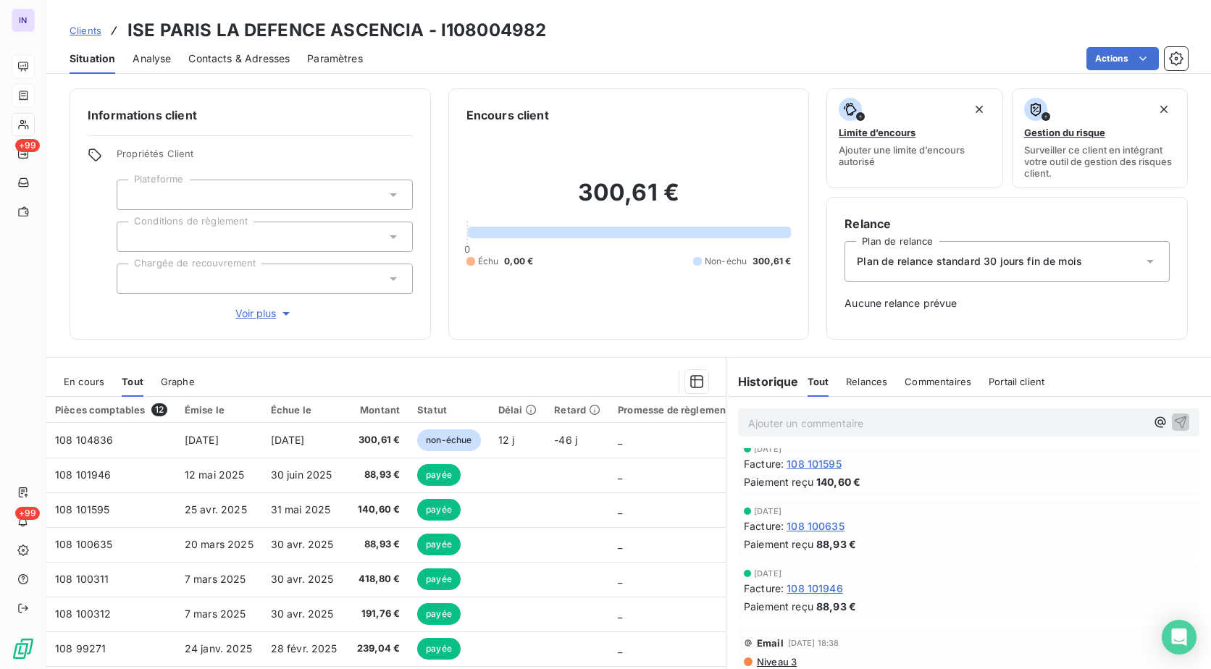
scroll to position [507, 0]
click at [825, 595] on span "108 101946" at bounding box center [815, 592] width 57 height 15
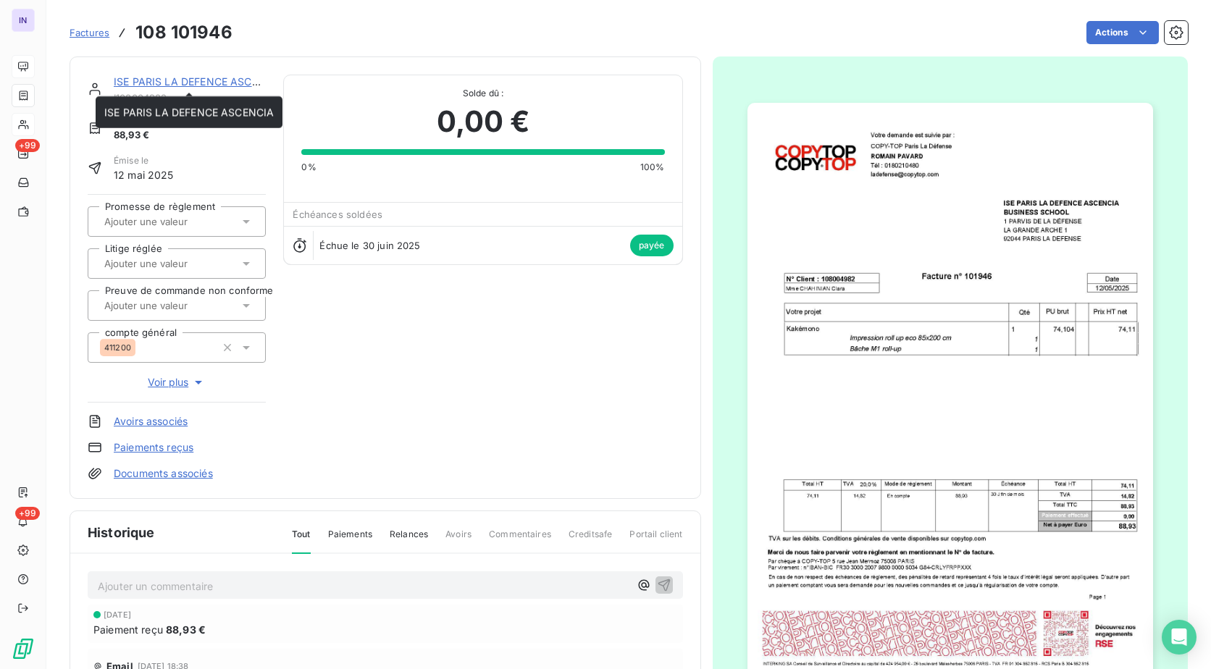
click at [155, 80] on link "ISE PARIS LA DEFENCE ASCENCIA" at bounding box center [199, 81] width 170 height 12
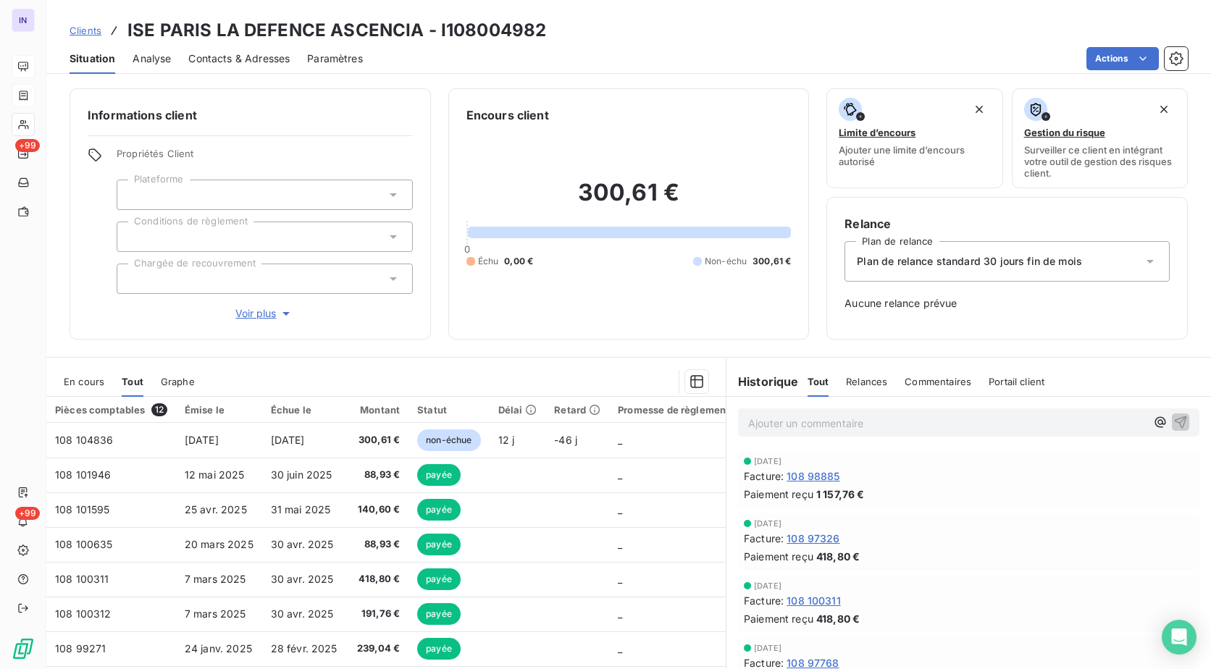
scroll to position [507, 0]
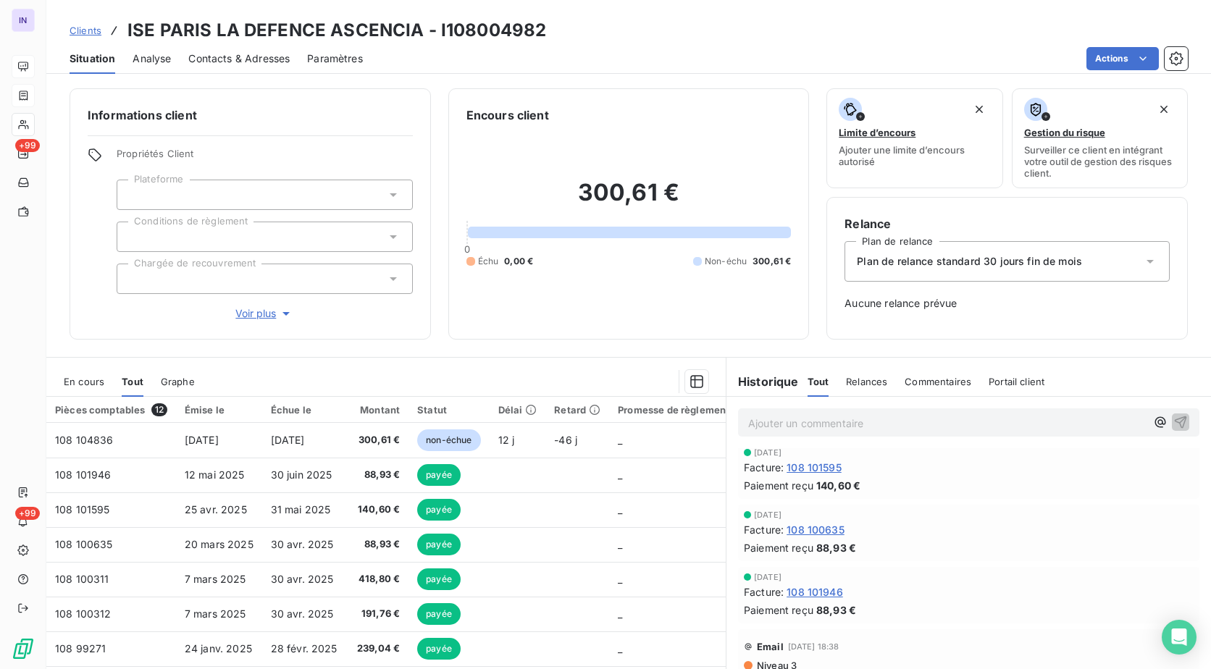
click at [827, 527] on span "108 100635" at bounding box center [816, 529] width 58 height 15
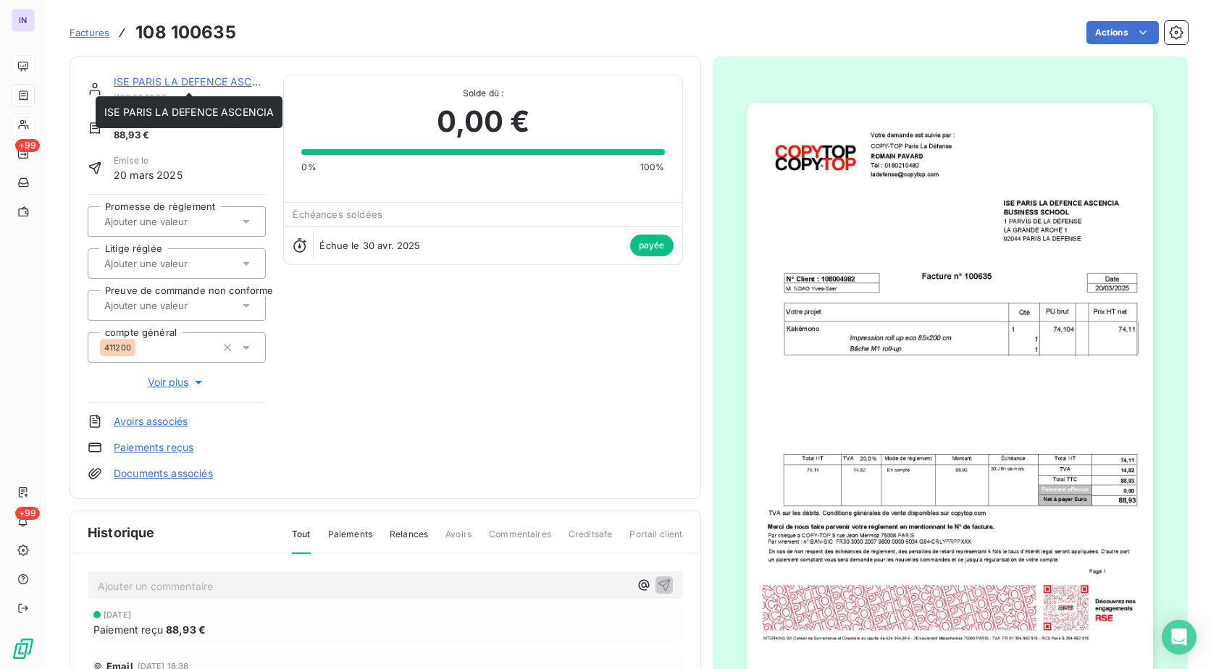
click at [211, 79] on link "ISE PARIS LA DEFENCE ASCENCIA" at bounding box center [199, 81] width 170 height 12
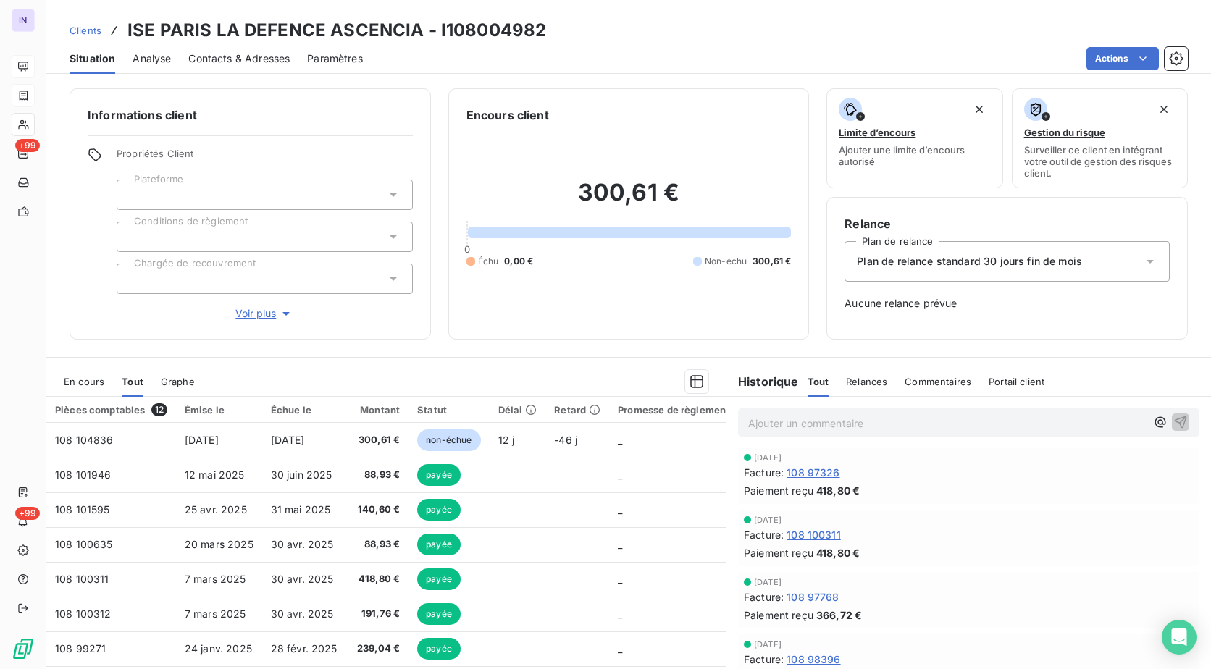
scroll to position [145, 0]
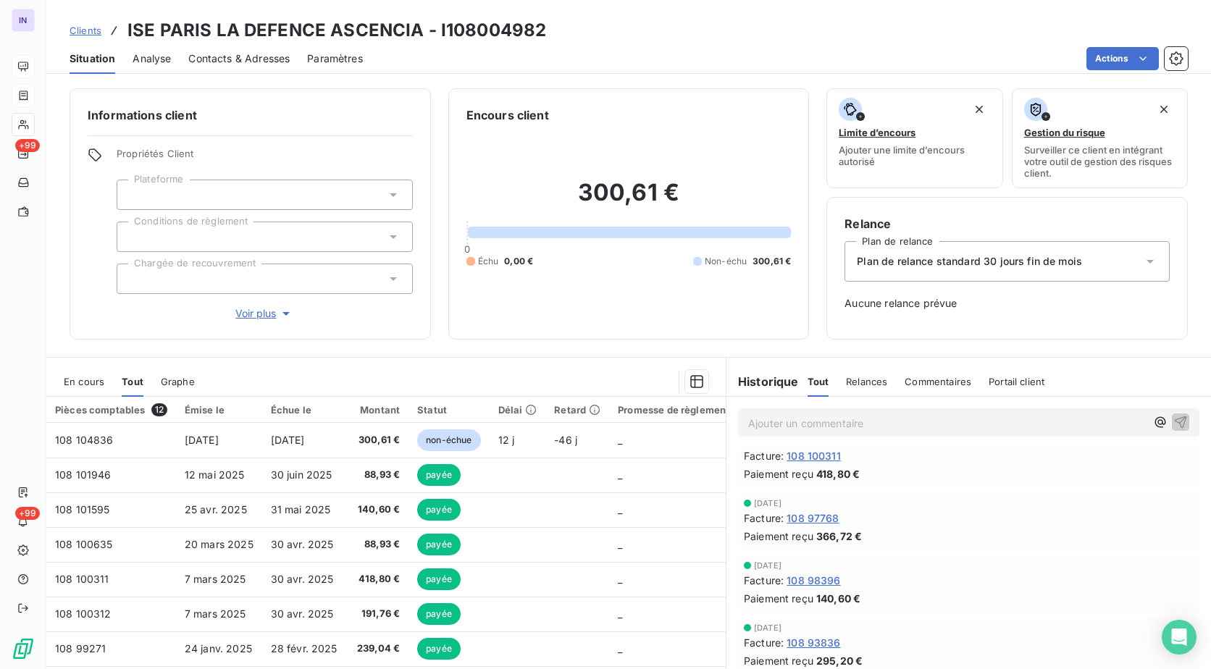
click at [798, 512] on span "108 97768" at bounding box center [813, 518] width 52 height 15
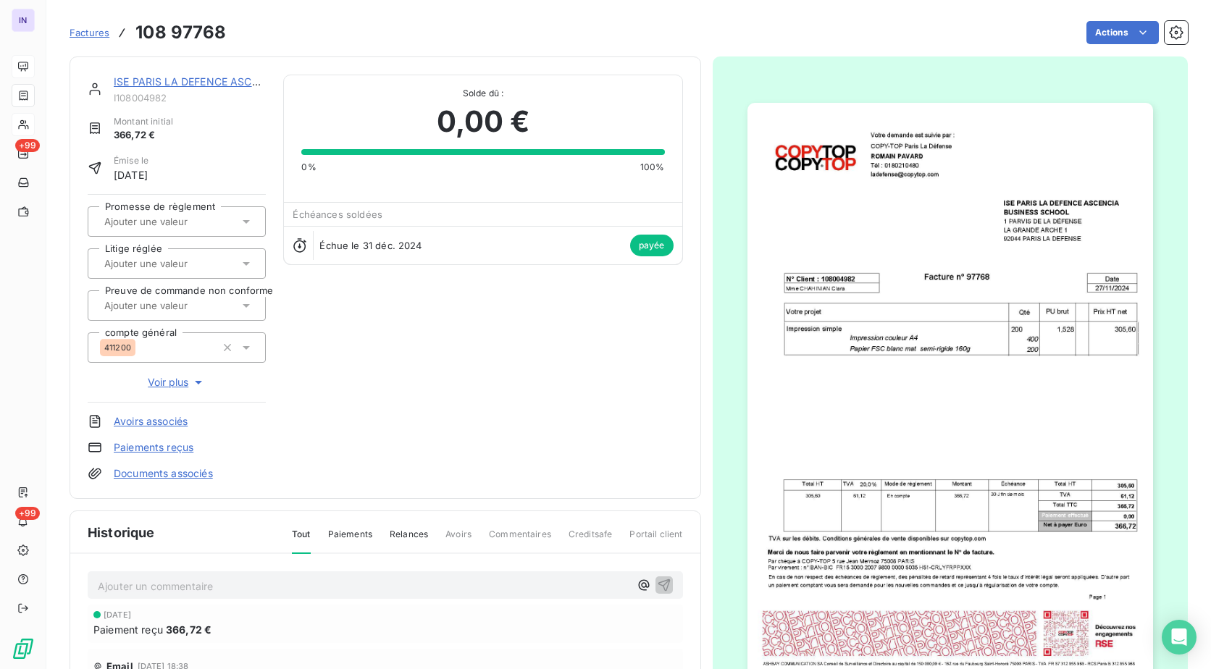
click at [226, 80] on link "ISE PARIS LA DEFENCE ASCENCIA" at bounding box center [199, 81] width 170 height 12
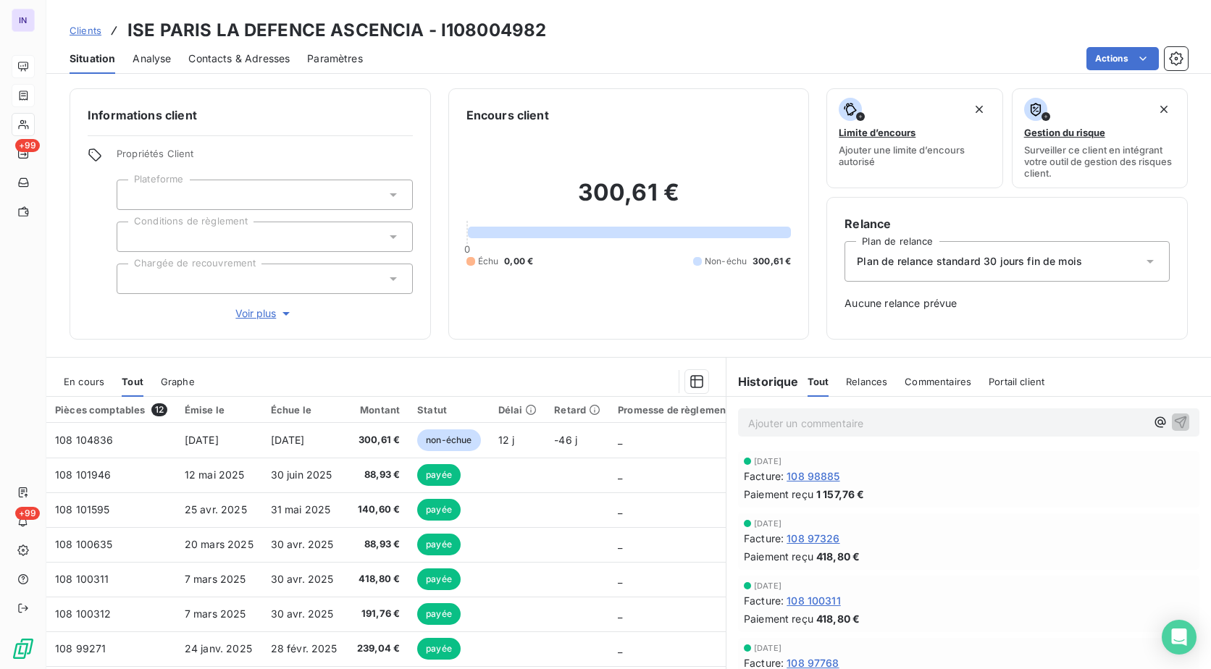
click at [78, 377] on span "En cours" at bounding box center [84, 382] width 41 height 12
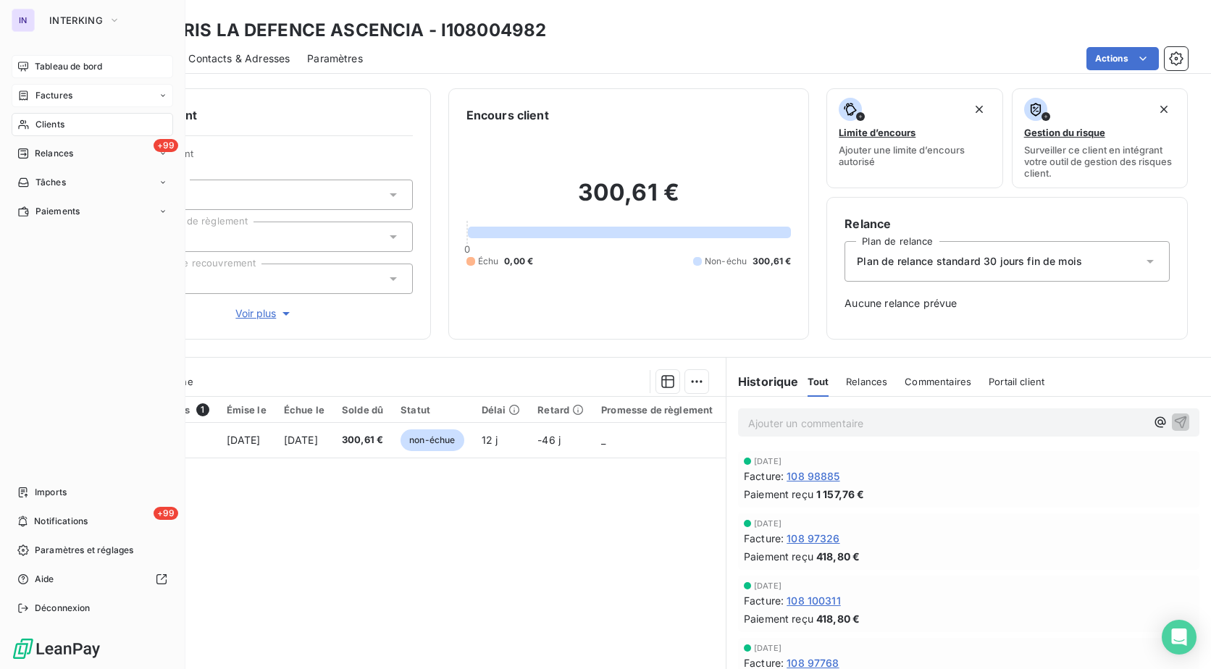
click at [65, 64] on span "Tableau de bord" at bounding box center [68, 66] width 67 height 13
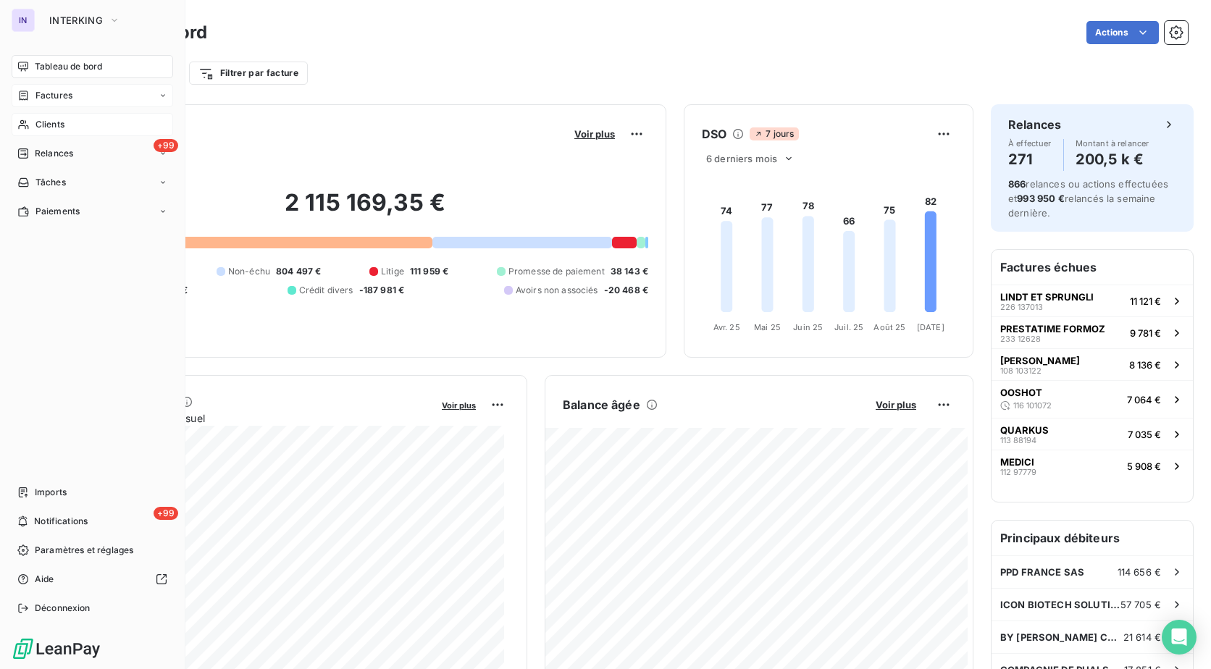
click at [41, 118] on span "Clients" at bounding box center [50, 124] width 29 height 13
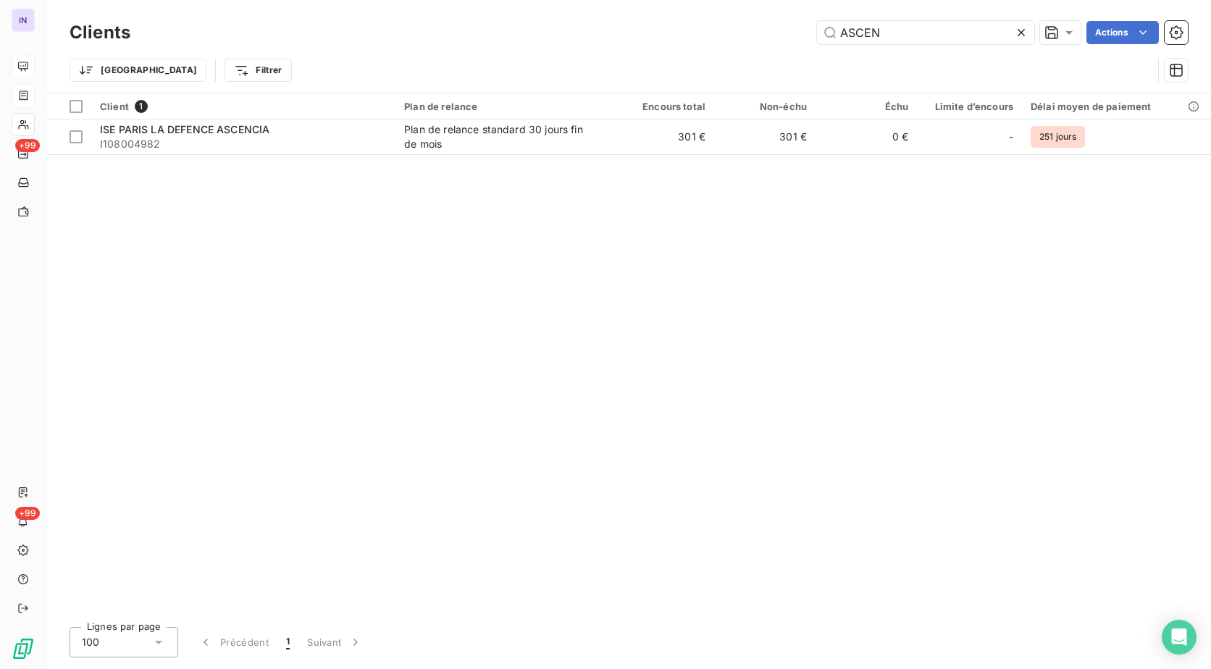
drag, startPoint x: 911, startPoint y: 34, endPoint x: 757, endPoint y: 40, distance: 154.4
click at [757, 40] on div "ASCEN Actions" at bounding box center [668, 32] width 1040 height 23
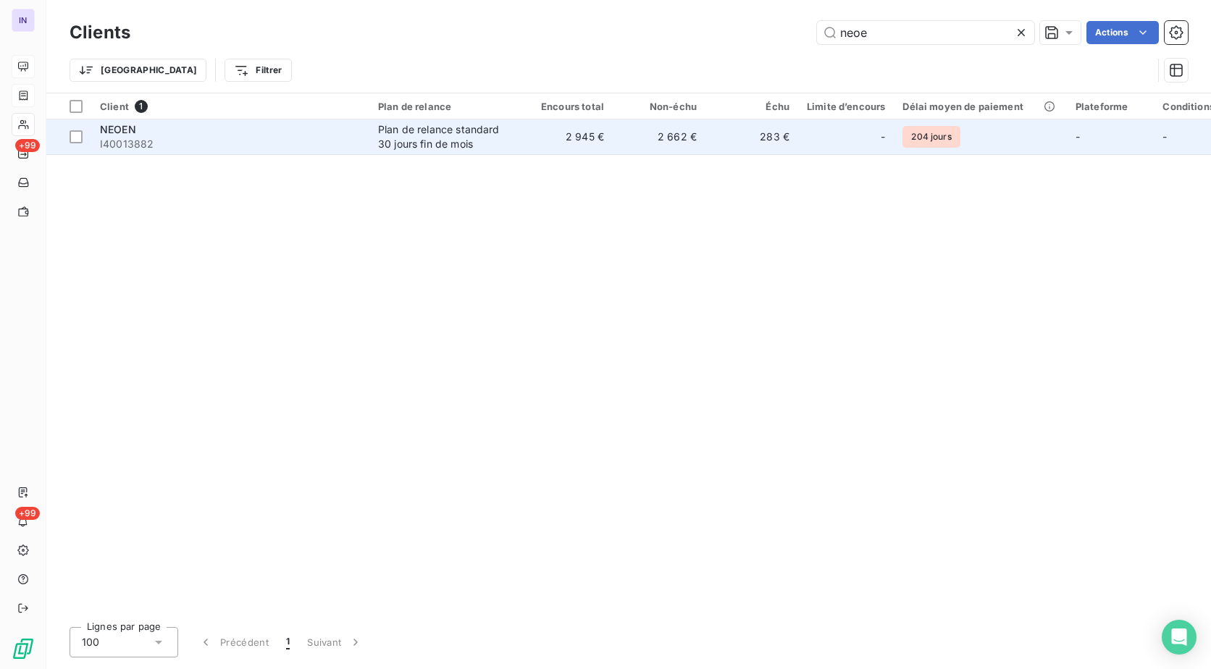
type input "neoe"
click at [306, 125] on div "NEOEN" at bounding box center [230, 129] width 261 height 14
